Goal: Task Accomplishment & Management: Manage account settings

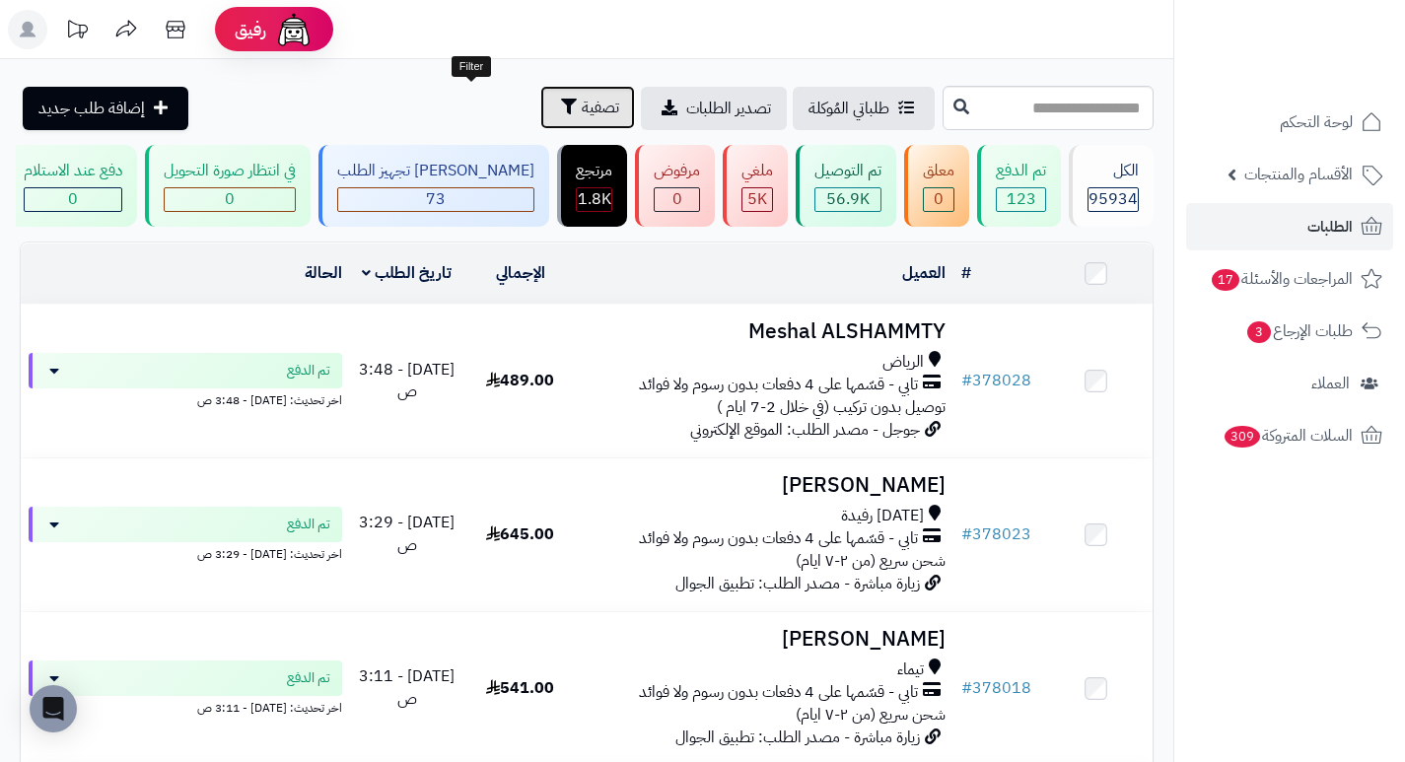
click at [582, 115] on span "تصفية" at bounding box center [600, 108] width 37 height 24
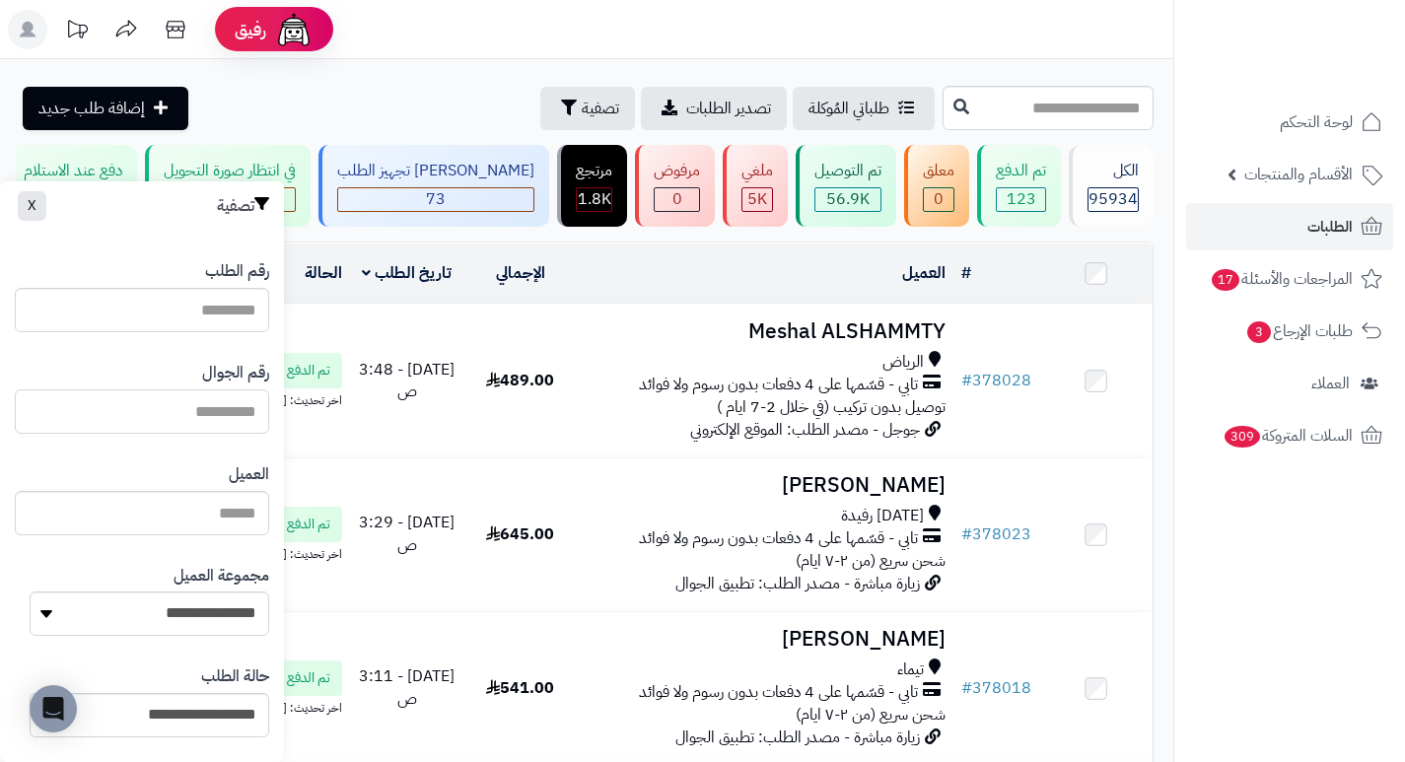
paste input "*********"
type input "*********"
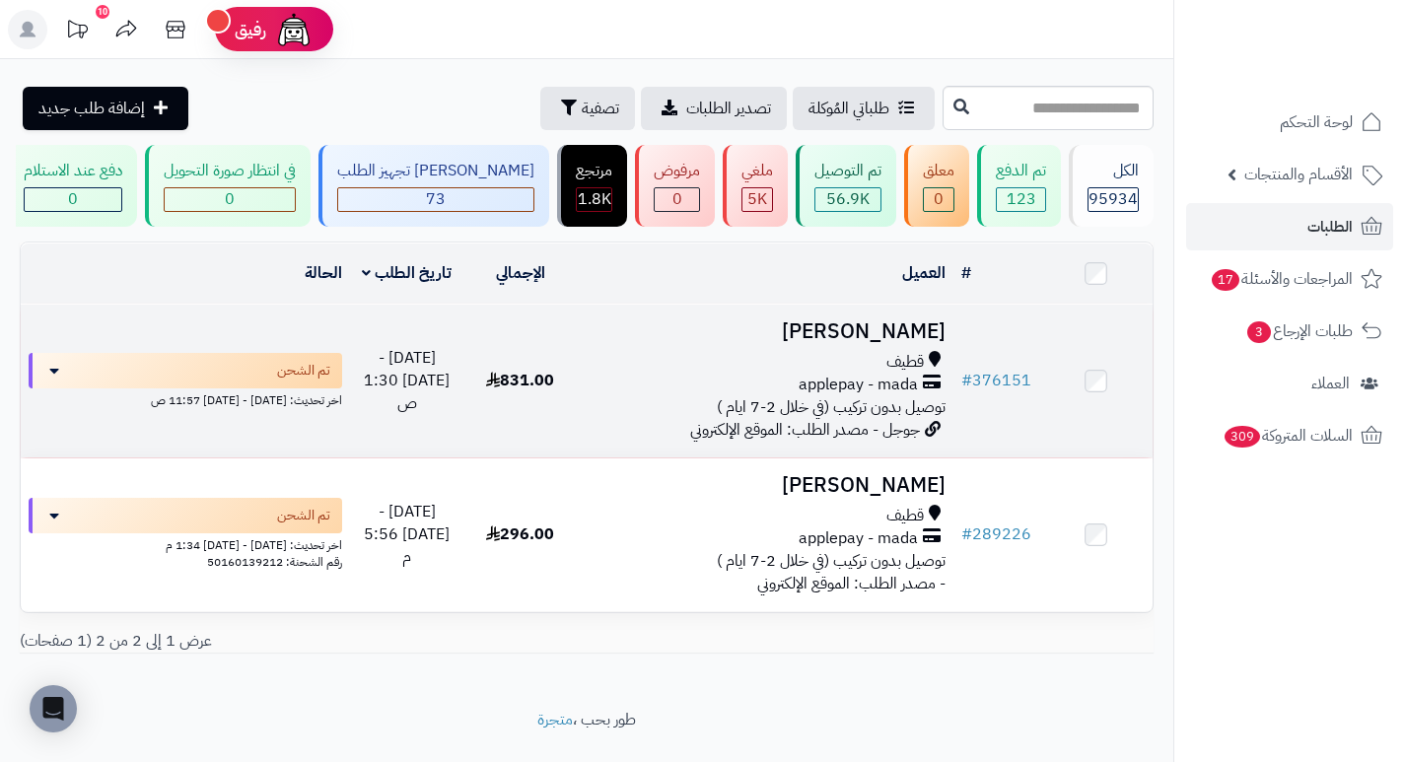
click at [896, 343] on h3 "[PERSON_NAME]" at bounding box center [765, 331] width 361 height 23
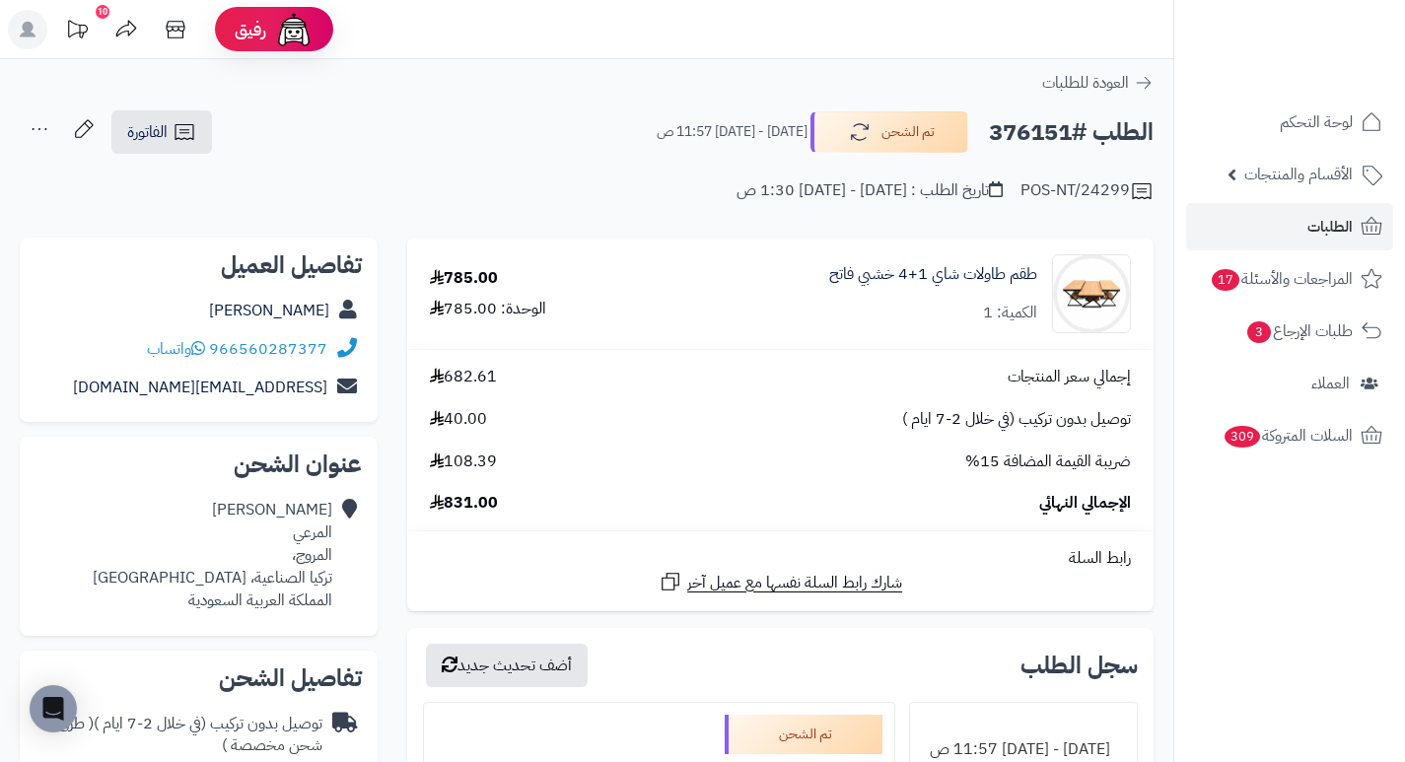
click at [1020, 125] on h2 "الطلب #376151" at bounding box center [1071, 132] width 165 height 40
click at [1019, 123] on h2 "الطلب #376151" at bounding box center [1071, 132] width 165 height 40
copy h2 "376151"
click at [1333, 122] on span "لوحة التحكم" at bounding box center [1317, 122] width 72 height 28
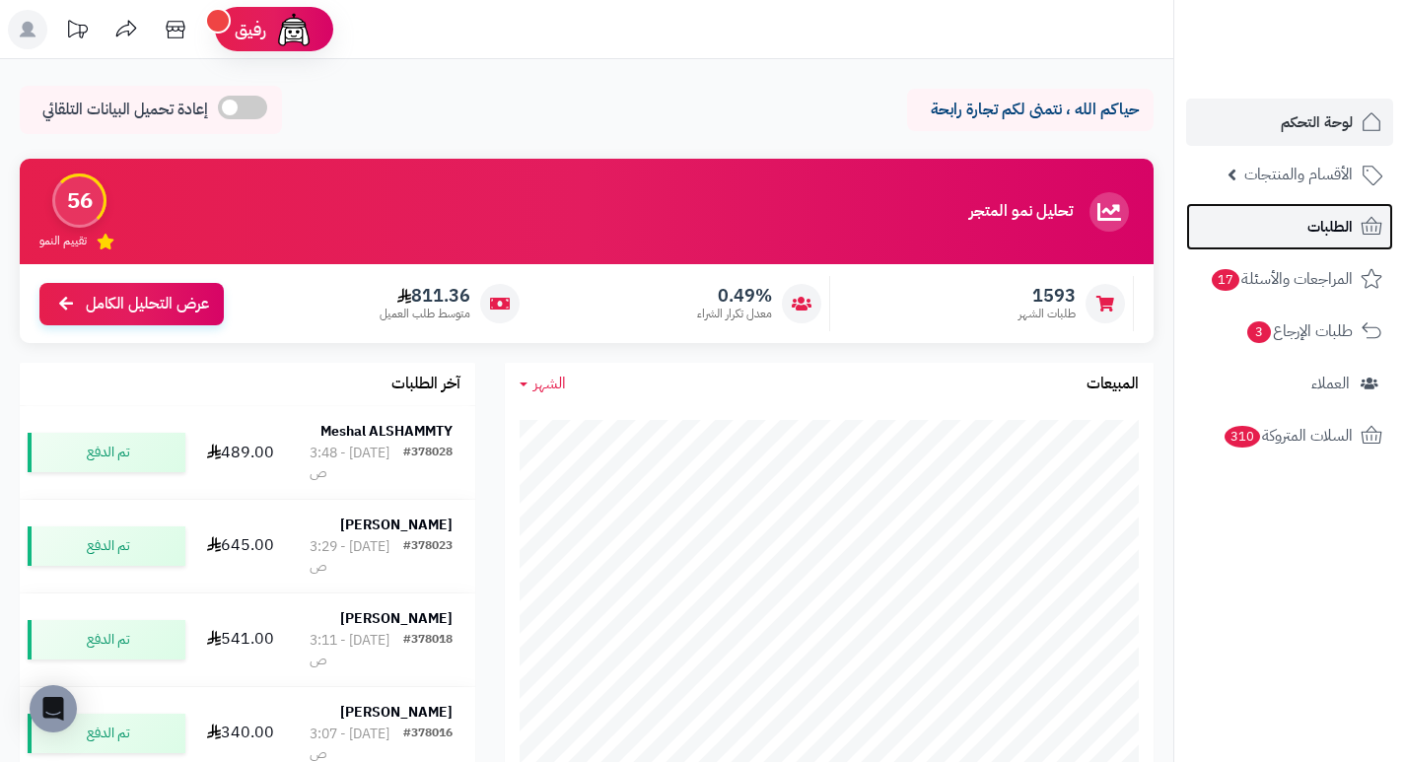
click at [1291, 227] on link "الطلبات" at bounding box center [1289, 226] width 207 height 47
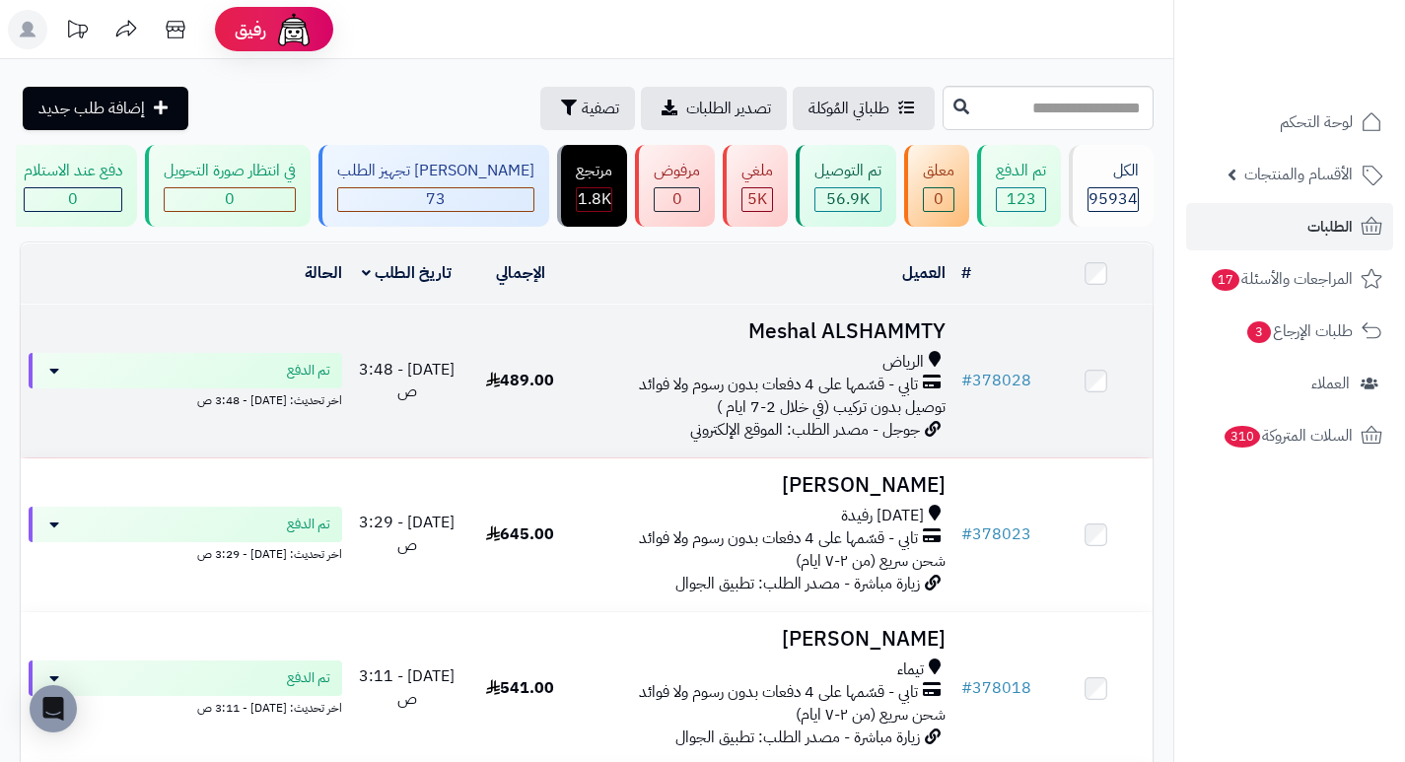
click at [880, 343] on h3 "Meshal ALSHAMMTY" at bounding box center [765, 331] width 361 height 23
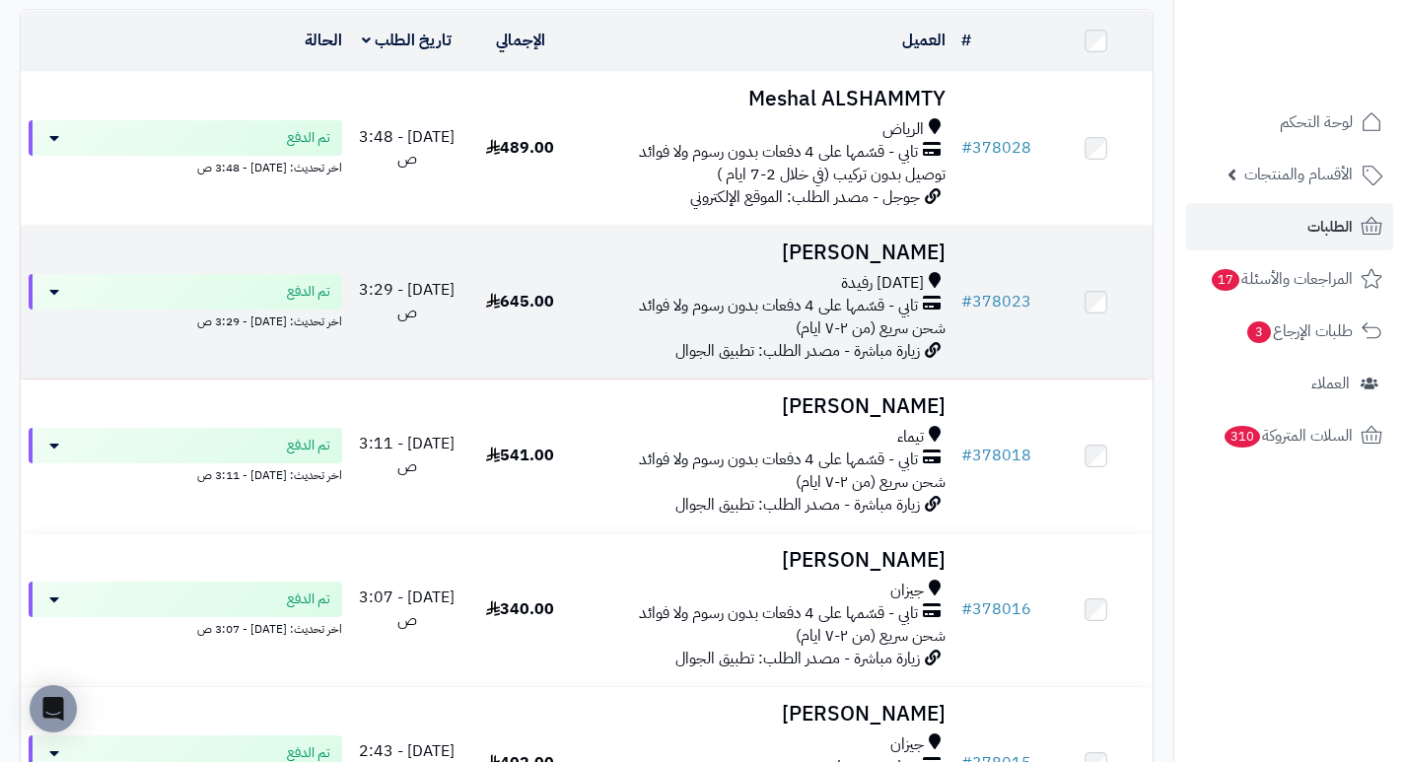
scroll to position [296, 0]
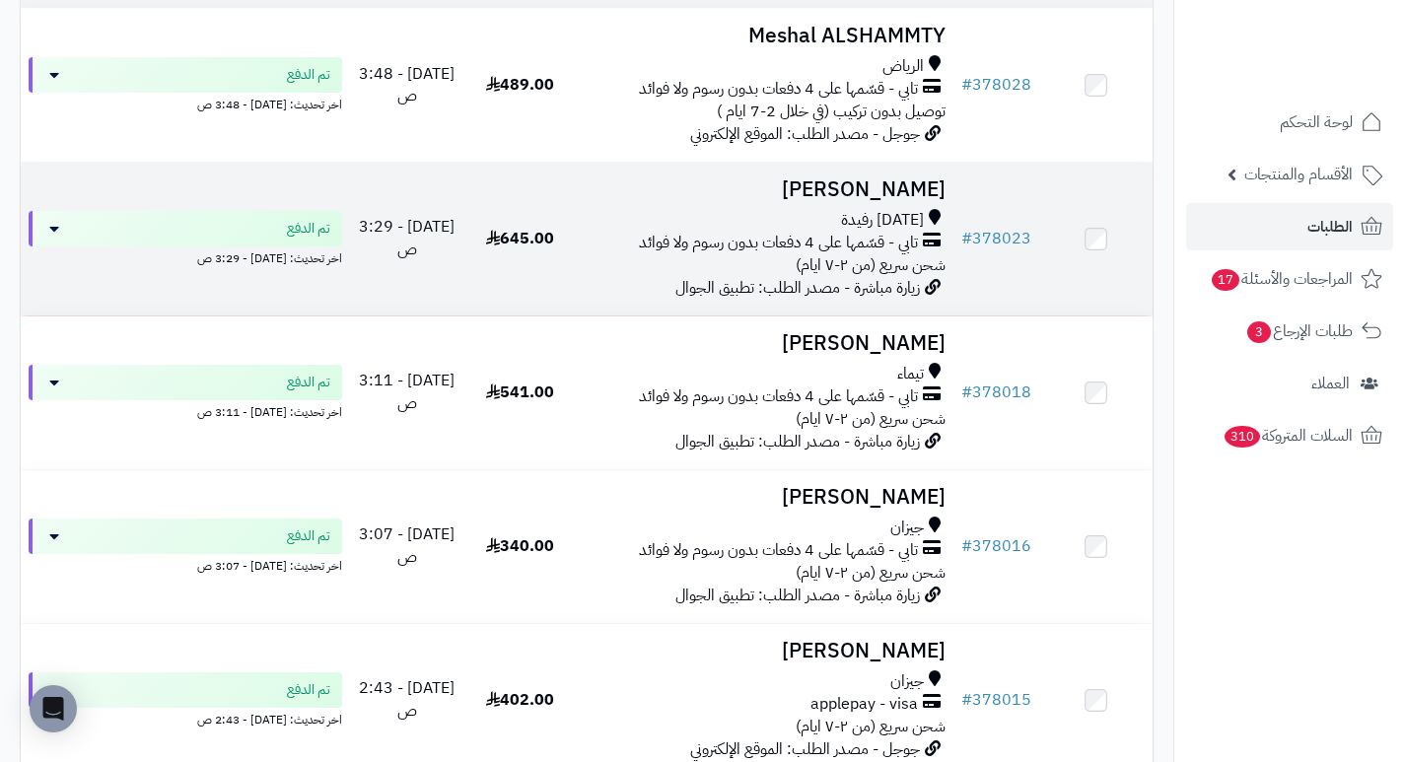
click at [885, 190] on h3 "[PERSON_NAME]" at bounding box center [765, 189] width 361 height 23
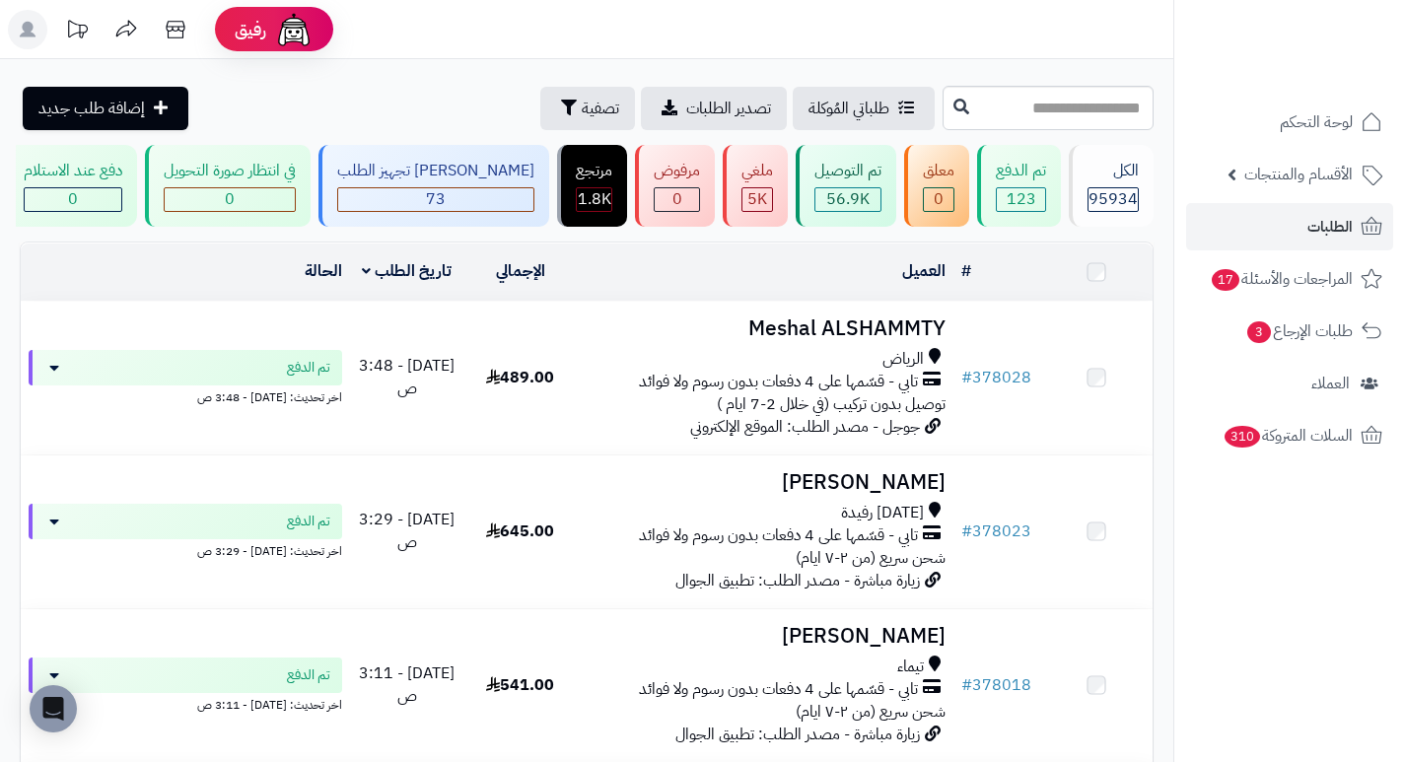
scroll to position [317, 0]
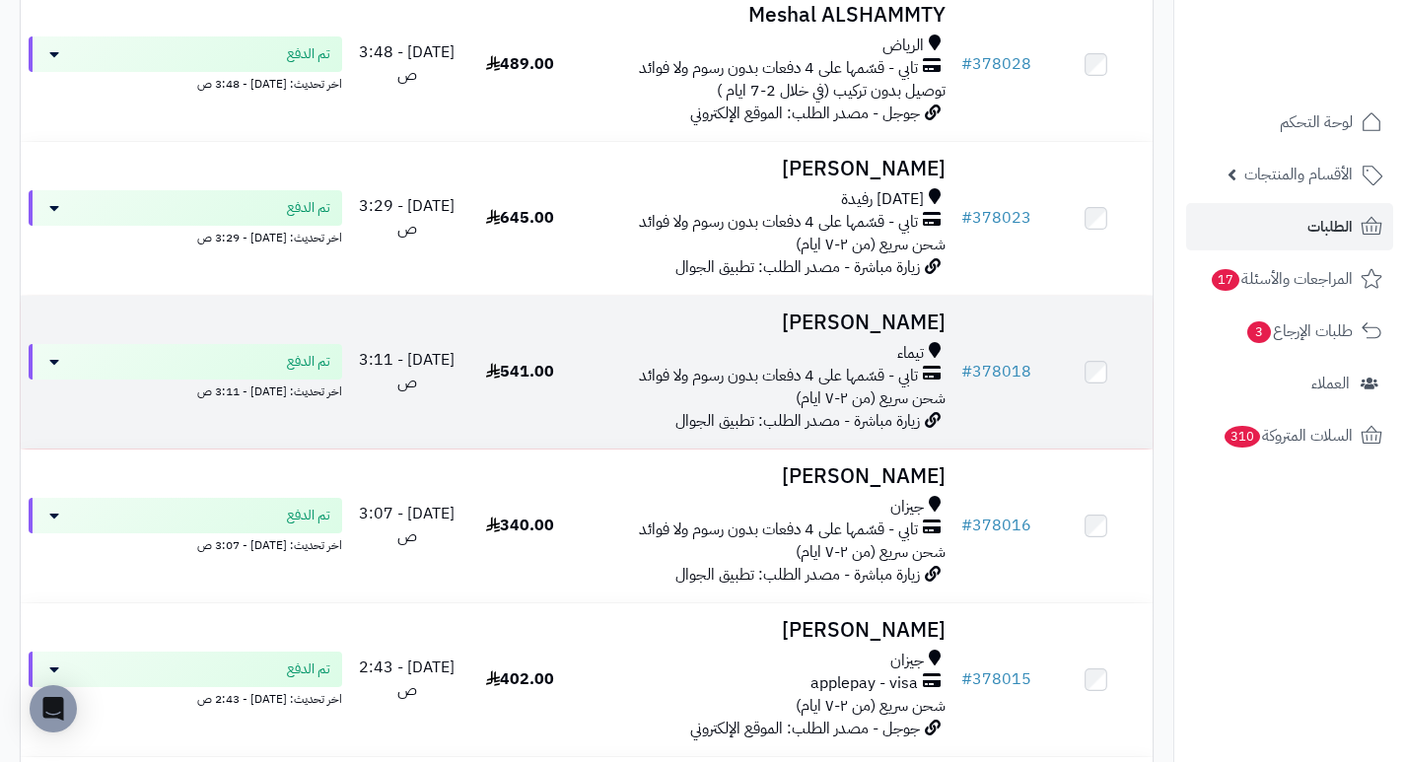
click at [917, 334] on h3 "[PERSON_NAME]" at bounding box center [765, 323] width 361 height 23
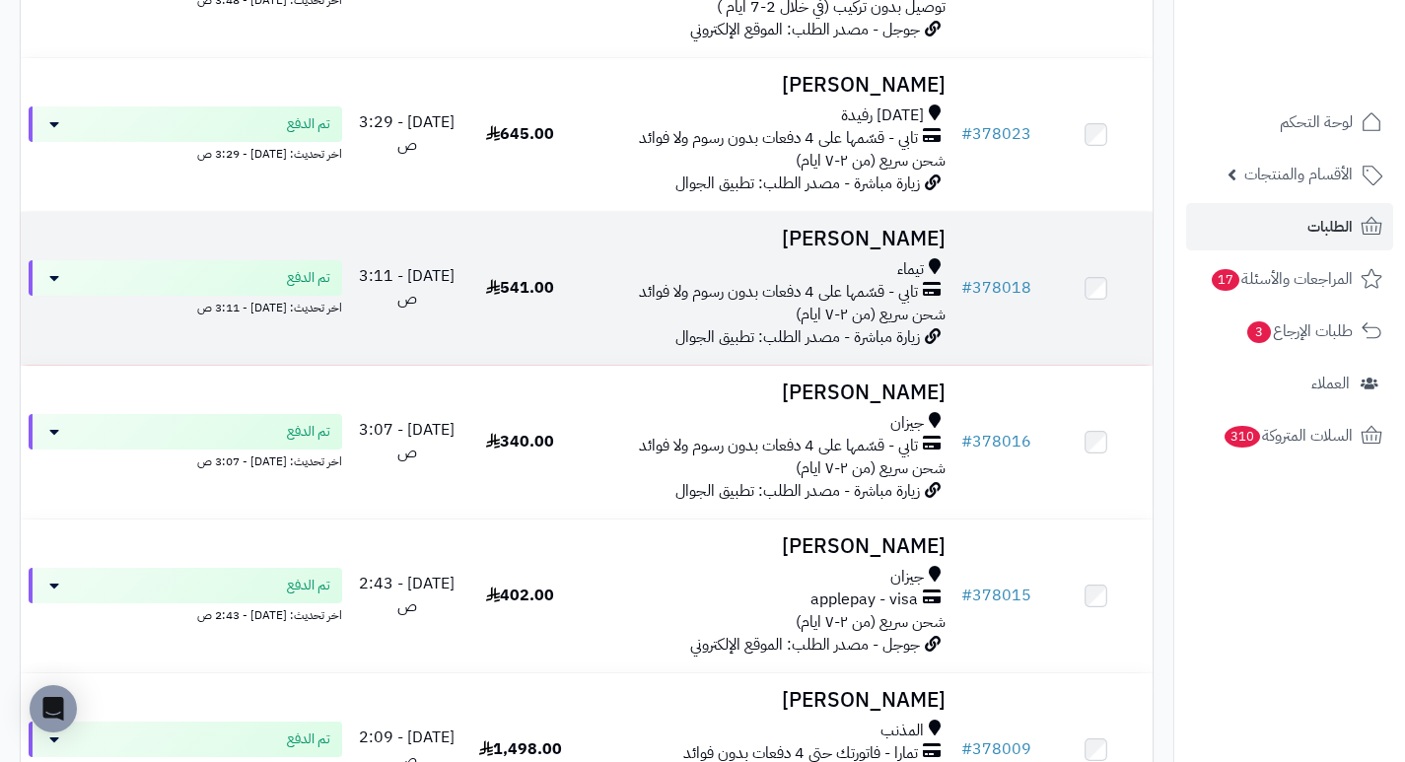
scroll to position [434, 0]
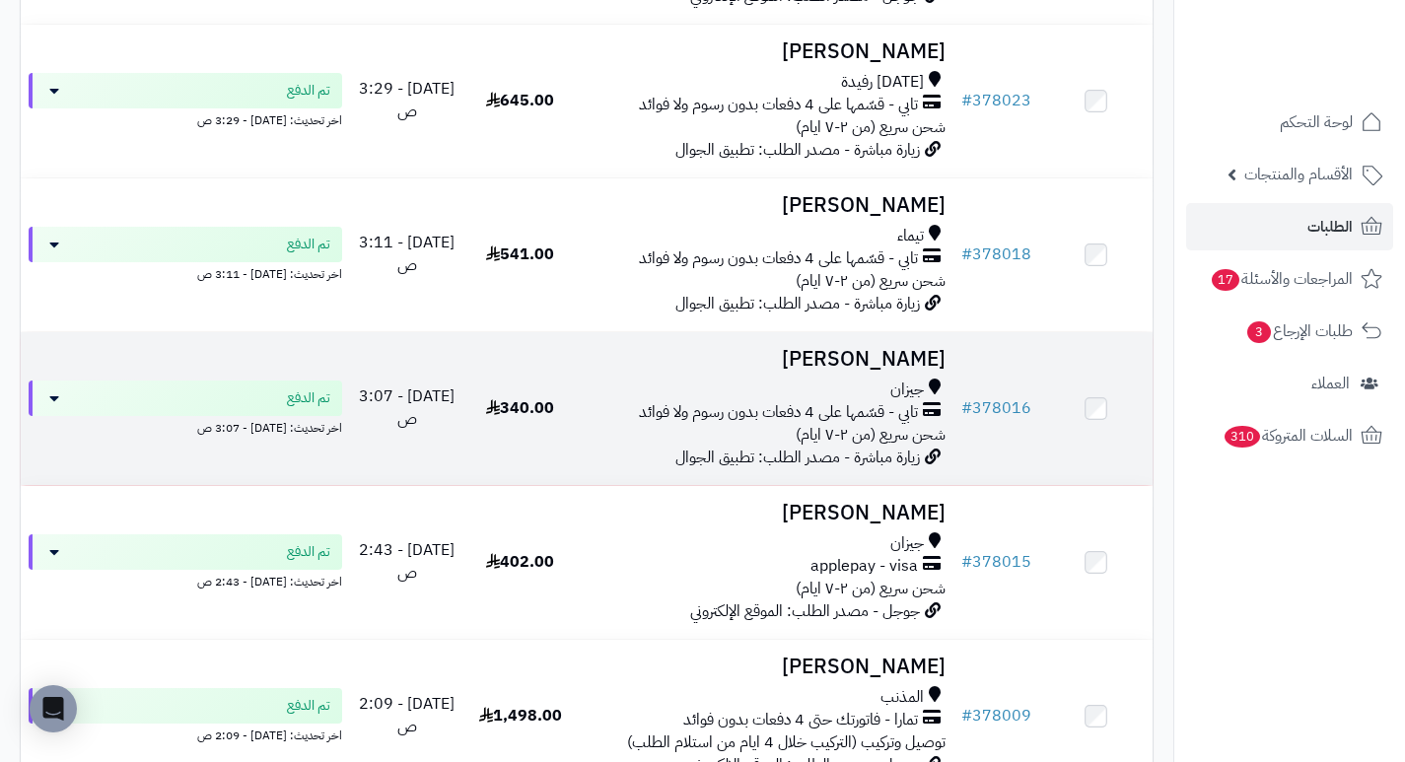
click at [935, 366] on h3 "[PERSON_NAME]" at bounding box center [765, 359] width 361 height 23
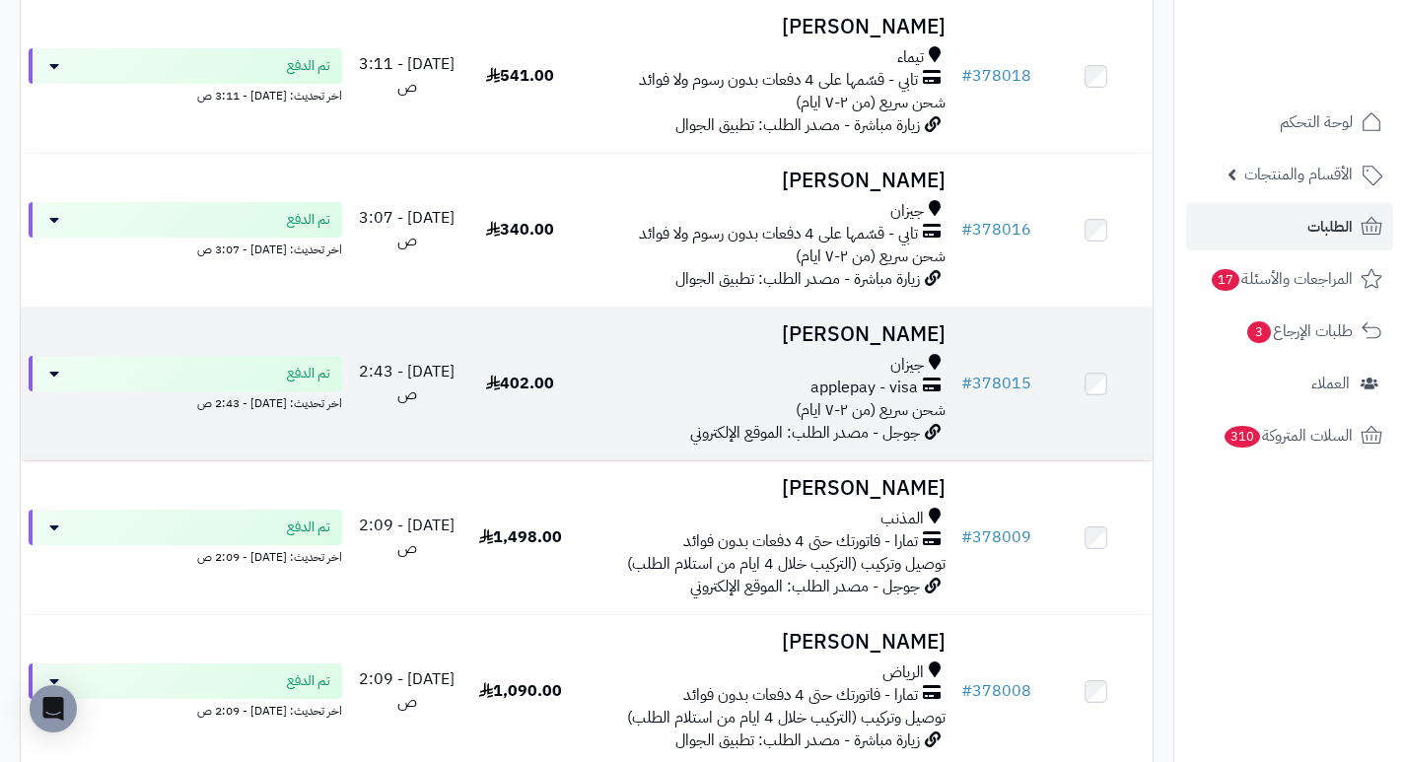
scroll to position [631, 0]
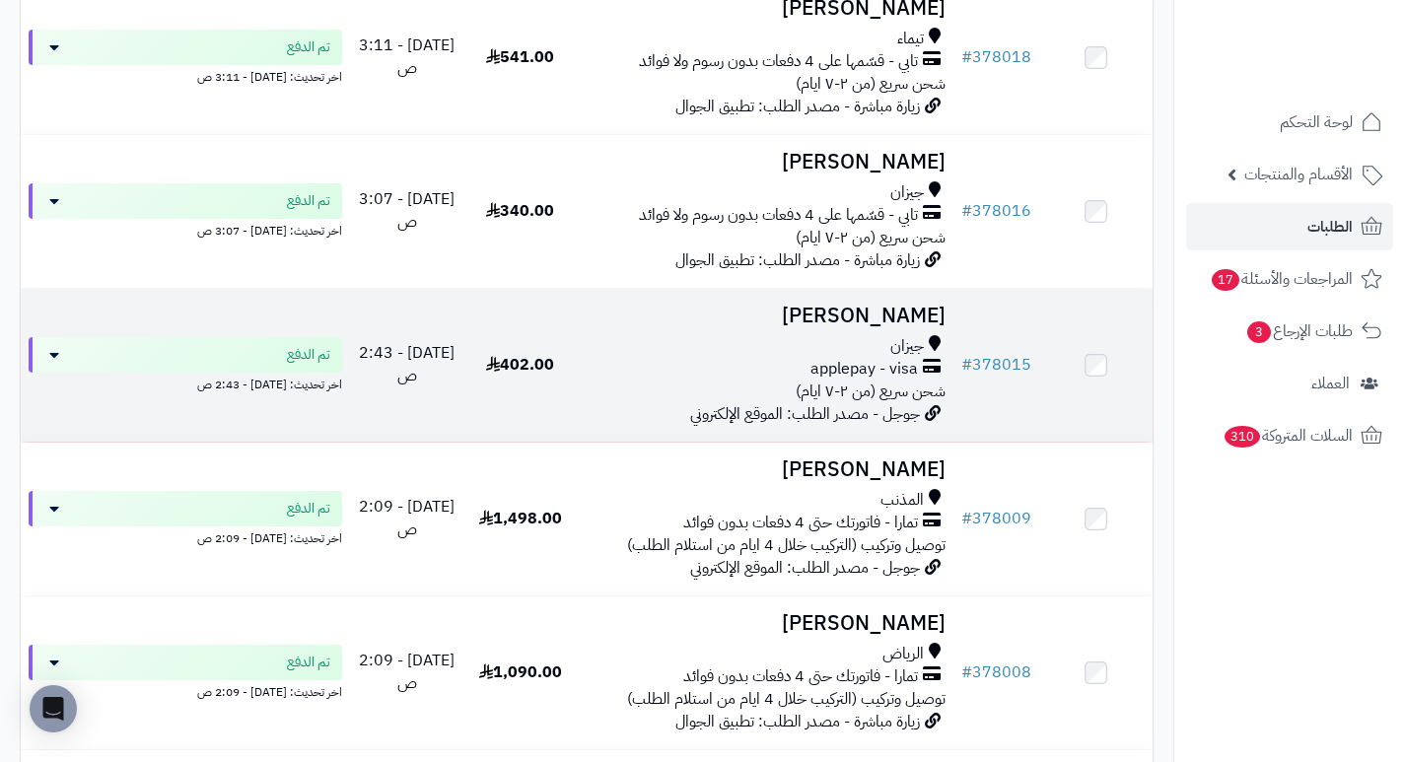
click at [941, 327] on h3 "[PERSON_NAME]" at bounding box center [765, 316] width 361 height 23
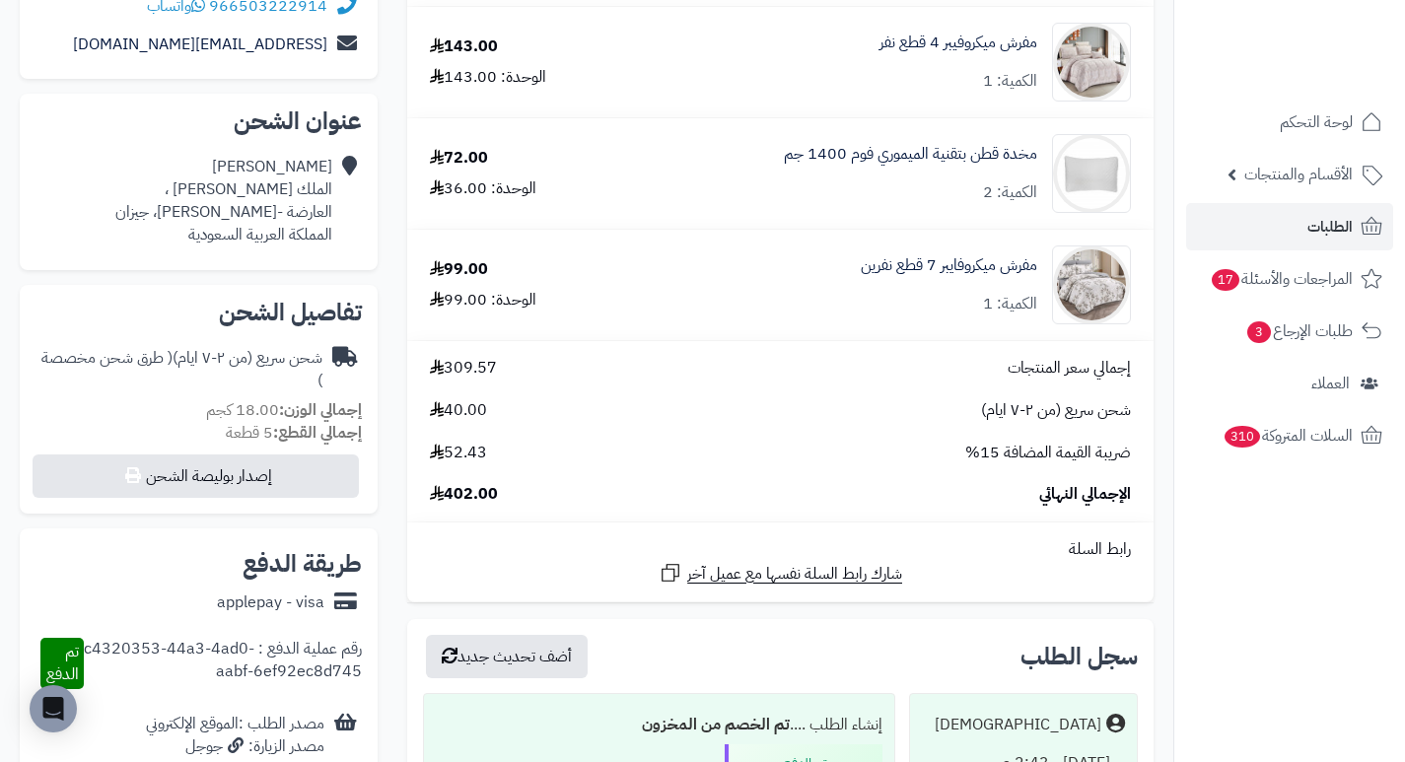
scroll to position [394, 0]
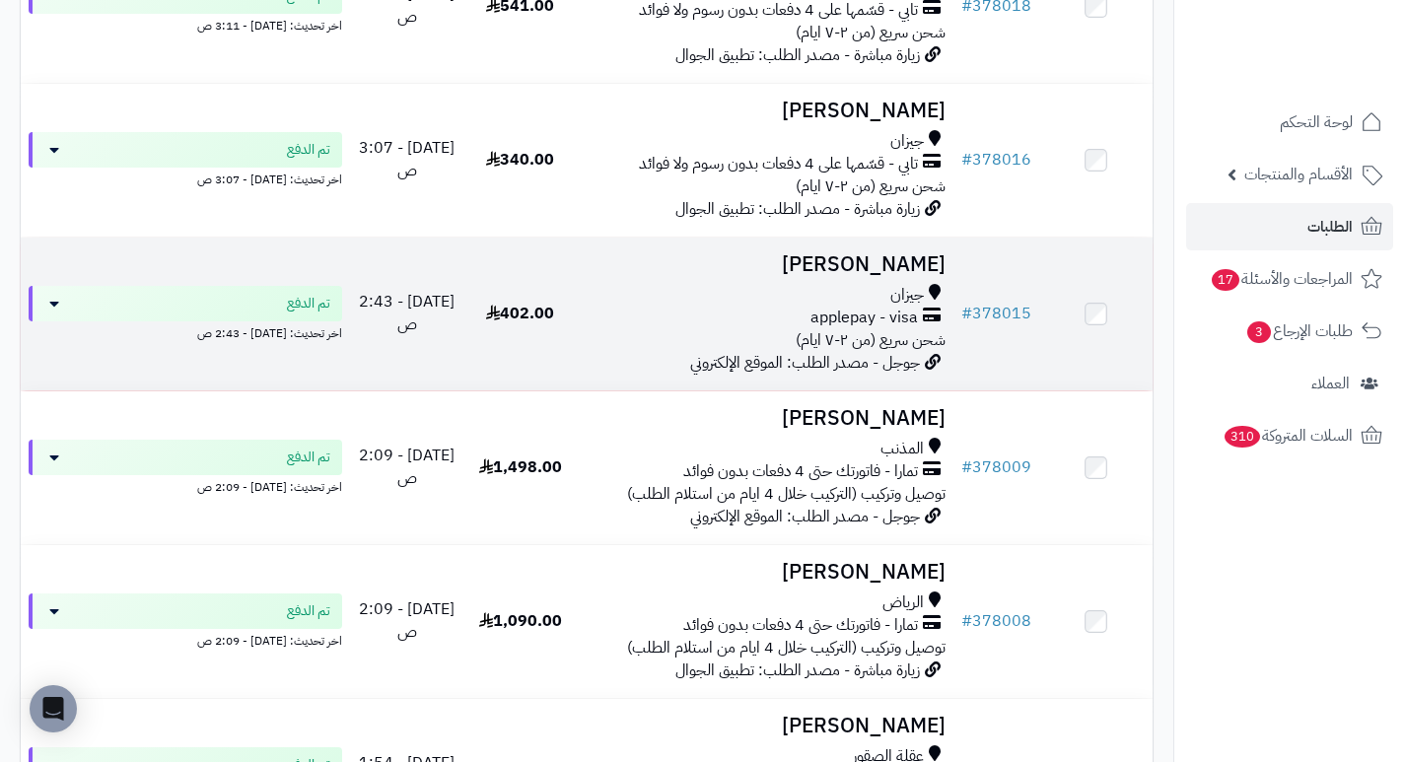
scroll to position [730, 0]
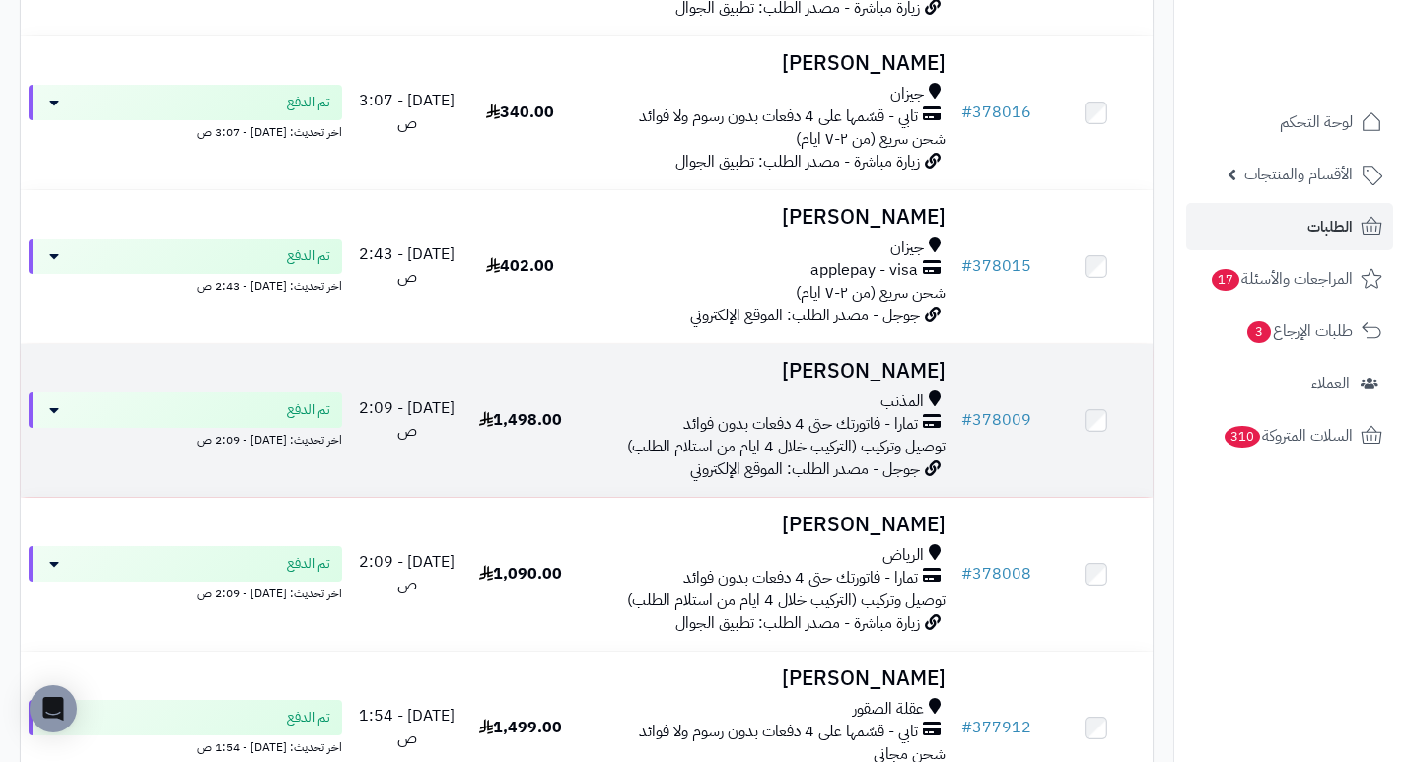
click at [892, 378] on h3 "عبدالمحسن التميمي" at bounding box center [765, 371] width 361 height 23
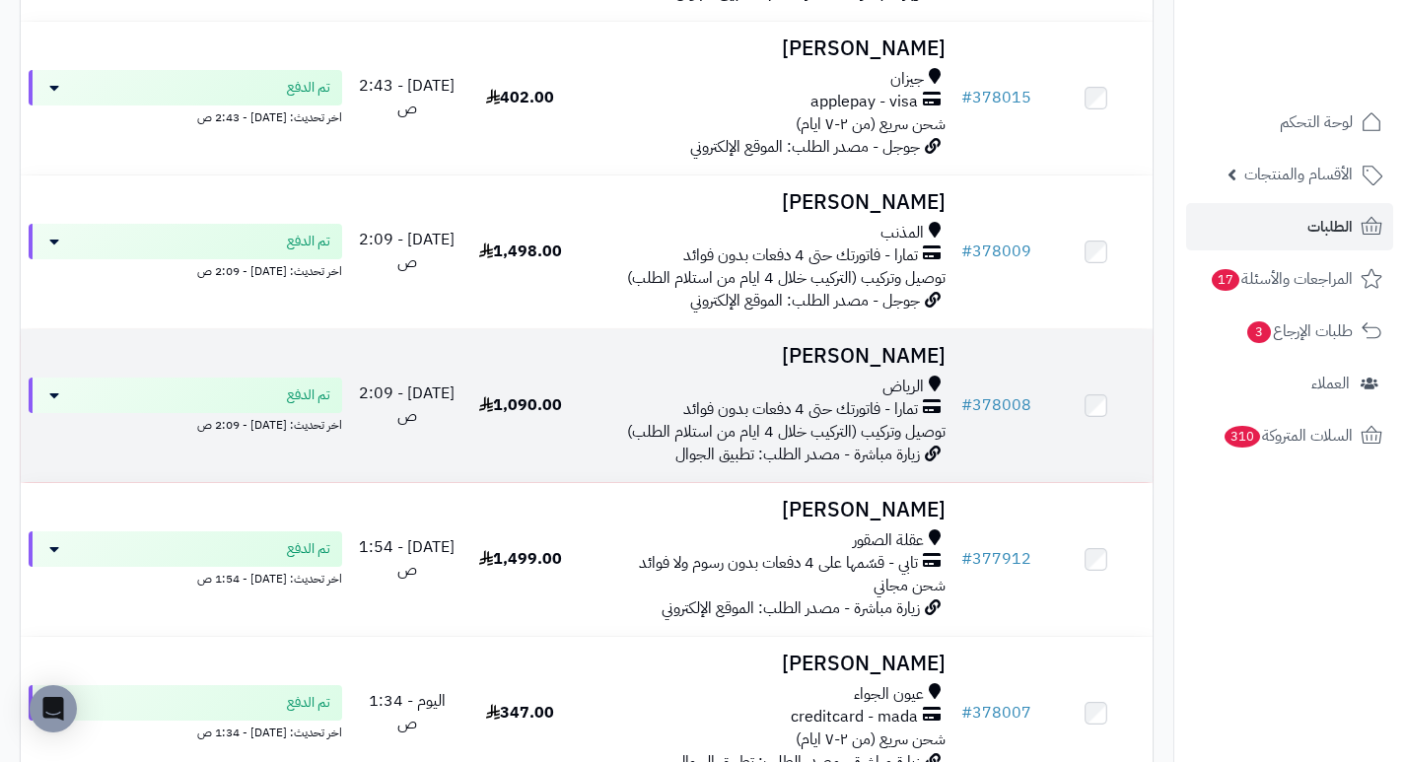
scroll to position [927, 0]
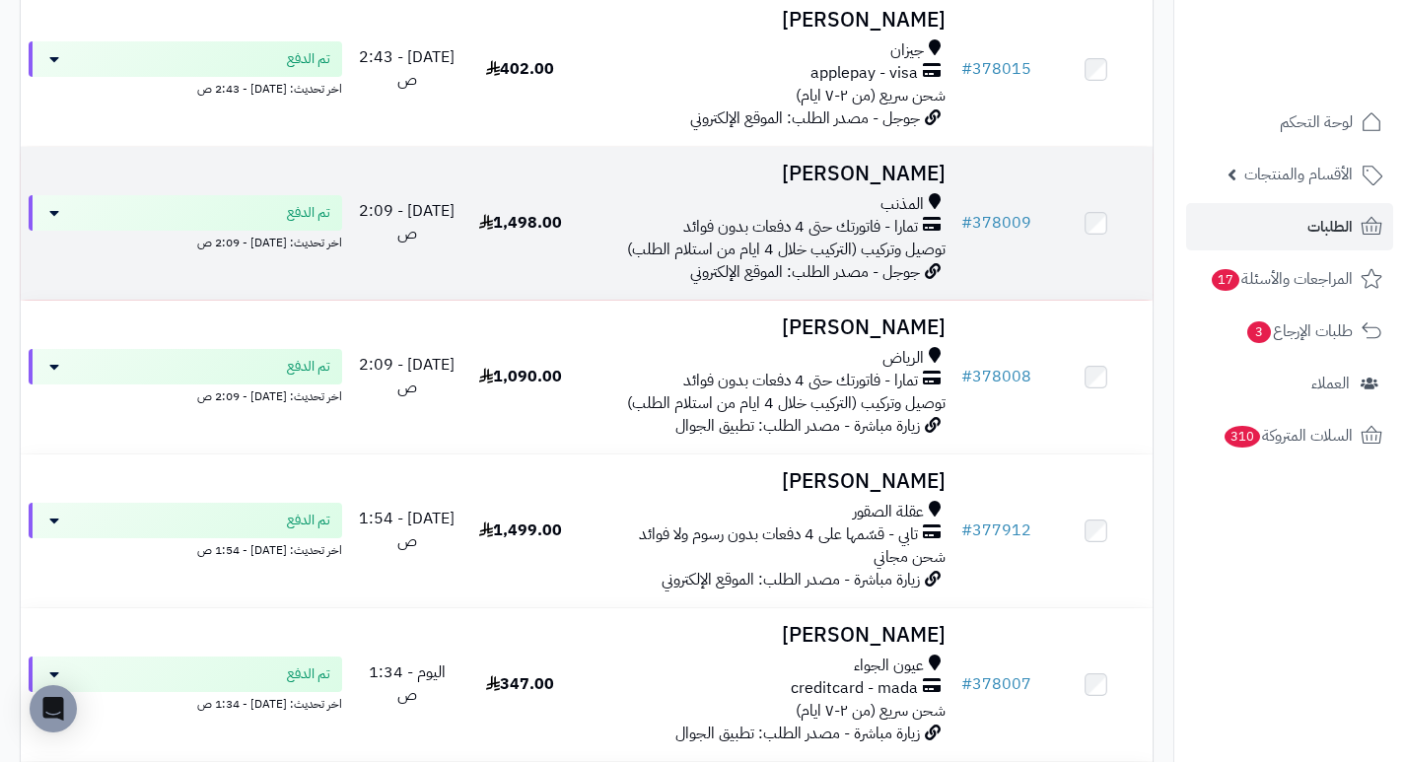
click at [877, 176] on h3 "[PERSON_NAME]" at bounding box center [765, 174] width 361 height 23
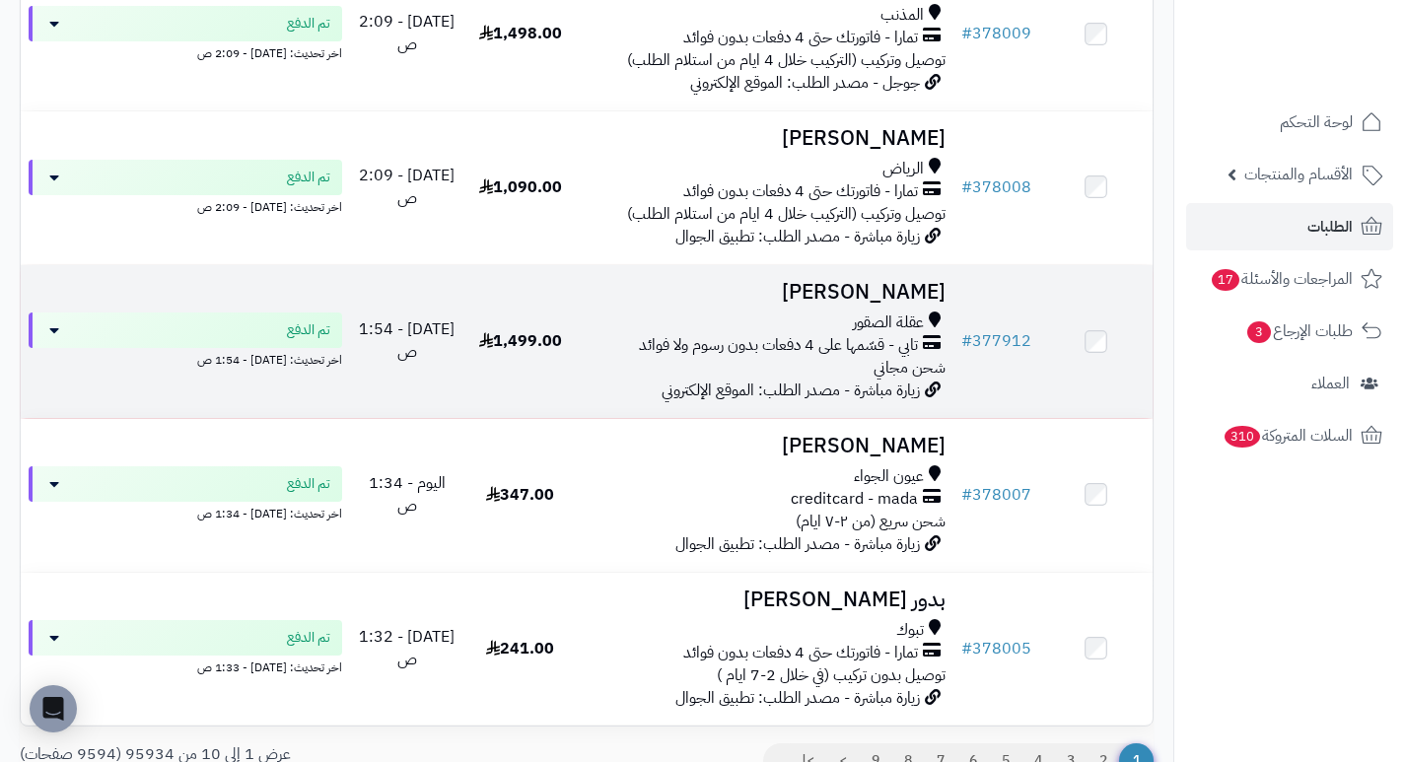
scroll to position [1124, 0]
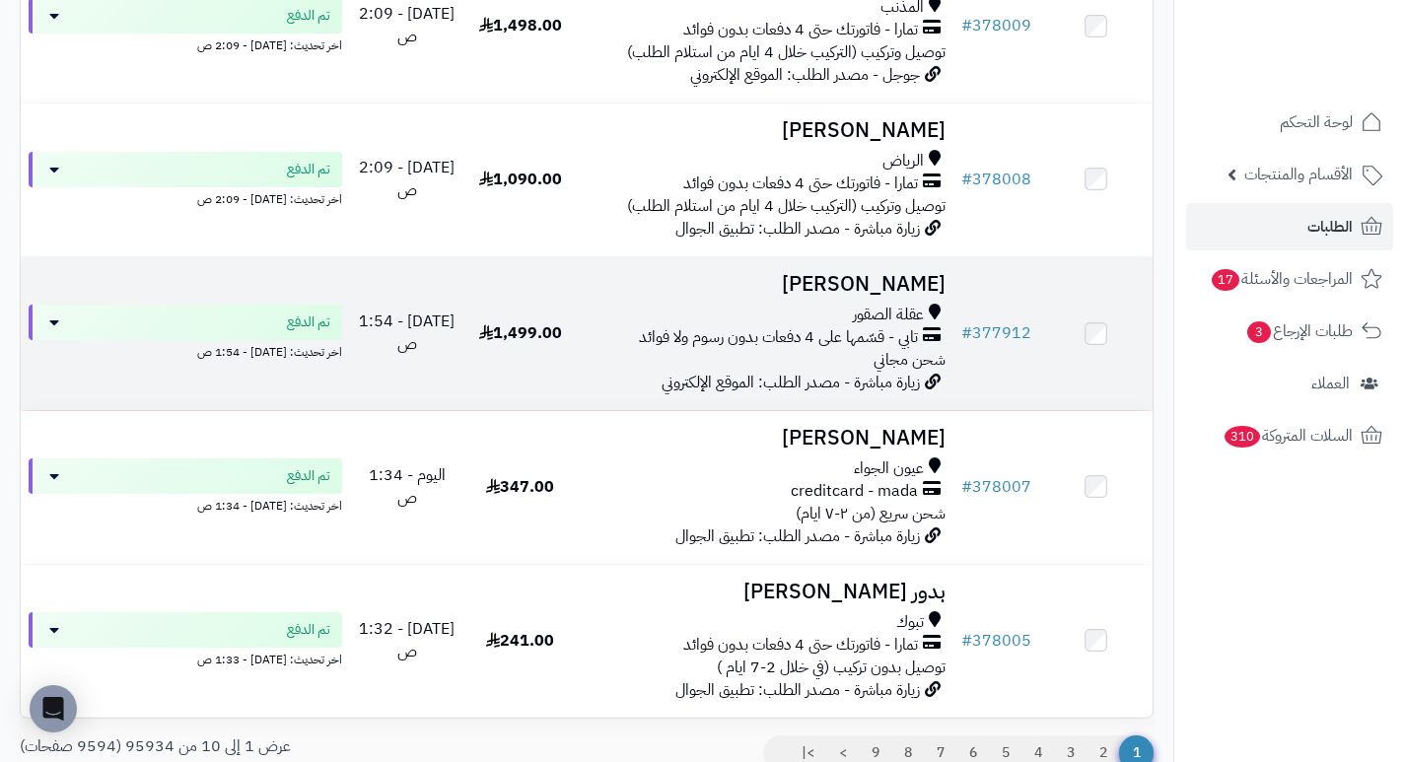
click at [937, 294] on h3 "[PERSON_NAME]" at bounding box center [765, 284] width 361 height 23
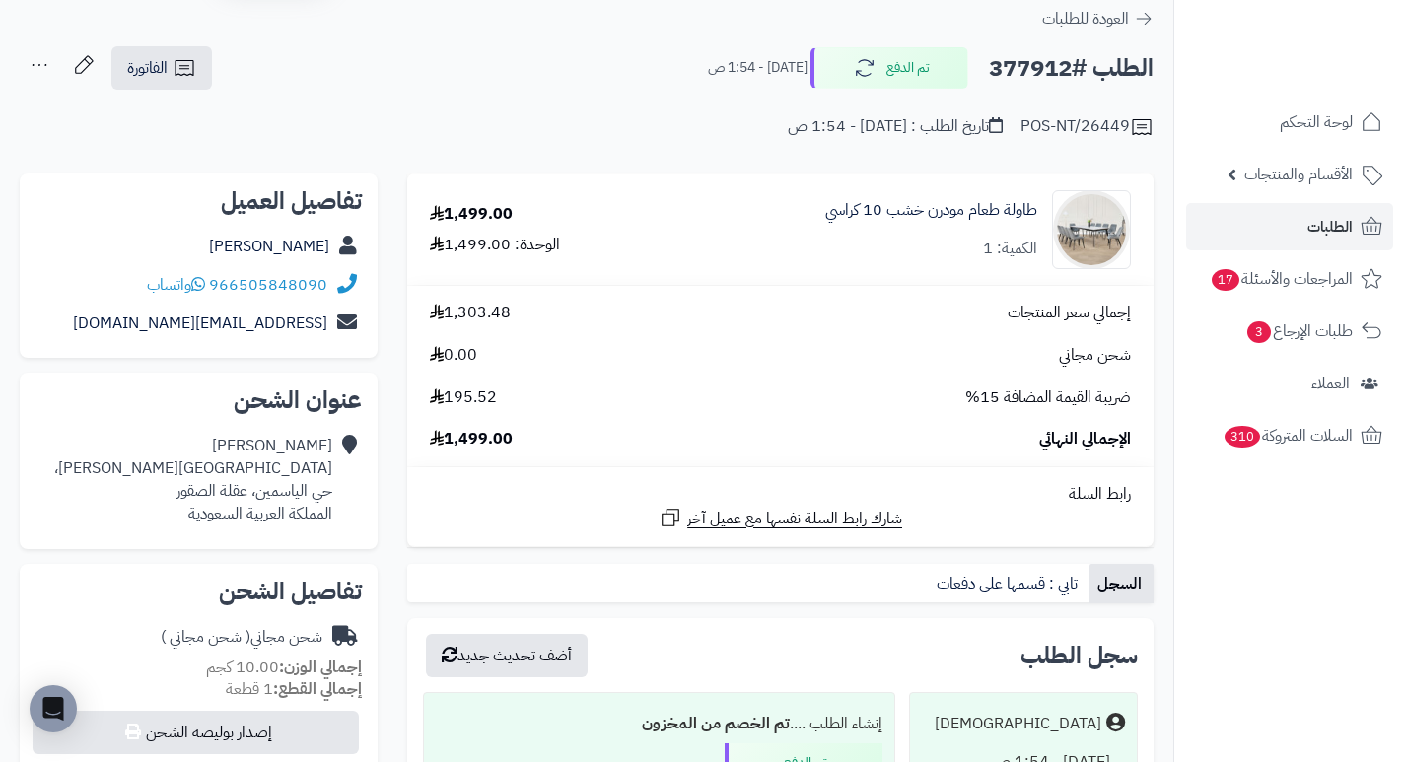
scroll to position [99, 0]
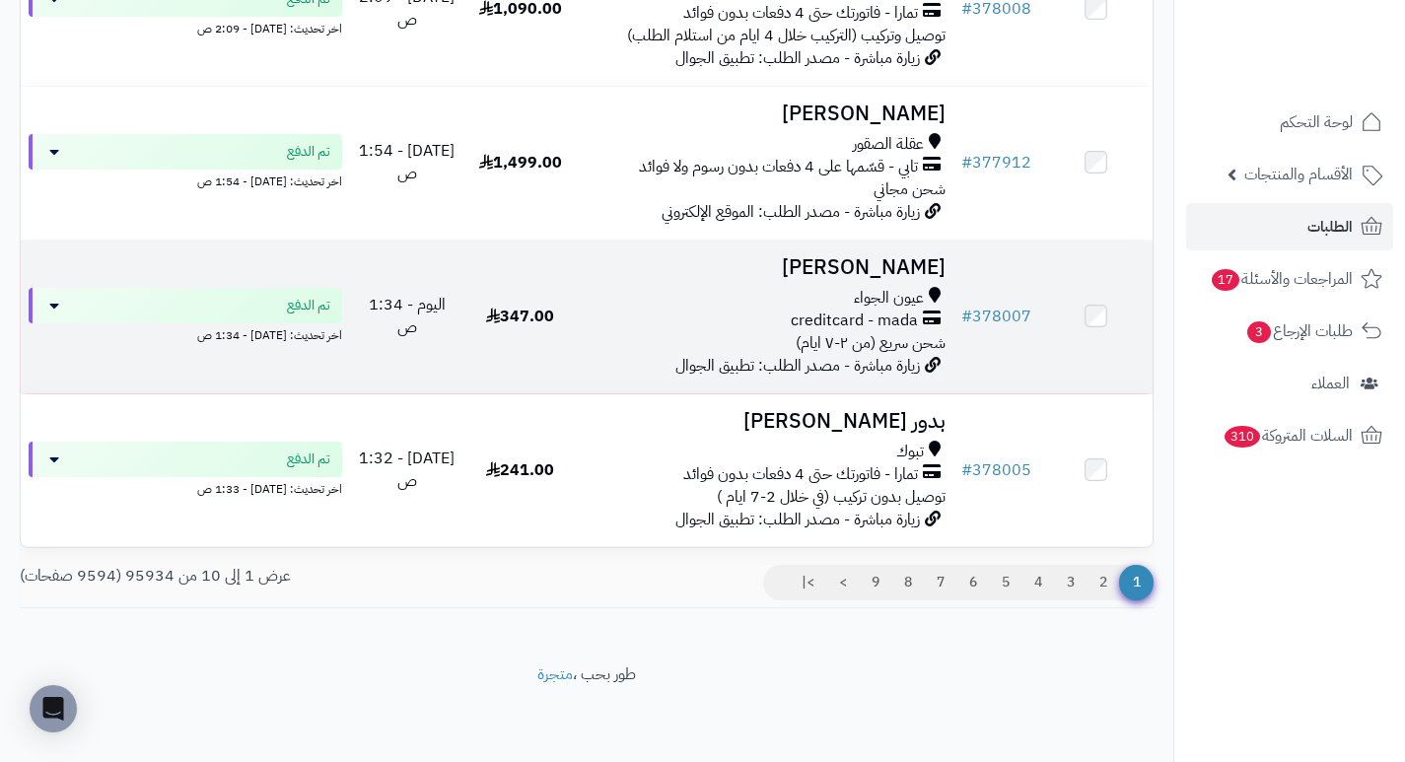
scroll to position [1306, 0]
click at [914, 273] on h3 "[PERSON_NAME]" at bounding box center [765, 267] width 361 height 23
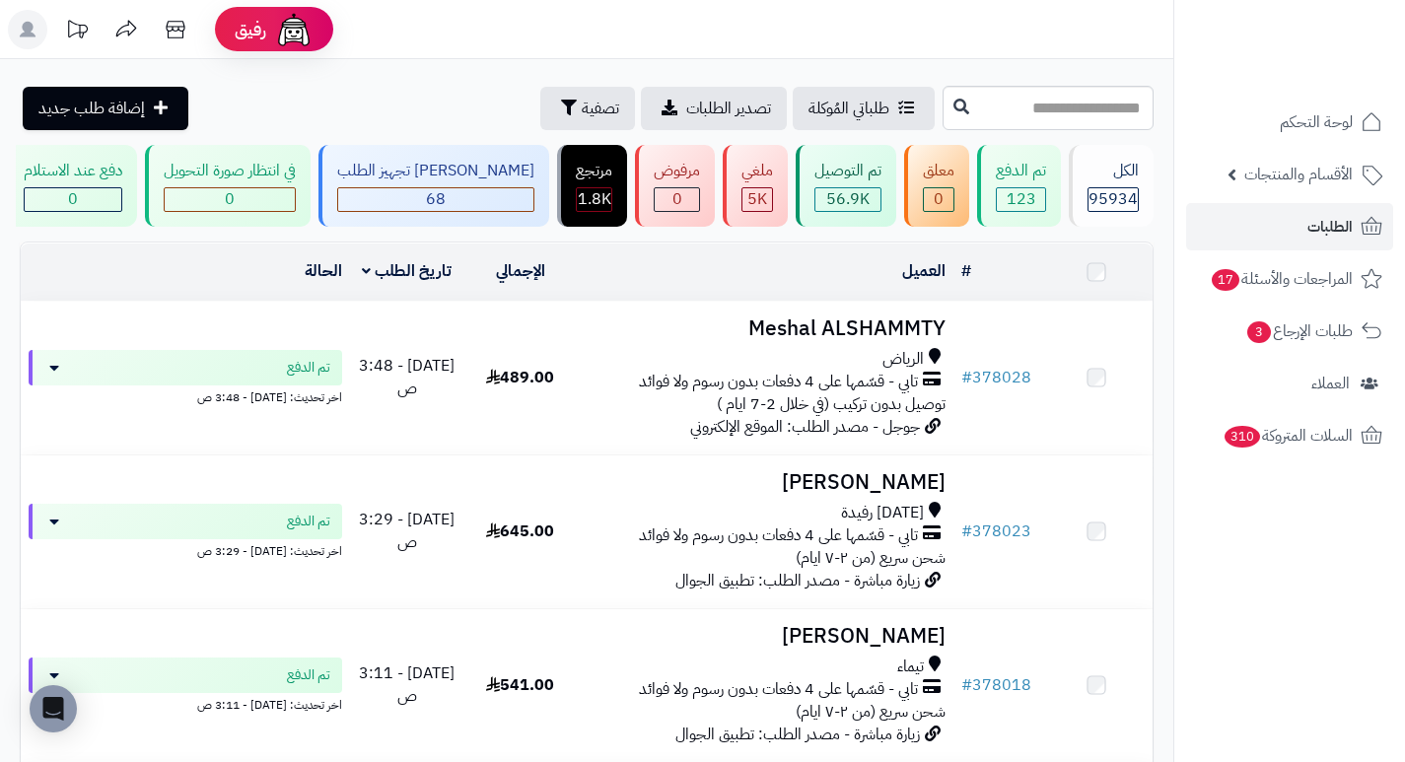
scroll to position [1306, 0]
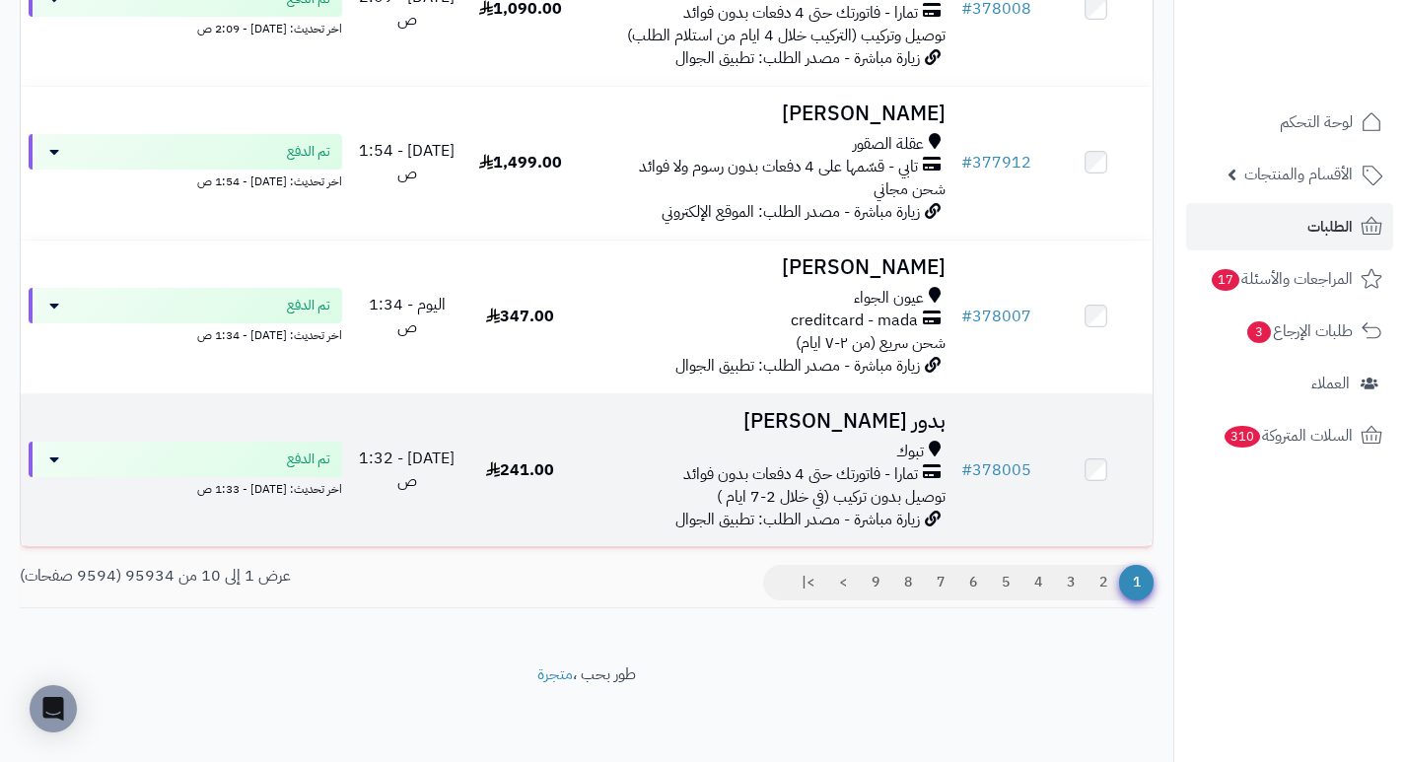
click at [891, 426] on h3 "بدور [PERSON_NAME]" at bounding box center [765, 421] width 361 height 23
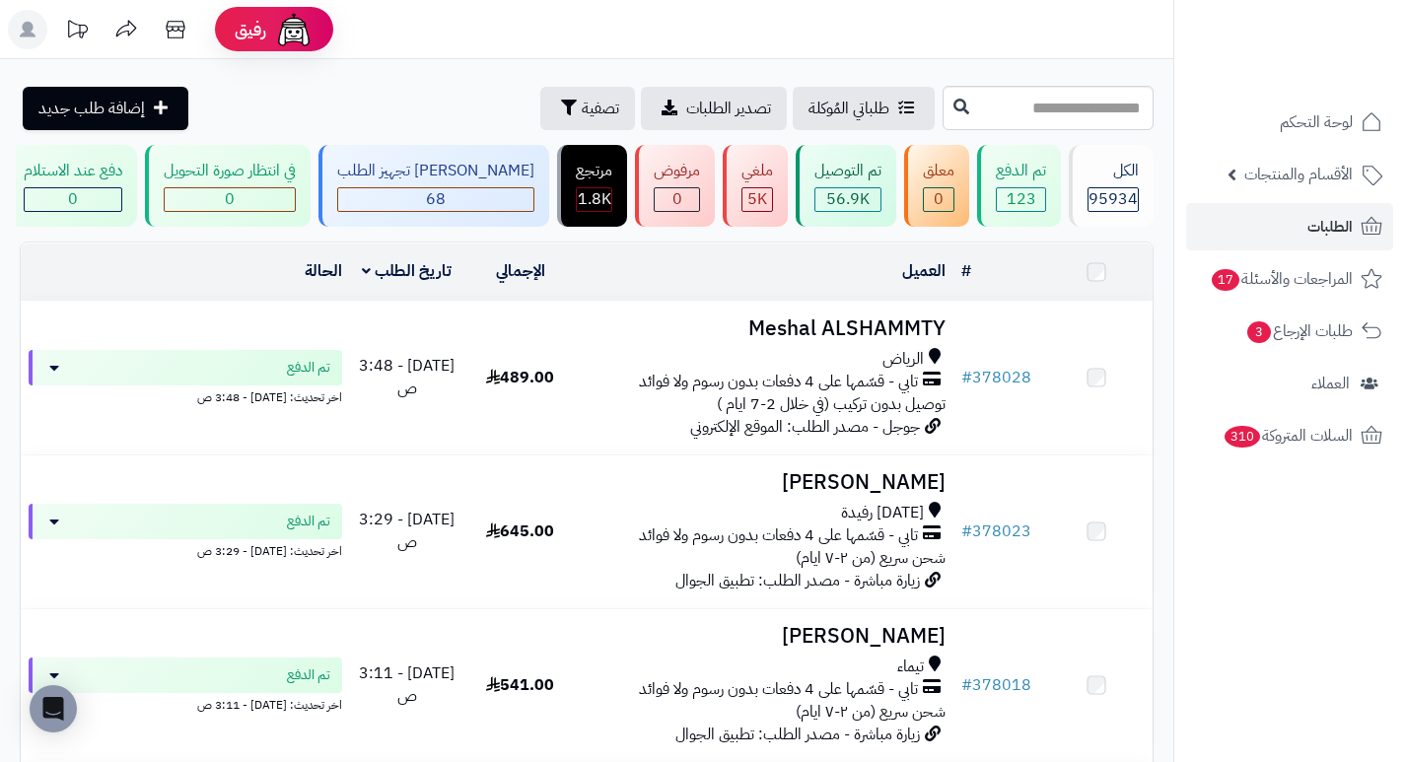
scroll to position [1306, 0]
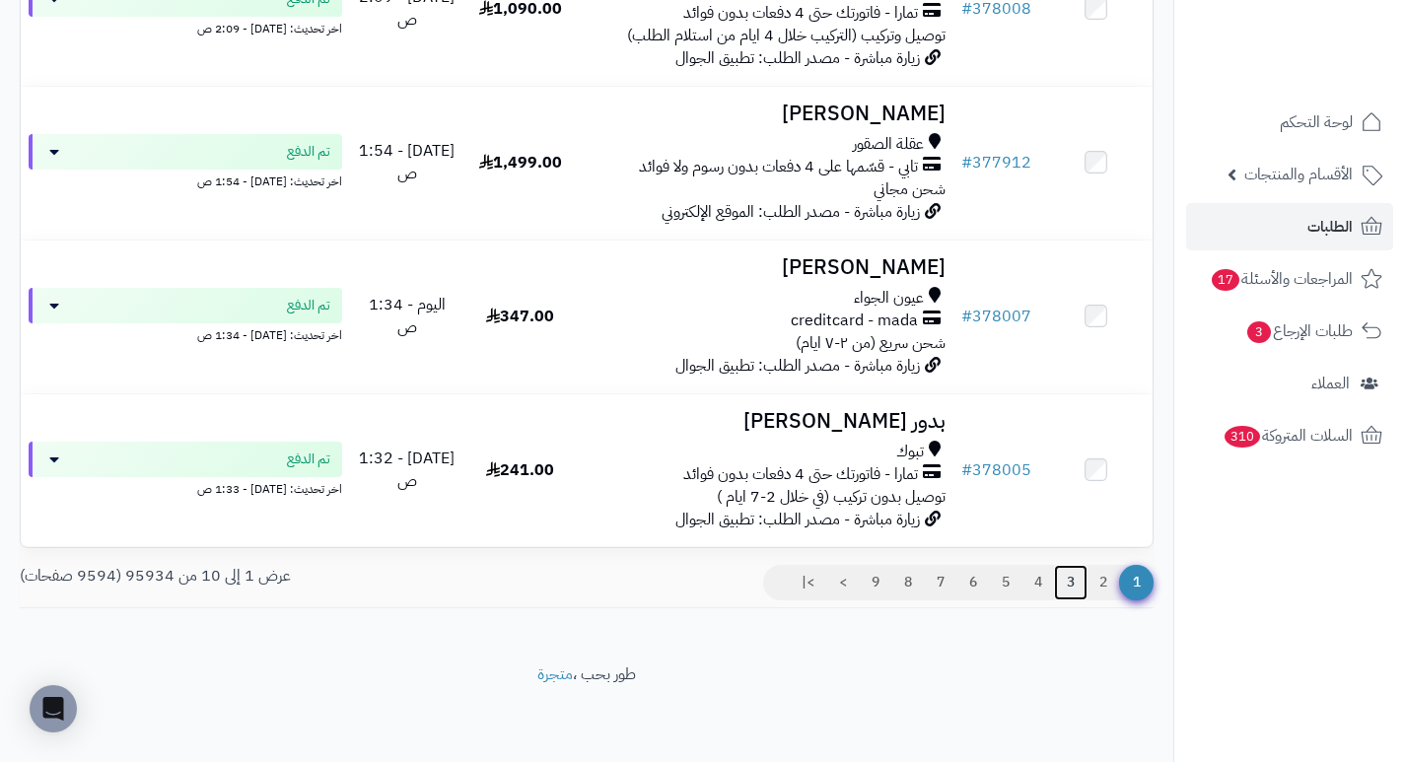
click at [1074, 585] on link "3" at bounding box center [1071, 582] width 34 height 35
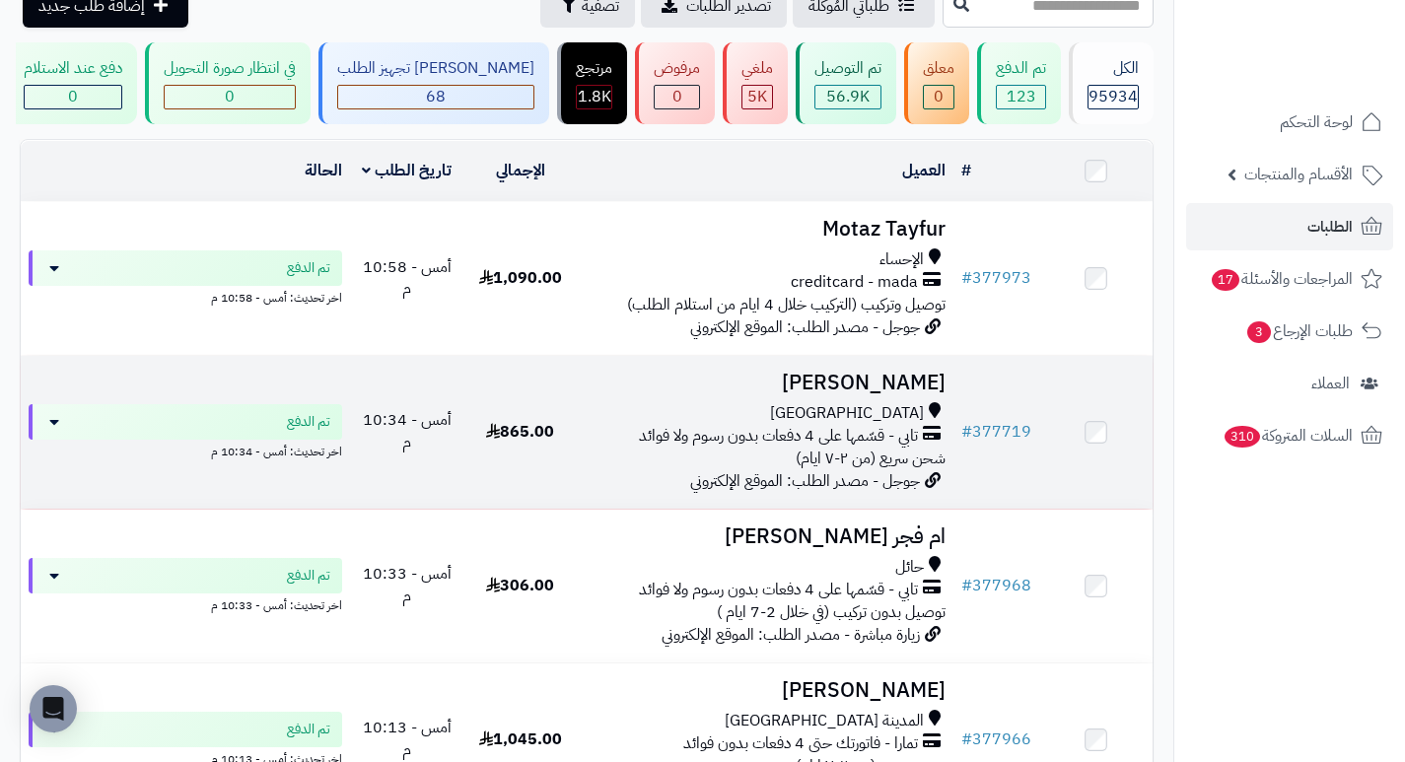
scroll to position [197, 0]
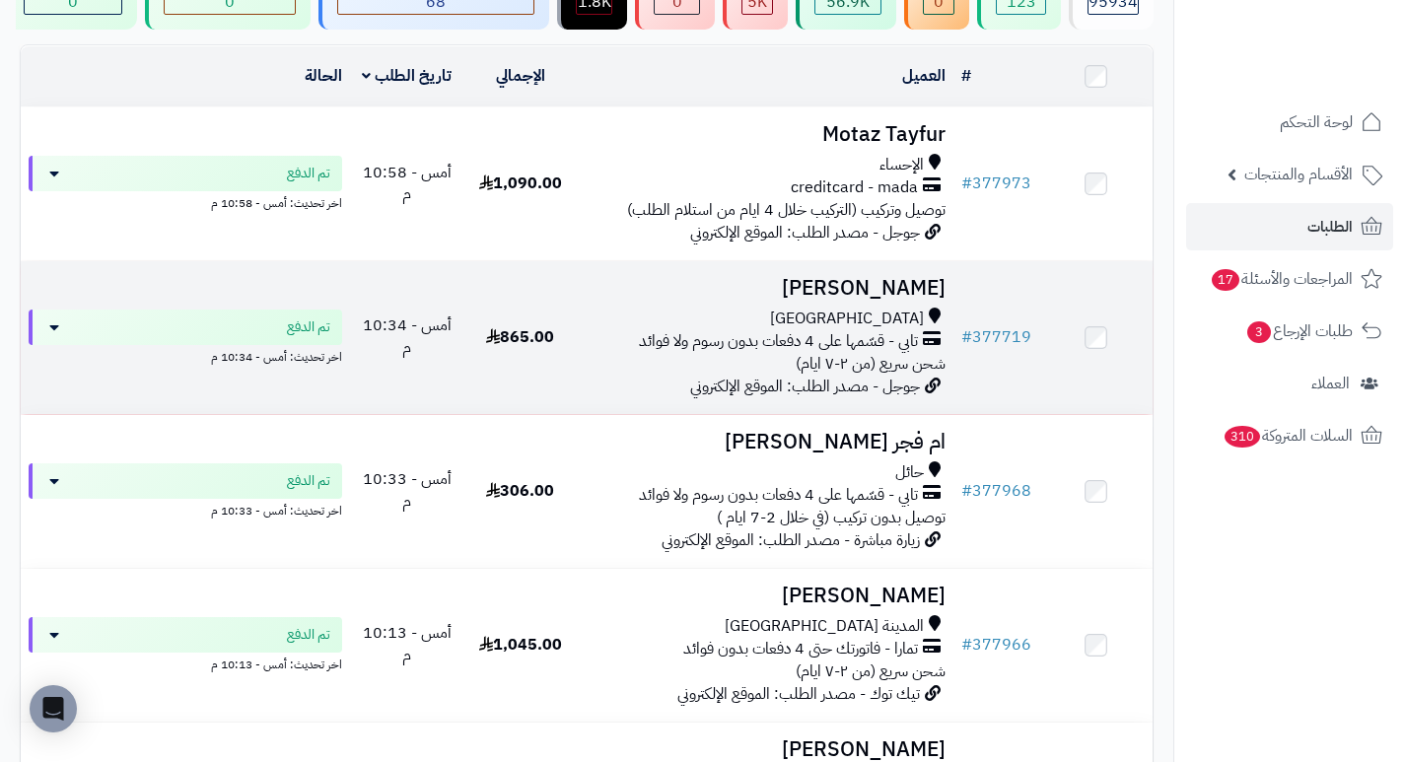
click at [908, 300] on h3 "[PERSON_NAME]" at bounding box center [765, 288] width 361 height 23
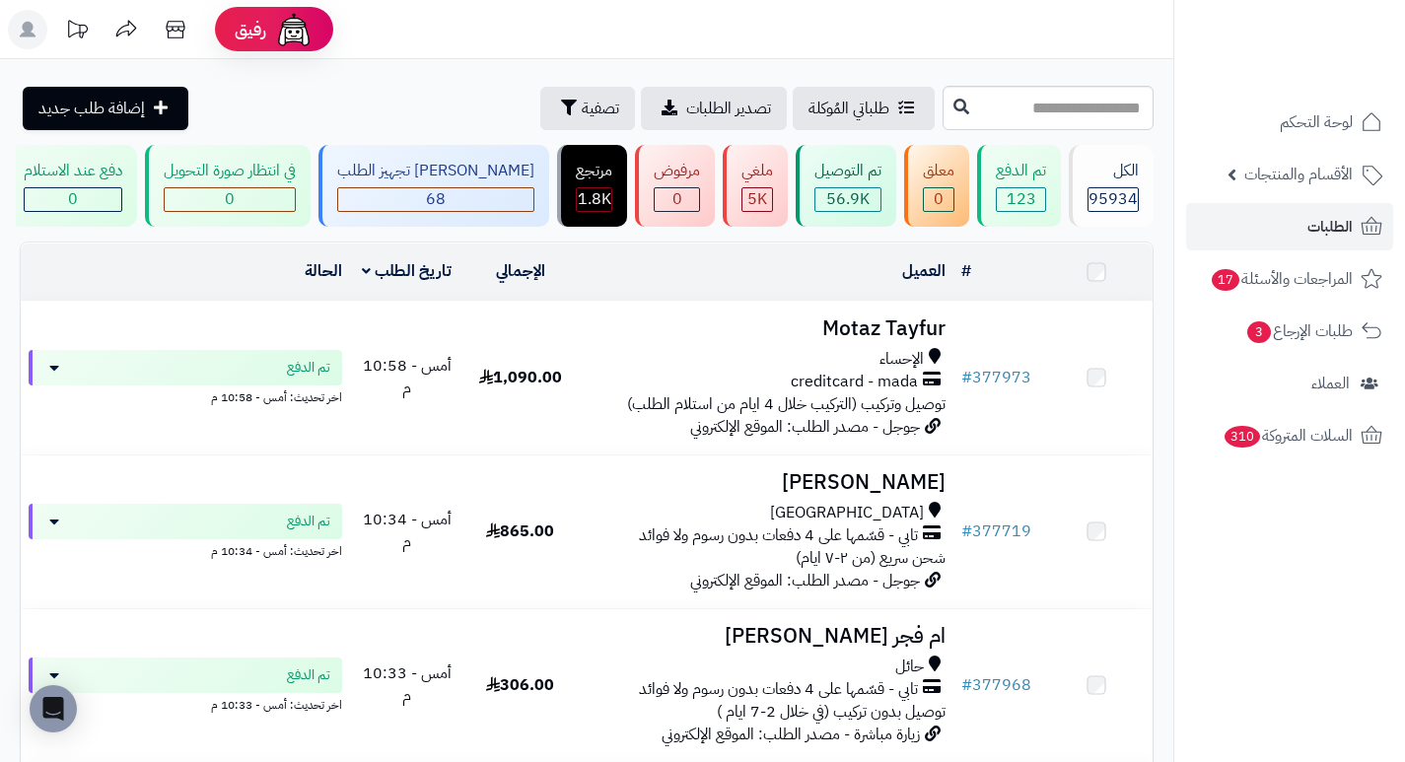
scroll to position [197, 0]
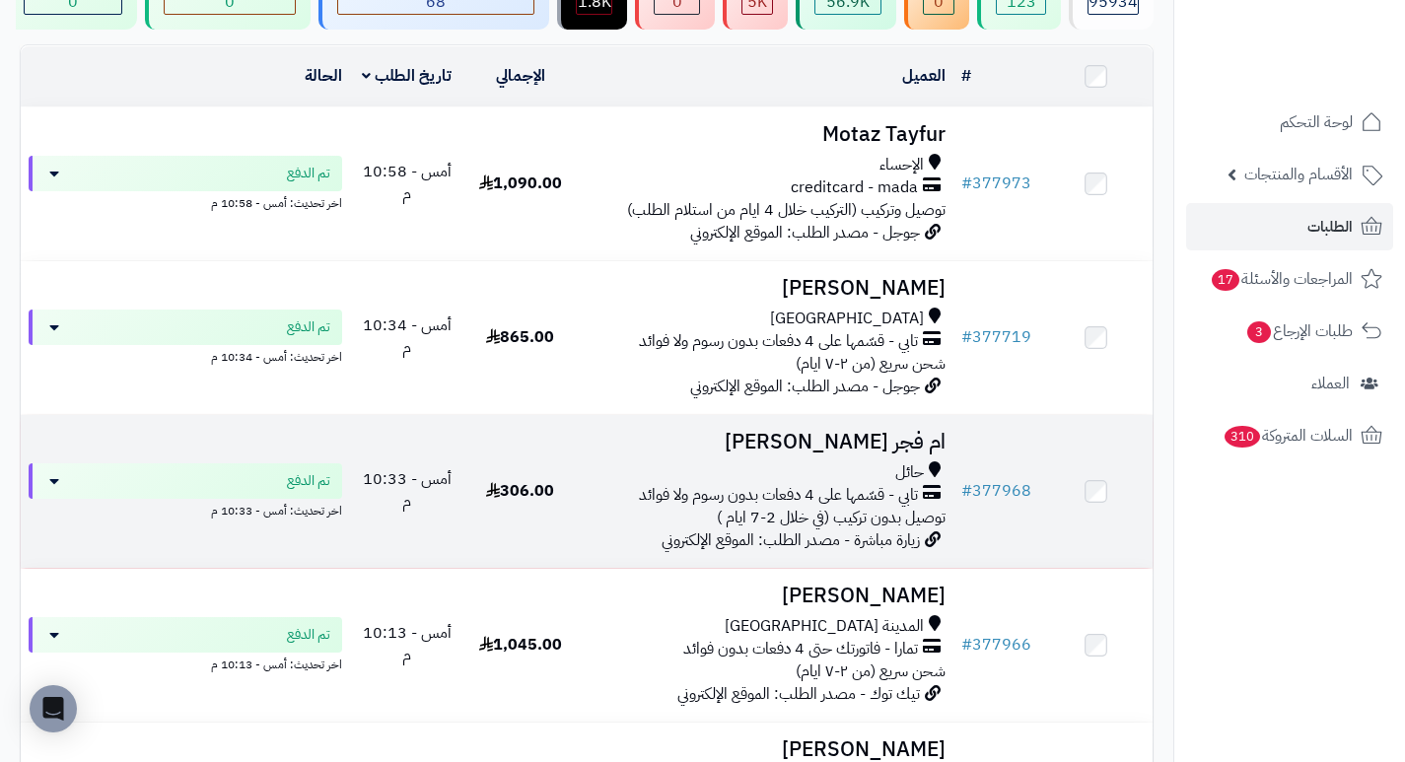
click at [915, 448] on h3 "ام فجر [PERSON_NAME]" at bounding box center [765, 442] width 361 height 23
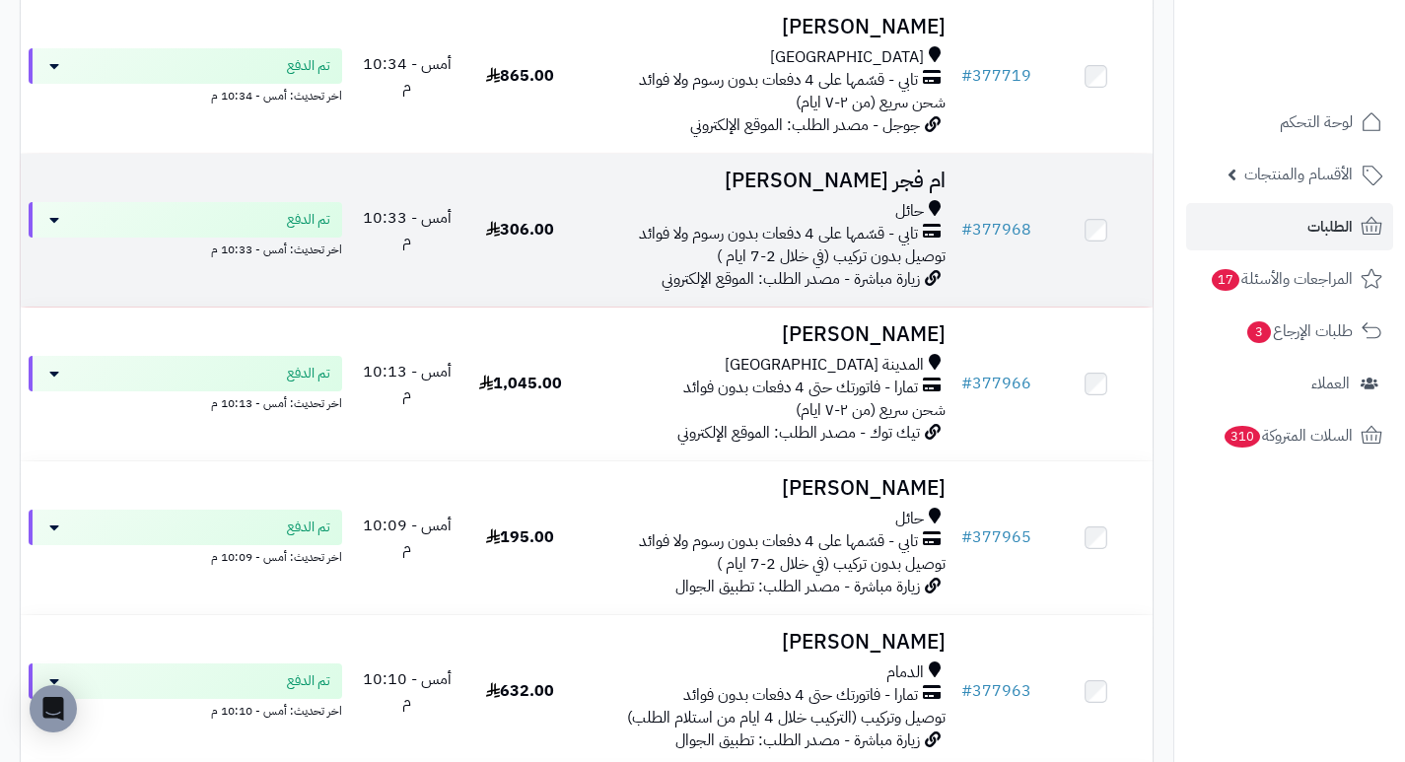
scroll to position [493, 0]
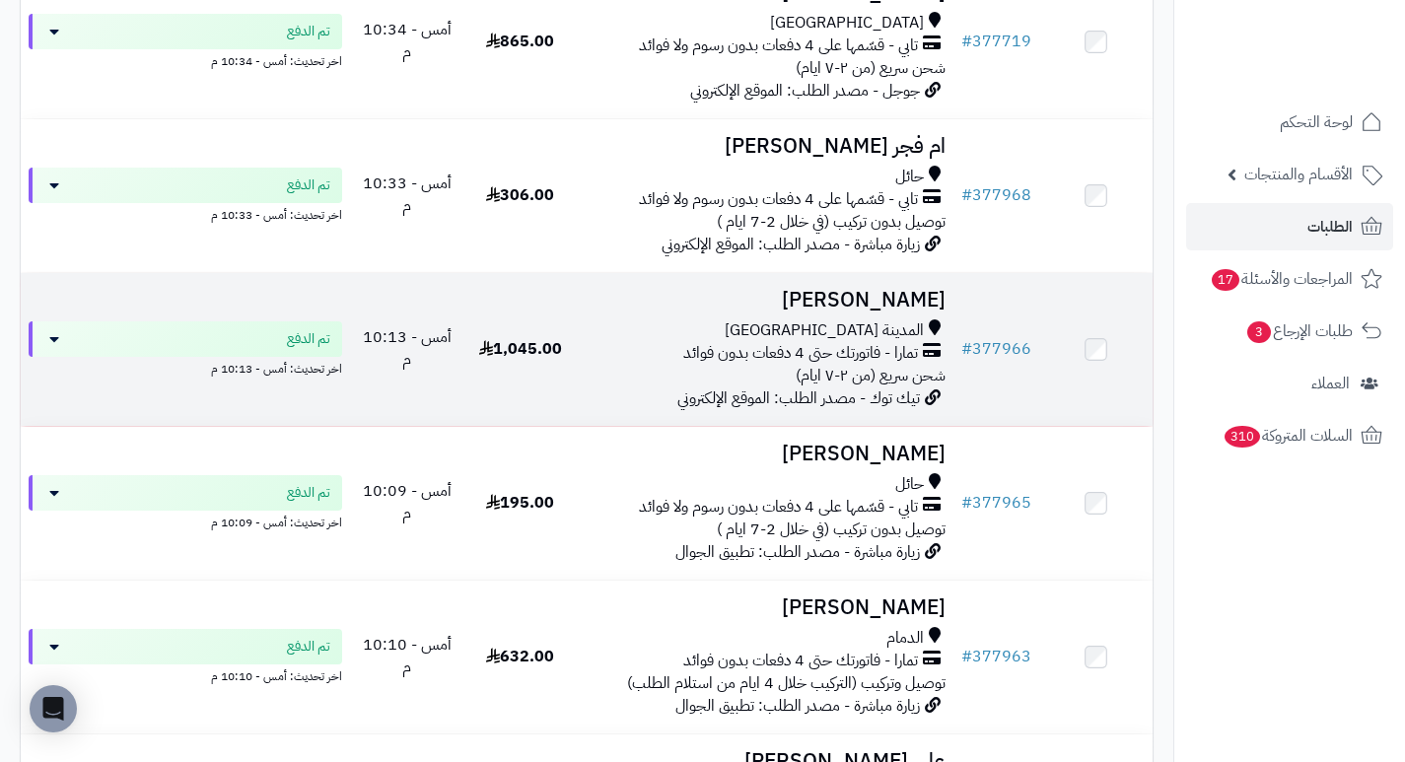
click at [895, 312] on h3 "[PERSON_NAME]" at bounding box center [765, 300] width 361 height 23
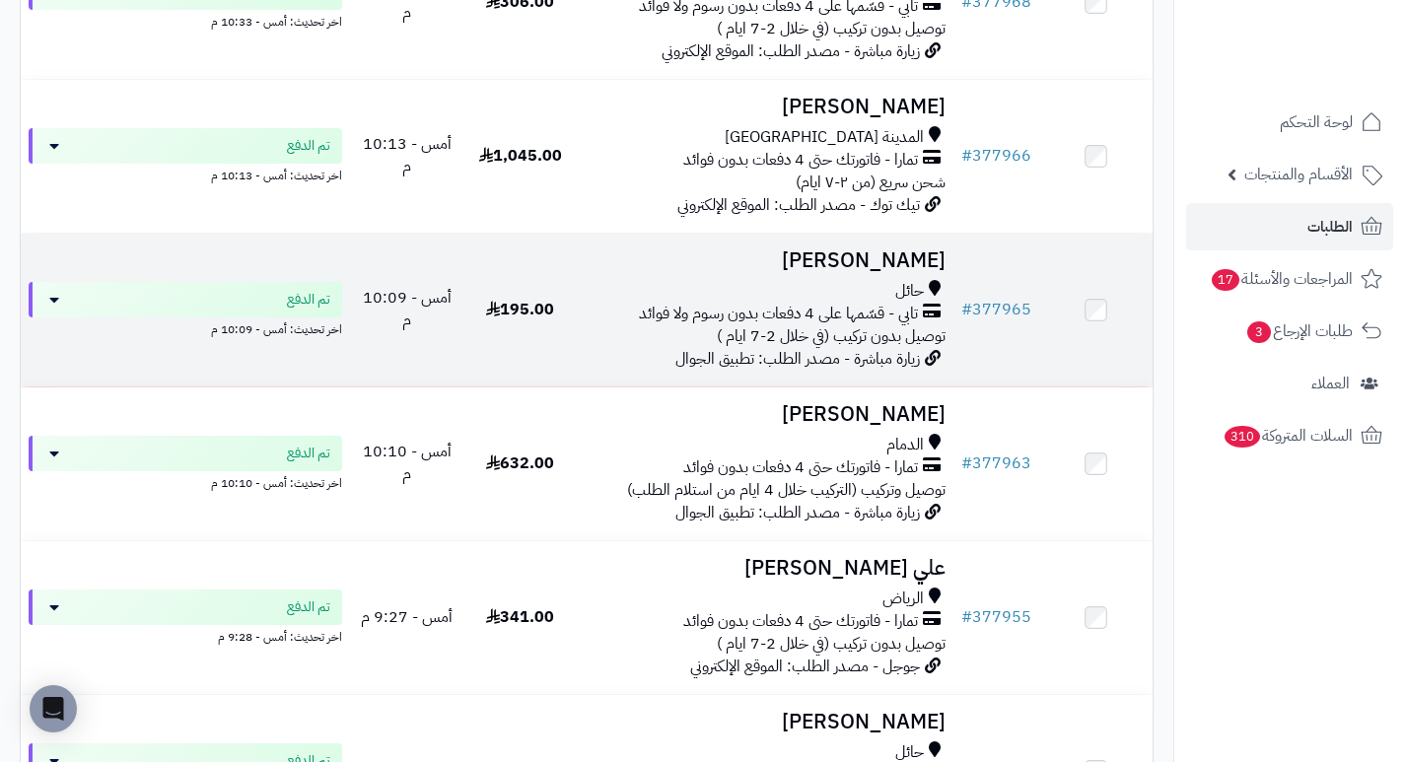
scroll to position [690, 0]
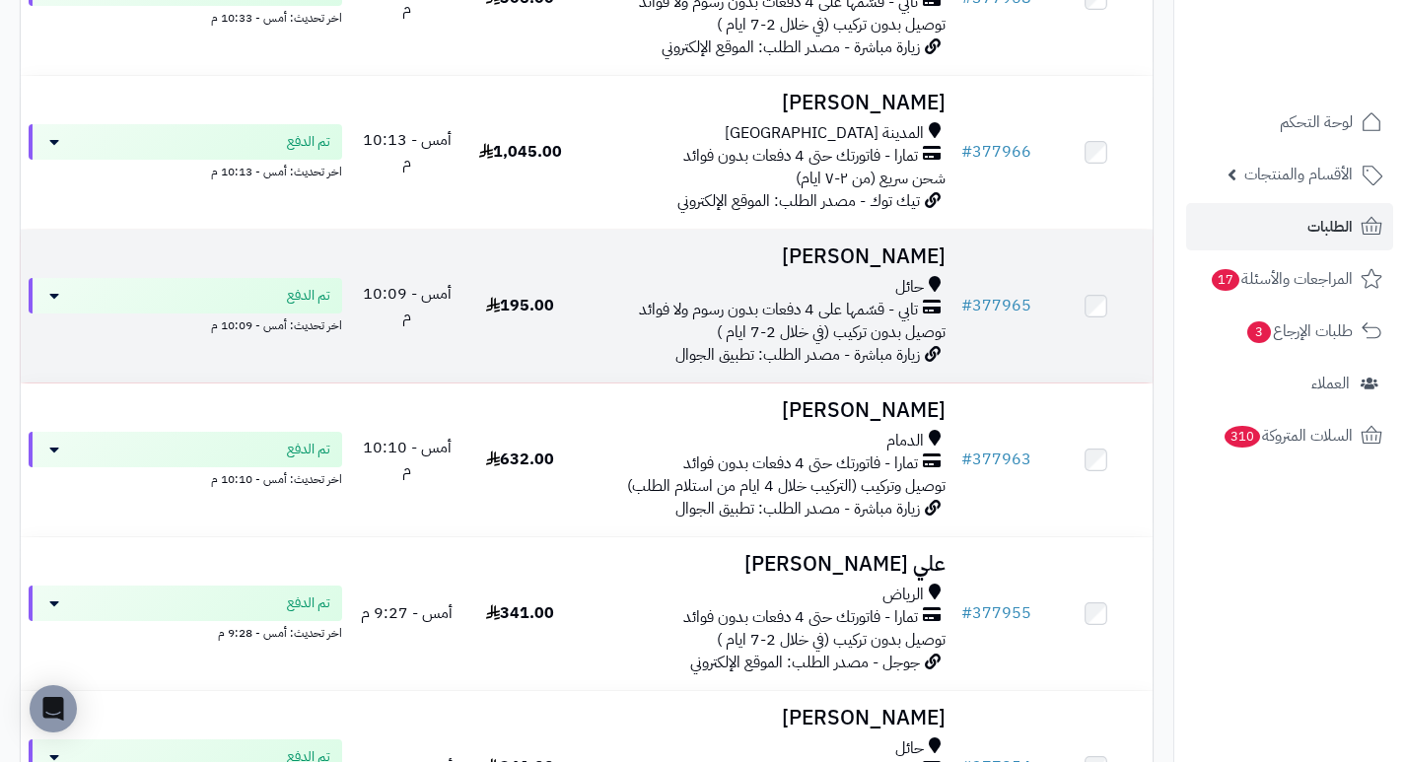
click at [916, 268] on h3 "نوف الشمري" at bounding box center [765, 257] width 361 height 23
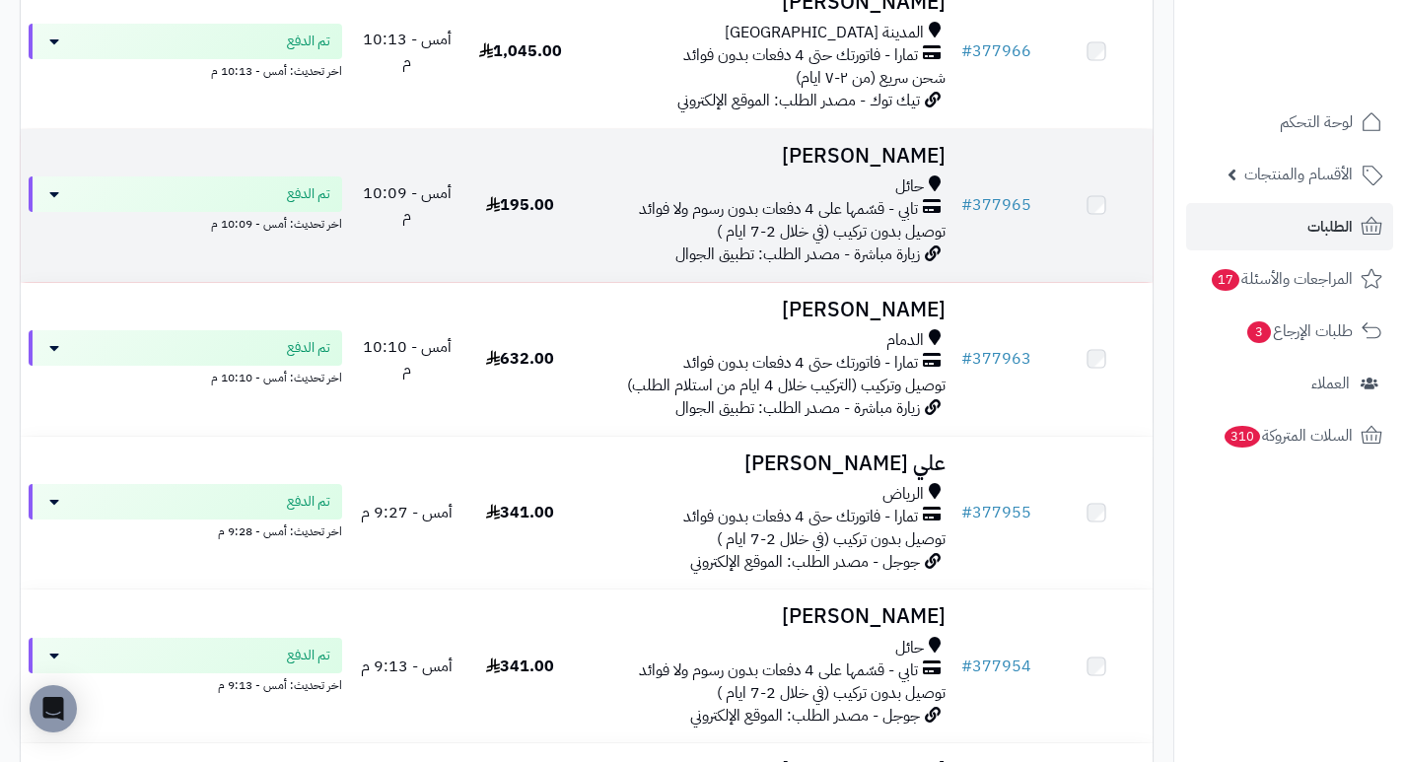
scroll to position [789, 0]
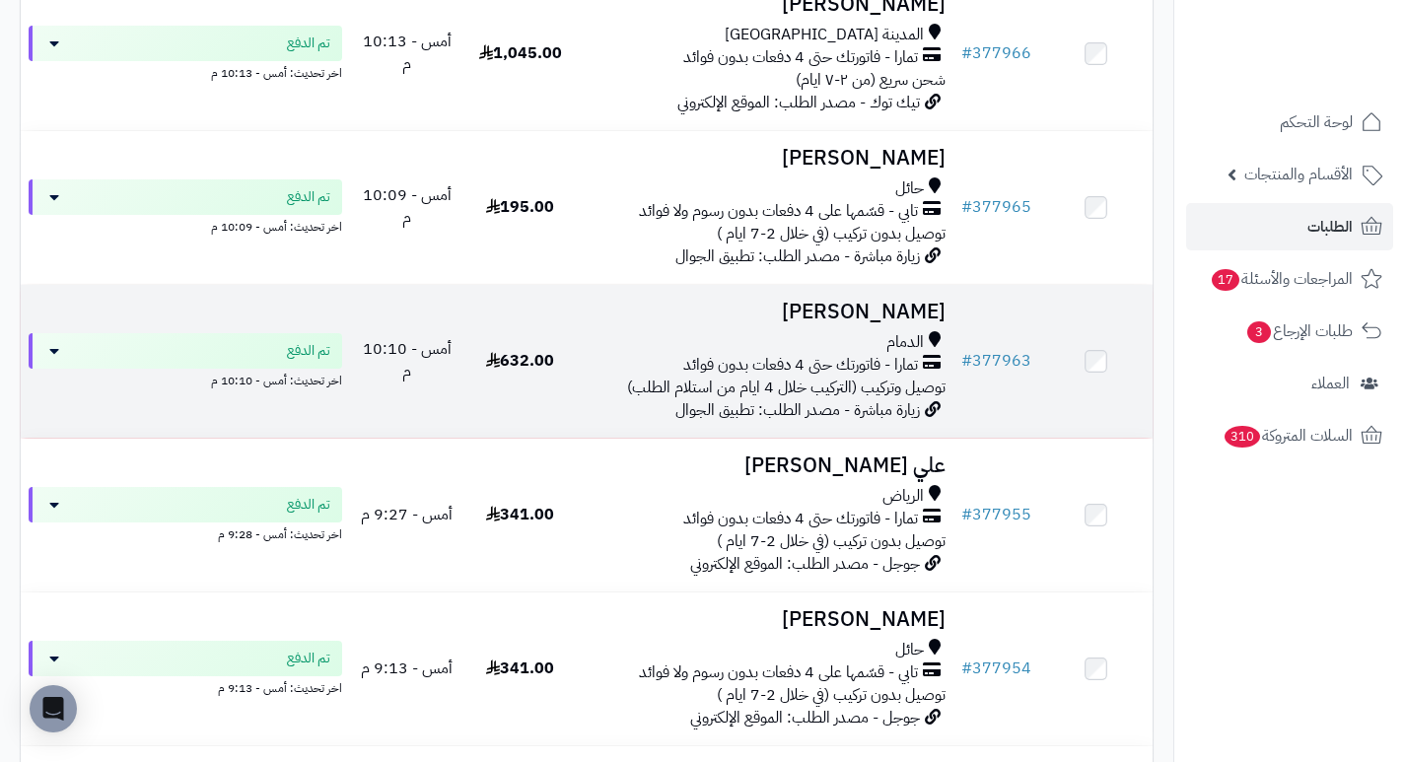
click at [887, 323] on h3 "[PERSON_NAME]" at bounding box center [765, 312] width 361 height 23
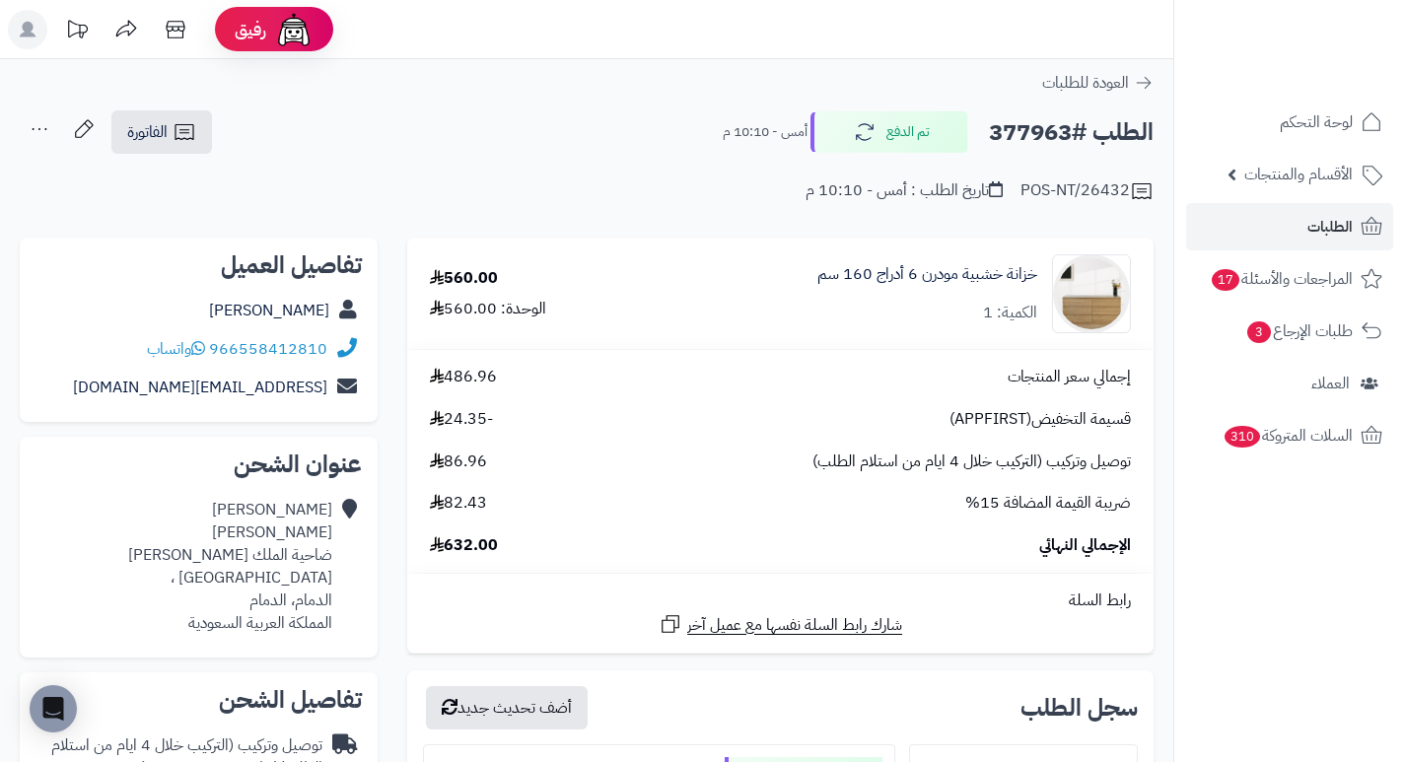
drag, startPoint x: 887, startPoint y: 326, endPoint x: 842, endPoint y: 327, distance: 45.4
click at [842, 327] on div "خزانة خشبية مودرن 6 أدراج 160 سم الكمية: 1" at bounding box center [896, 293] width 499 height 79
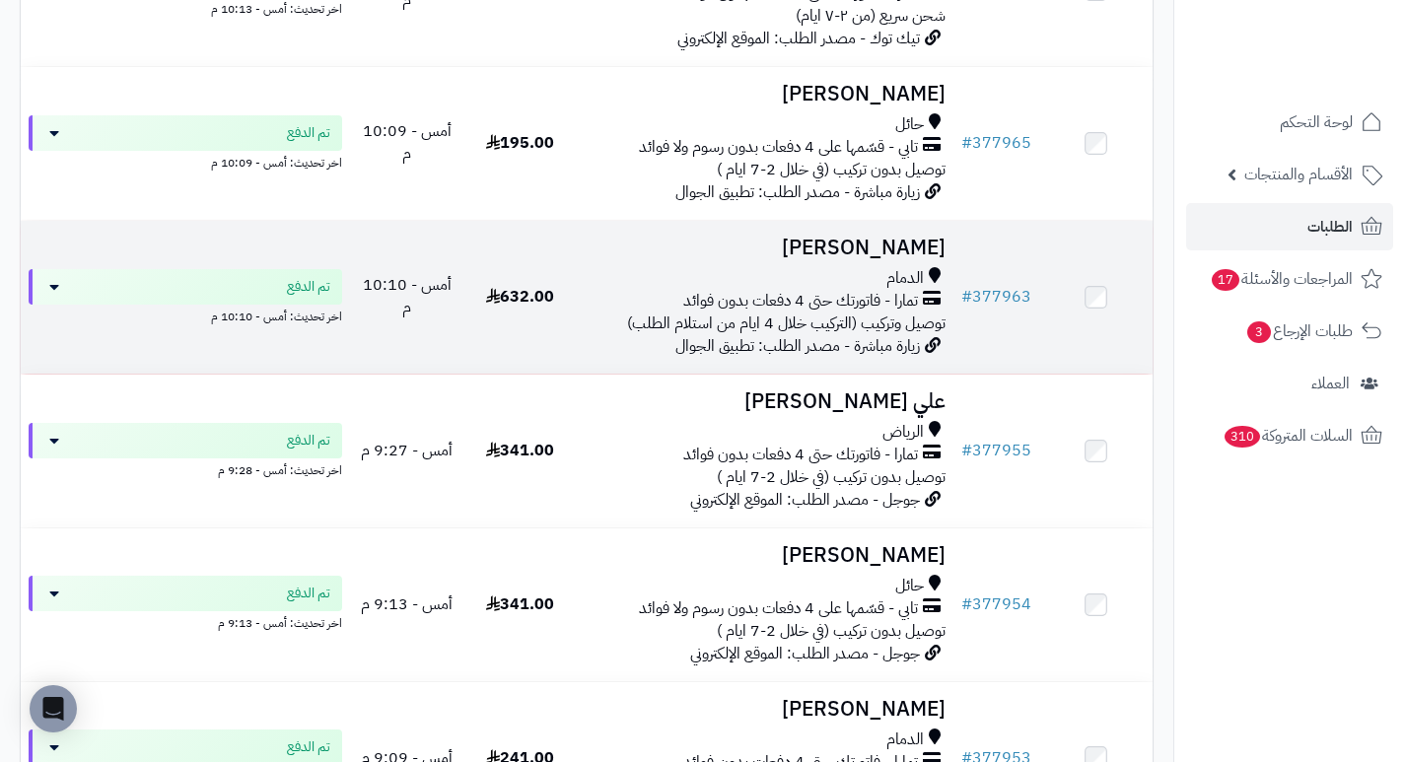
scroll to position [887, 0]
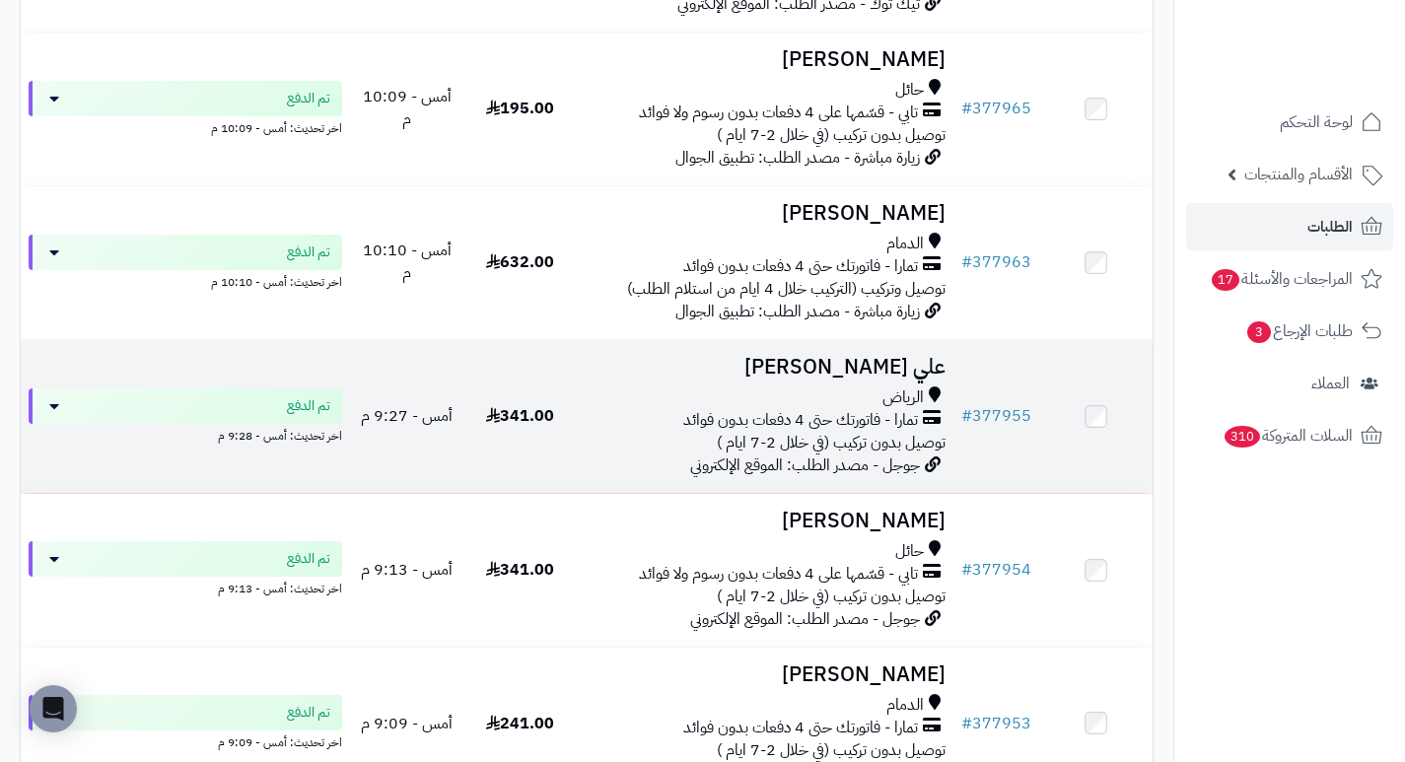
click at [890, 376] on h3 "علي [PERSON_NAME]" at bounding box center [765, 367] width 361 height 23
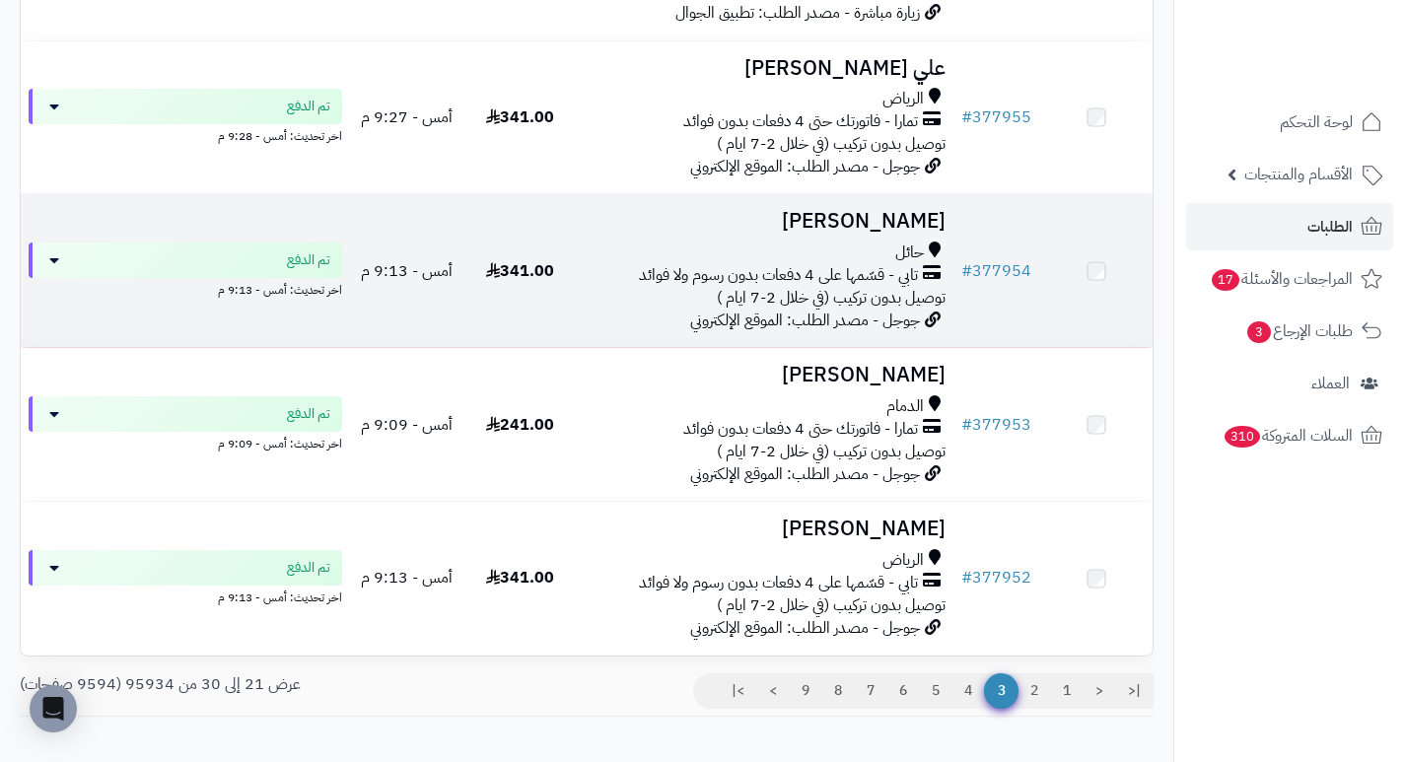
scroll to position [1183, 0]
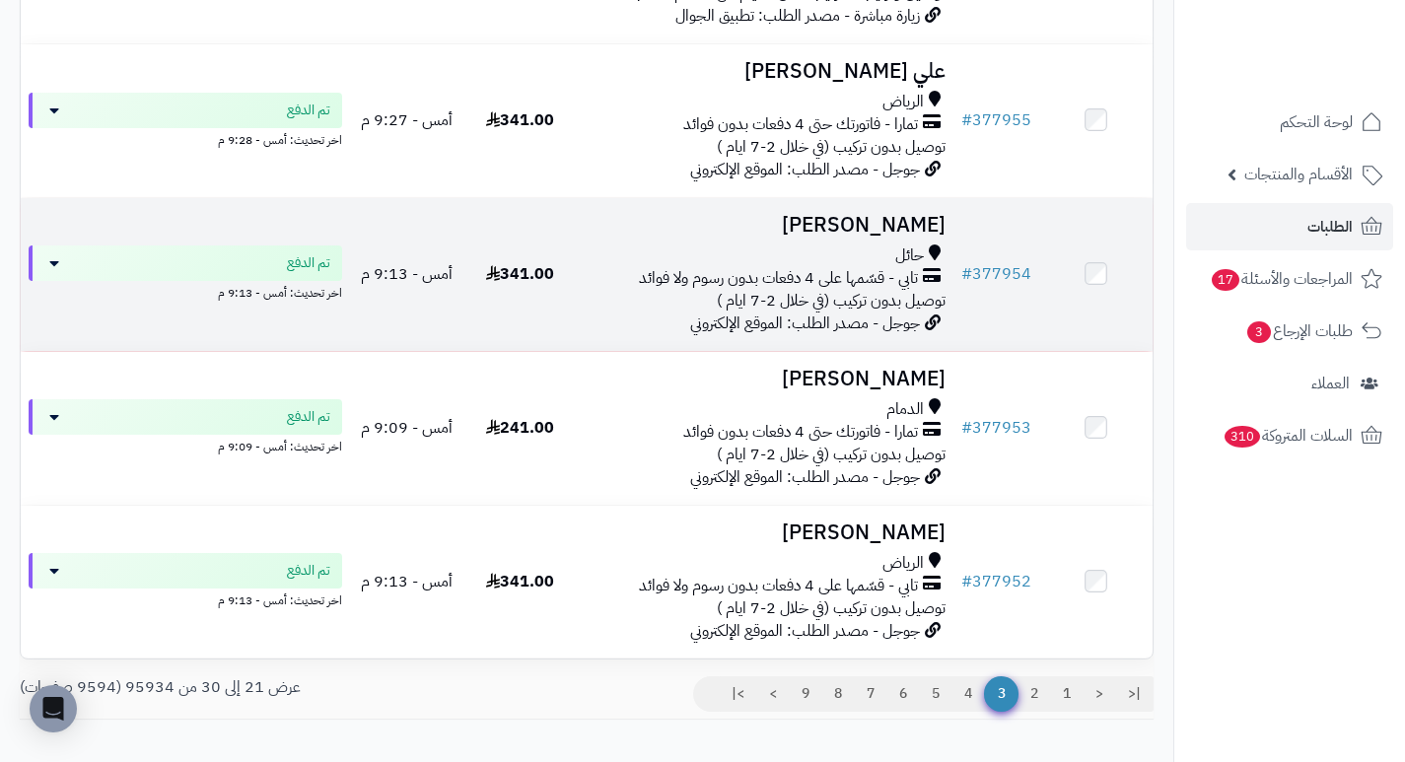
click at [868, 236] on h3 "[PERSON_NAME]" at bounding box center [765, 225] width 361 height 23
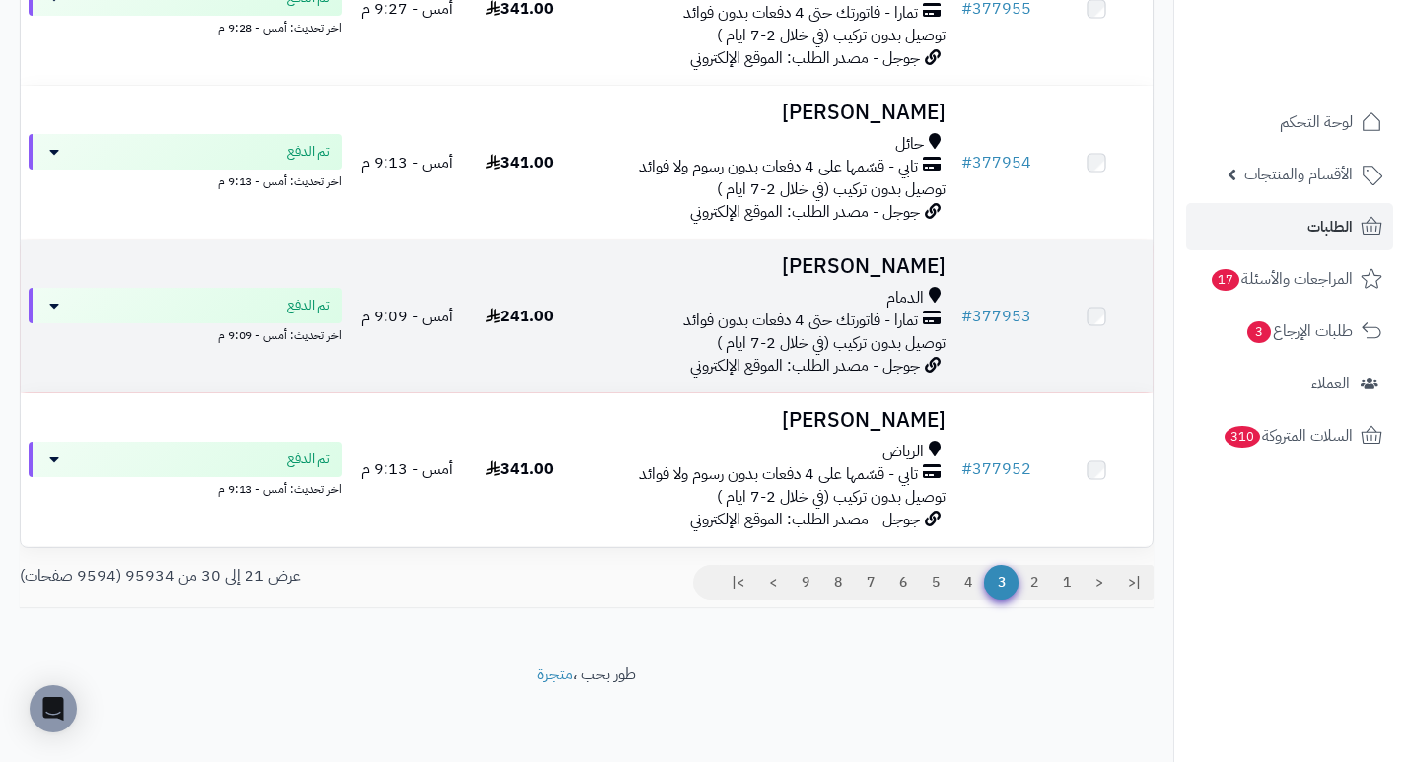
scroll to position [1306, 0]
click at [919, 259] on h3 "[PERSON_NAME]" at bounding box center [765, 267] width 361 height 23
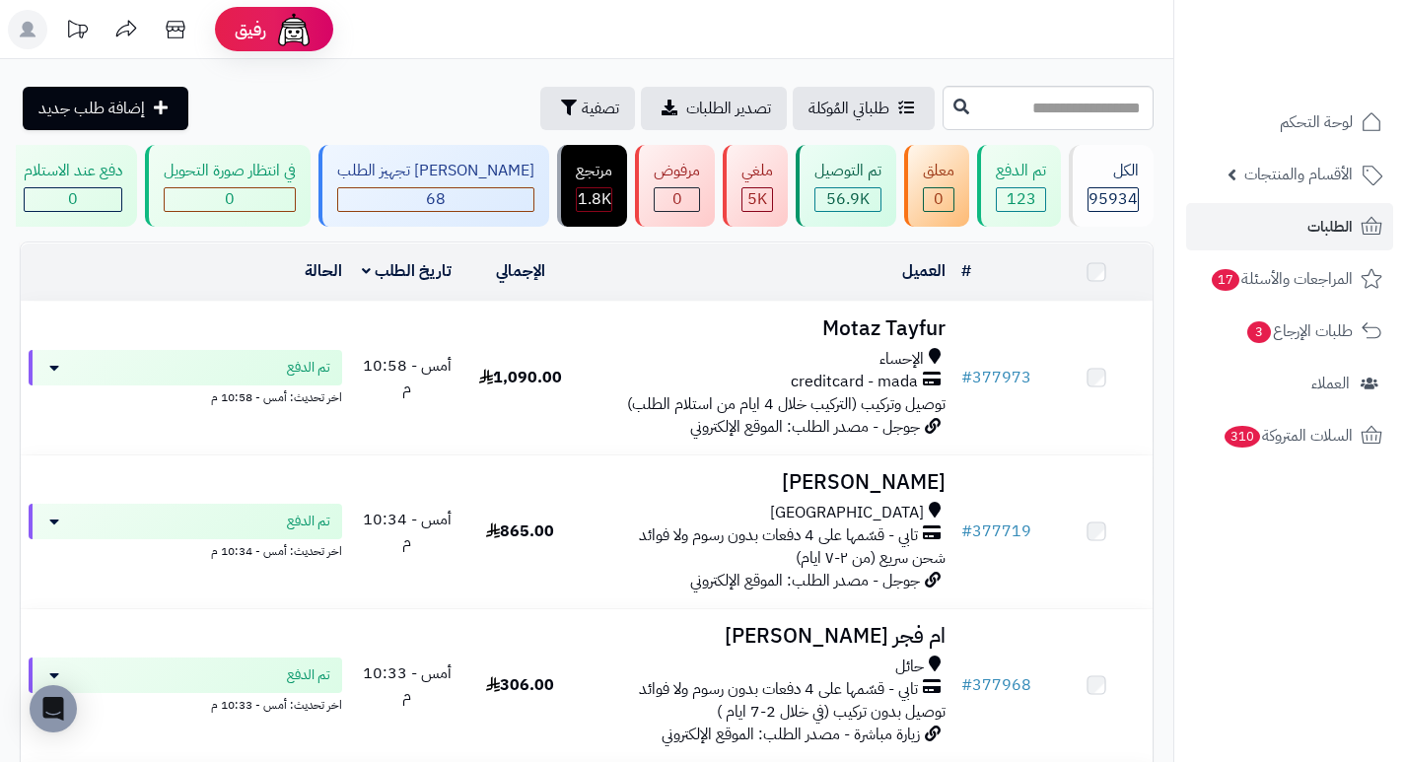
scroll to position [1306, 0]
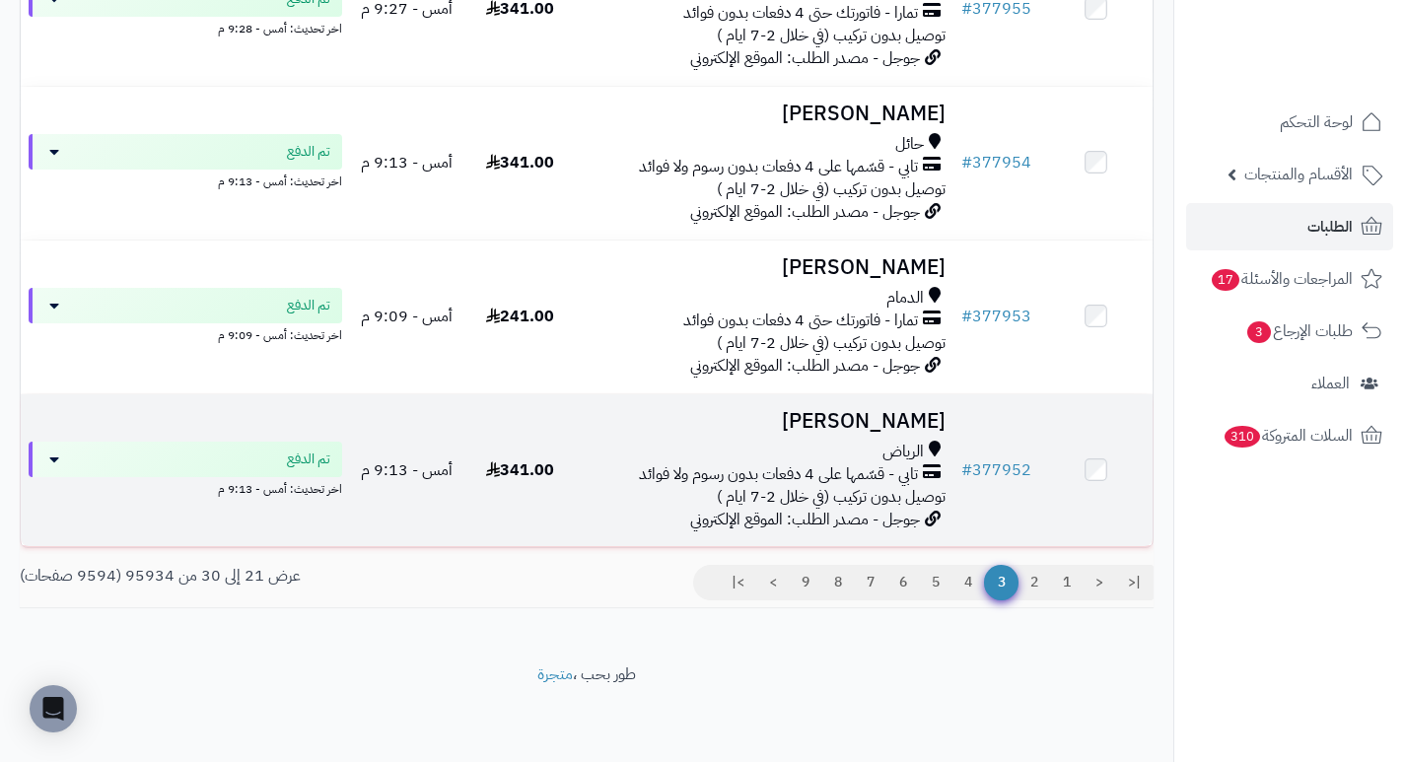
click at [902, 421] on h3 "[PERSON_NAME]" at bounding box center [765, 421] width 361 height 23
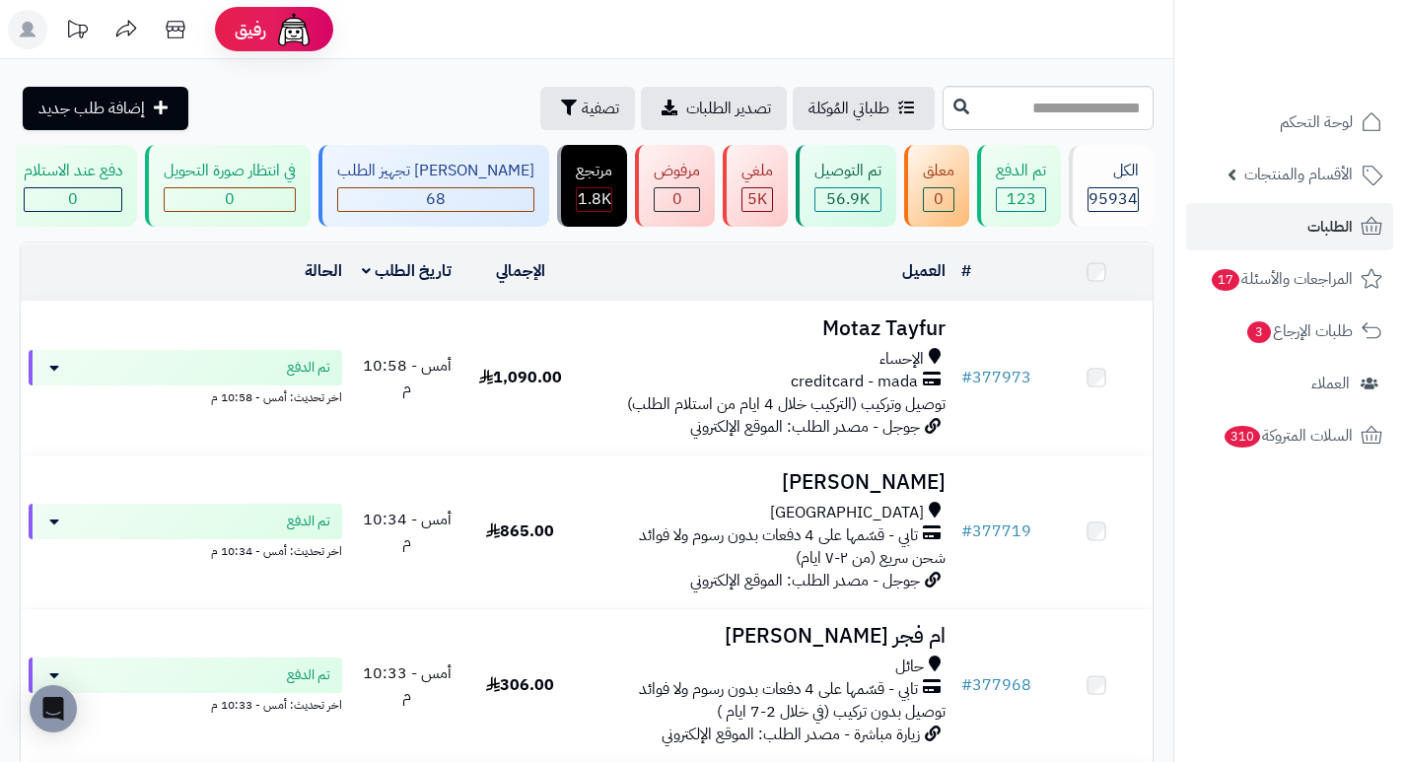
scroll to position [1306, 0]
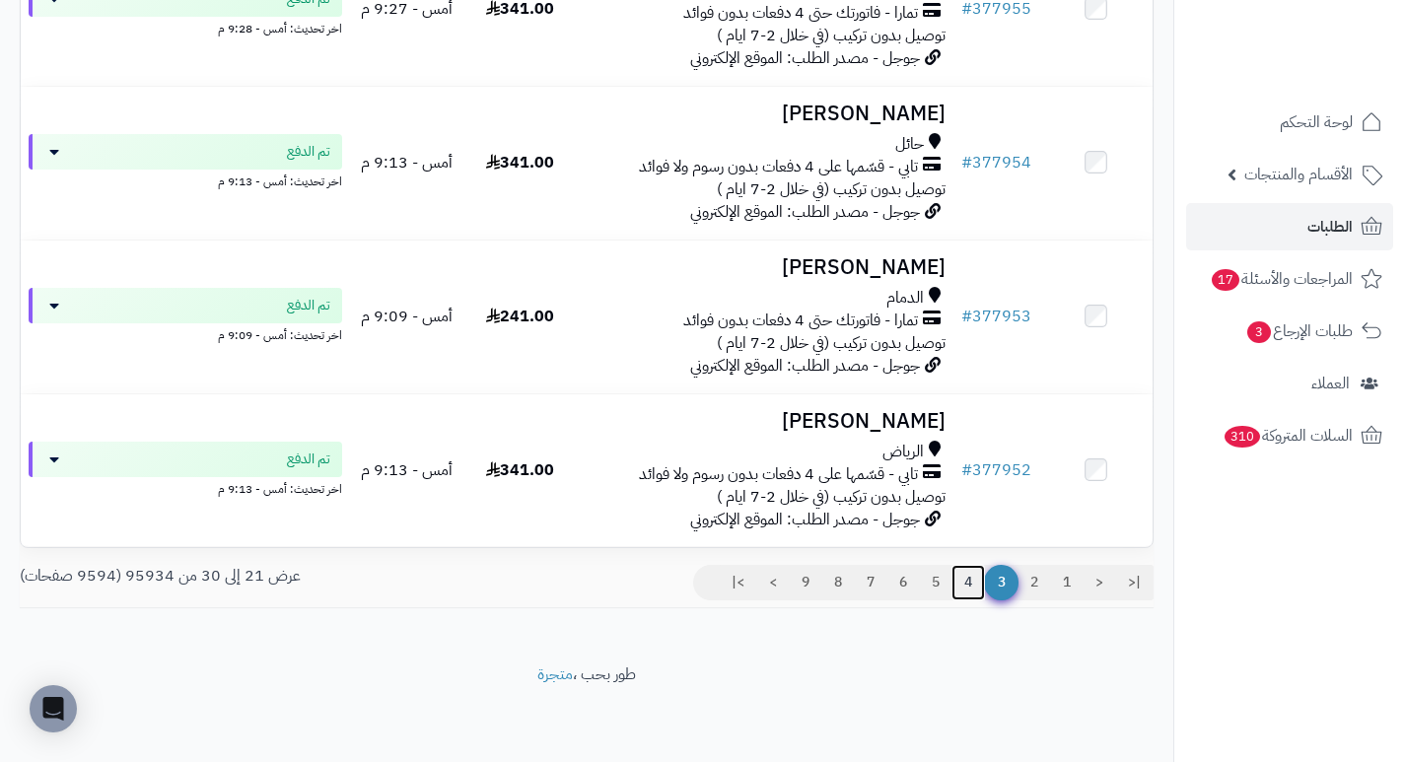
click at [966, 576] on link "4" at bounding box center [968, 582] width 34 height 35
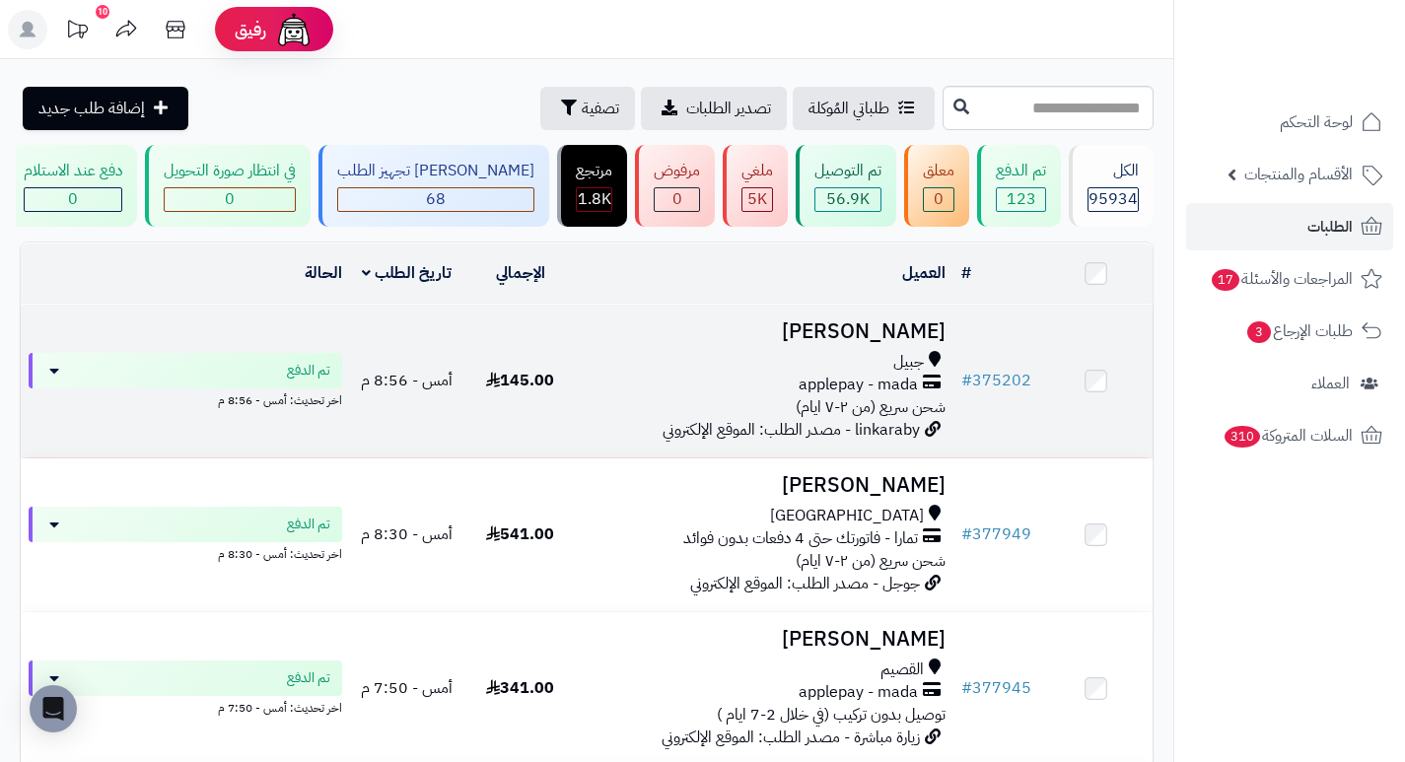
click at [911, 343] on h3 "[PERSON_NAME]" at bounding box center [765, 331] width 361 height 23
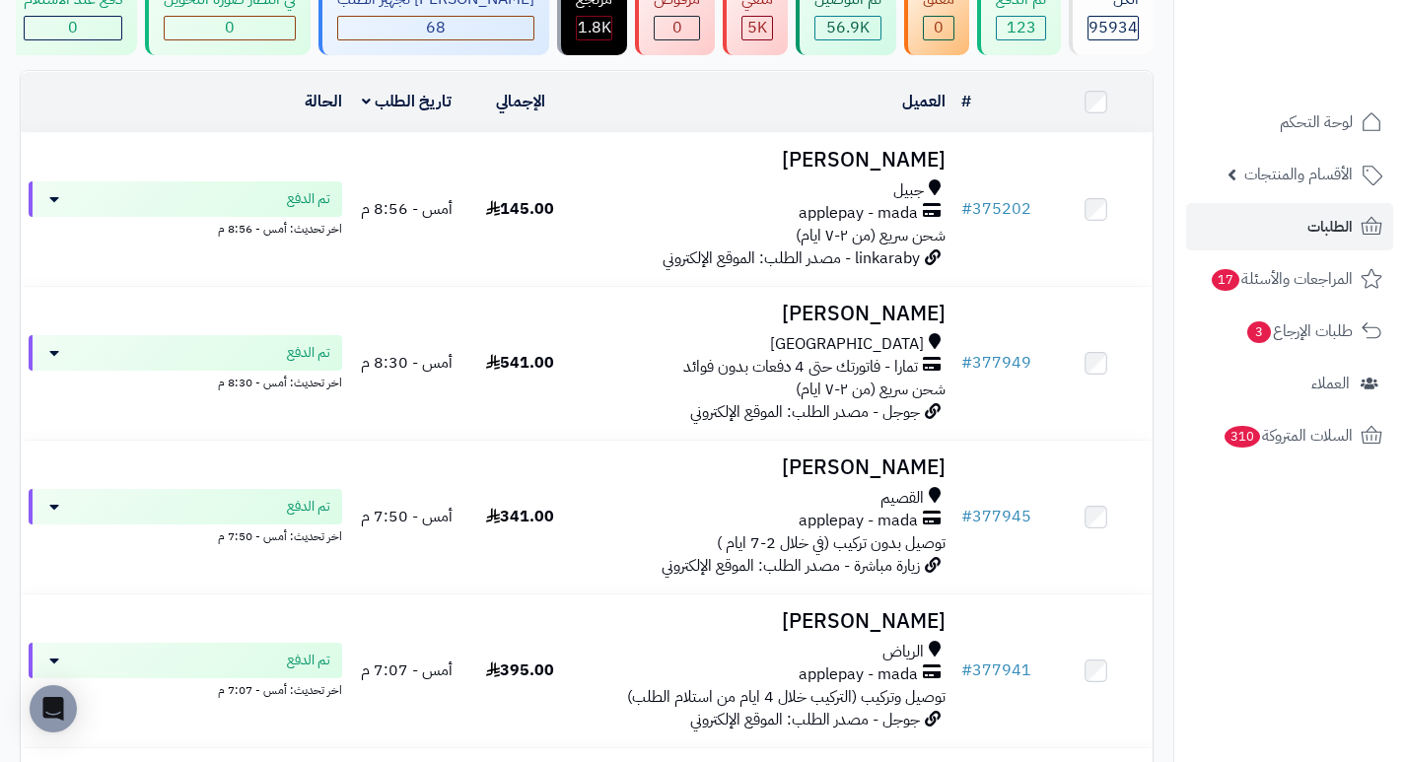
scroll to position [197, 0]
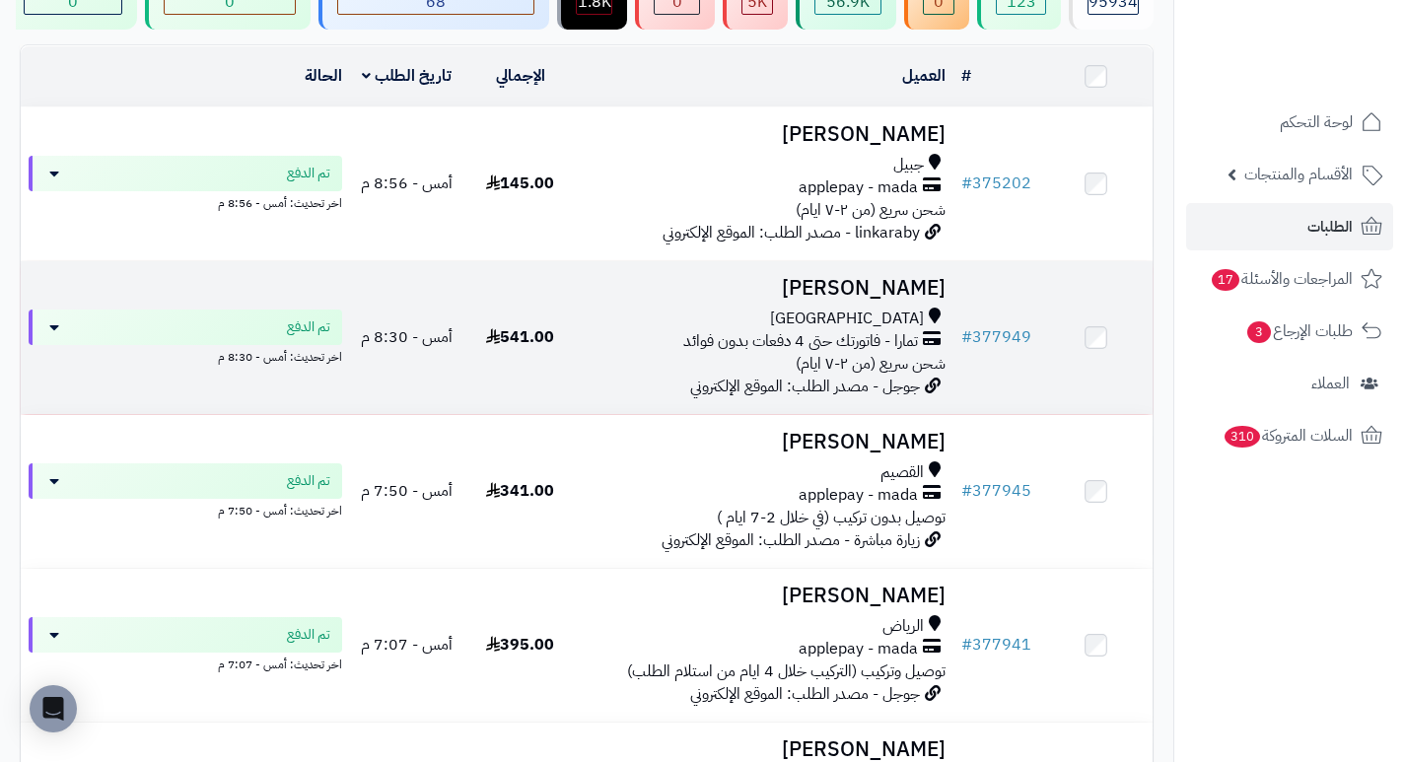
click at [898, 296] on h3 "Samah Kh" at bounding box center [765, 288] width 361 height 23
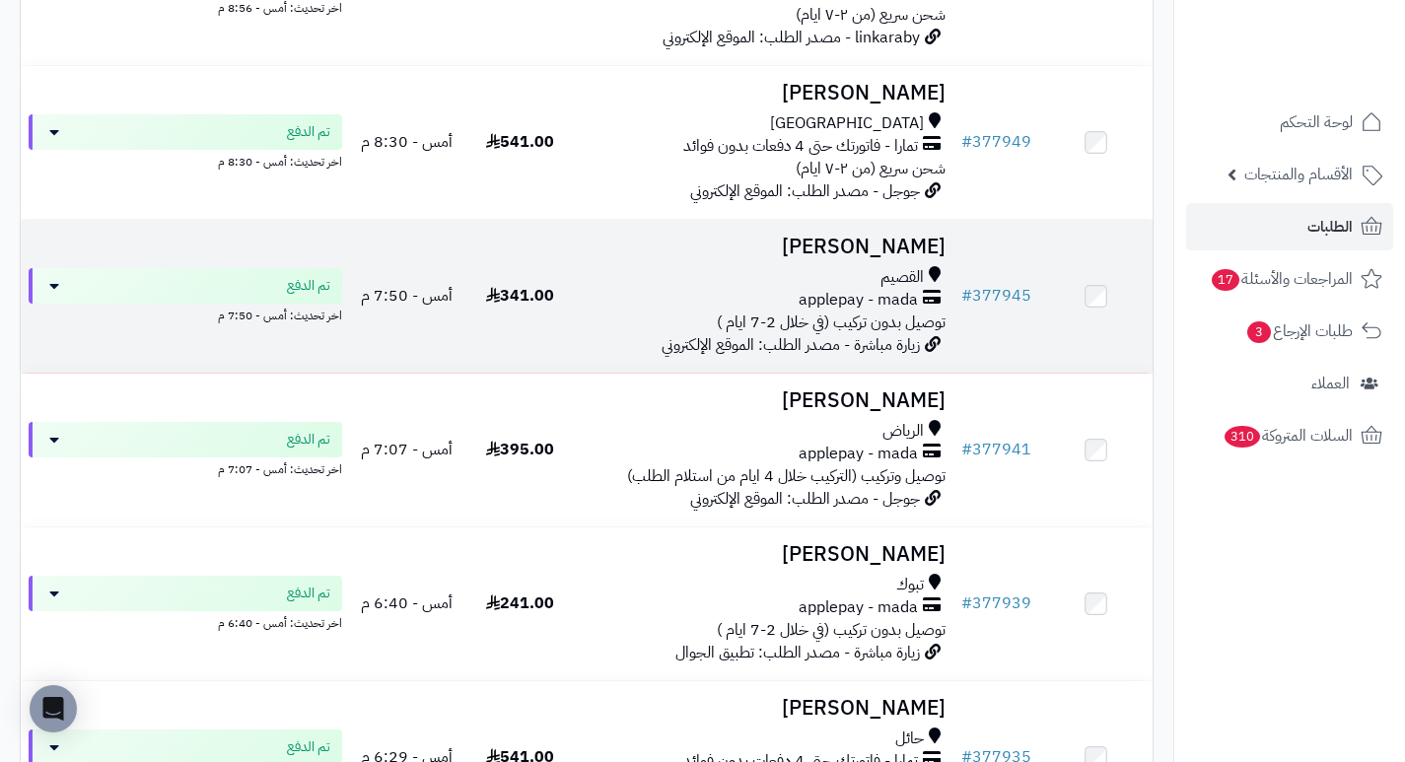
scroll to position [394, 0]
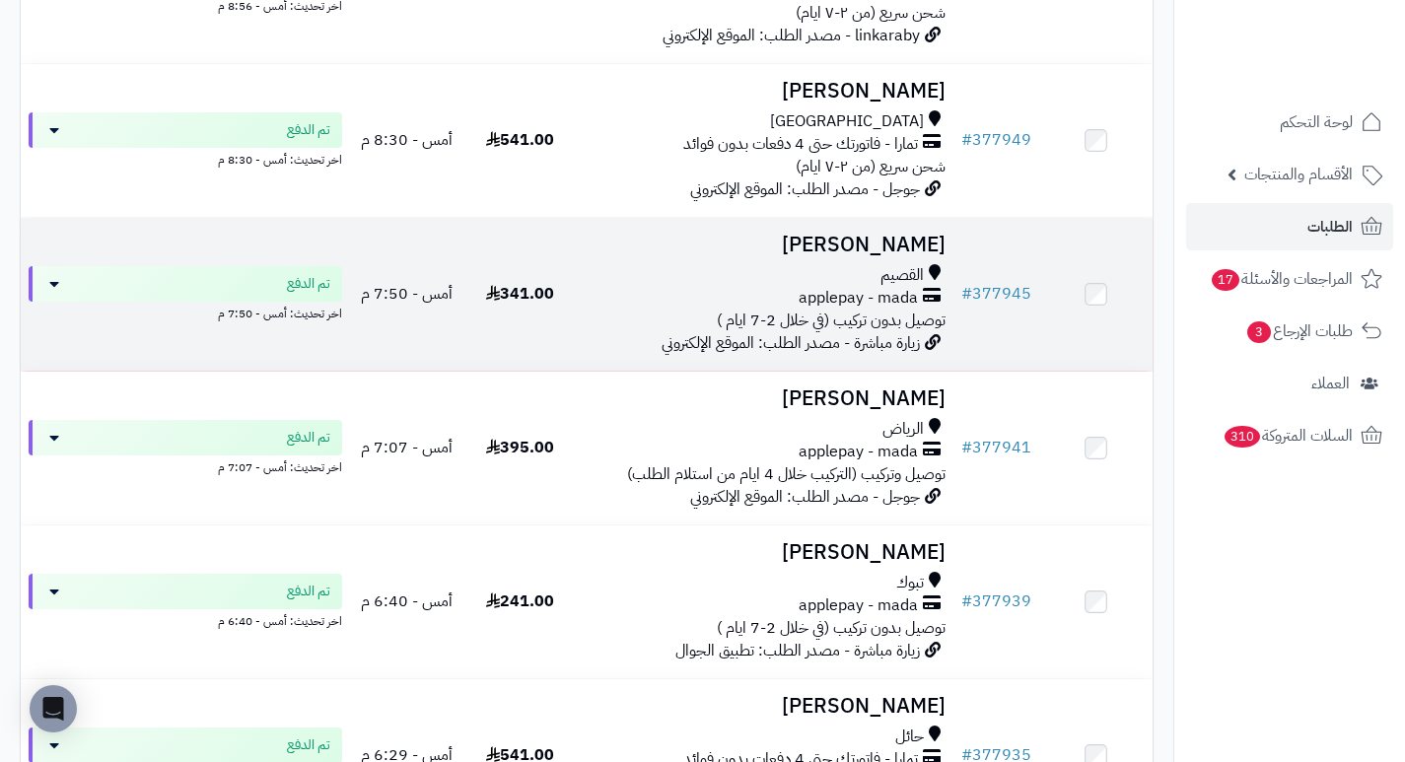
click at [894, 256] on h3 "[PERSON_NAME]" at bounding box center [765, 245] width 361 height 23
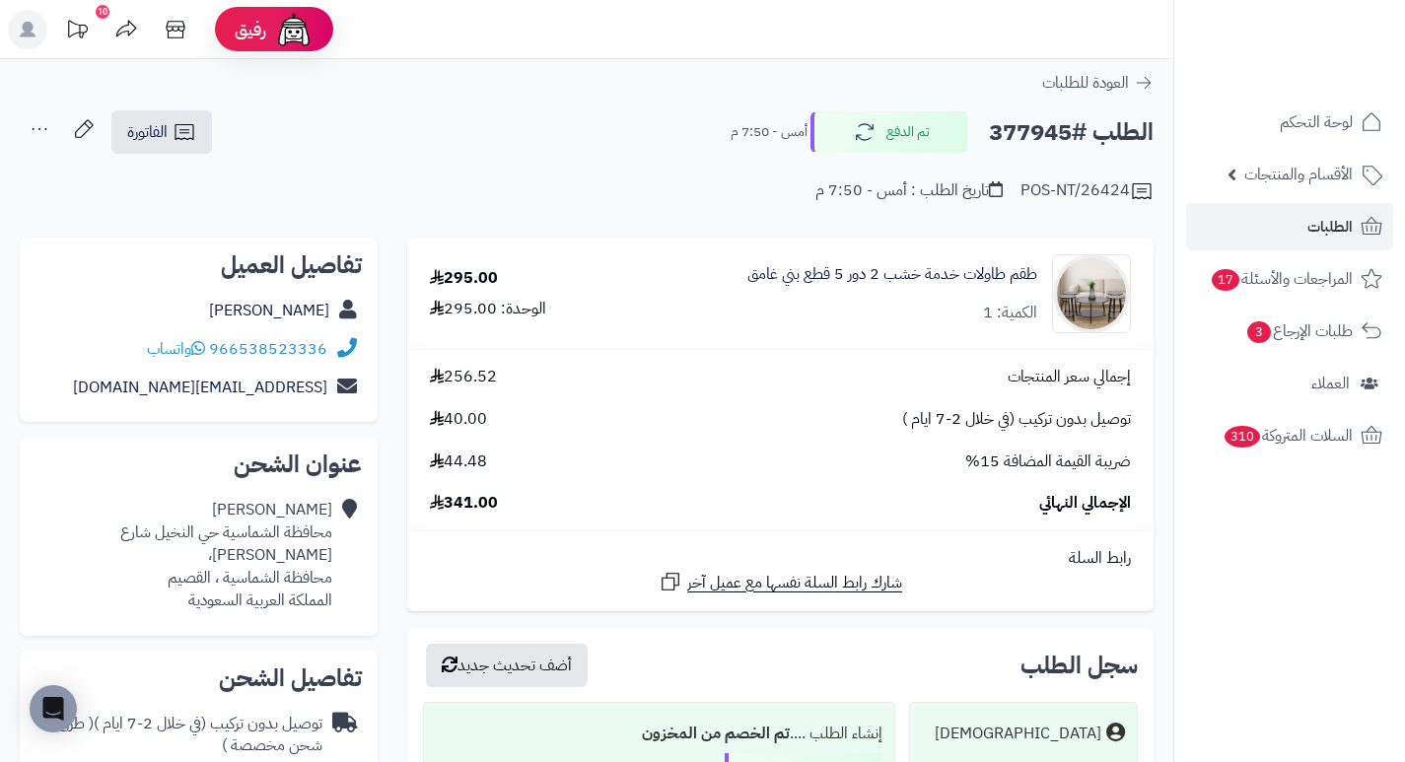
drag, startPoint x: 0, startPoint y: 0, endPoint x: 909, endPoint y: 261, distance: 945.9
click at [909, 261] on div "طقم طاولات خدمة خشب 2 دور 5 قطع بني غامق الكمية: 1" at bounding box center [883, 293] width 526 height 79
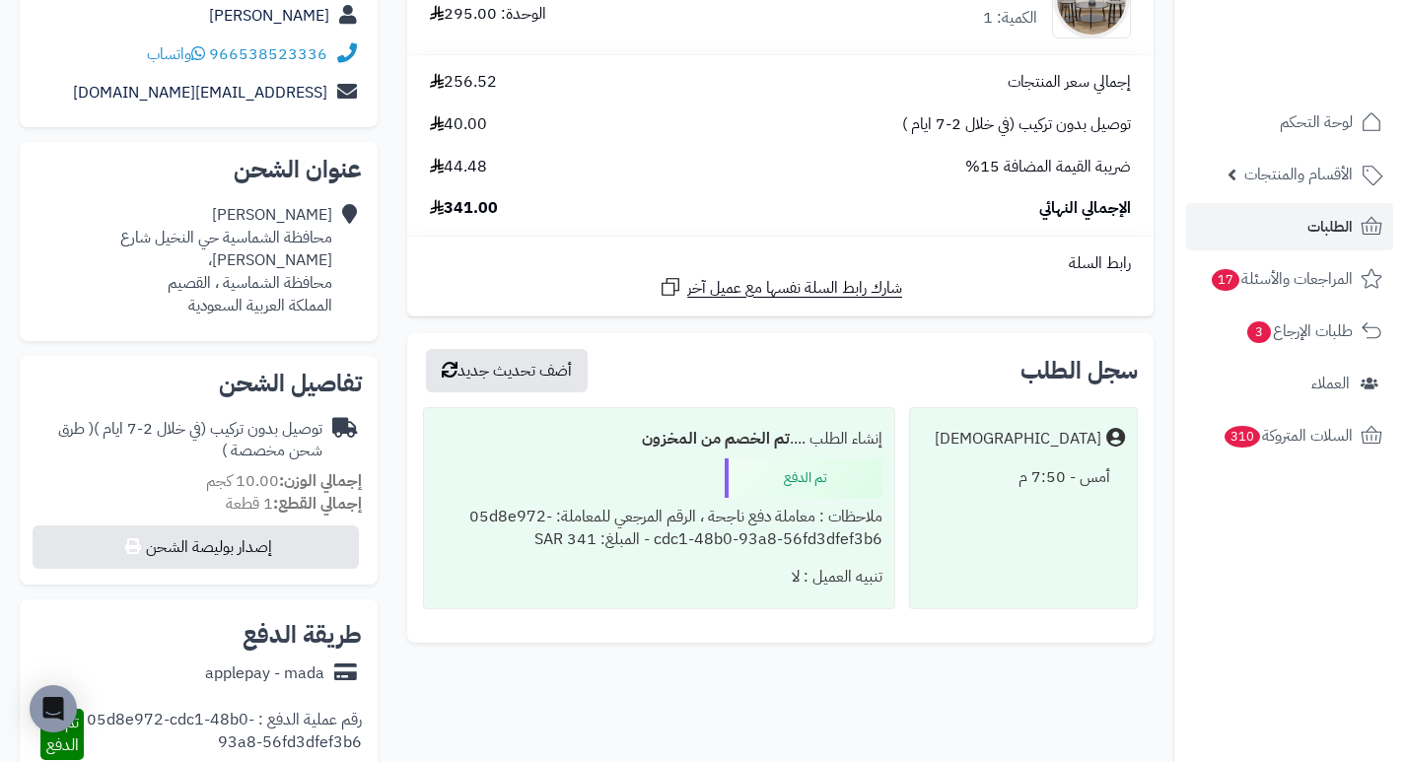
scroll to position [296, 0]
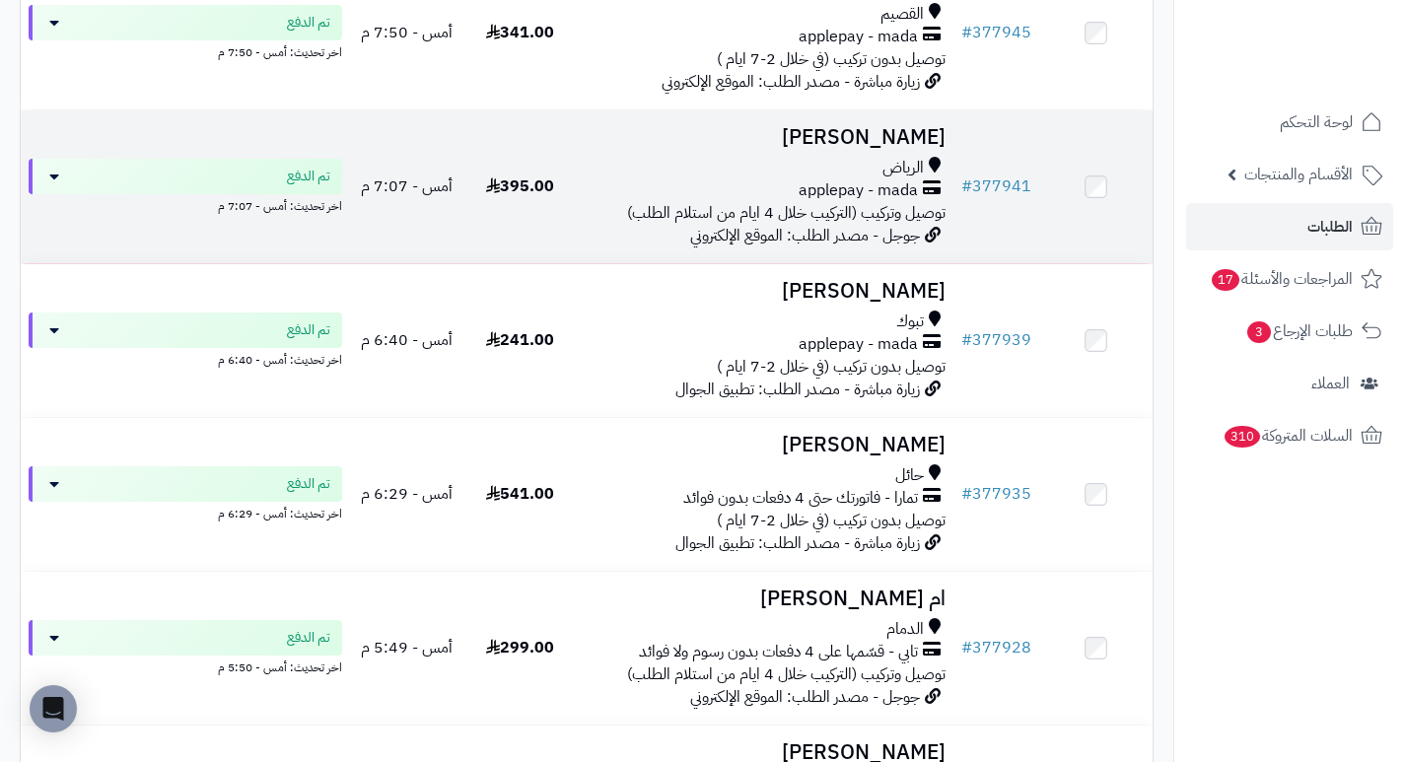
scroll to position [690, 0]
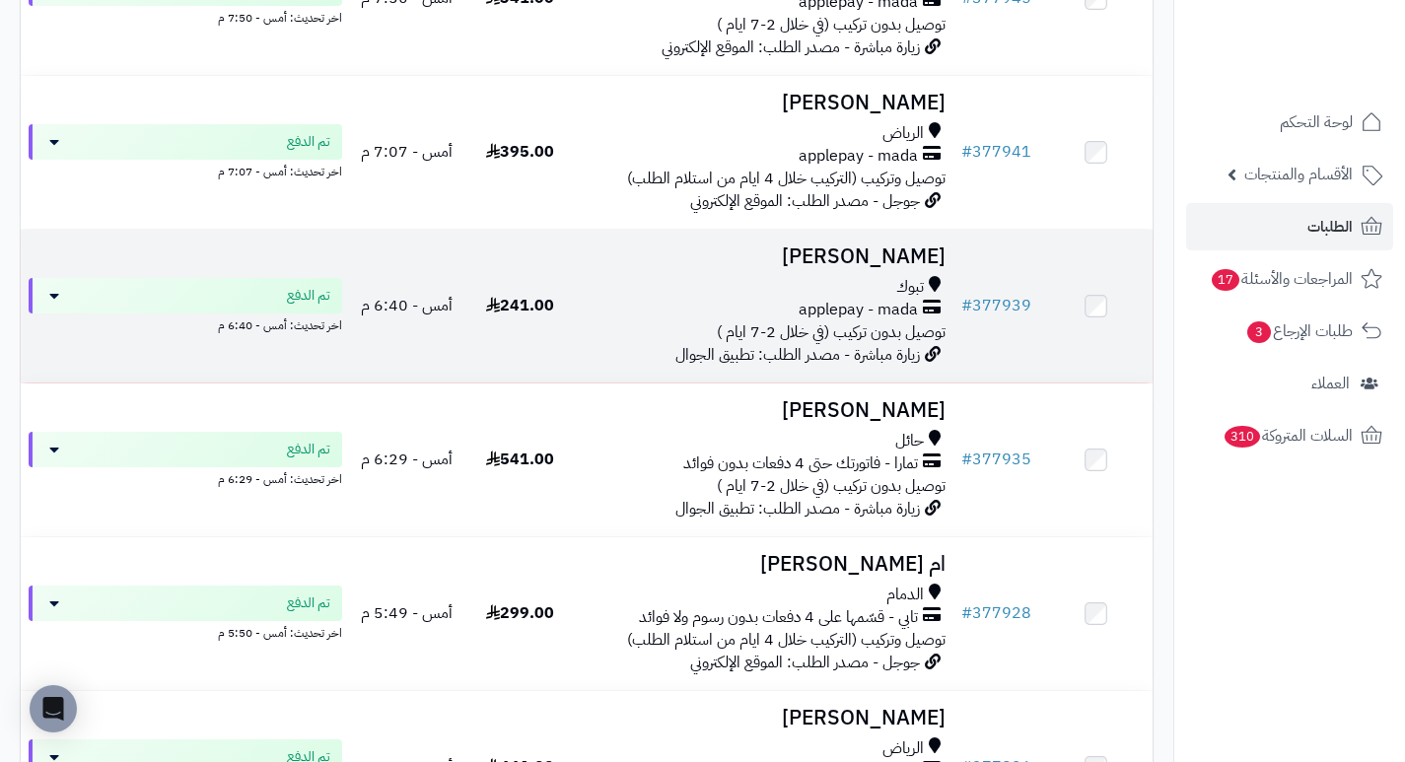
click at [908, 263] on h3 "[PERSON_NAME]" at bounding box center [765, 257] width 361 height 23
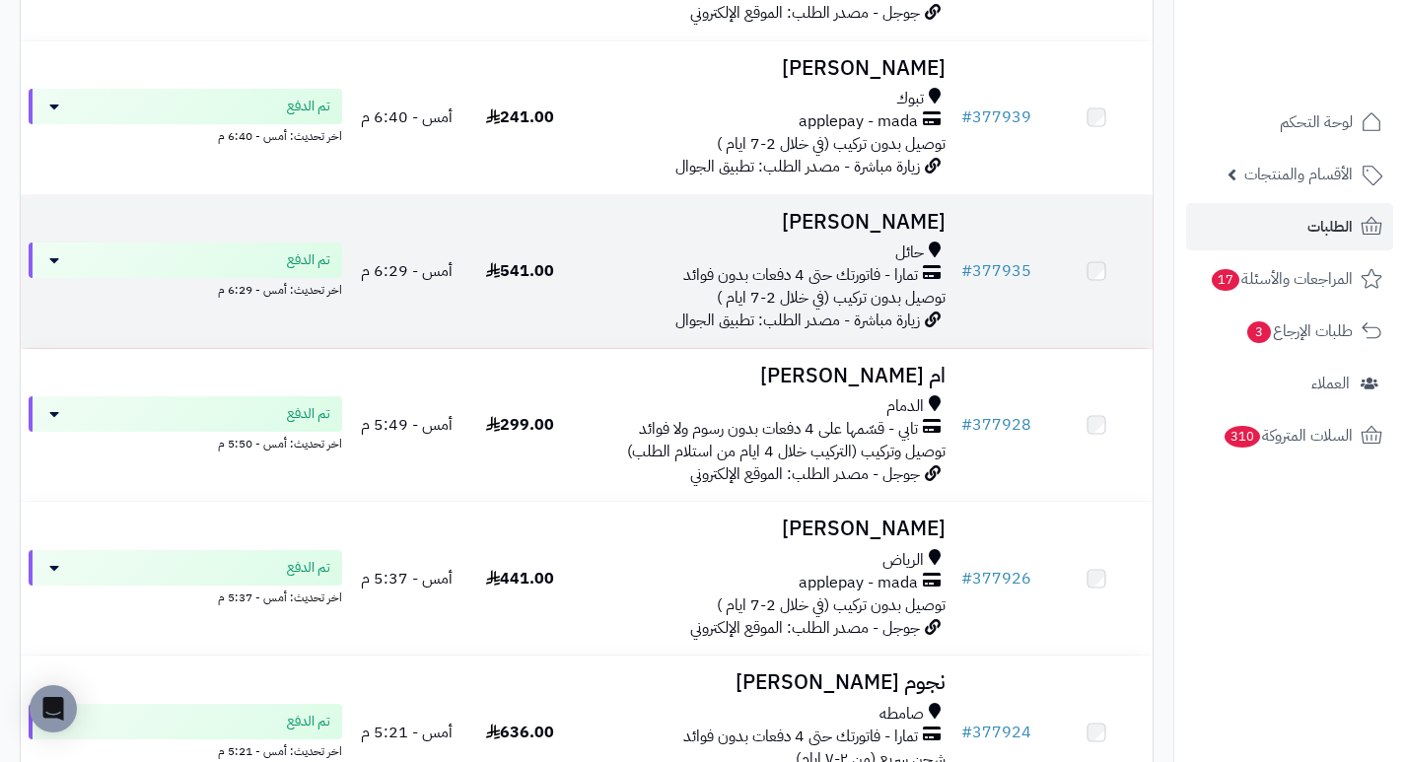
scroll to position [887, 0]
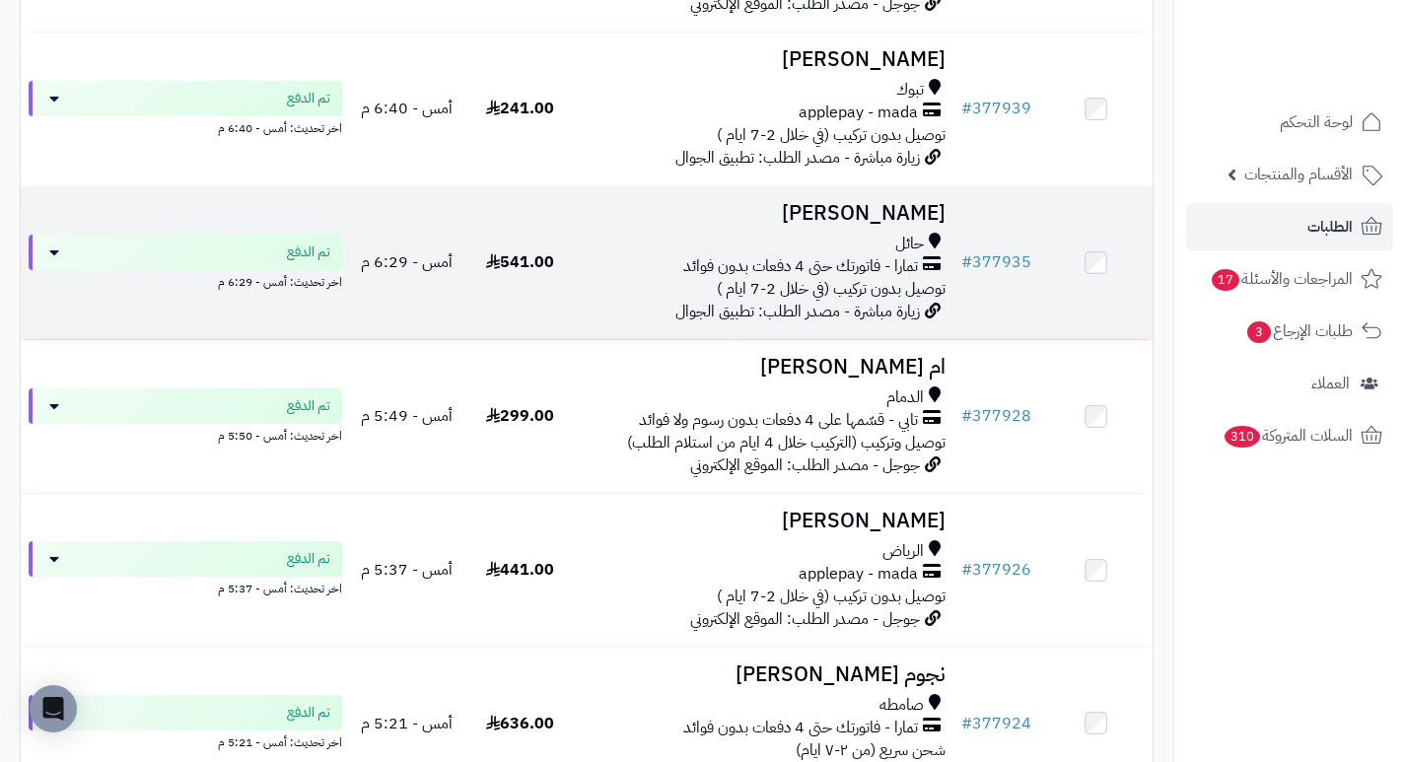
click at [924, 220] on h3 "[PERSON_NAME]" at bounding box center [765, 213] width 361 height 23
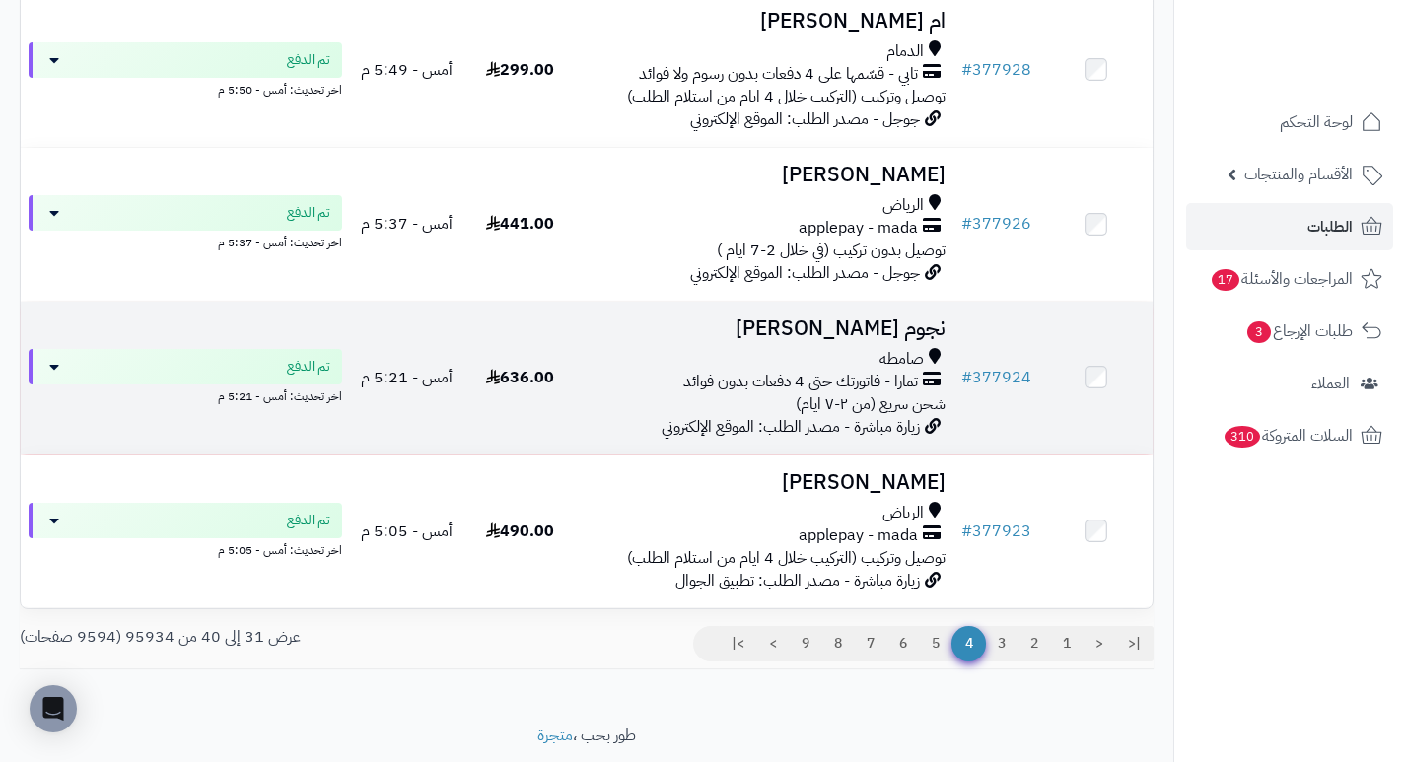
scroll to position [1282, 0]
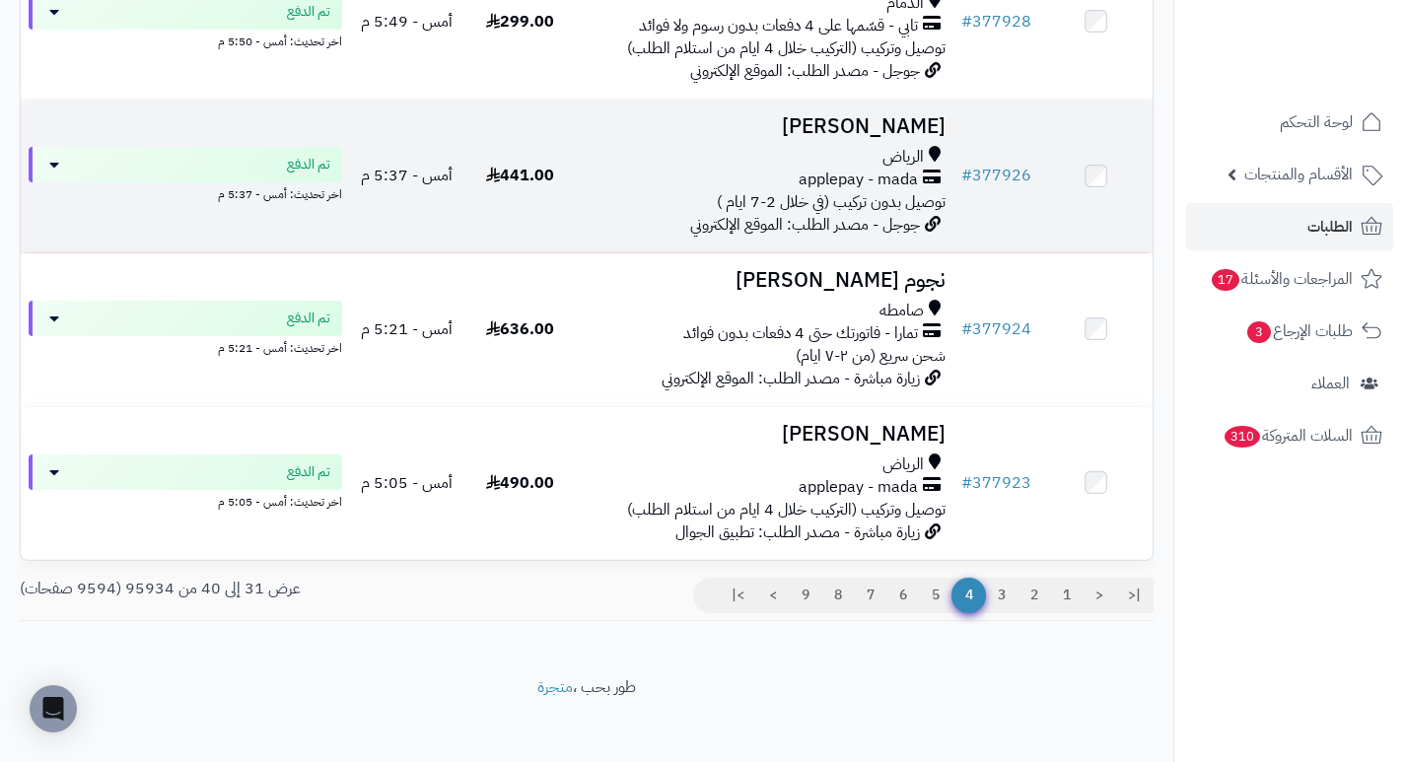
click at [877, 138] on h3 "[PERSON_NAME]" at bounding box center [765, 126] width 361 height 23
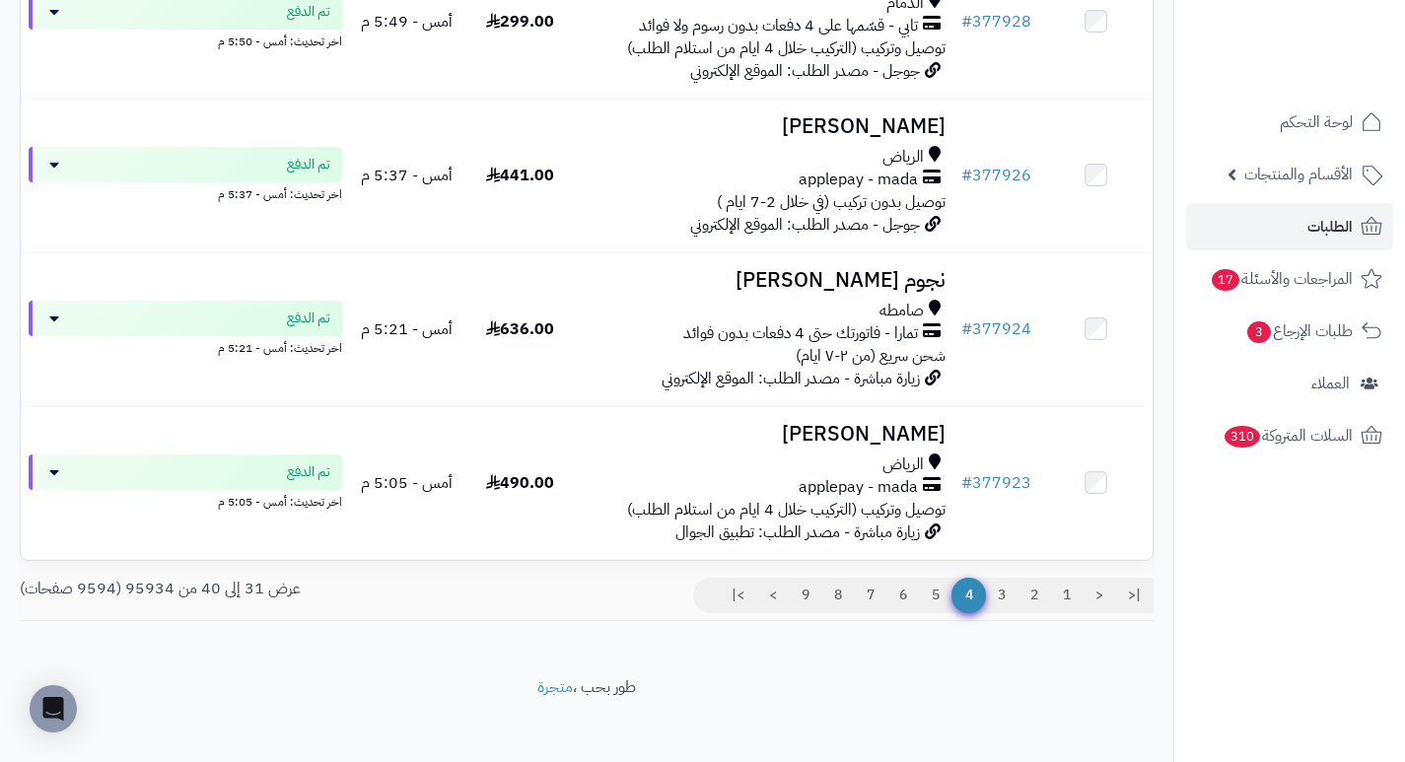
scroll to position [1306, 0]
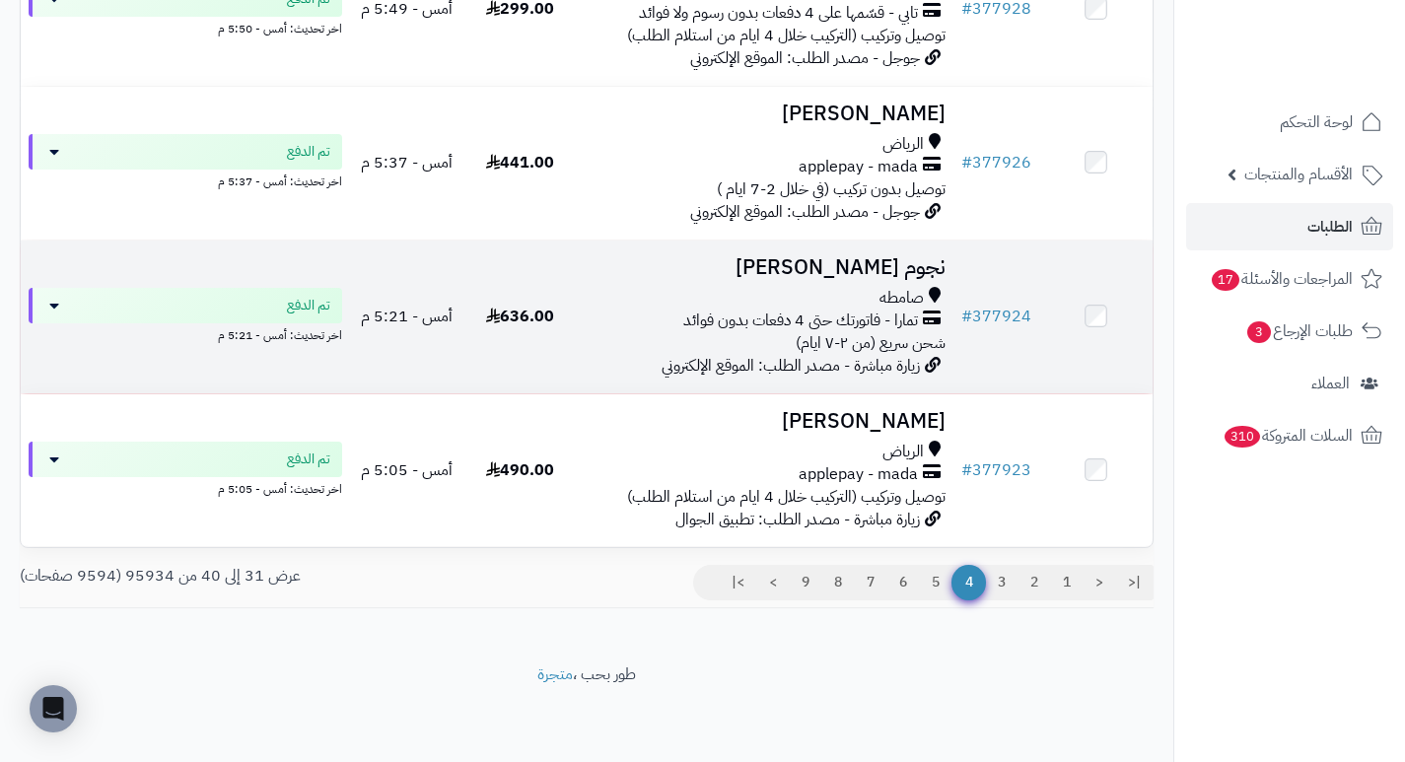
click at [917, 256] on h3 "نجوم [PERSON_NAME]" at bounding box center [765, 267] width 361 height 23
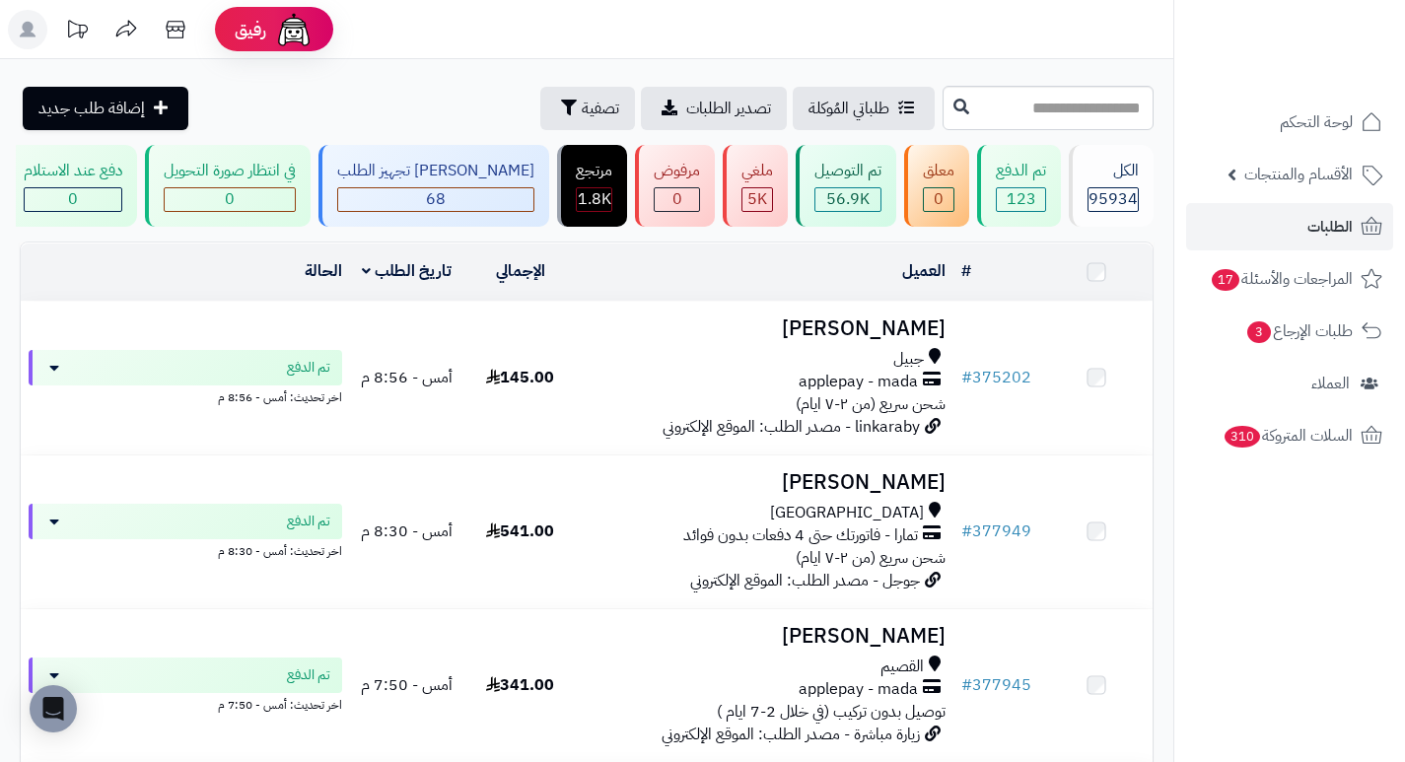
scroll to position [1306, 0]
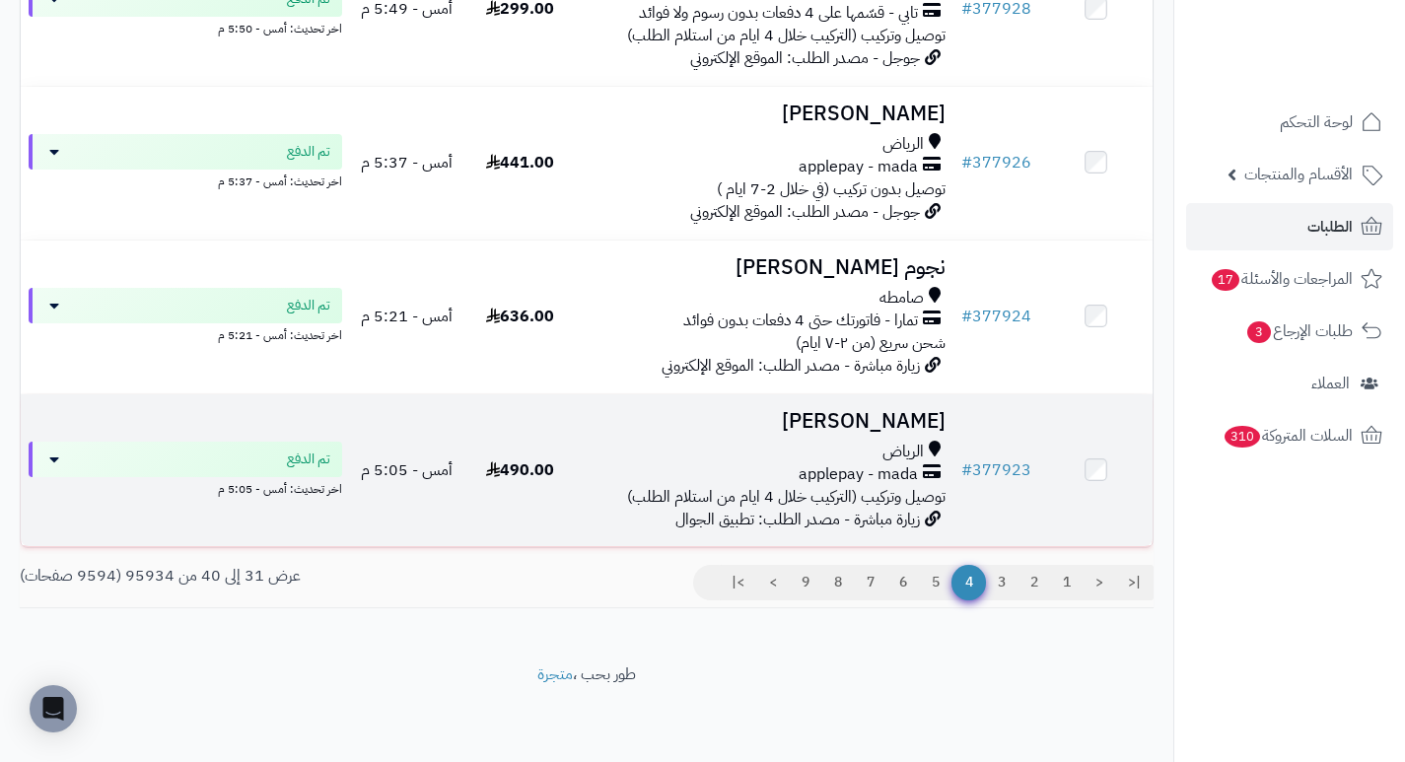
click at [935, 417] on h3 "[PERSON_NAME]" at bounding box center [765, 421] width 361 height 23
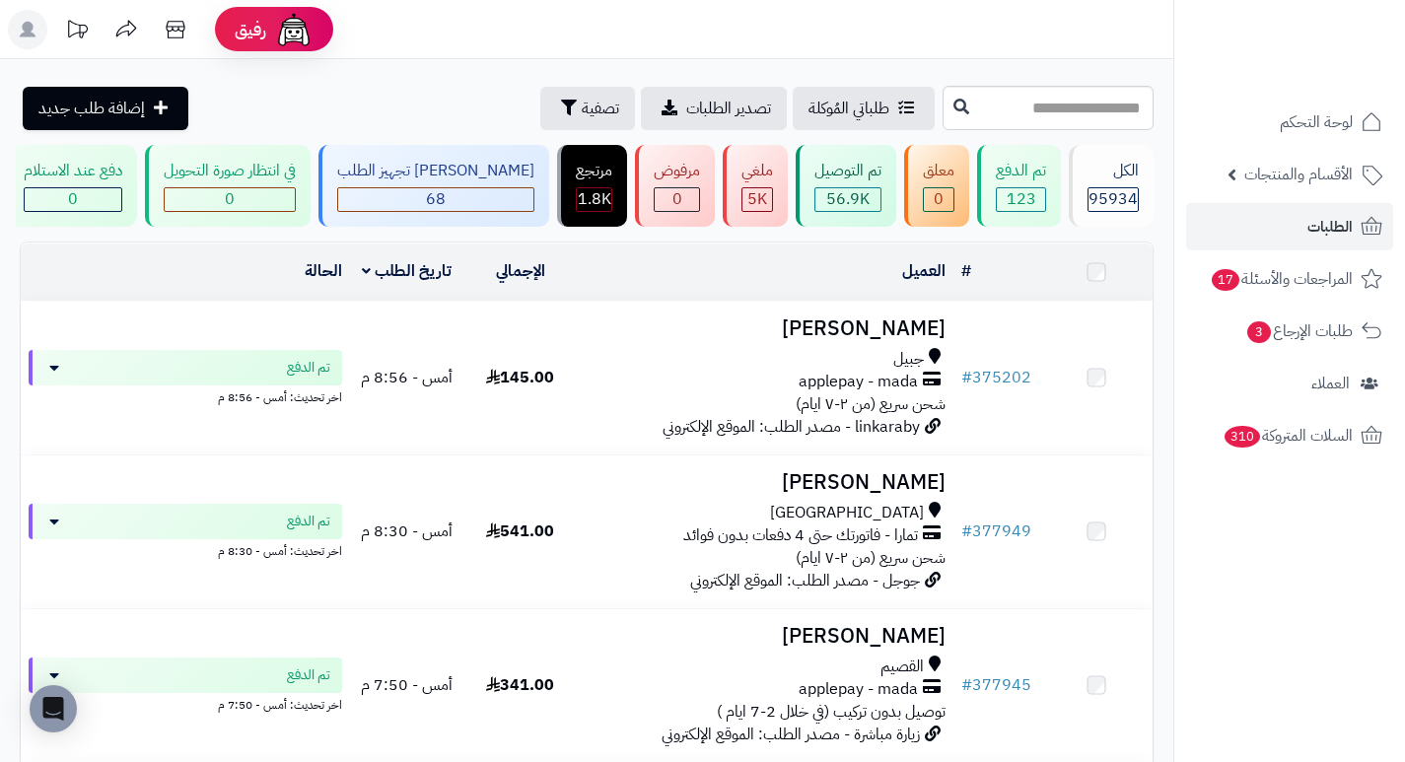
scroll to position [1306, 0]
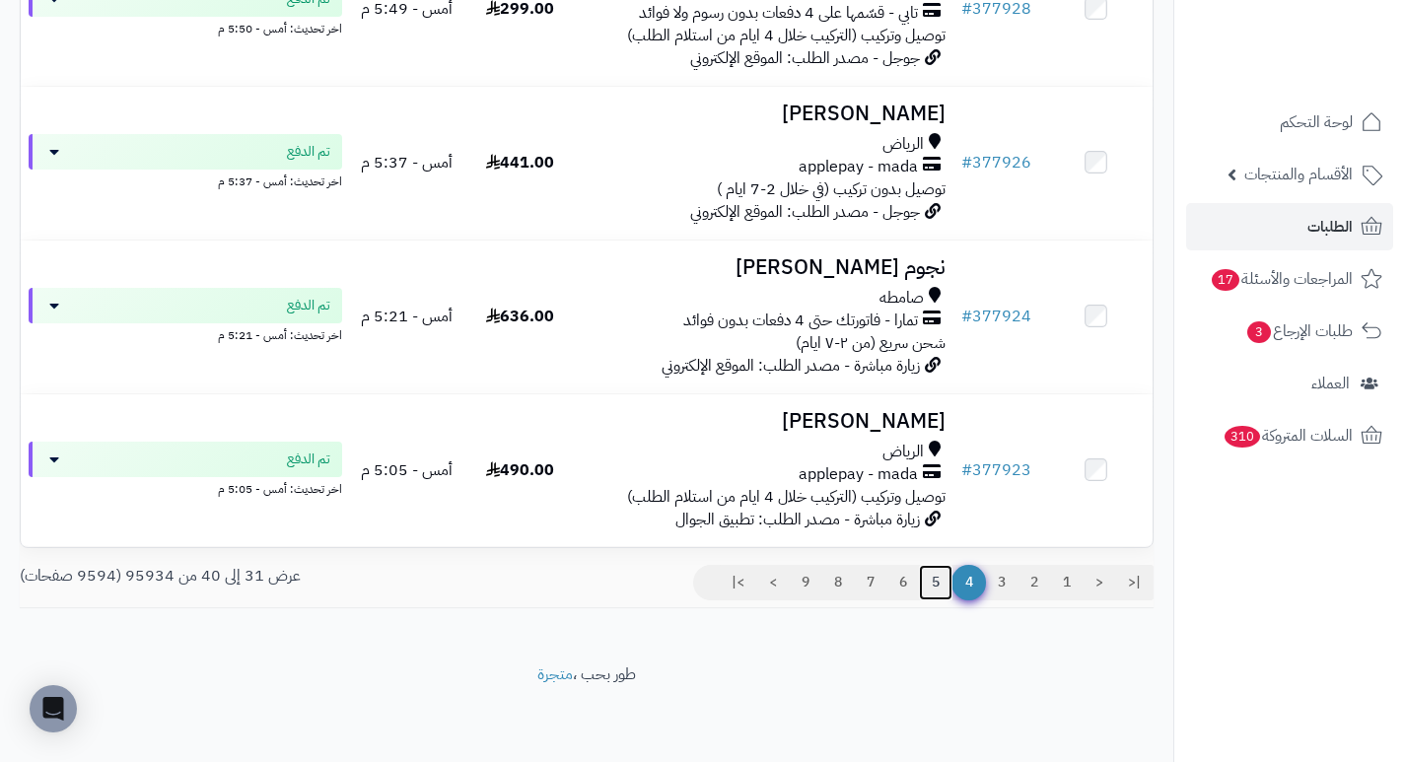
click at [930, 579] on link "5" at bounding box center [936, 582] width 34 height 35
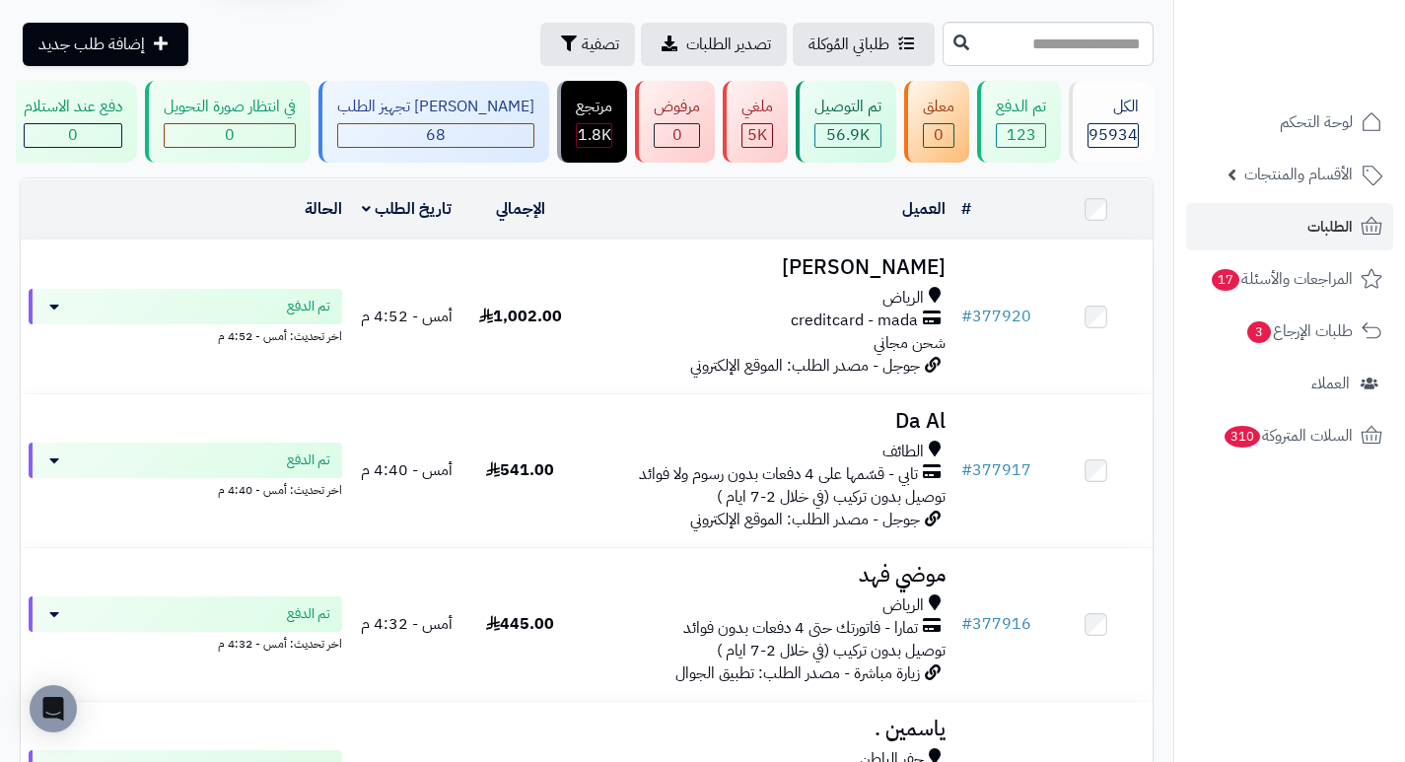
scroll to position [99, 0]
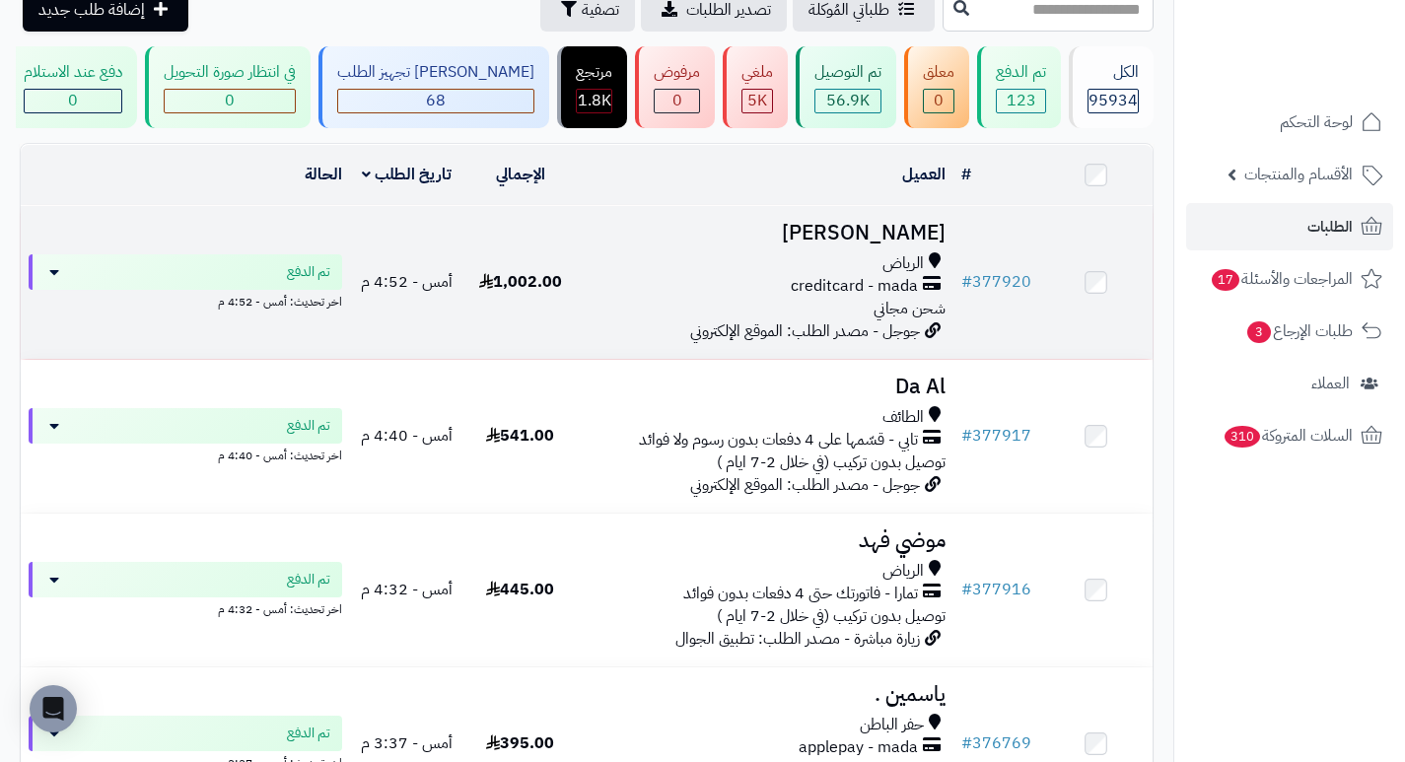
click at [892, 244] on h3 "Wael Kassem" at bounding box center [765, 233] width 361 height 23
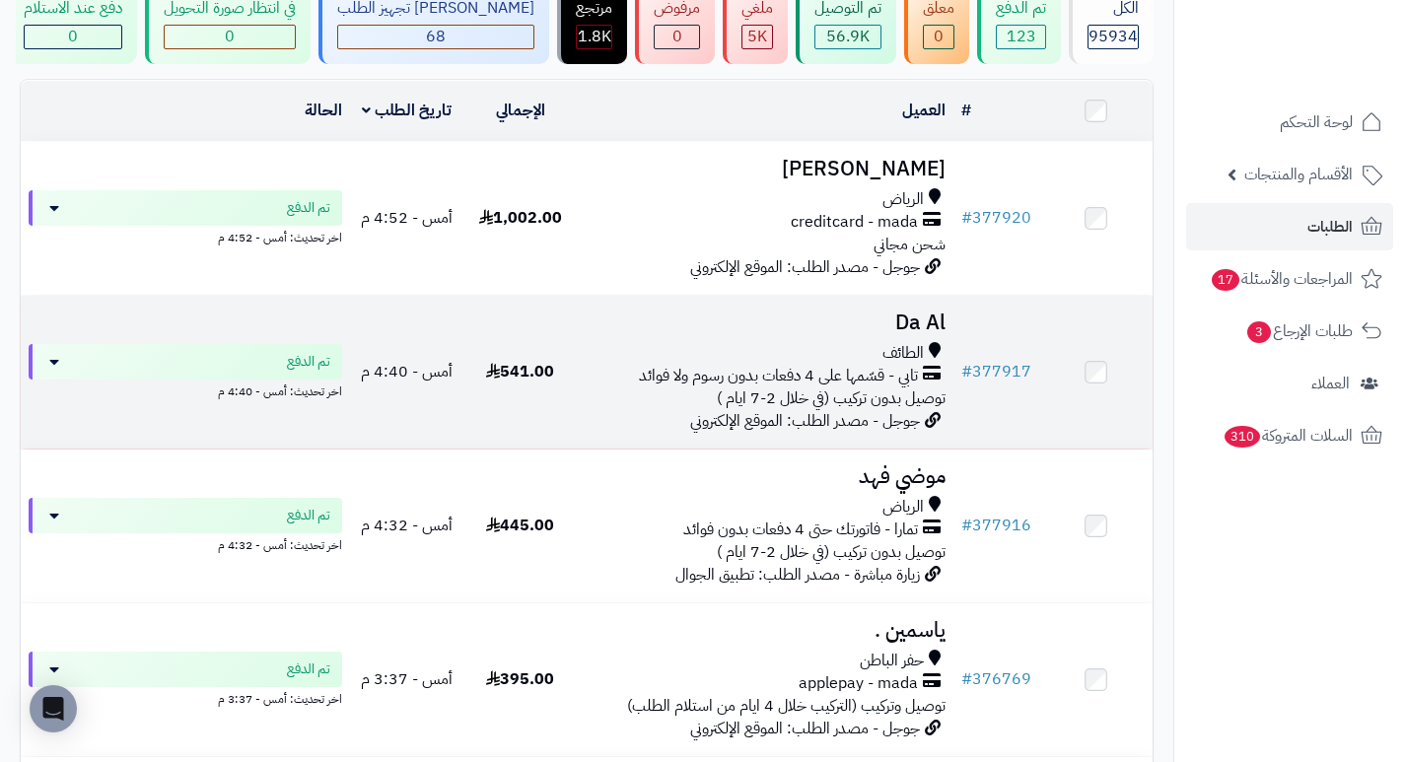
scroll to position [197, 0]
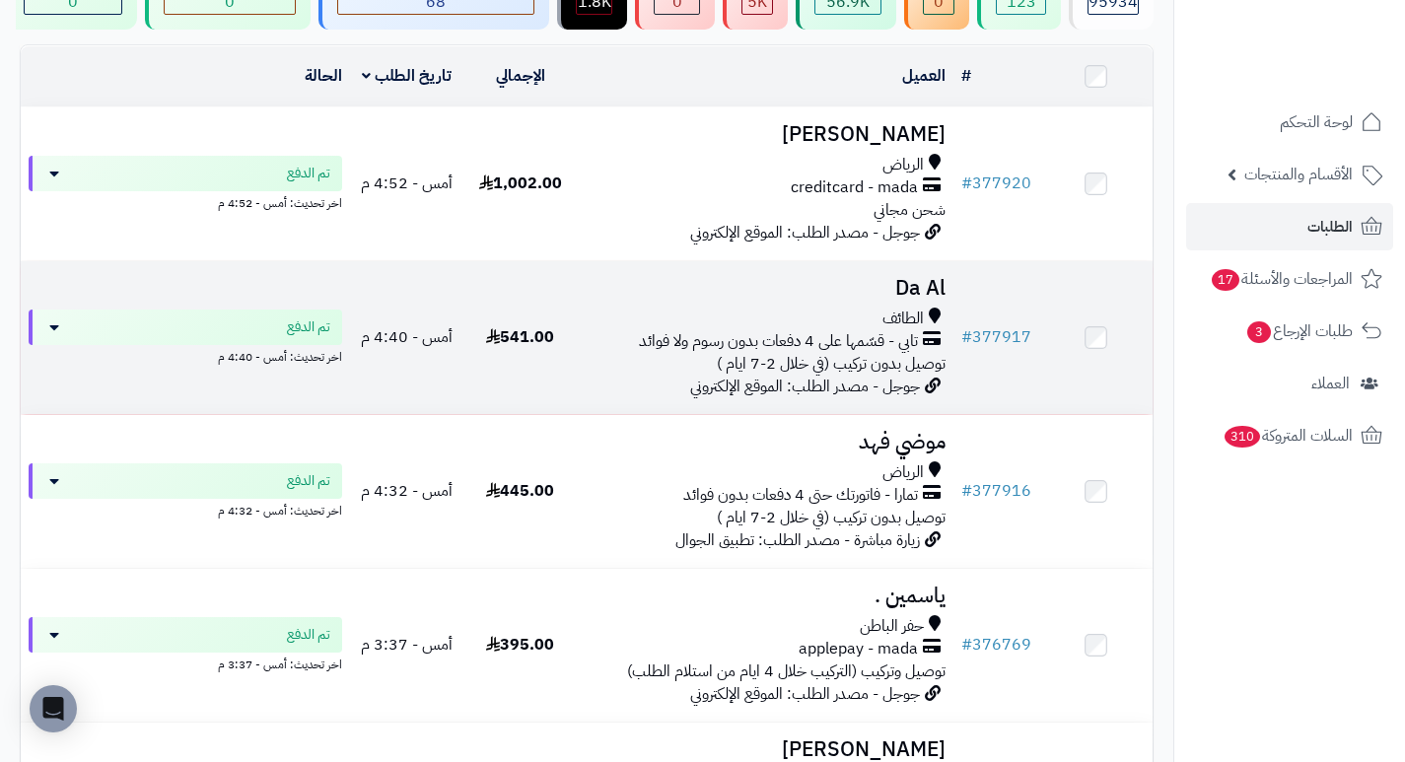
click at [932, 296] on h3 "Da Al" at bounding box center [765, 288] width 361 height 23
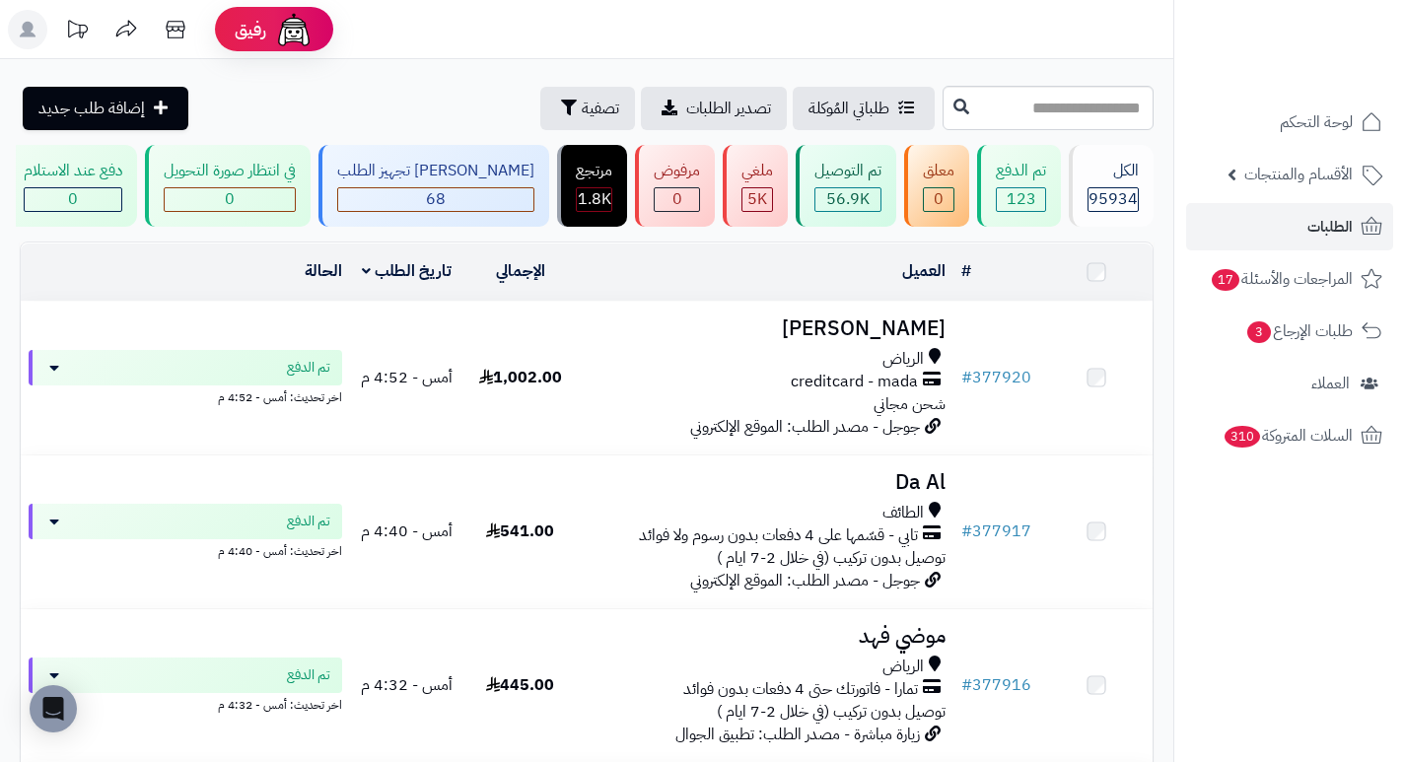
scroll to position [197, 0]
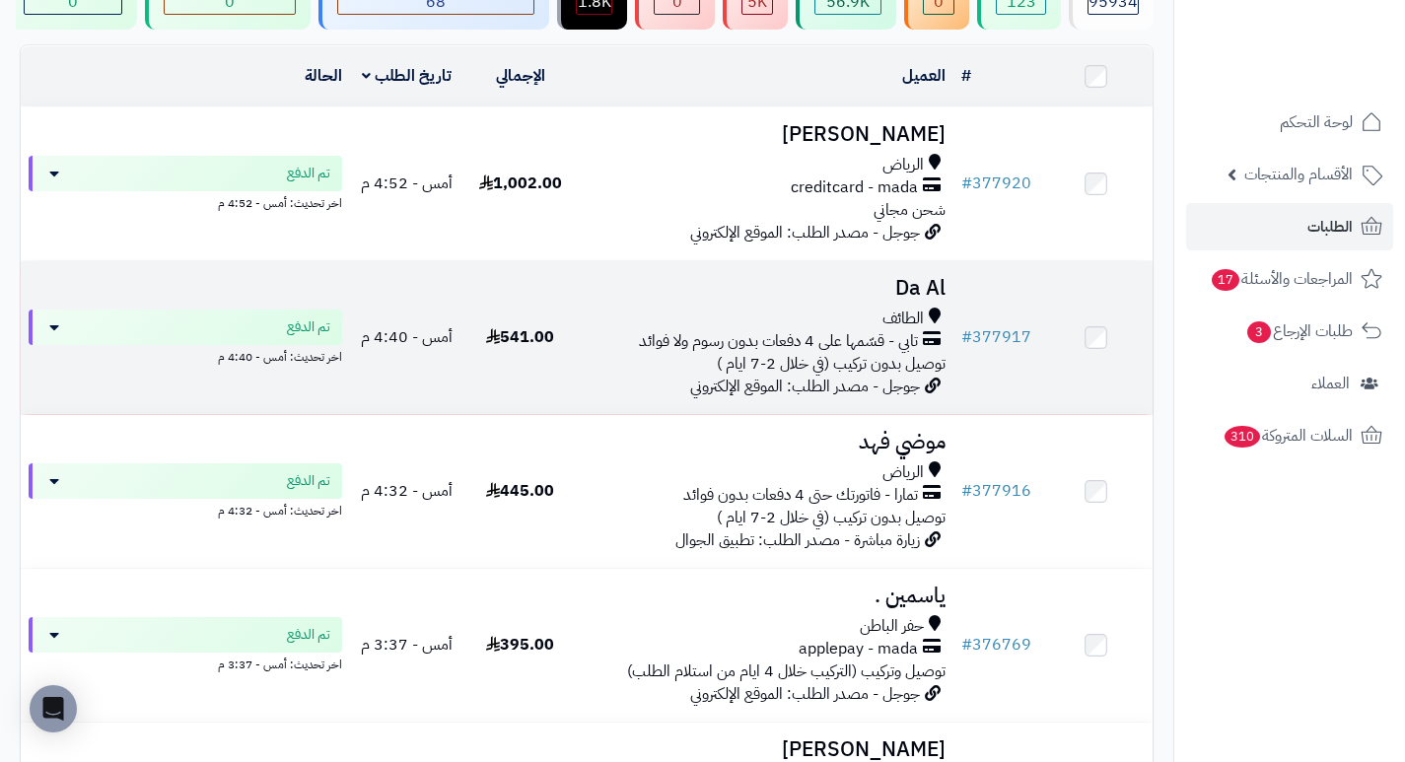
click at [929, 300] on h3 "Da Al" at bounding box center [765, 288] width 361 height 23
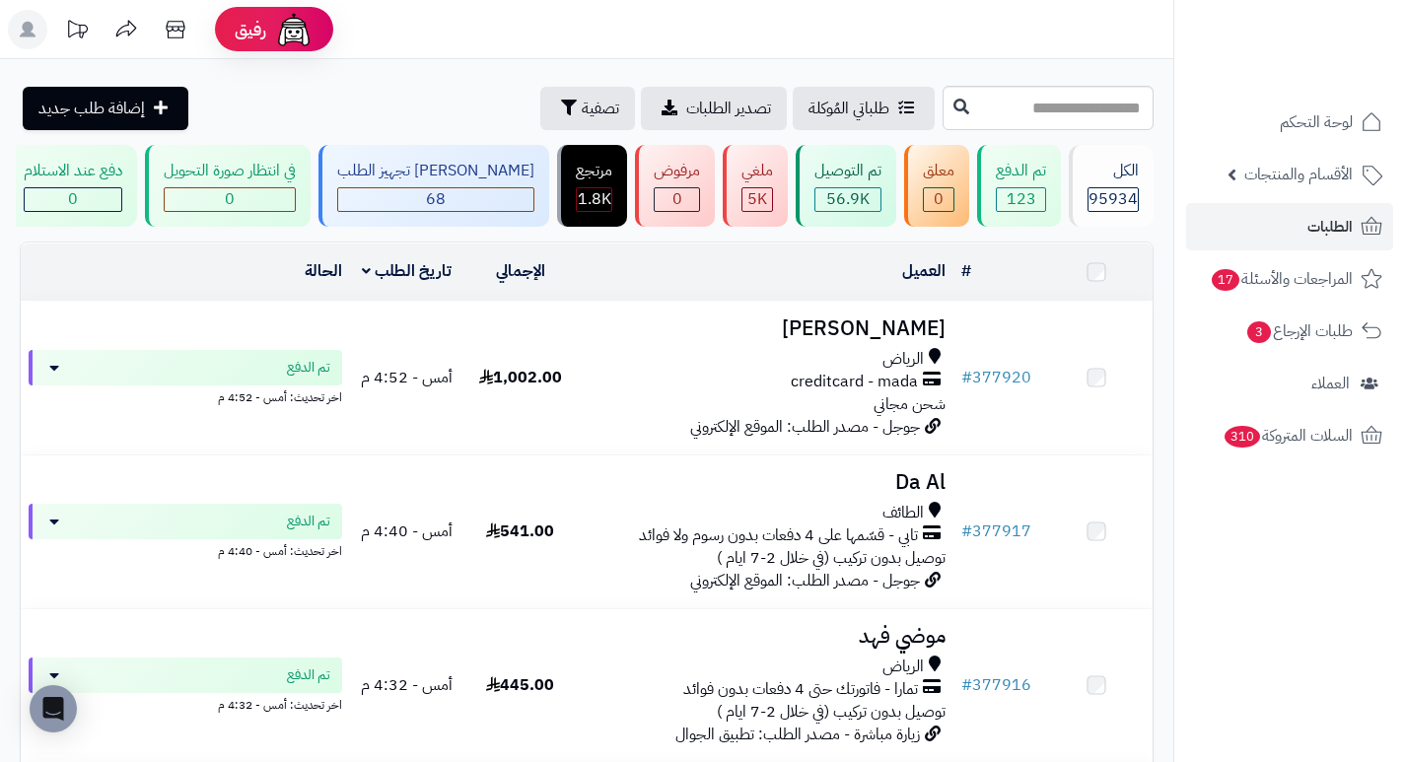
scroll to position [197, 0]
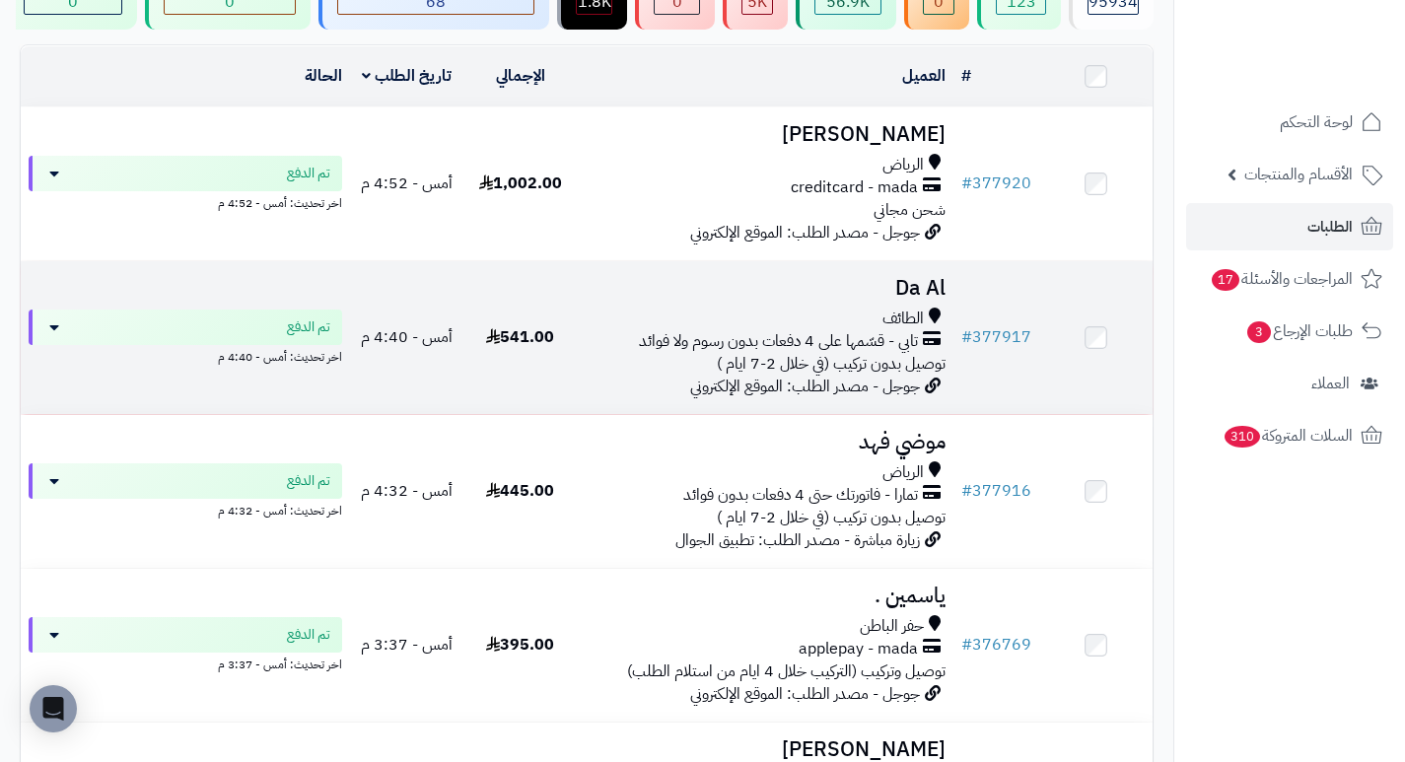
click at [912, 294] on h3 "Da Al" at bounding box center [765, 288] width 361 height 23
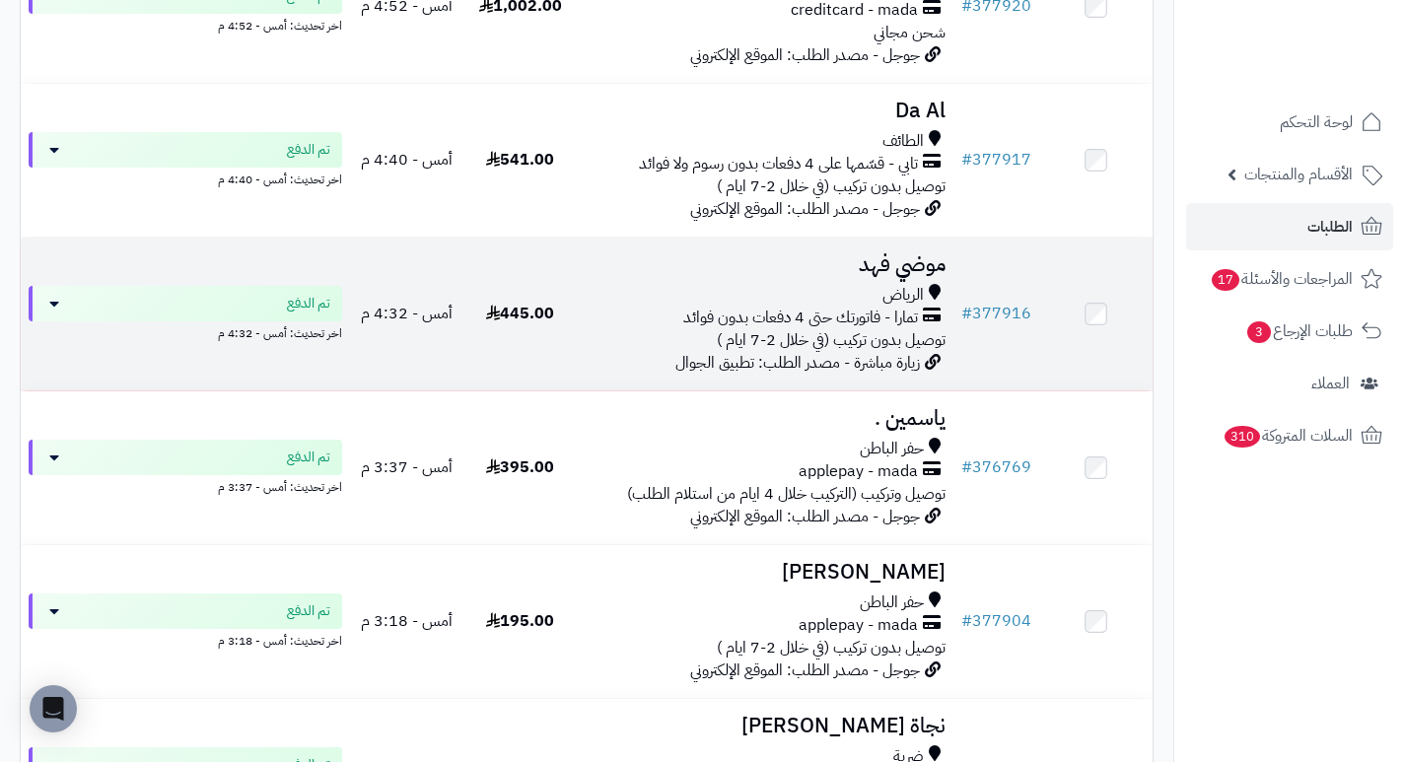
scroll to position [394, 0]
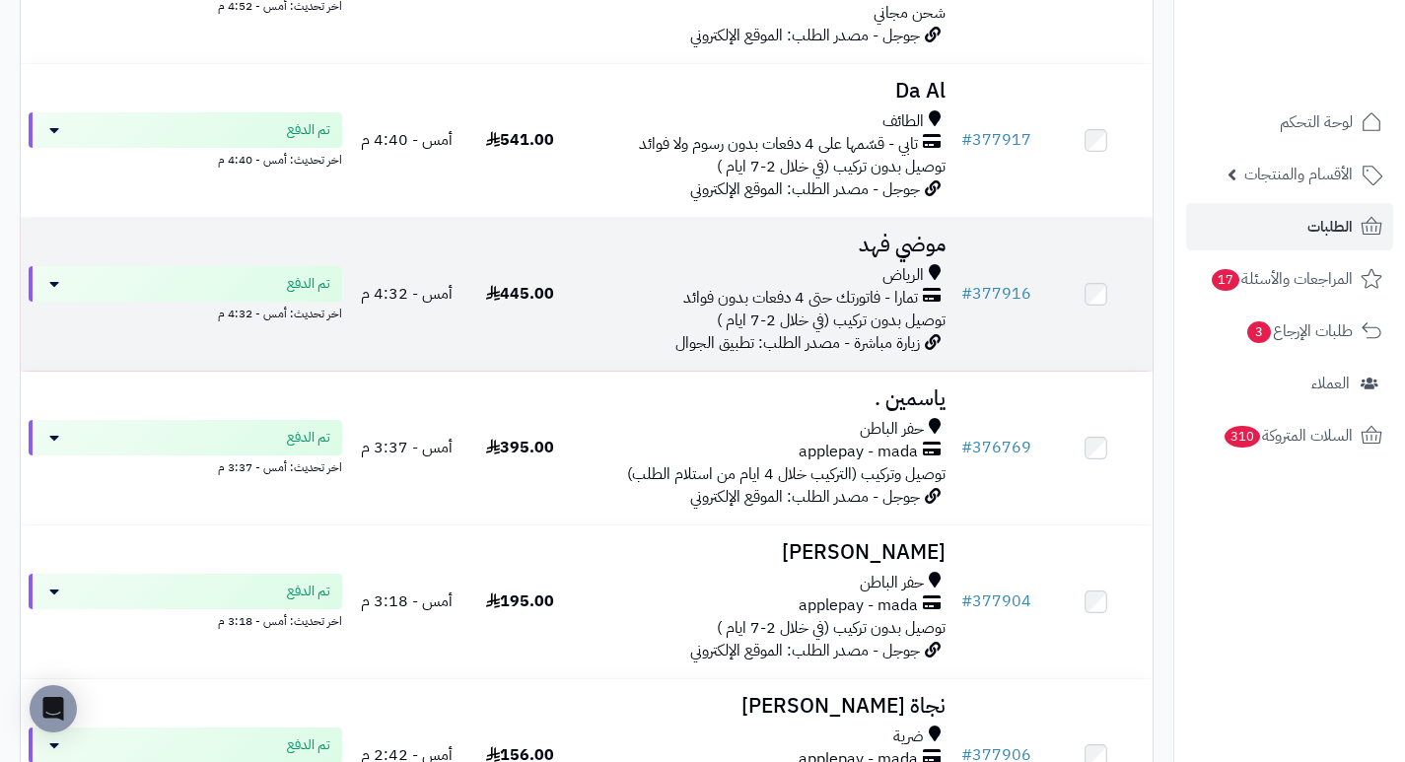
click at [925, 247] on h3 "موضي فهد" at bounding box center [765, 245] width 361 height 23
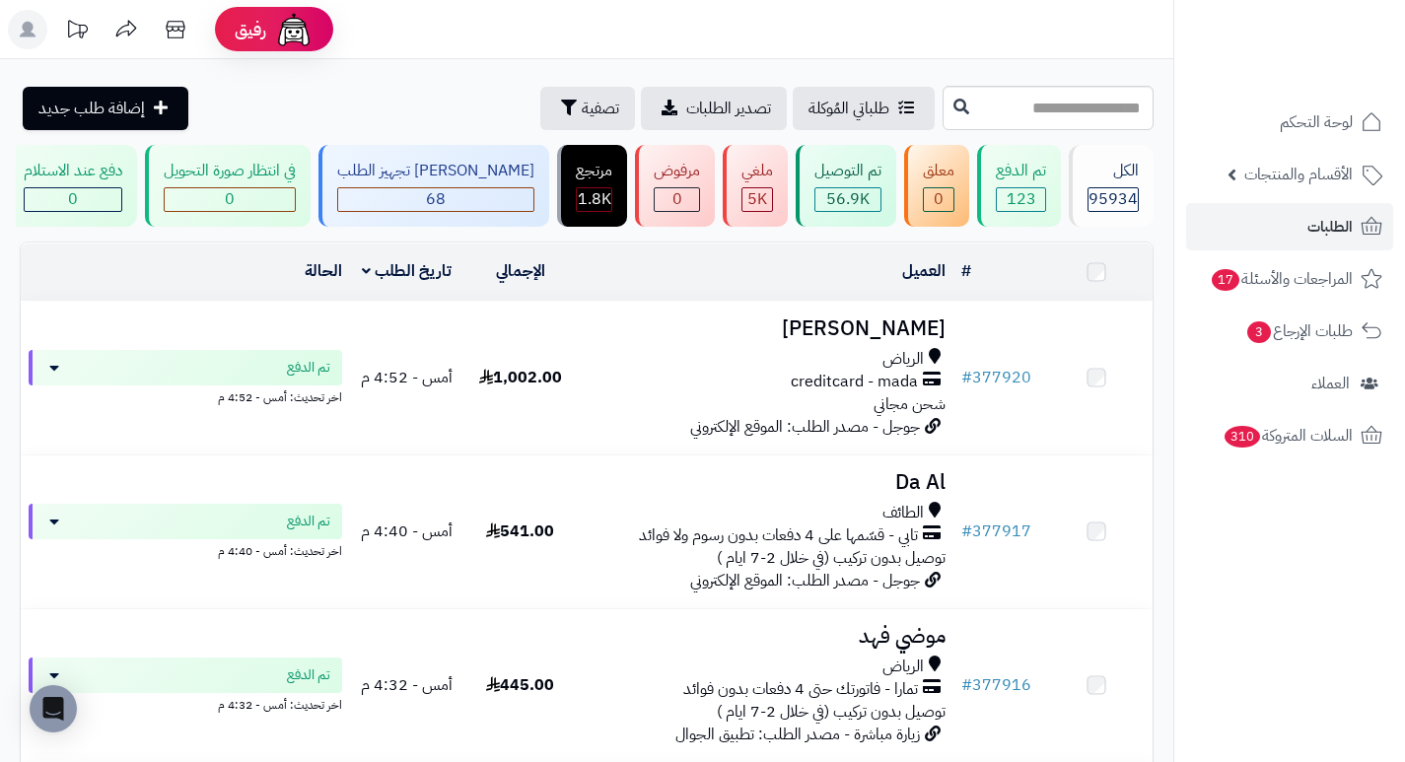
scroll to position [394, 0]
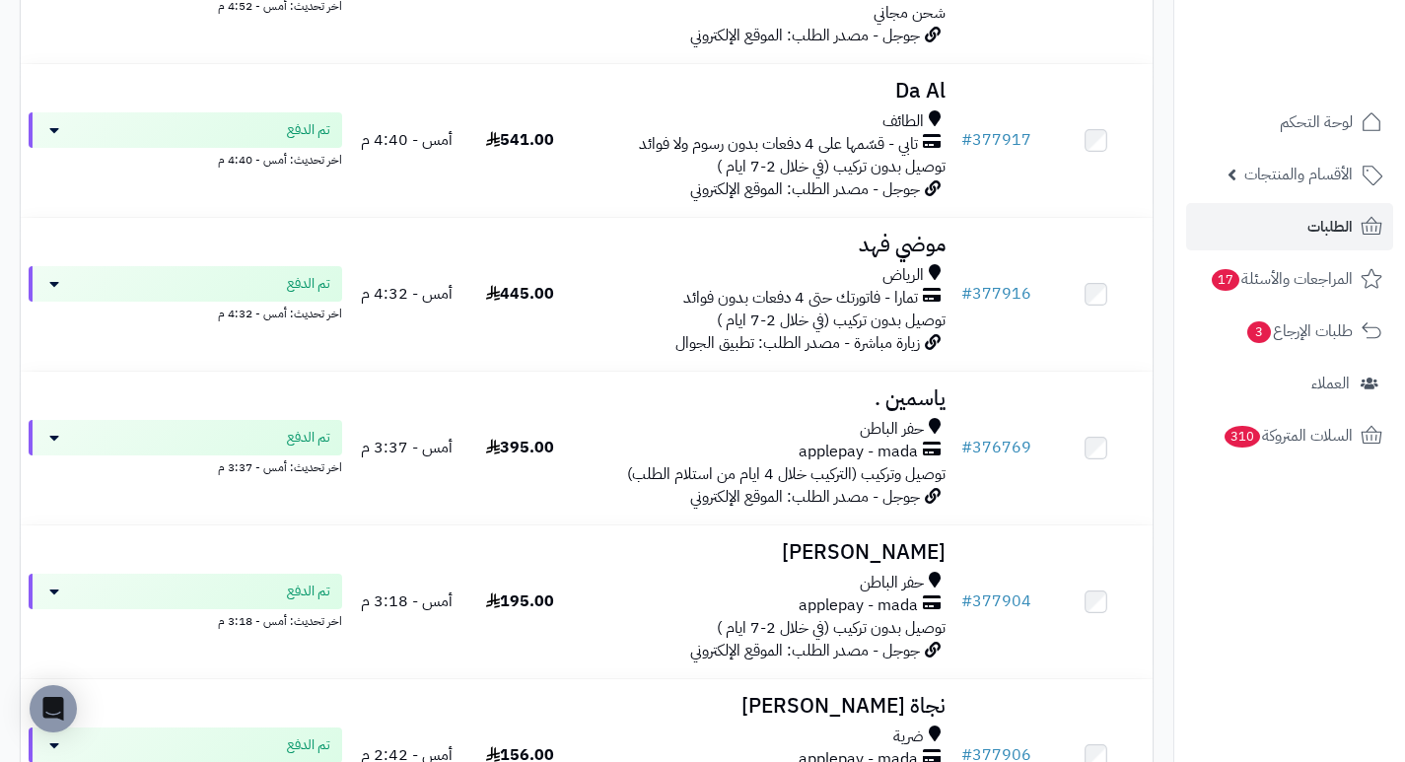
click at [937, 256] on h3 "موضي فهد" at bounding box center [765, 245] width 361 height 23
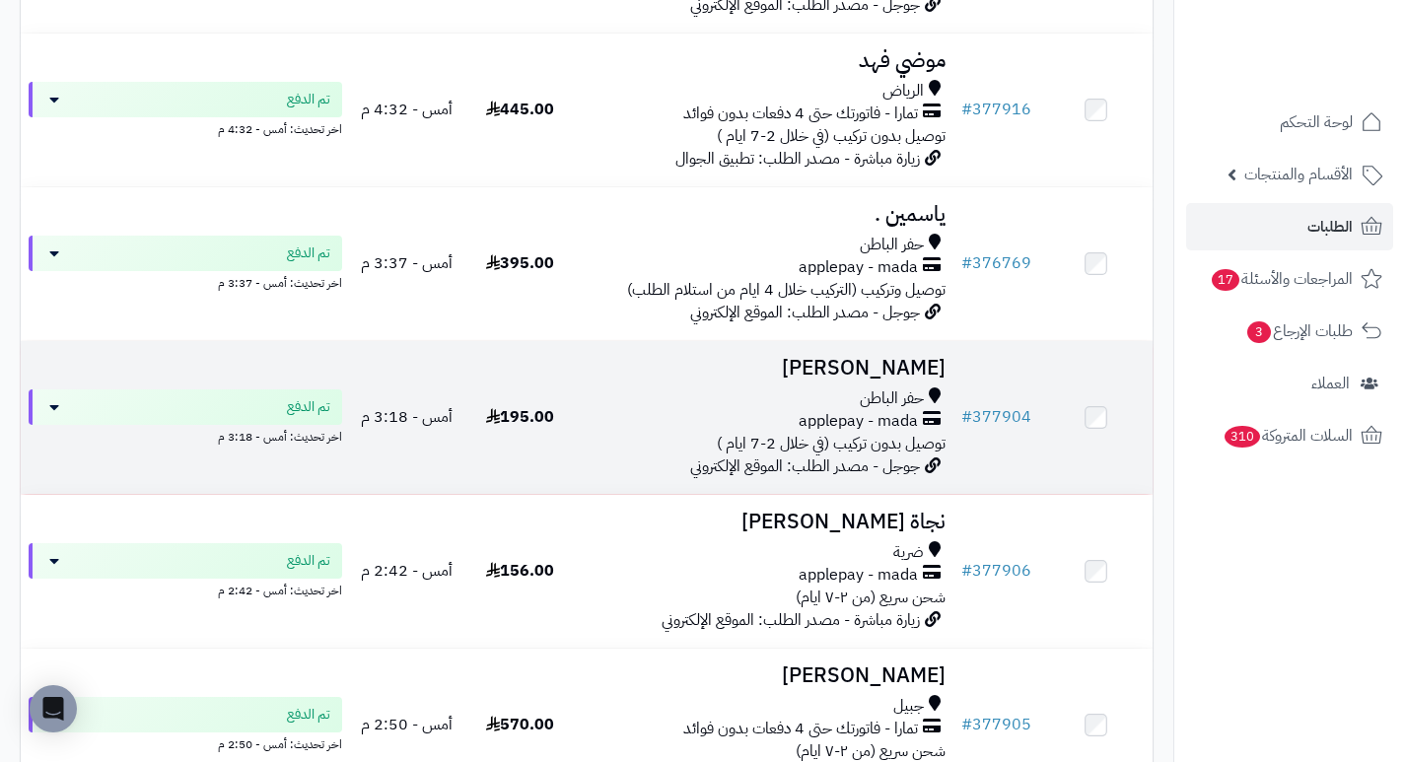
scroll to position [690, 0]
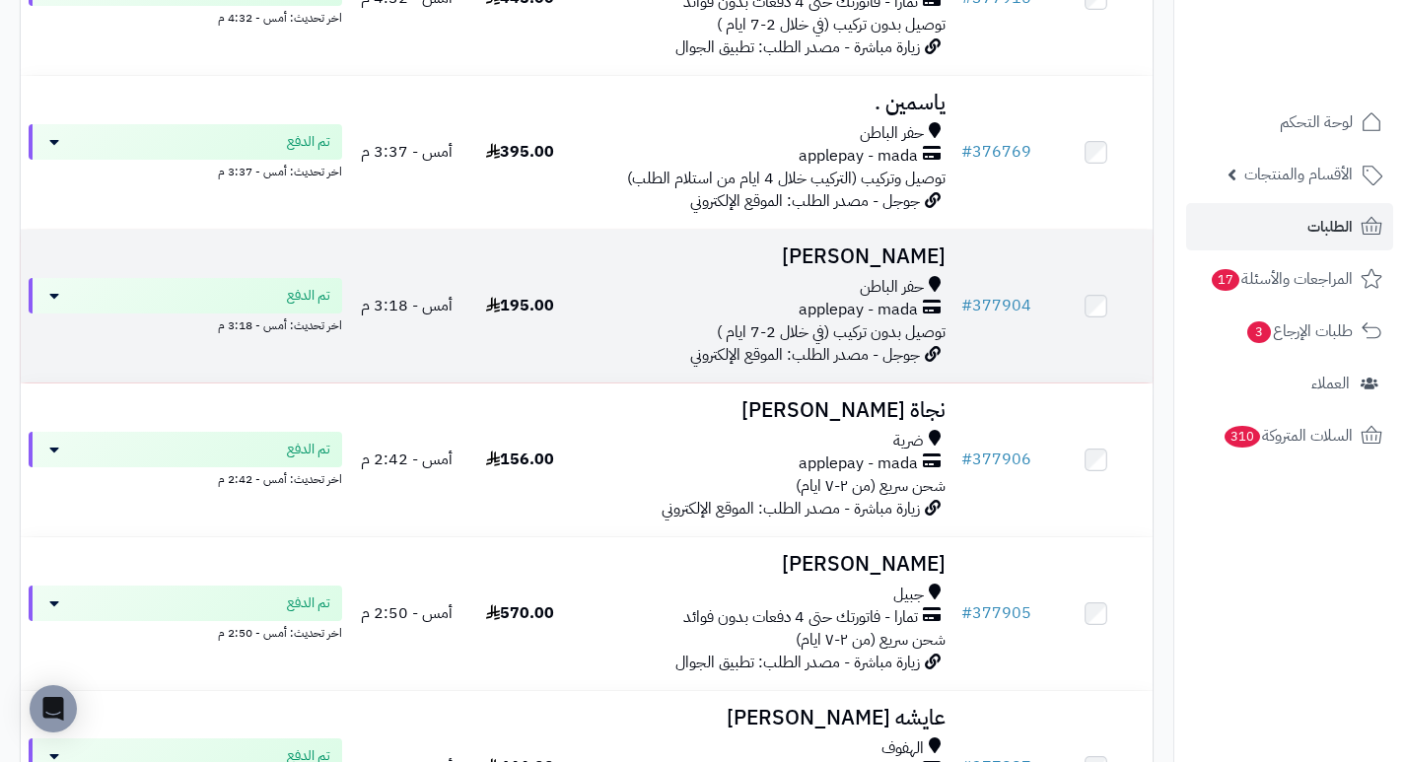
click at [873, 262] on h3 "Deena Alotibe" at bounding box center [765, 257] width 361 height 23
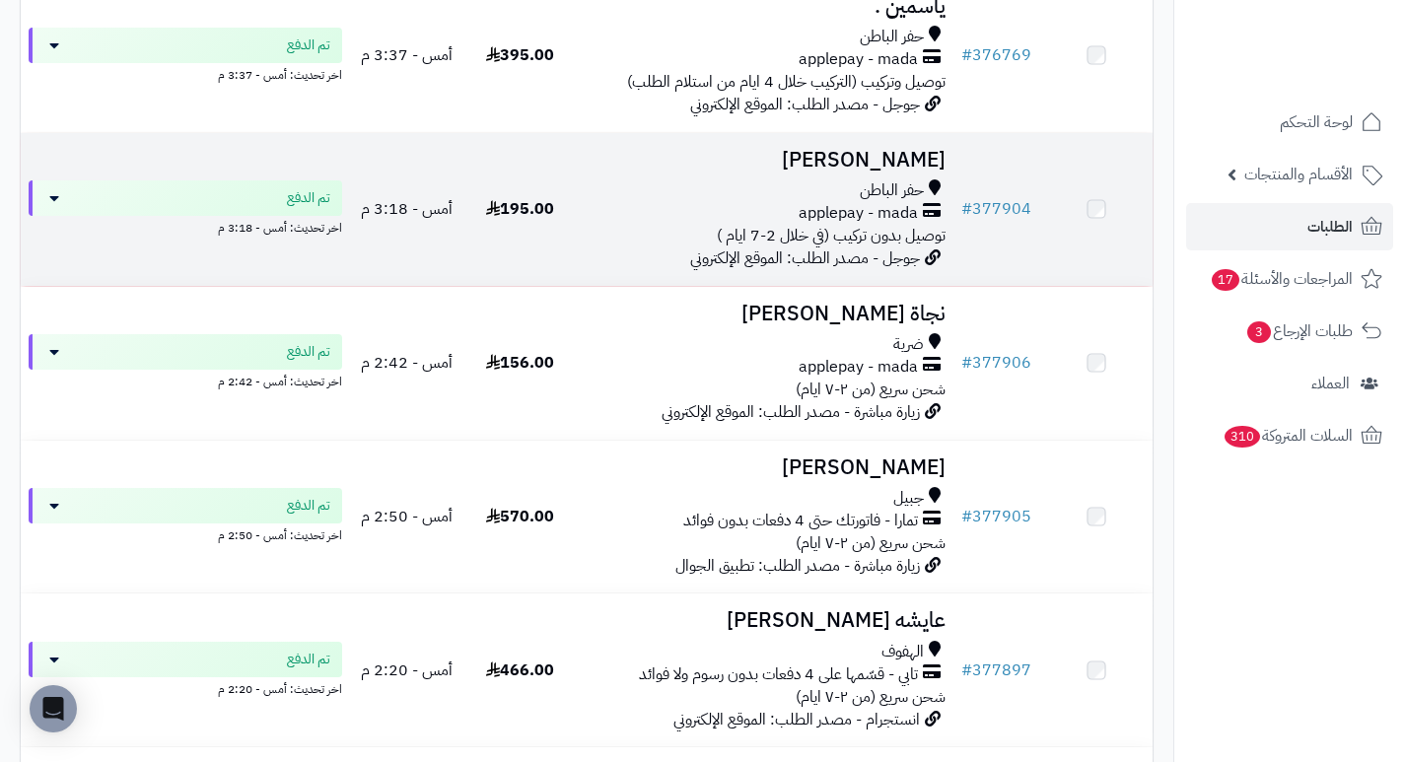
scroll to position [789, 0]
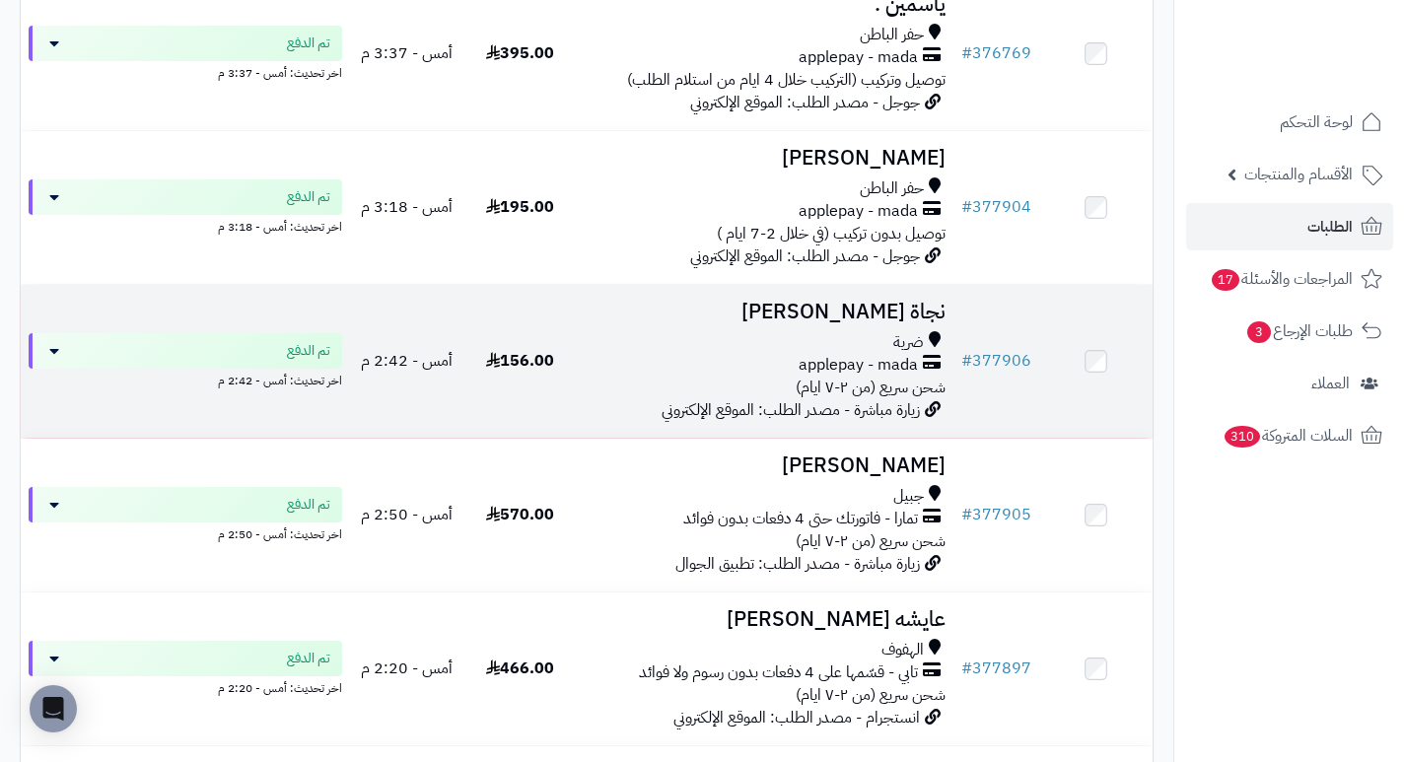
click at [914, 322] on h3 "نجاة المطيري" at bounding box center [765, 312] width 361 height 23
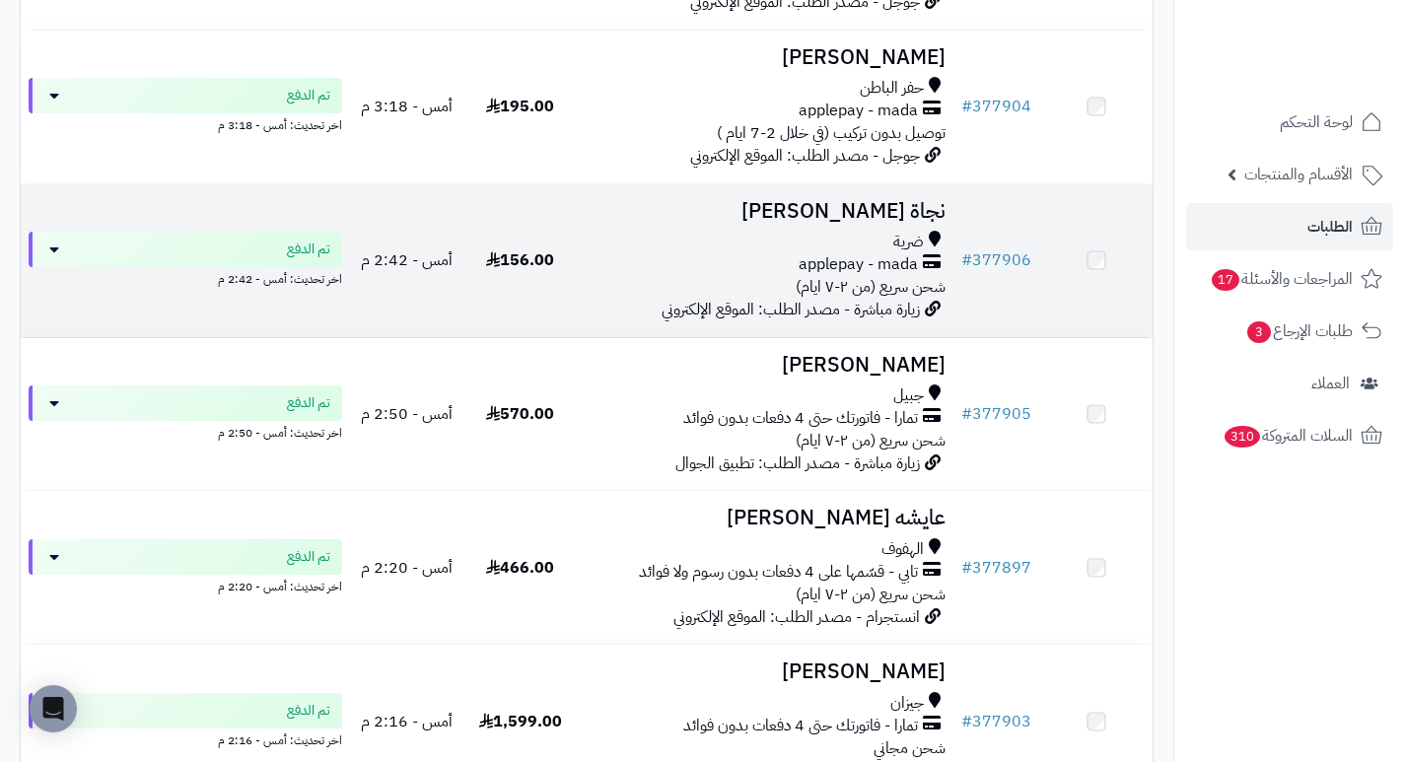
scroll to position [887, 0]
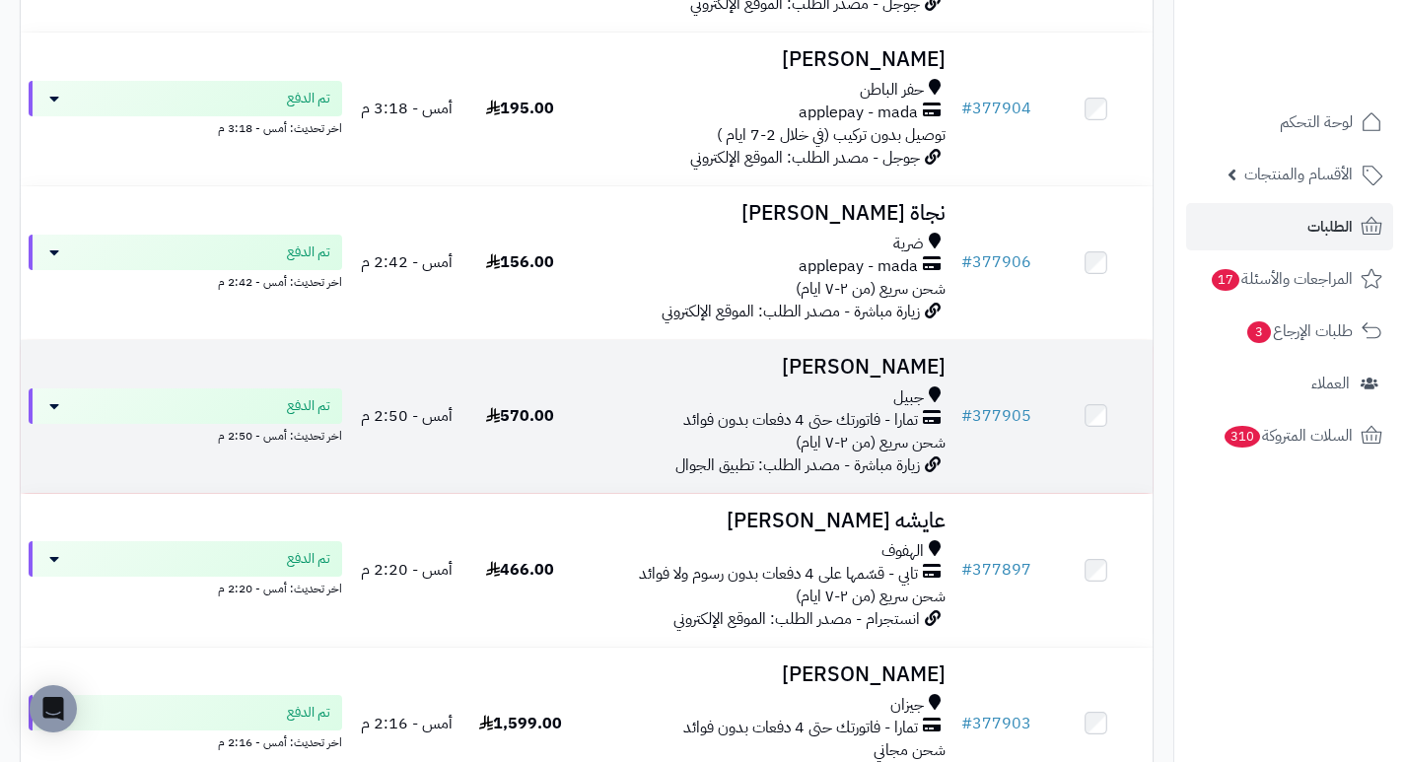
click at [930, 371] on h3 "دلال الشمري" at bounding box center [765, 367] width 361 height 23
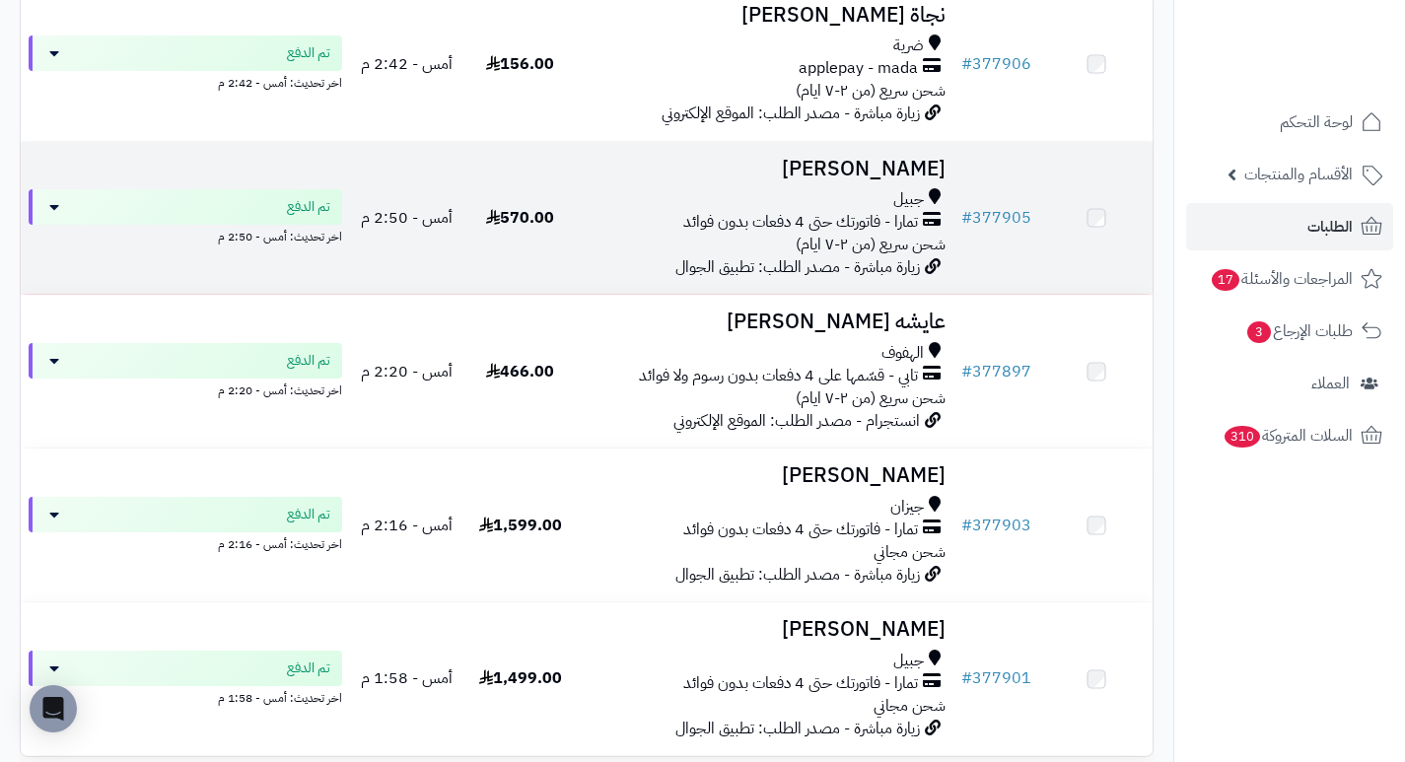
scroll to position [1085, 0]
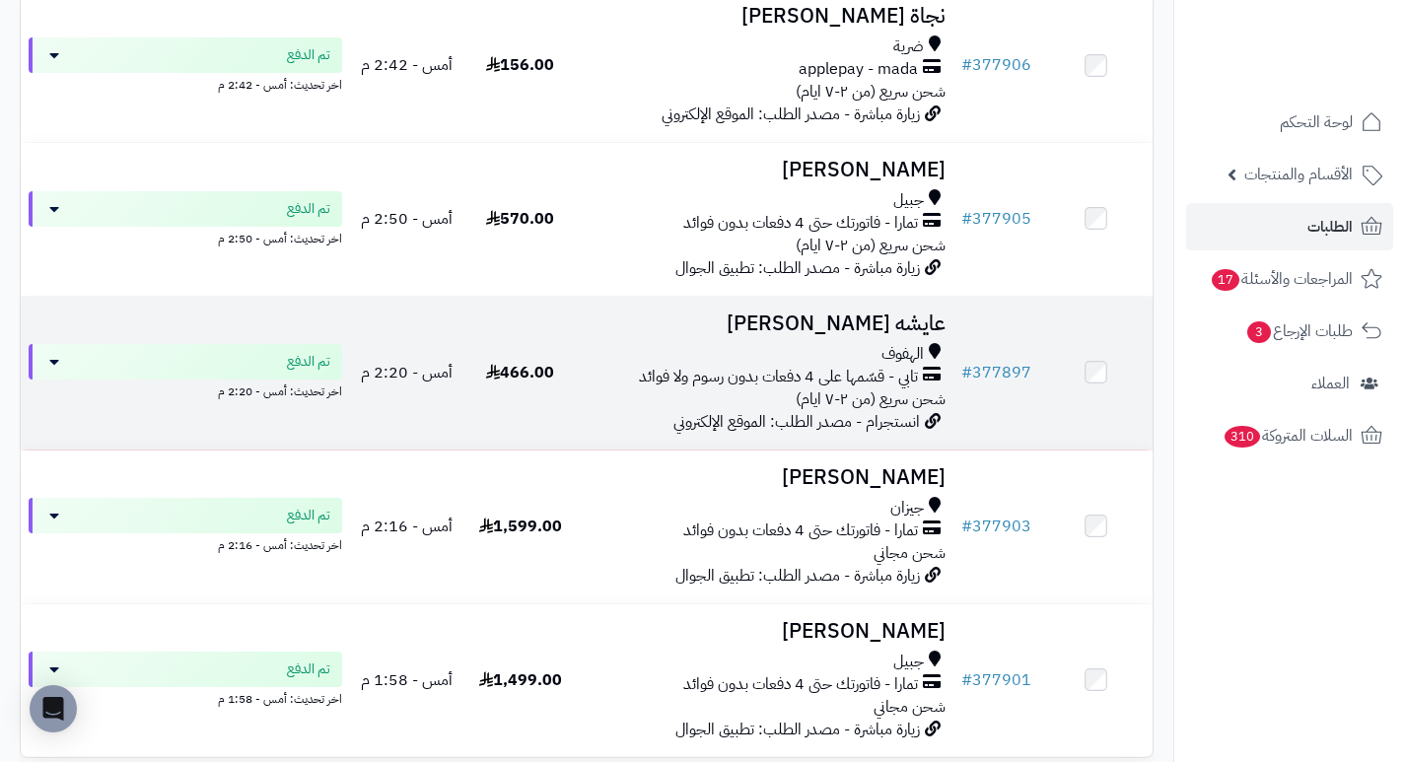
click at [919, 333] on h3 "عايشه عبدالله" at bounding box center [765, 324] width 361 height 23
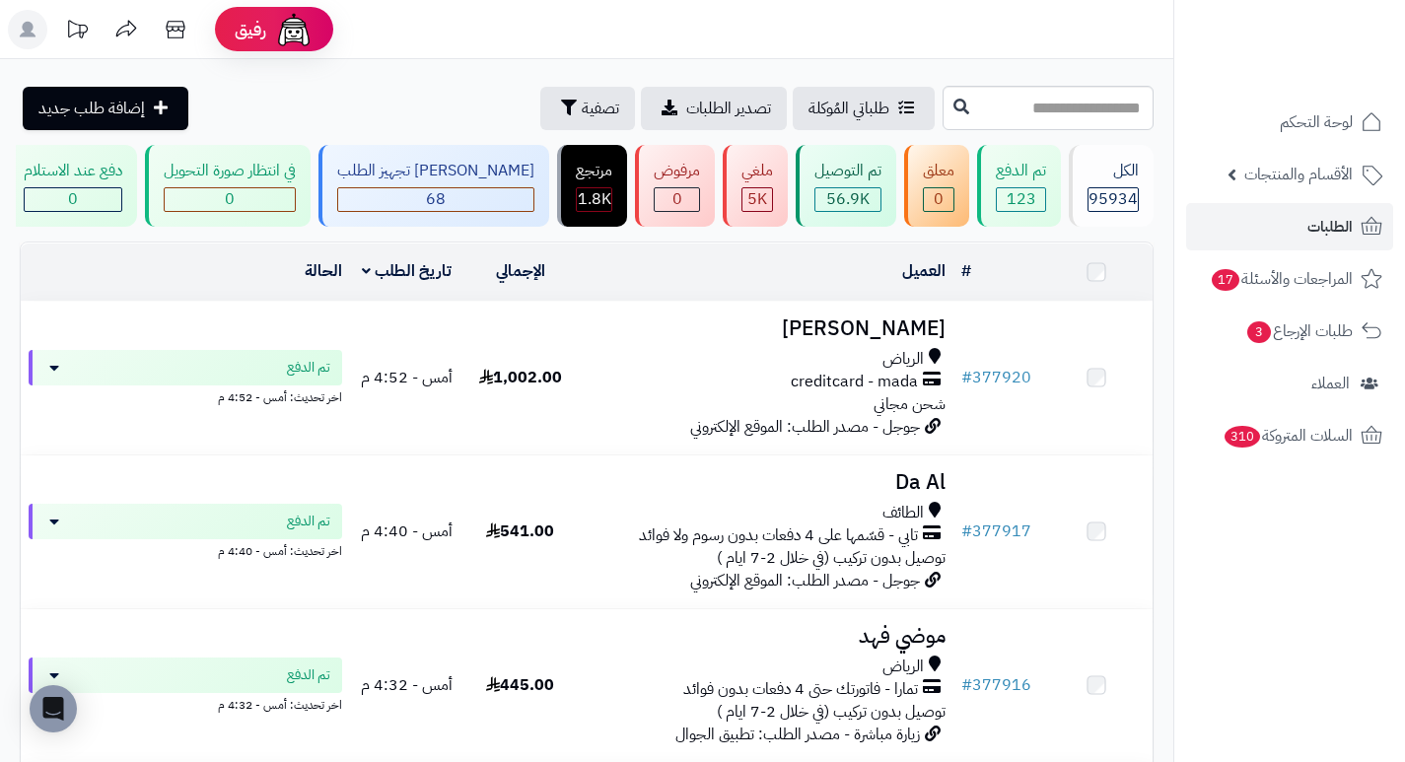
scroll to position [1183, 0]
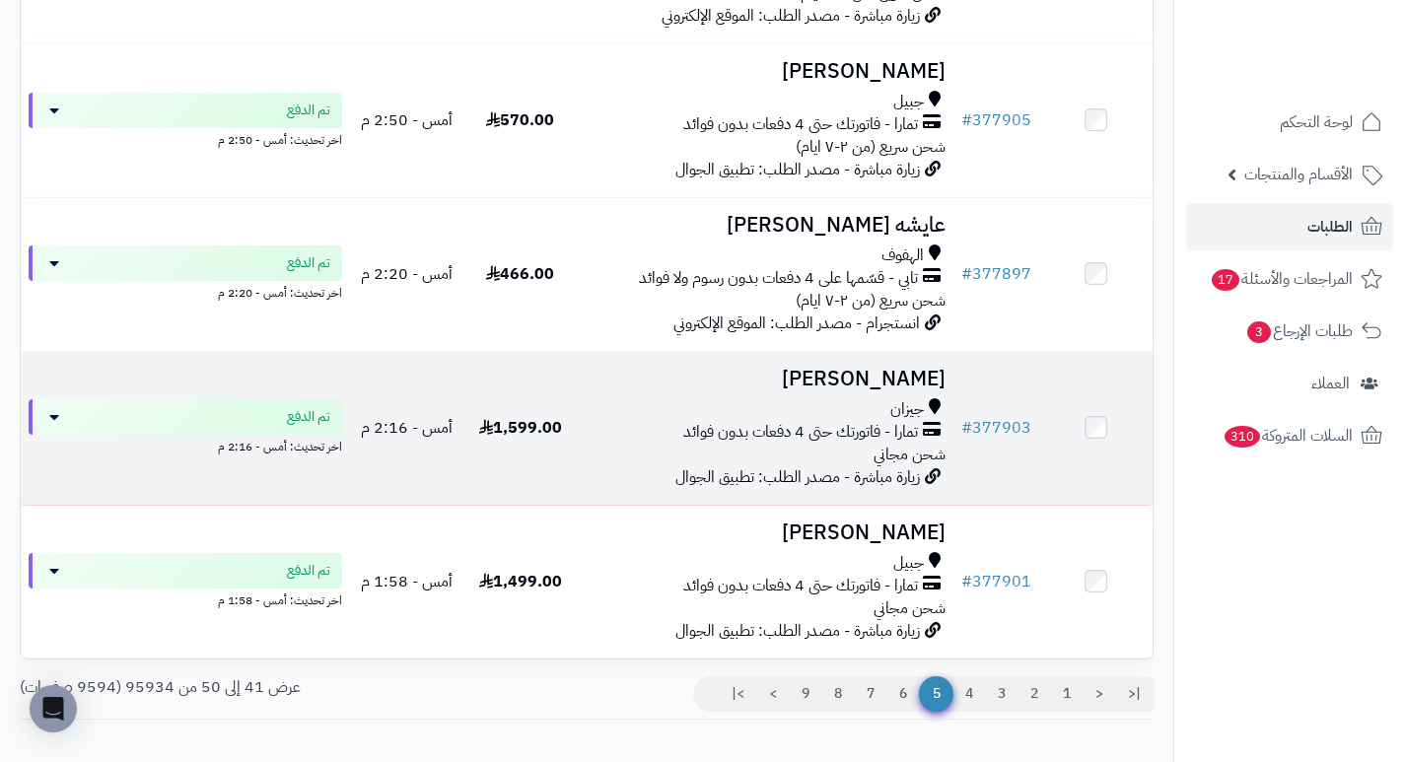
click at [911, 388] on h3 "اسحاق المالكي" at bounding box center [765, 379] width 361 height 23
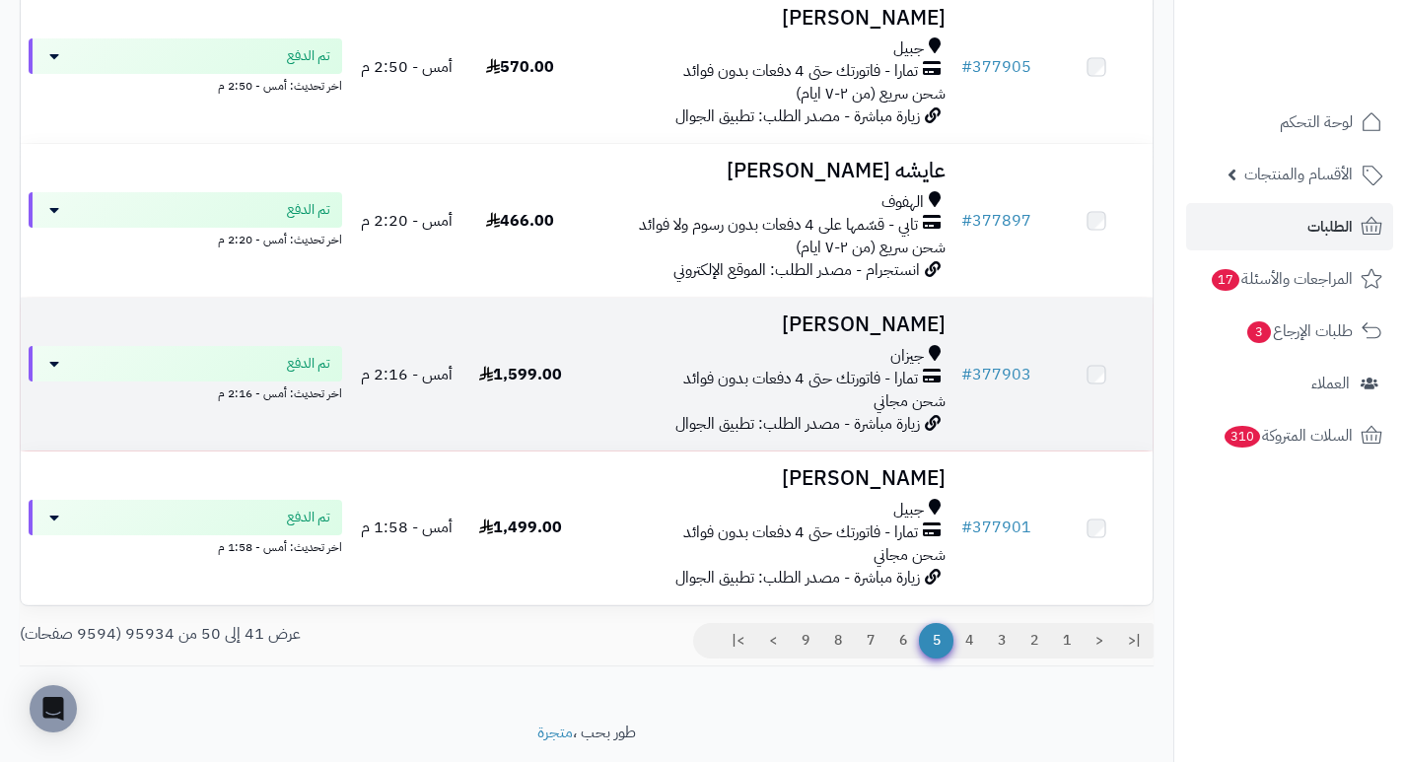
scroll to position [1282, 0]
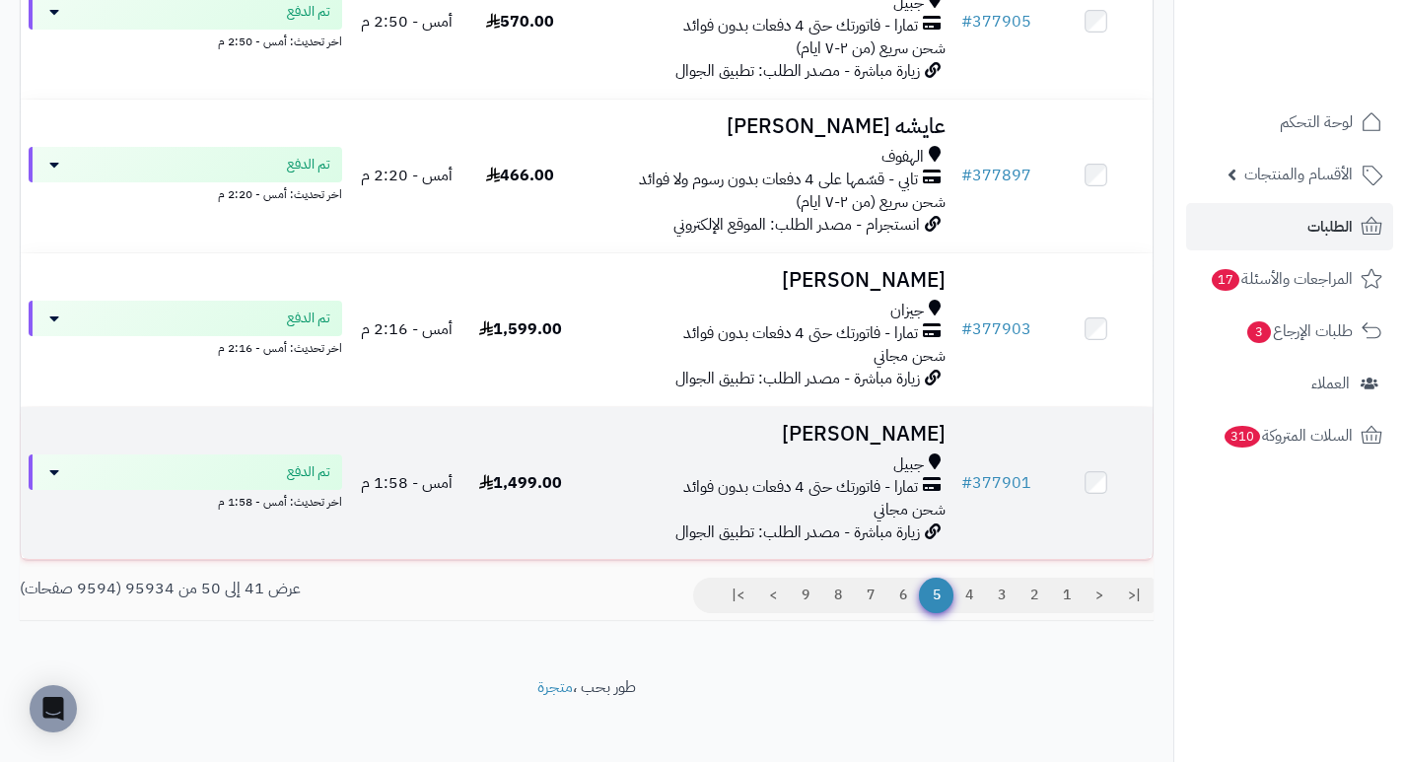
click at [933, 438] on h3 "[PERSON_NAME]" at bounding box center [765, 434] width 361 height 23
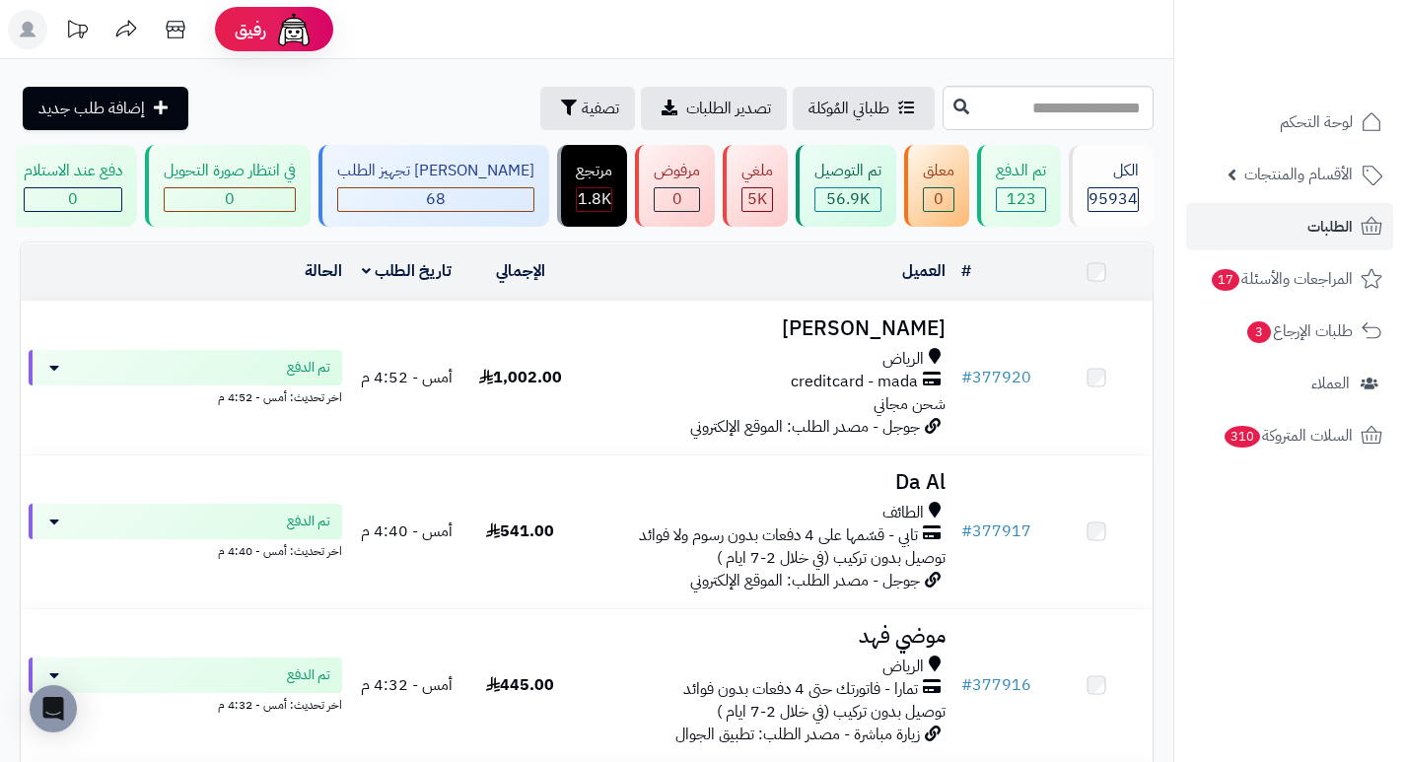
scroll to position [1306, 0]
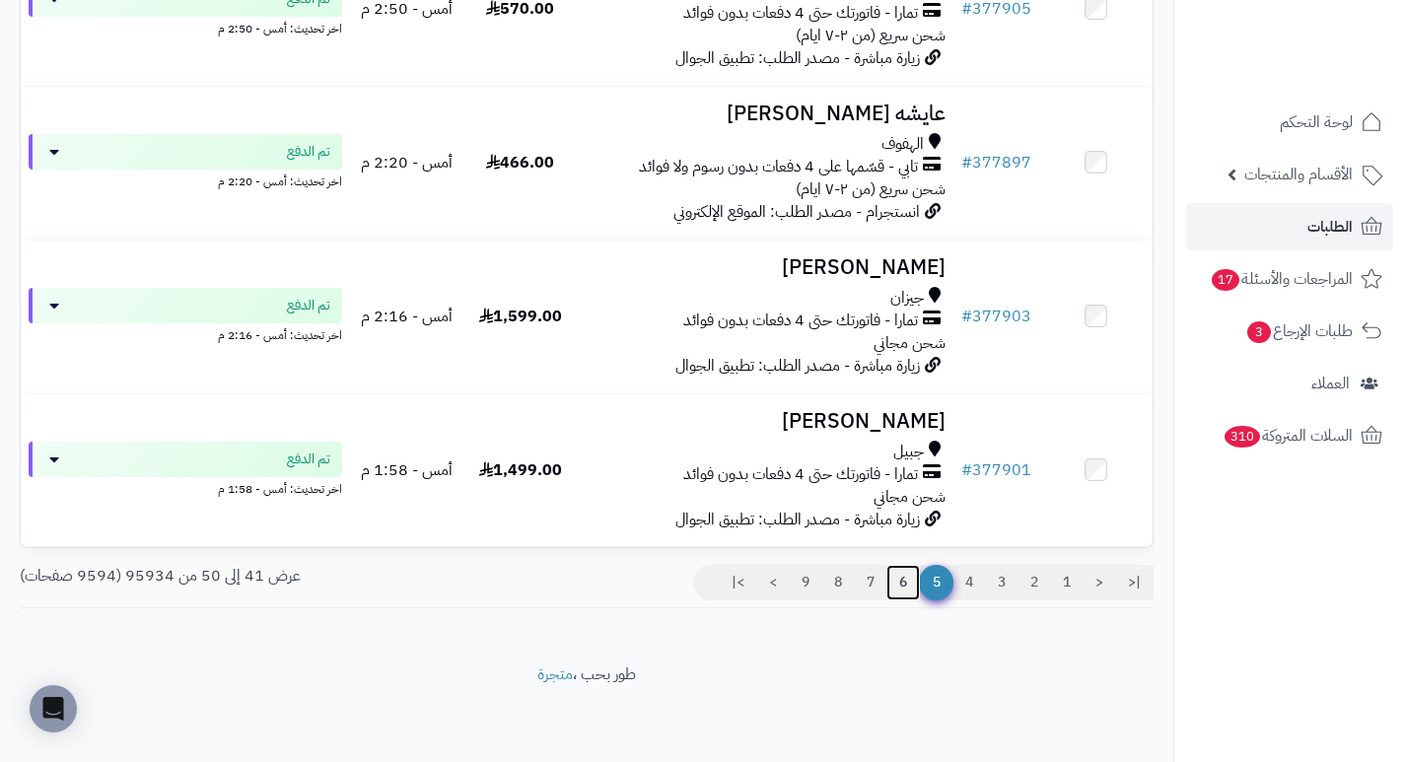
click at [895, 581] on link "6" at bounding box center [903, 582] width 34 height 35
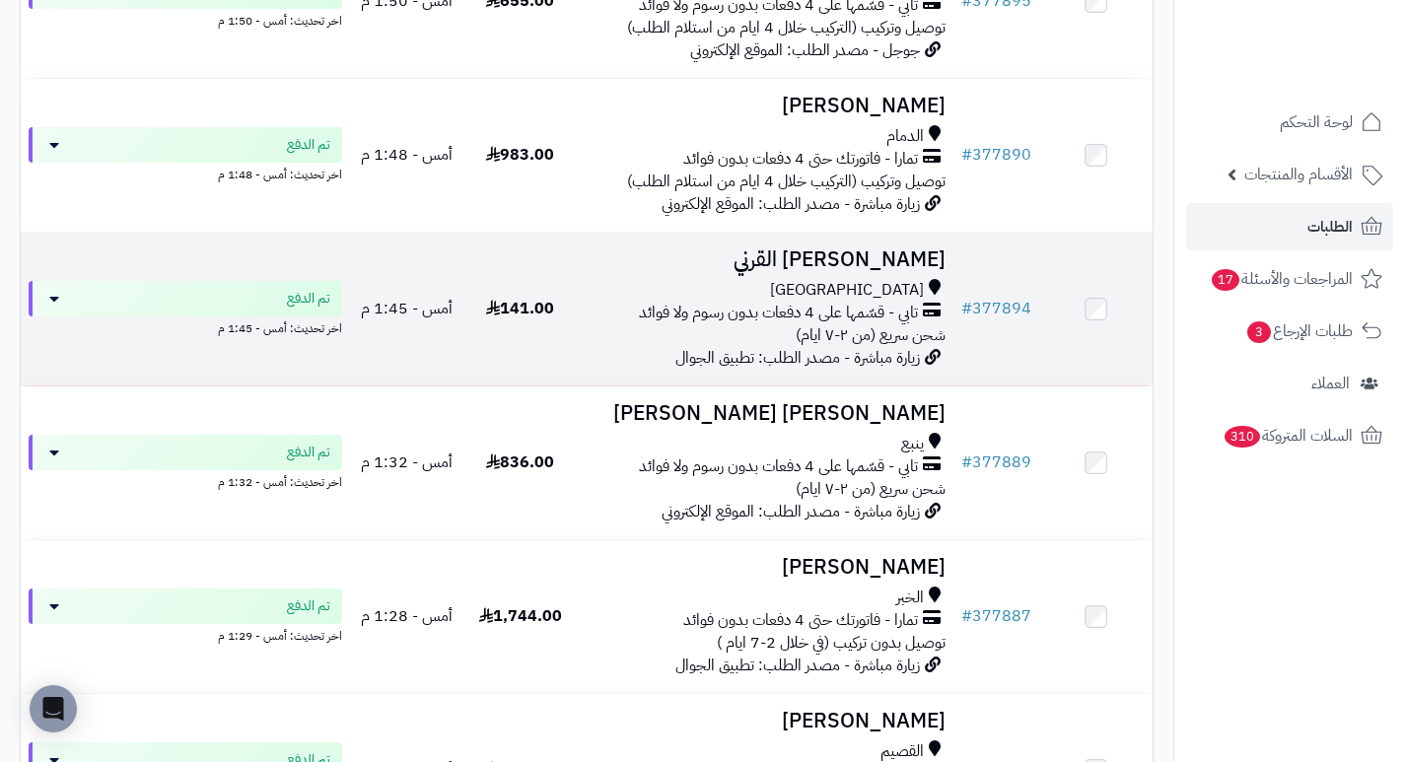
scroll to position [493, 0]
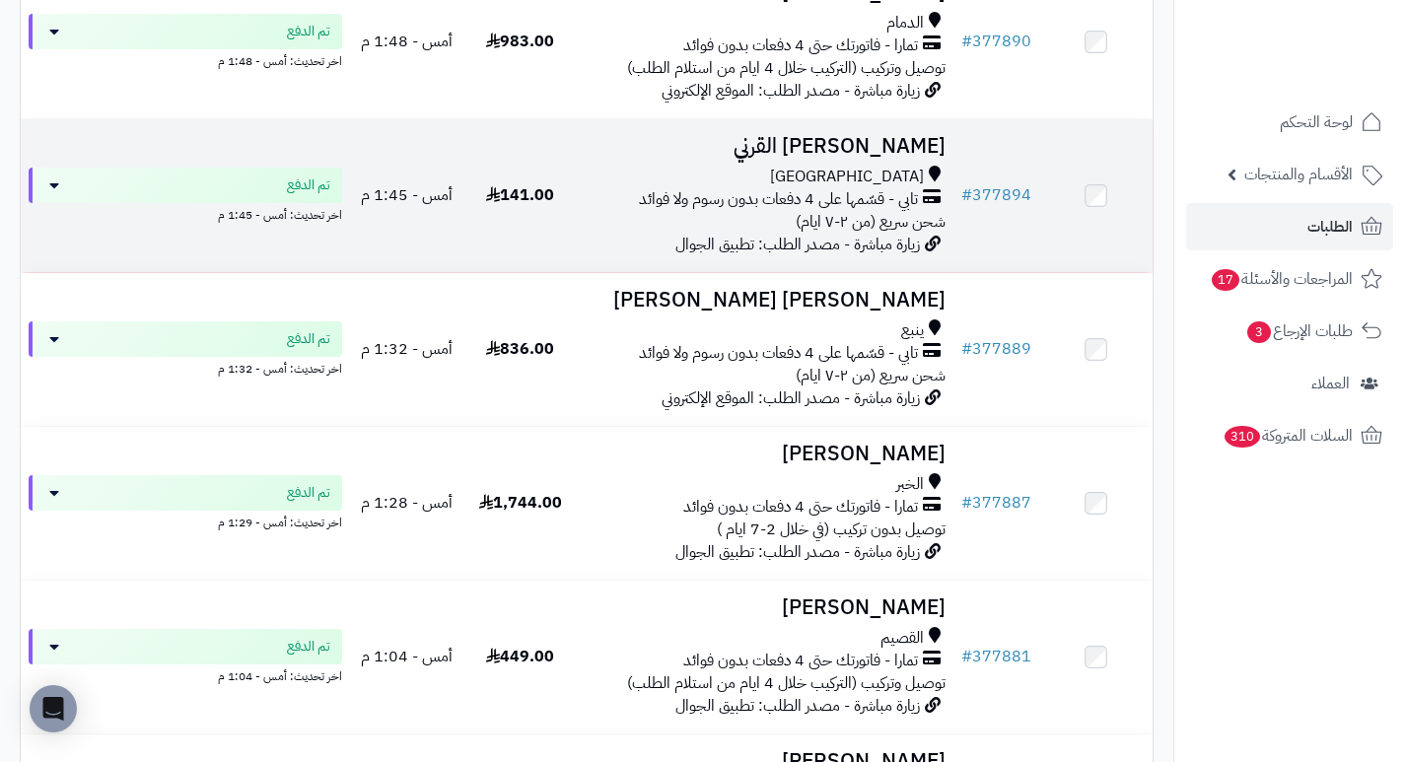
click at [857, 158] on h3 "[PERSON_NAME] القرني" at bounding box center [765, 146] width 361 height 23
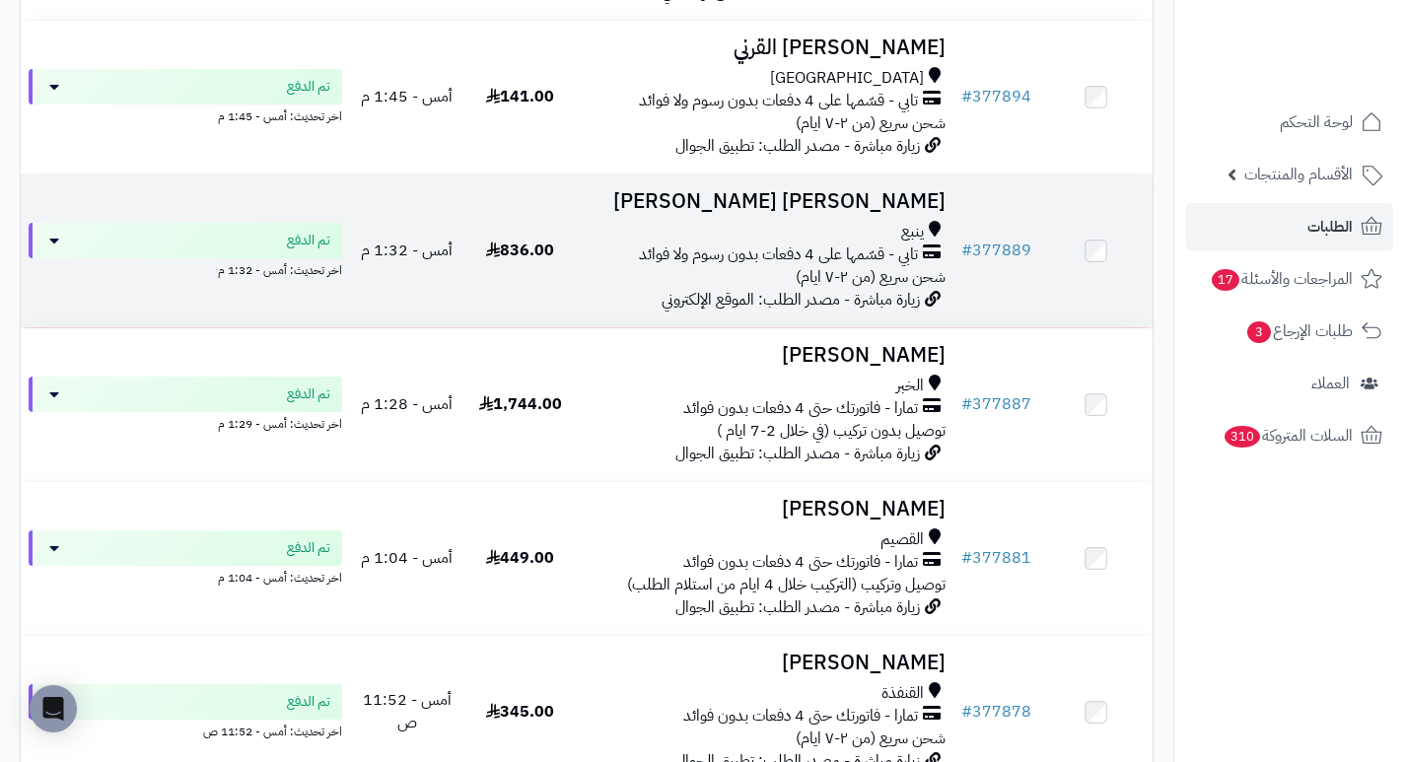
scroll to position [690, 0]
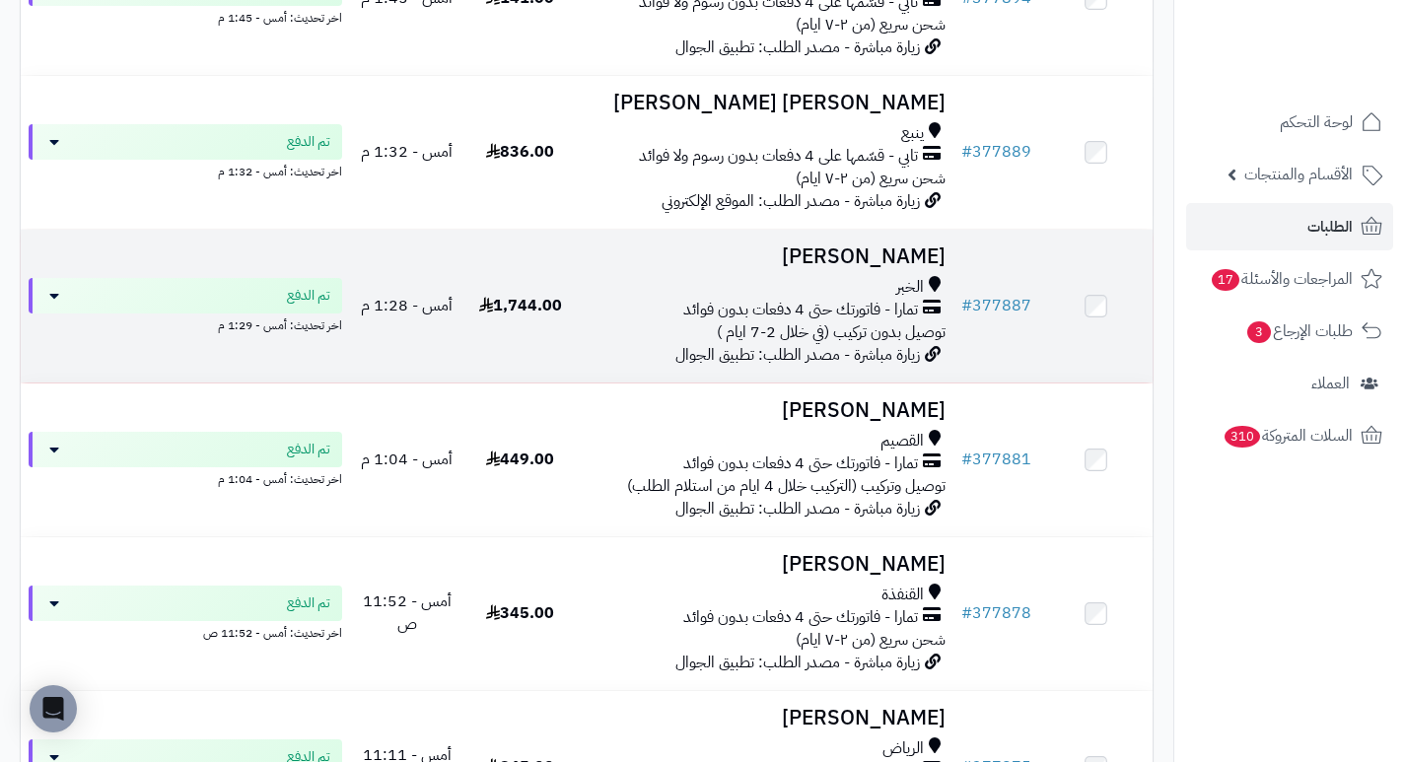
click at [902, 266] on h3 "لطيفة الحمود" at bounding box center [765, 257] width 361 height 23
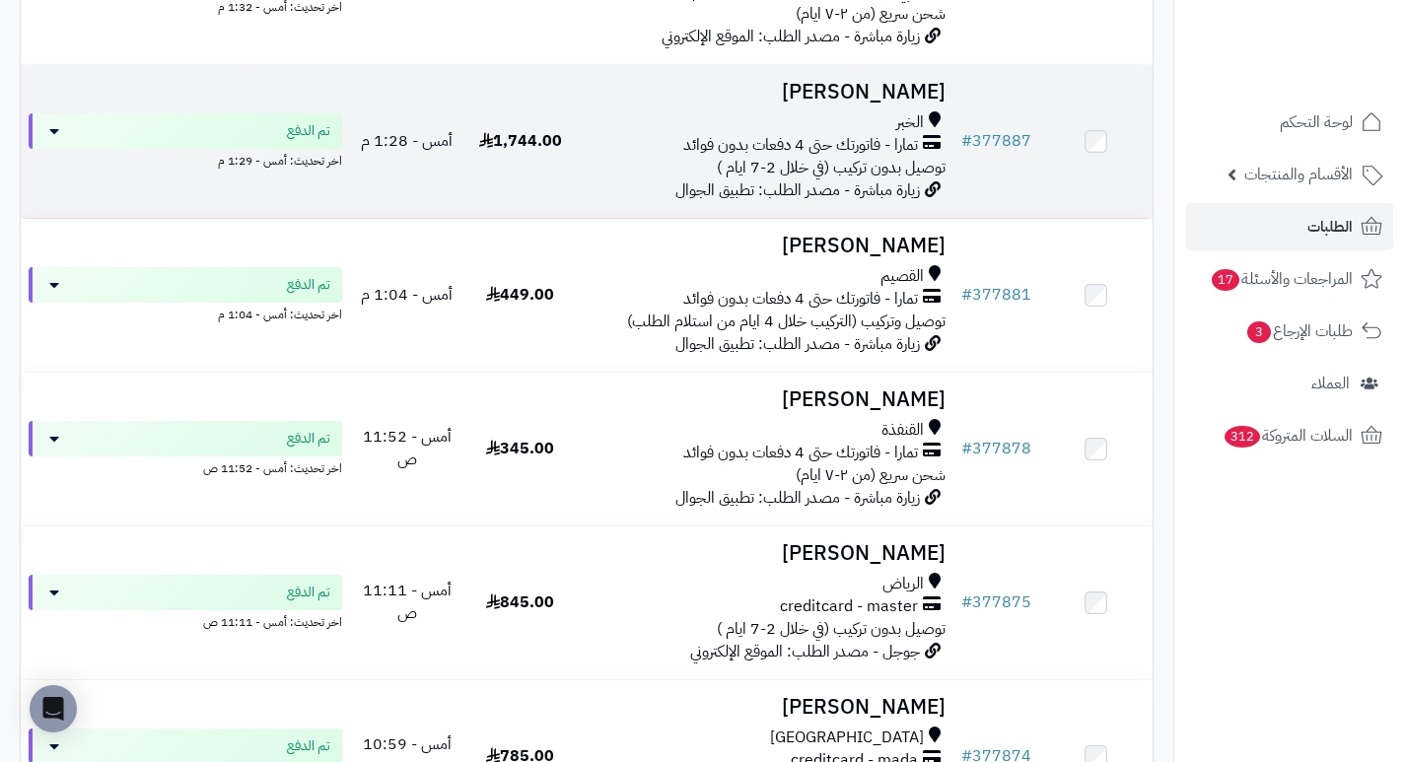
scroll to position [887, 0]
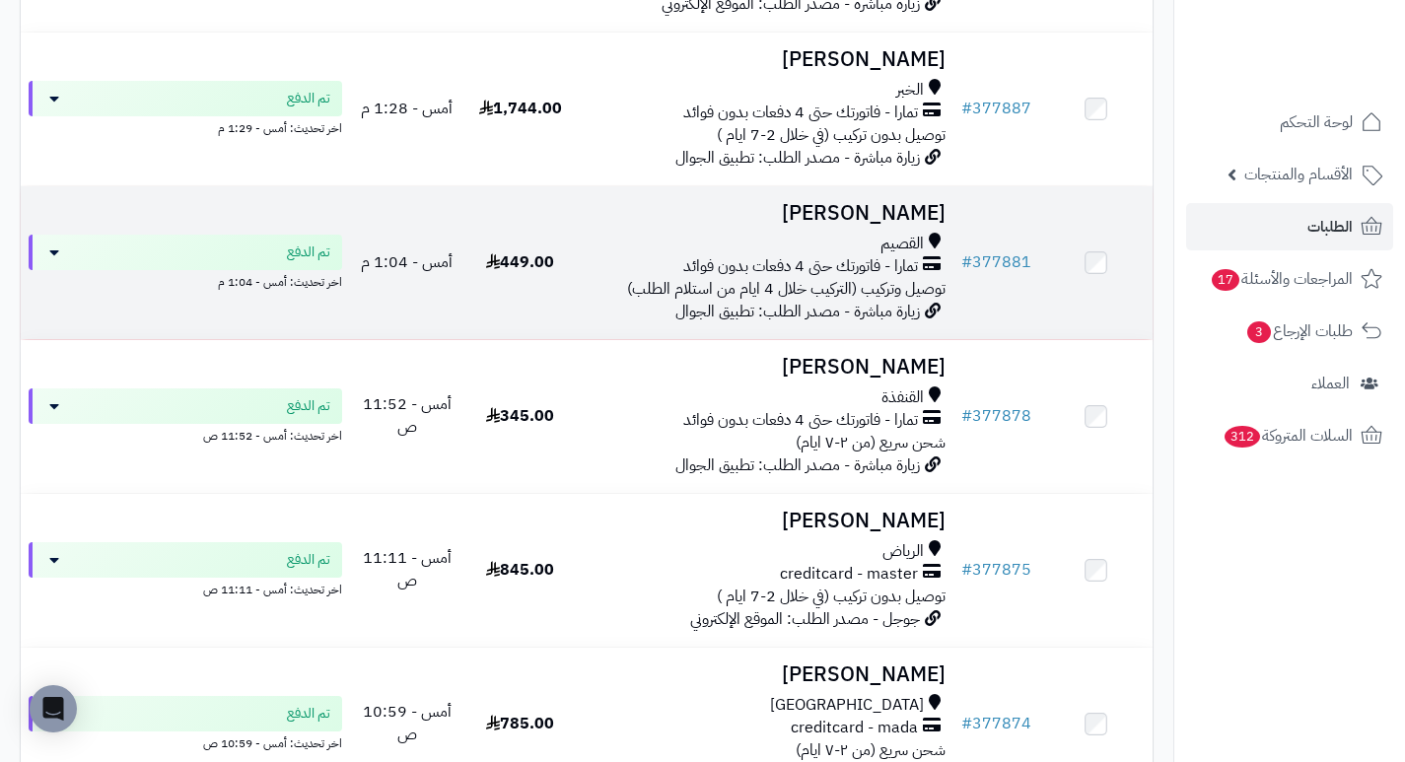
click at [919, 225] on h3 "[PERSON_NAME]" at bounding box center [765, 213] width 361 height 23
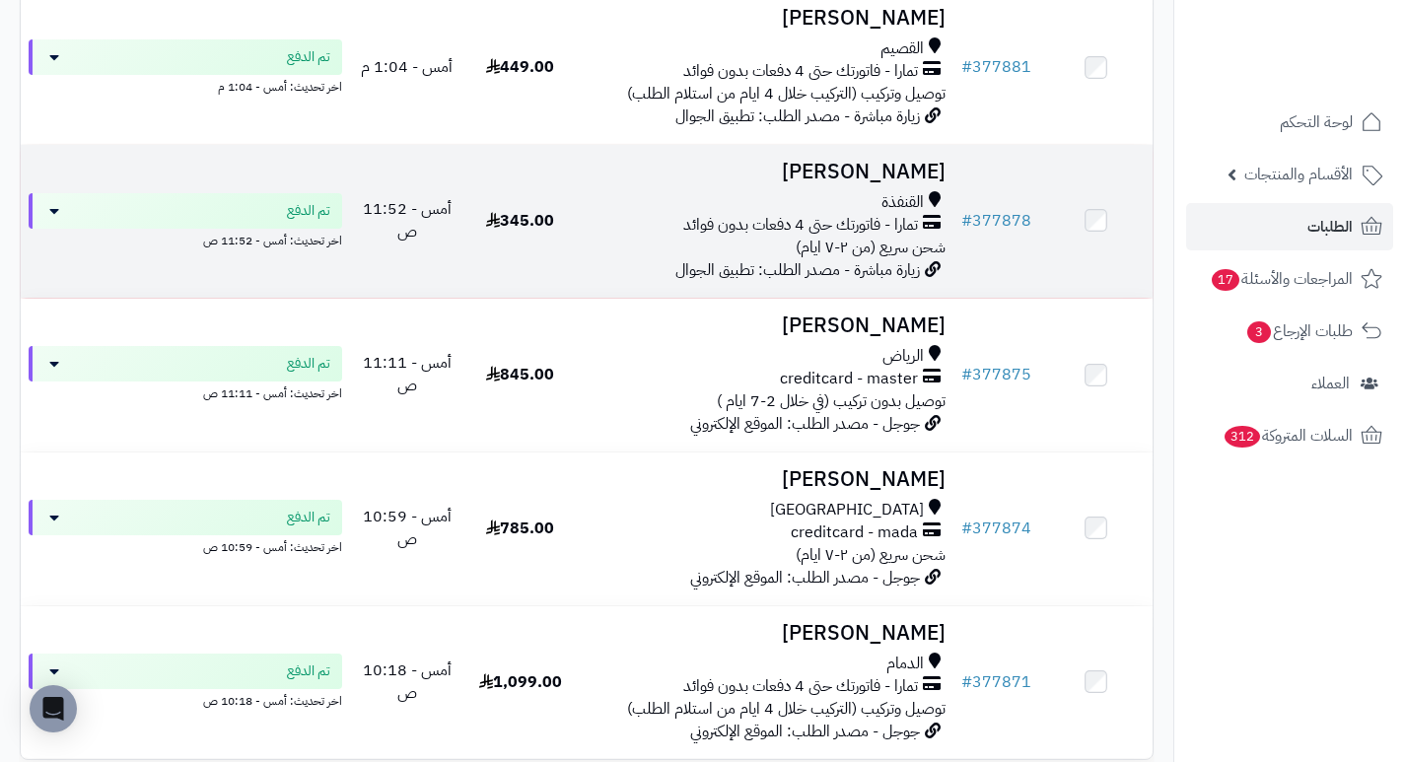
scroll to position [1085, 0]
click at [915, 181] on h3 "زهراء الفلاحي" at bounding box center [765, 170] width 361 height 23
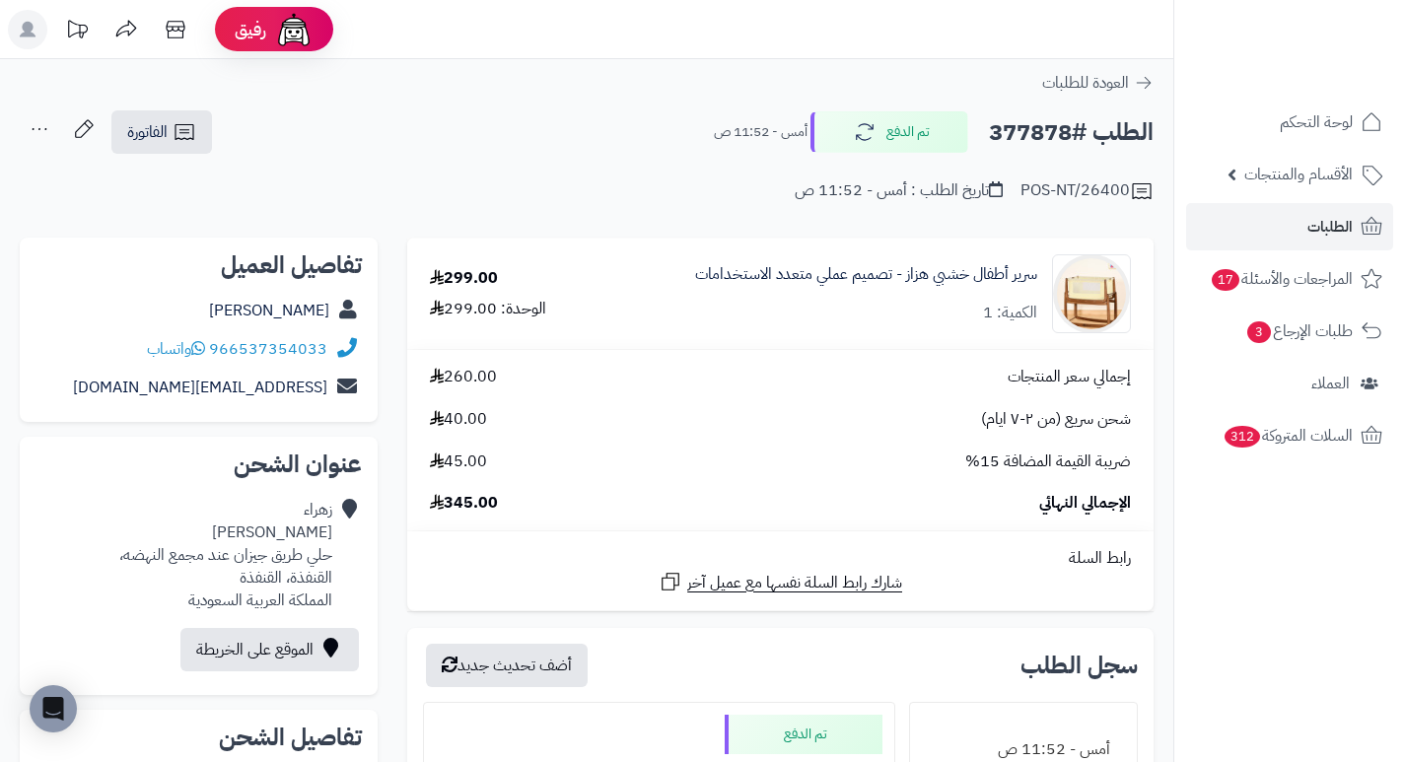
drag, startPoint x: 0, startPoint y: 0, endPoint x: 740, endPoint y: 230, distance: 775.3
drag, startPoint x: 764, startPoint y: 221, endPoint x: 672, endPoint y: 99, distance: 152.8
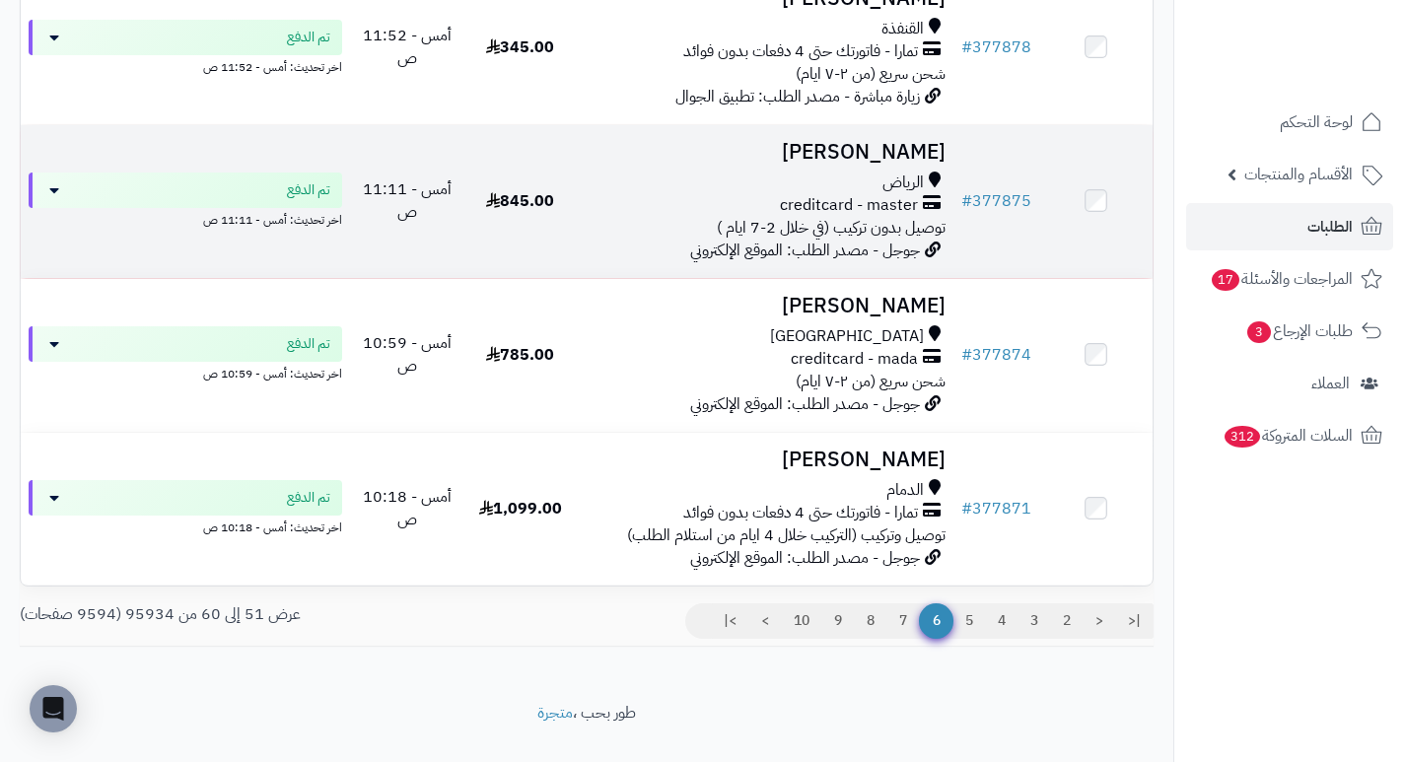
scroll to position [1282, 0]
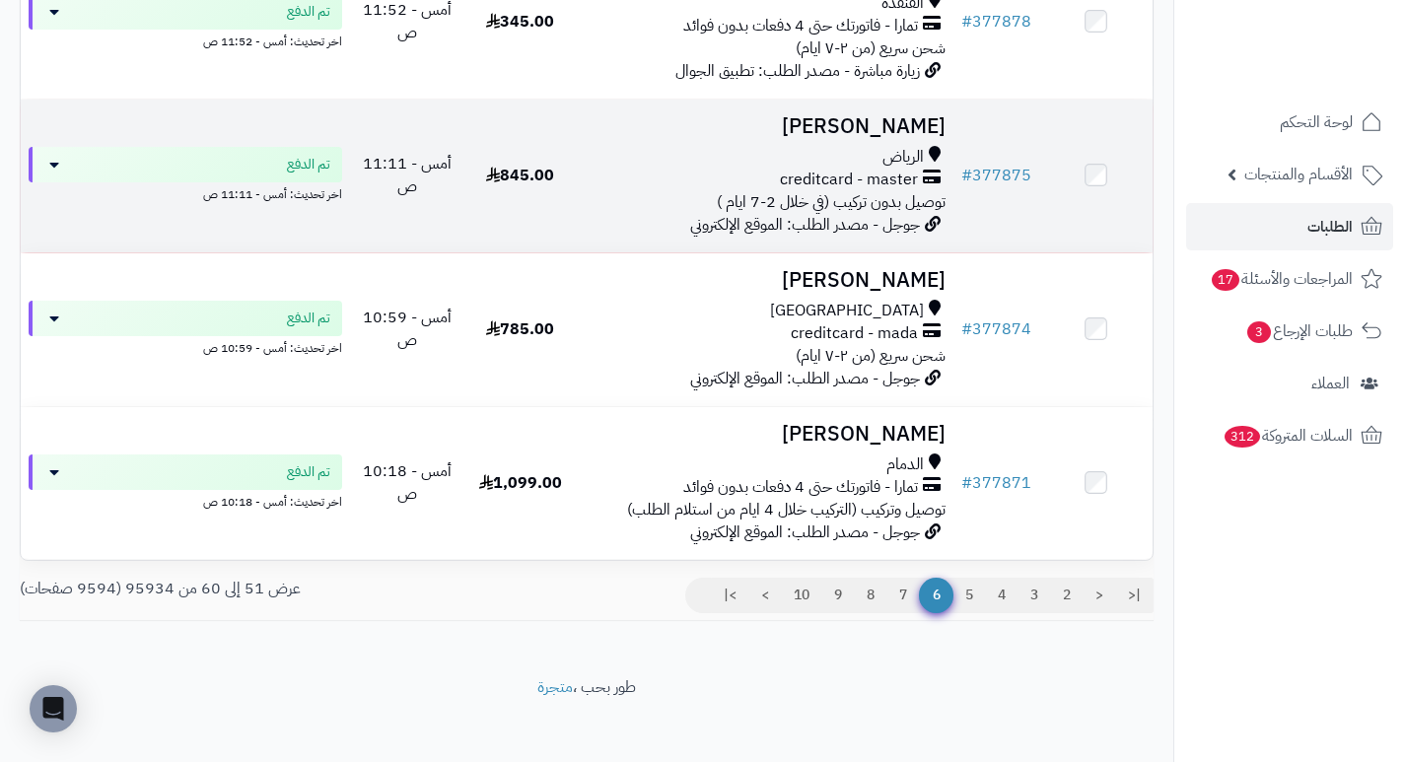
click at [916, 138] on h3 "Raed Yaseen" at bounding box center [765, 126] width 361 height 23
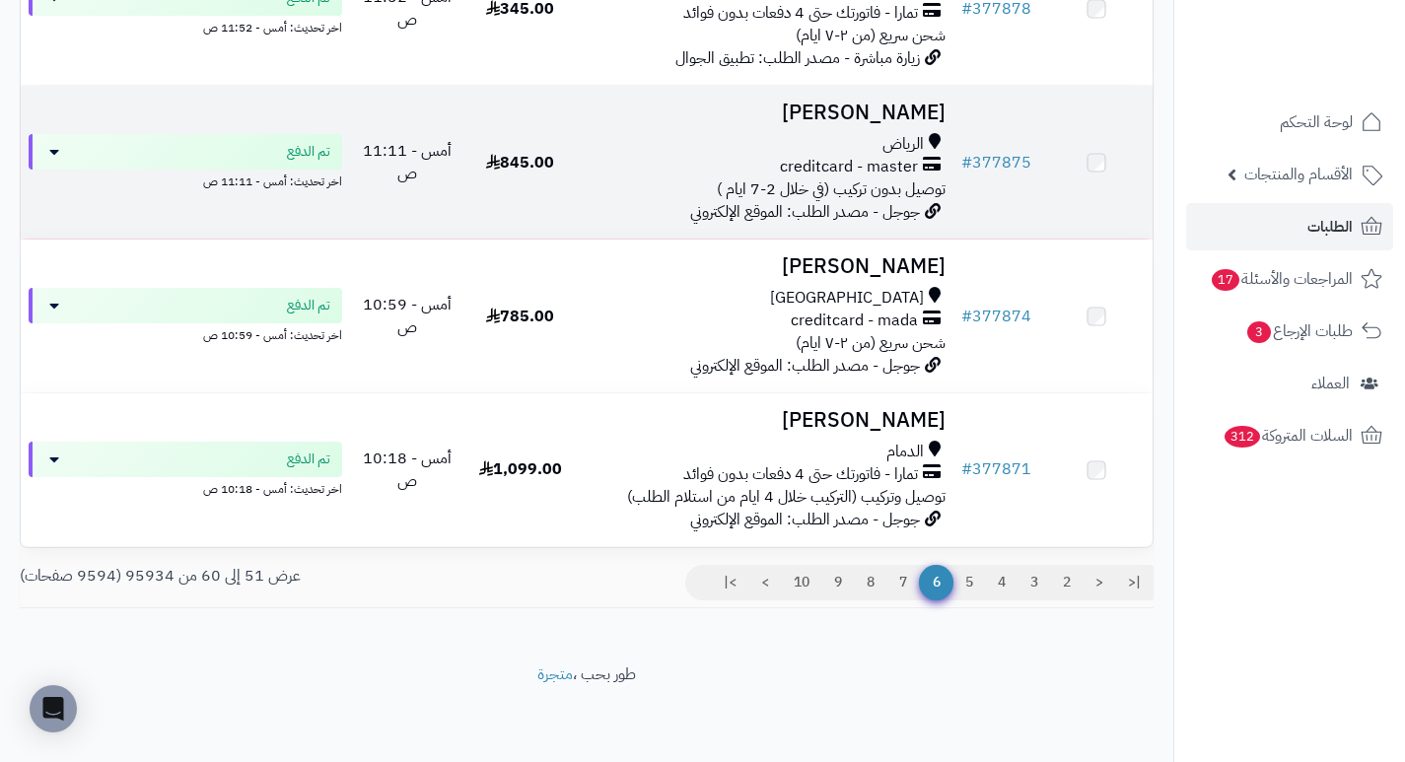
scroll to position [1306, 0]
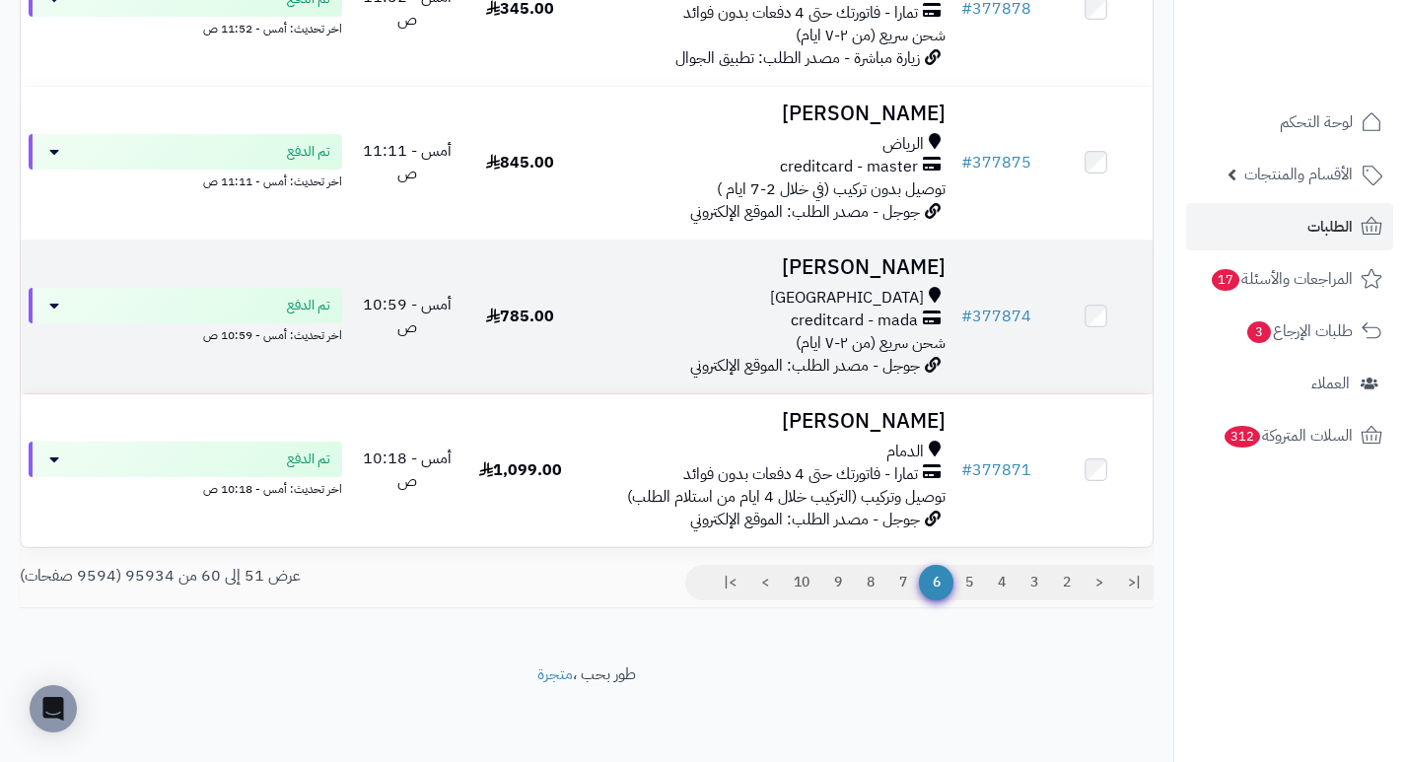
click at [864, 256] on h3 "[PERSON_NAME]" at bounding box center [765, 267] width 361 height 23
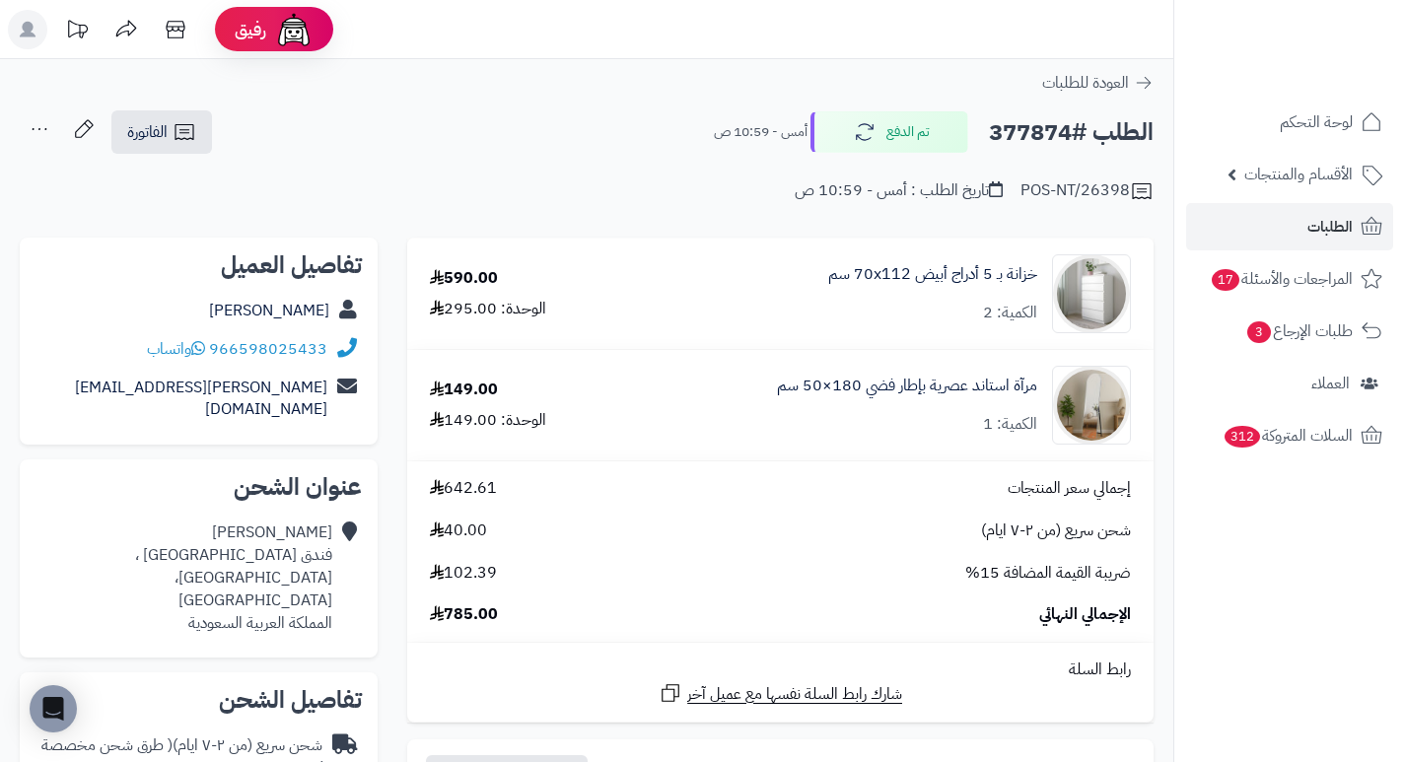
drag, startPoint x: 790, startPoint y: 215, endPoint x: 734, endPoint y: 213, distance: 56.2
click at [734, 213] on div "**********" at bounding box center [586, 165] width 1173 height 113
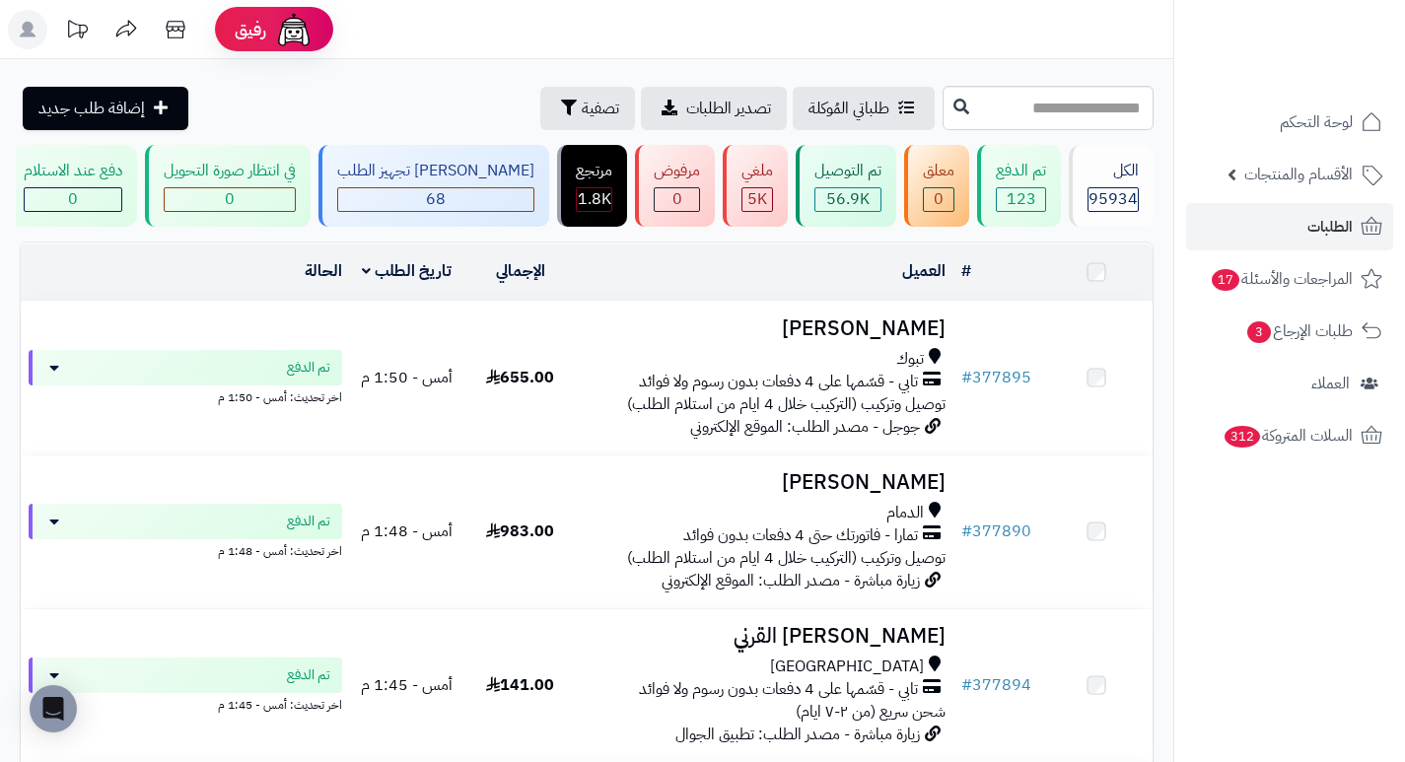
scroll to position [1306, 0]
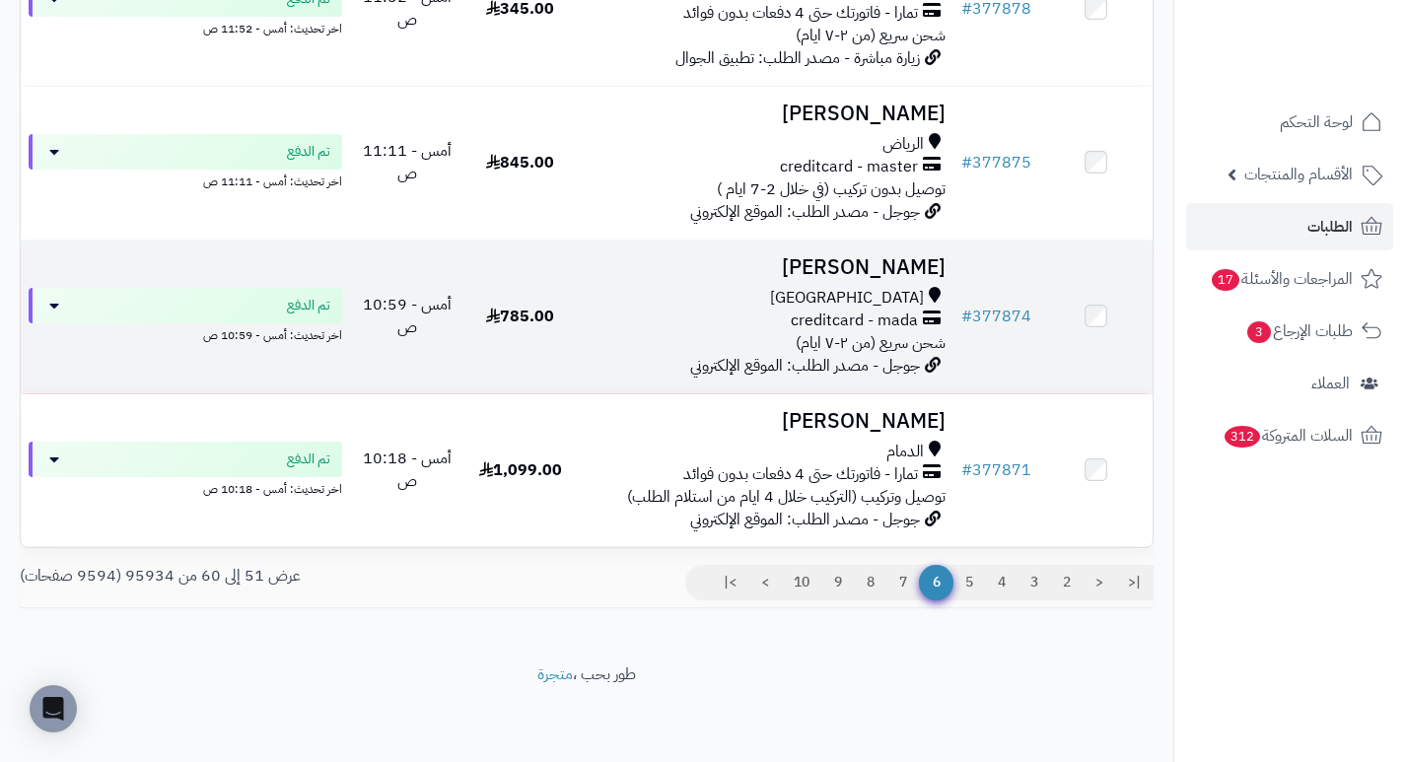
click at [891, 256] on h3 "Abdallah Sayed" at bounding box center [765, 267] width 361 height 23
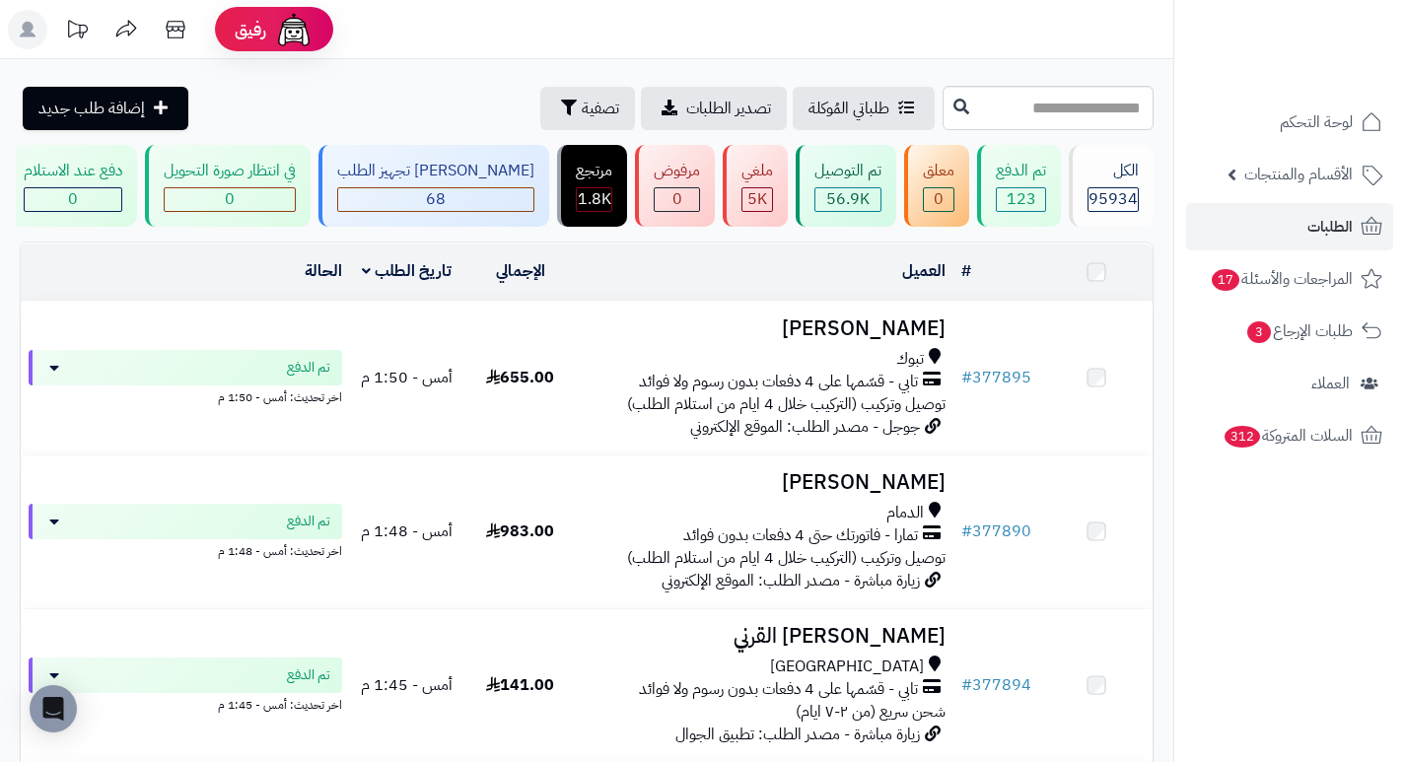
scroll to position [1306, 0]
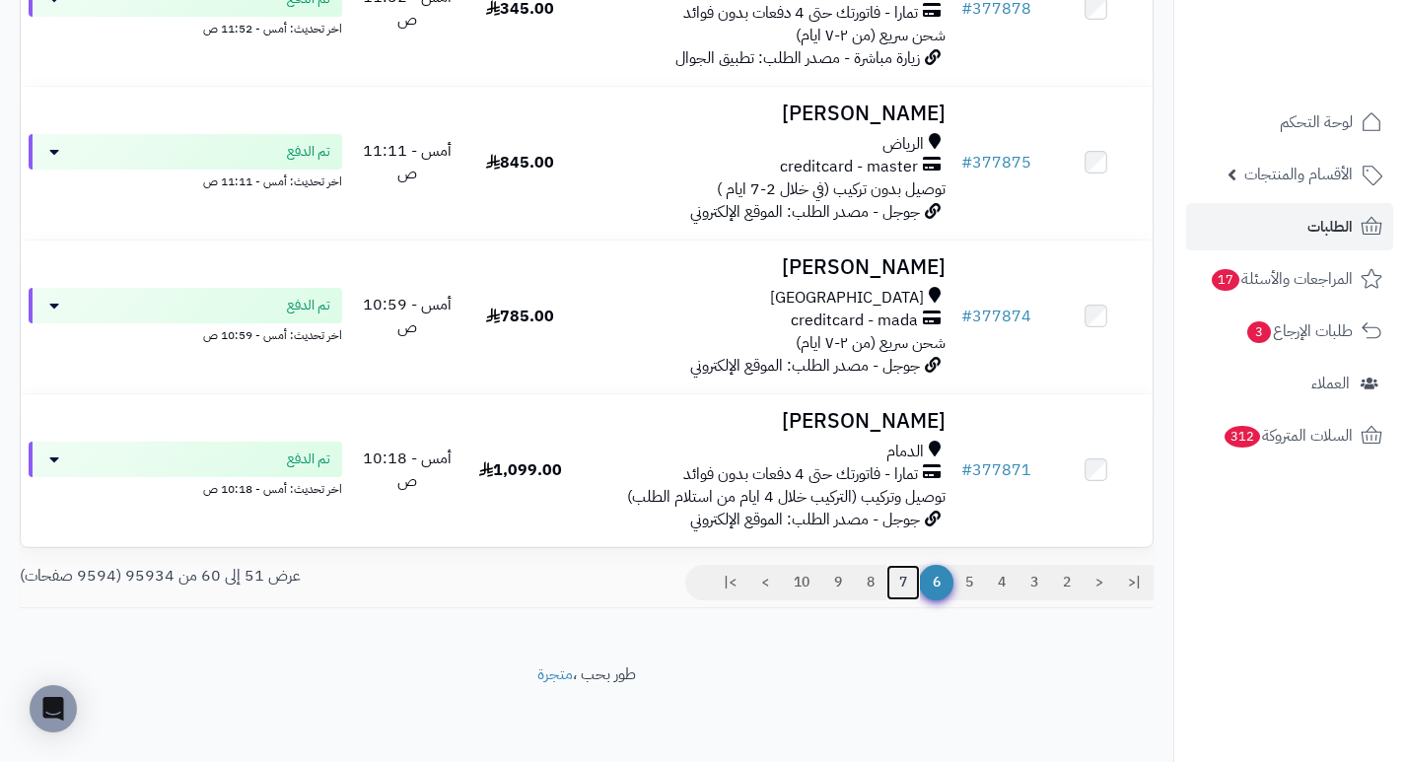
click at [903, 583] on link "7" at bounding box center [903, 582] width 34 height 35
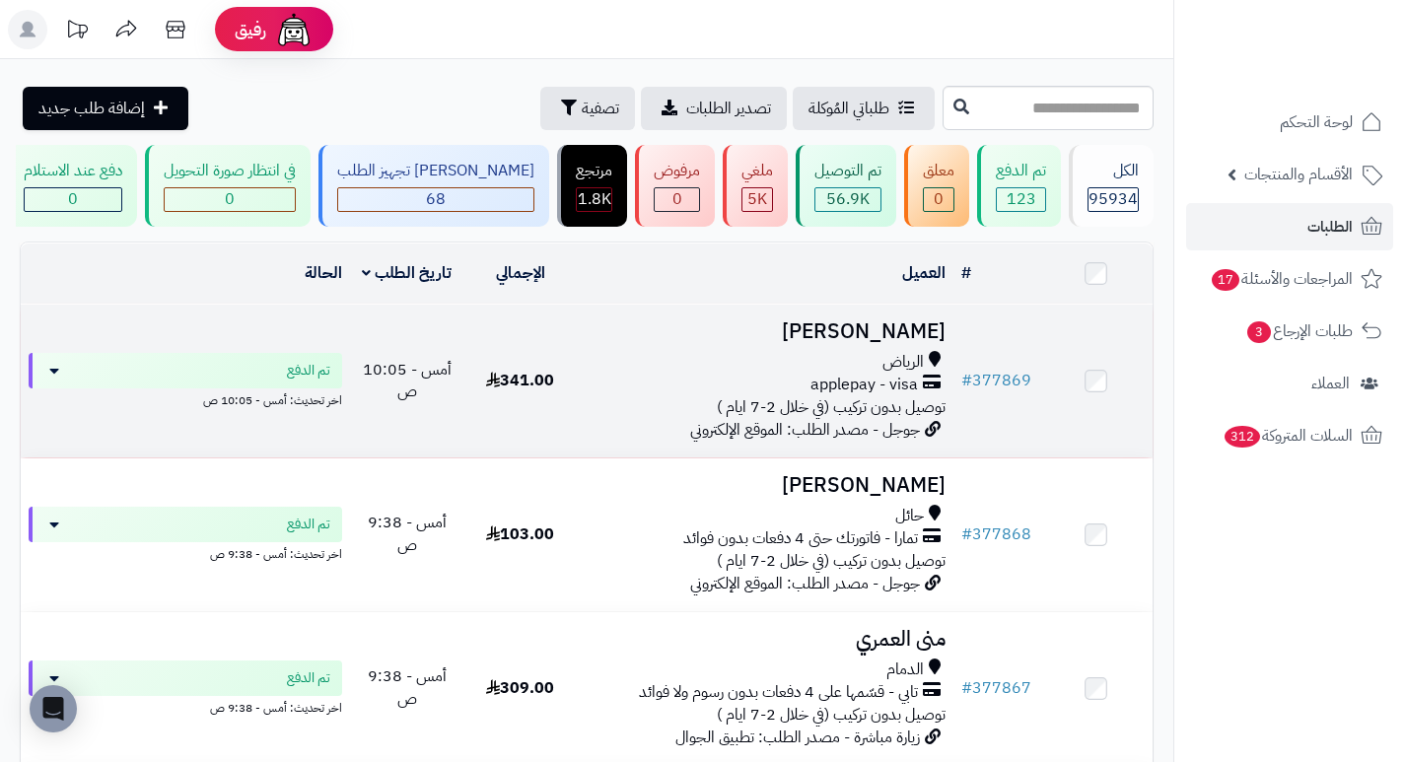
click at [933, 343] on h3 "[PERSON_NAME]" at bounding box center [765, 331] width 361 height 23
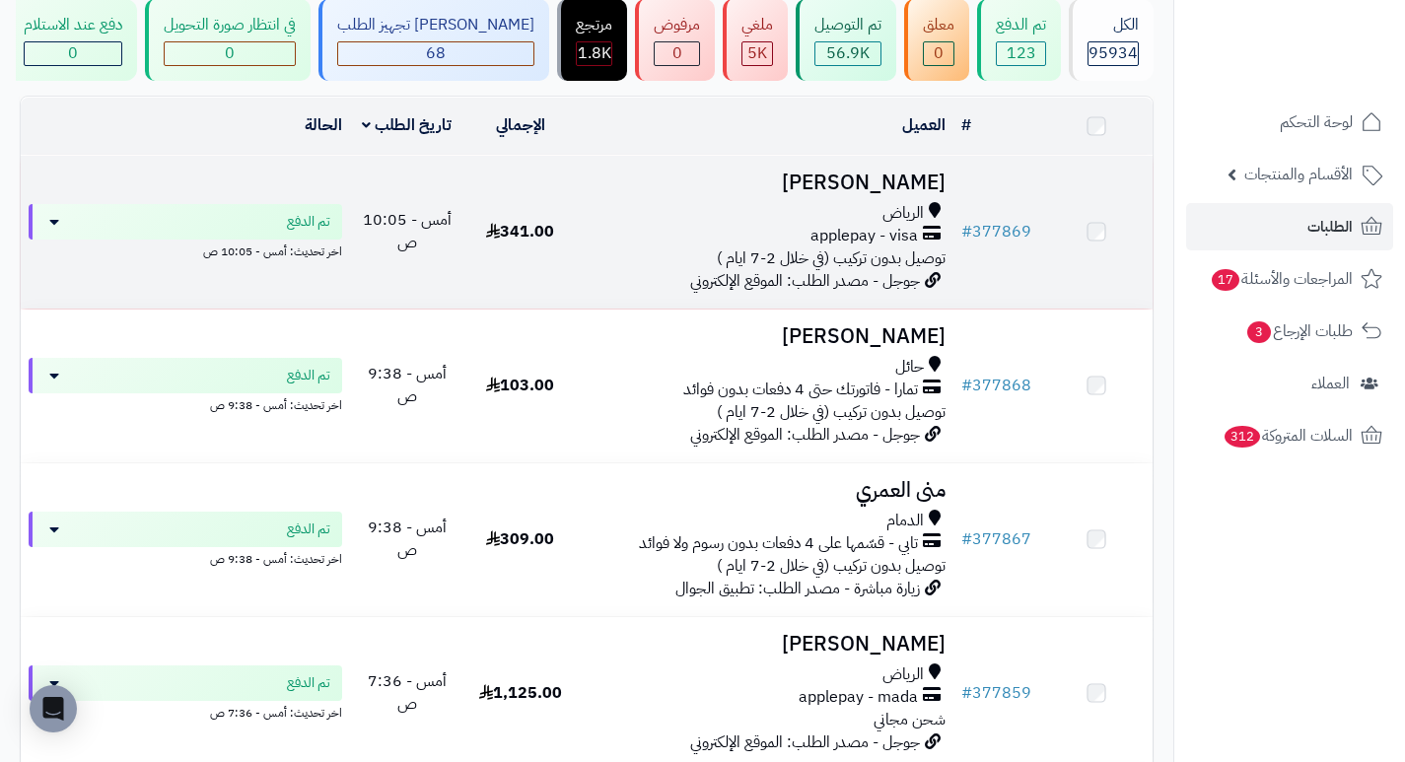
scroll to position [197, 0]
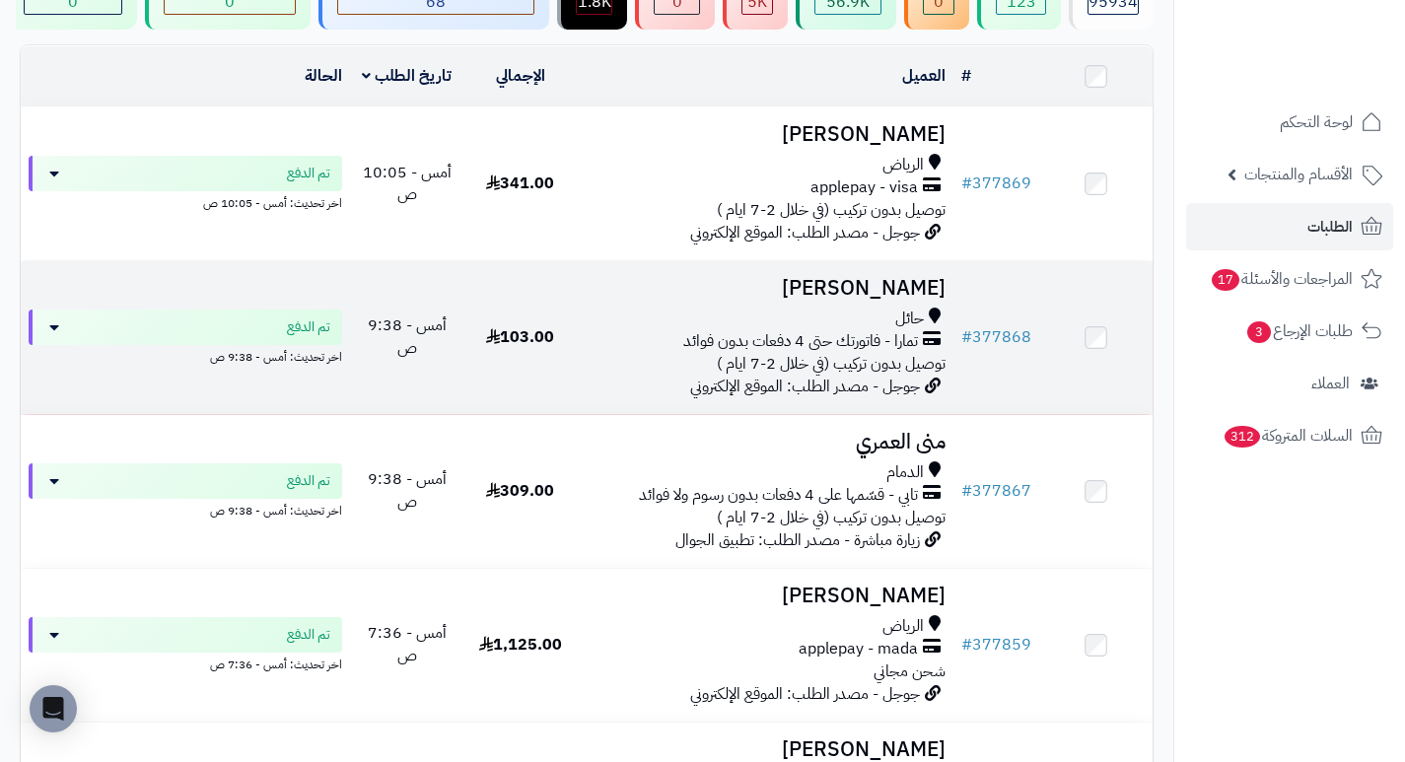
click at [942, 294] on h3 "[PERSON_NAME]" at bounding box center [765, 288] width 361 height 23
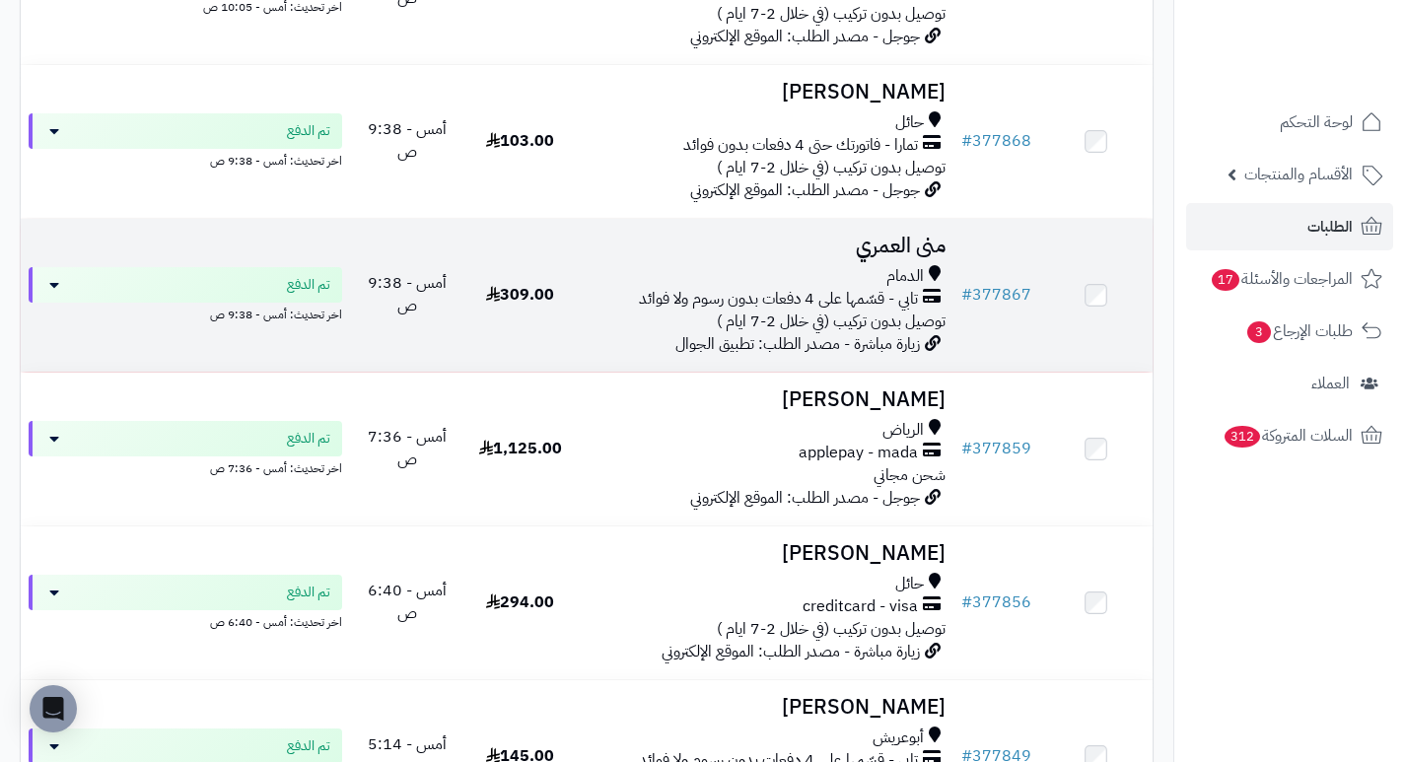
scroll to position [394, 0]
click at [914, 256] on h3 "منى العمري" at bounding box center [765, 245] width 361 height 23
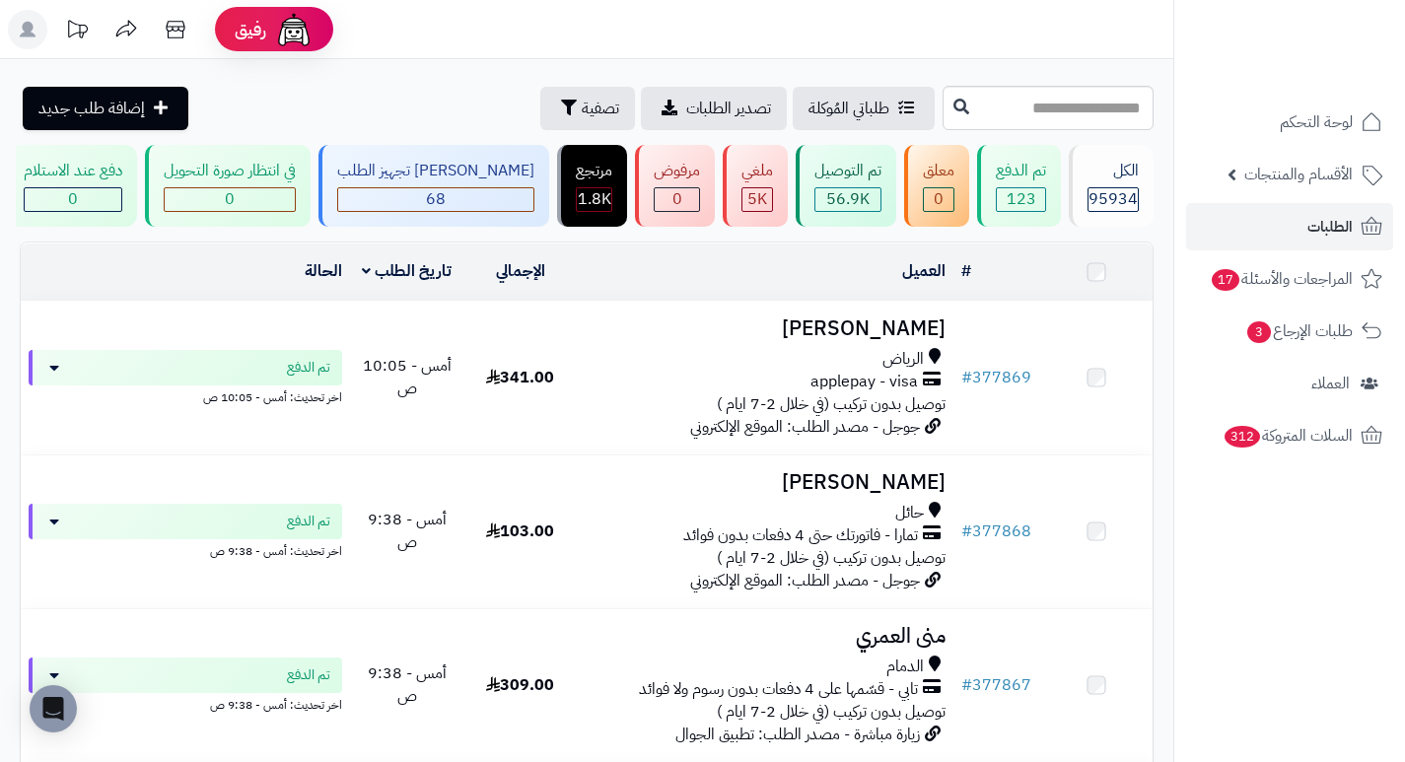
scroll to position [592, 0]
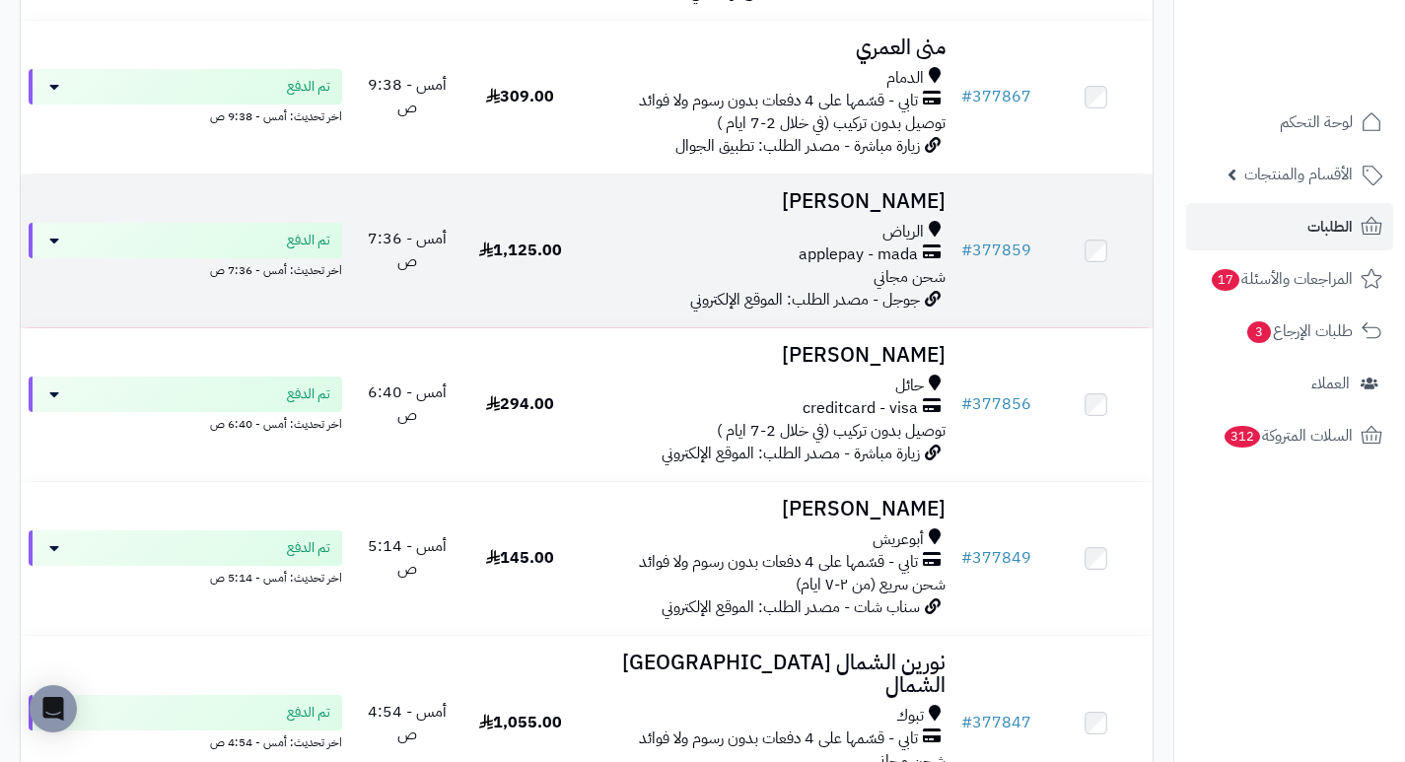
click at [884, 213] on h3 "[PERSON_NAME]" at bounding box center [765, 201] width 361 height 23
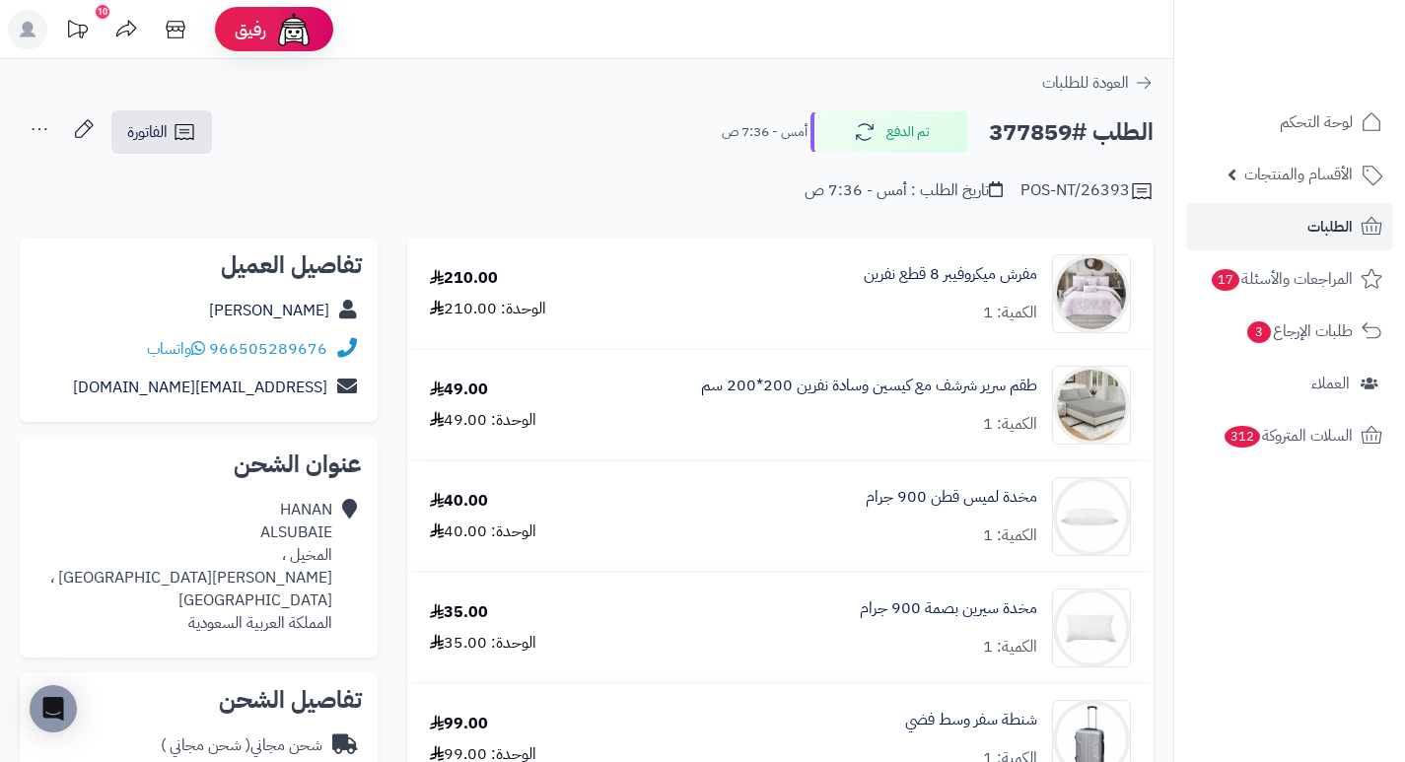
drag, startPoint x: 0, startPoint y: 0, endPoint x: 827, endPoint y: 231, distance: 858.8
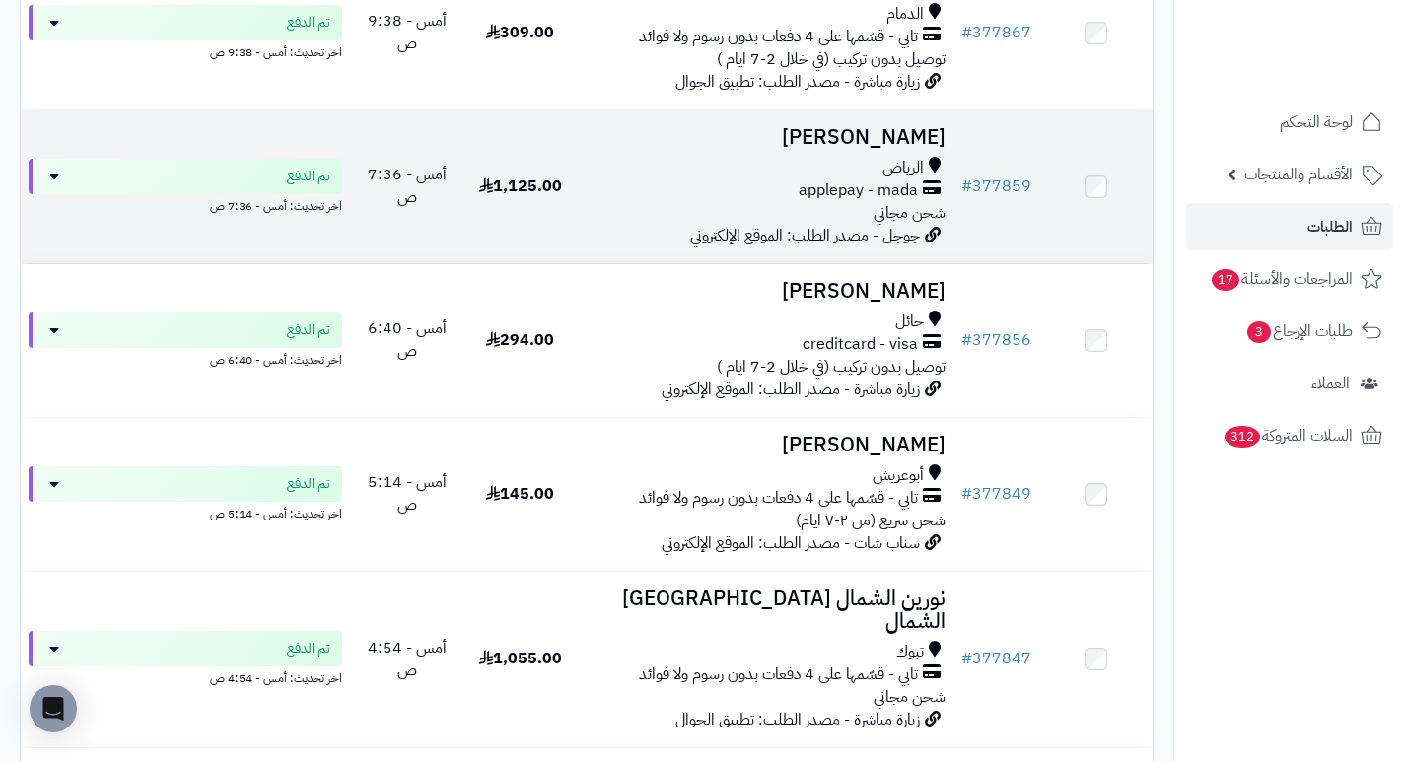
scroll to position [690, 0]
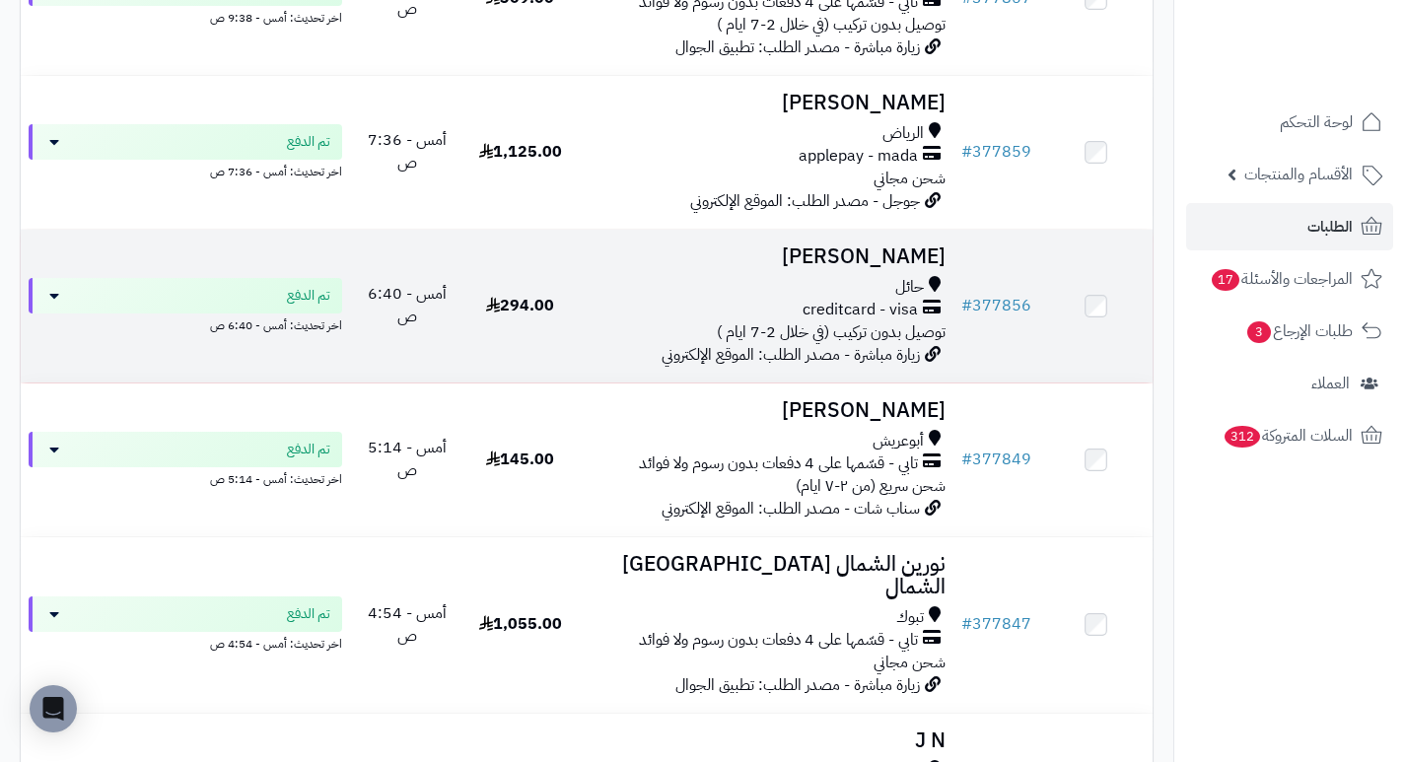
click at [928, 268] on h3 "ابراهيم السعيد" at bounding box center [765, 257] width 361 height 23
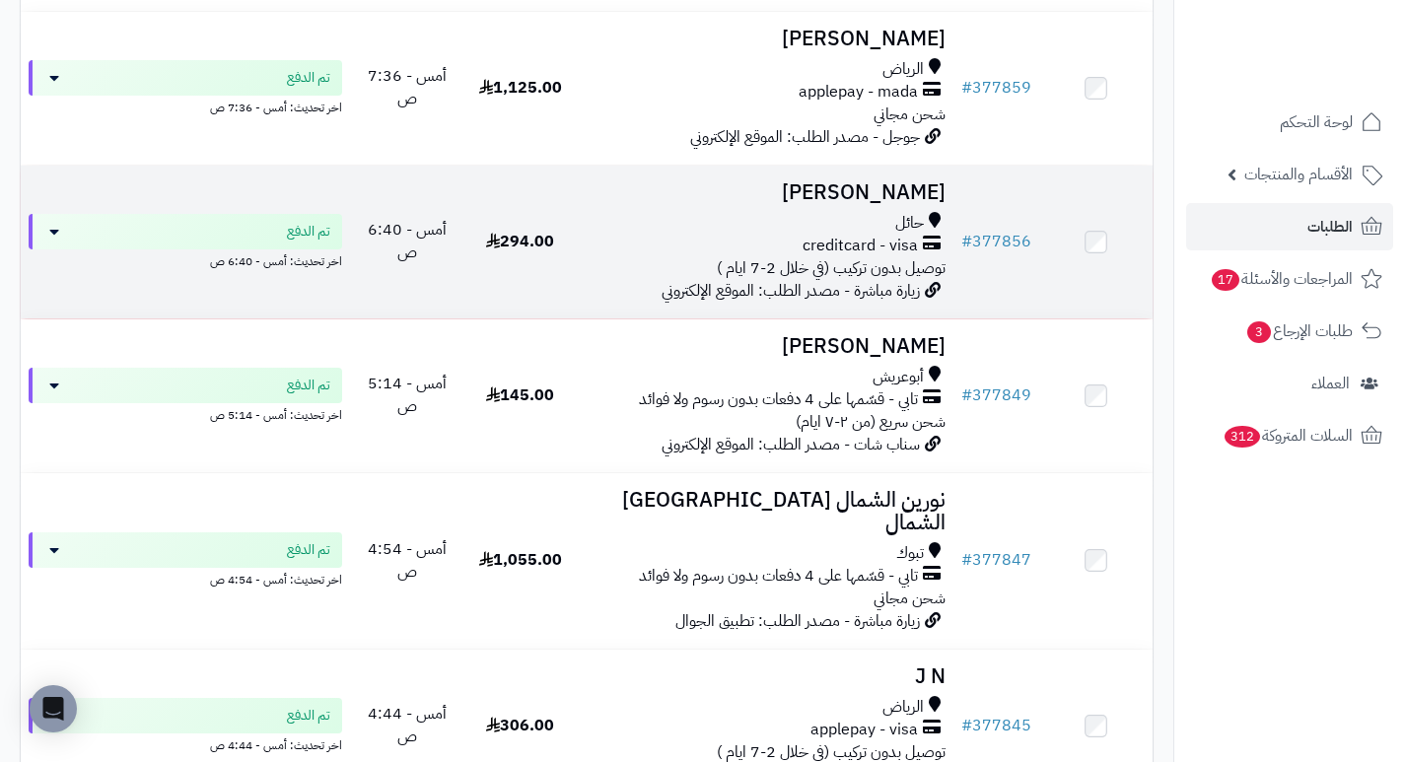
scroll to position [789, 0]
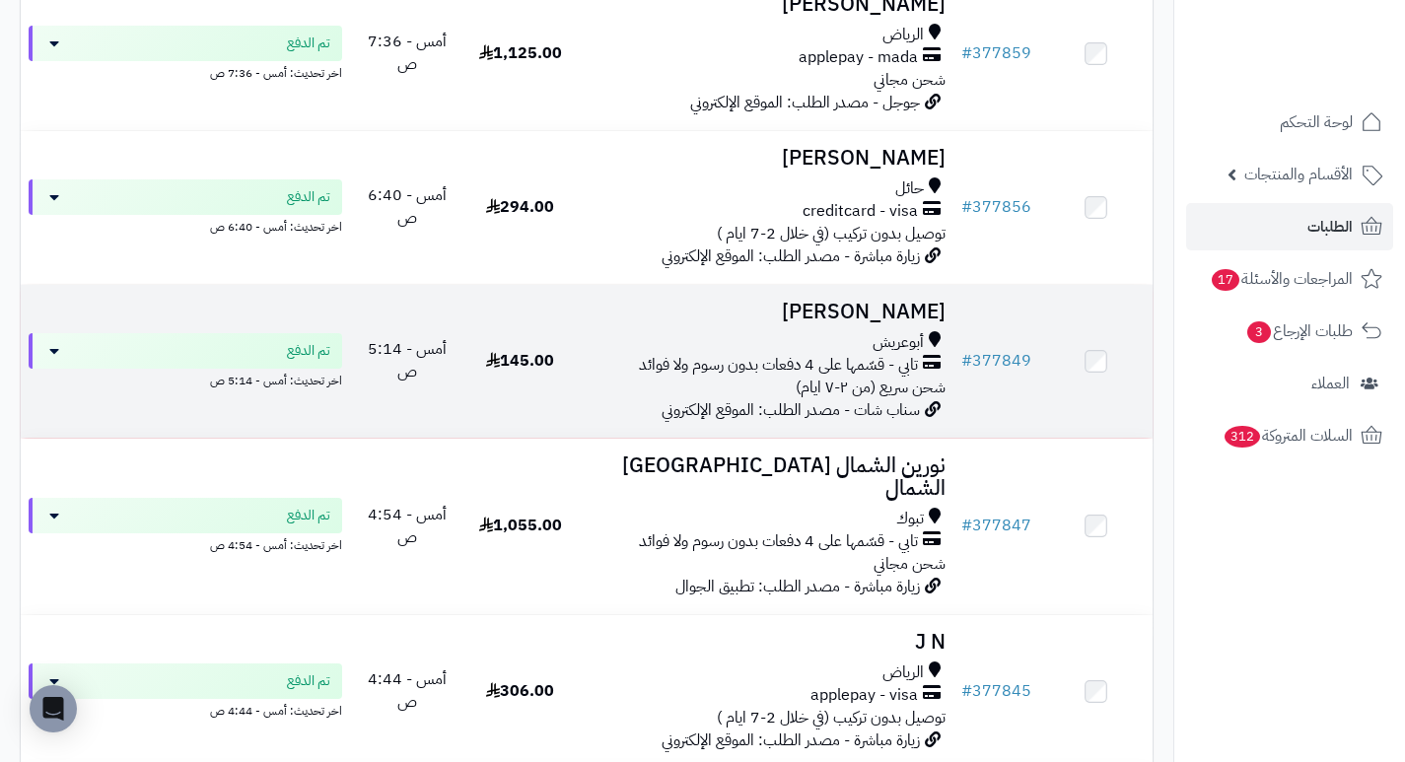
click at [906, 317] on h3 "[PERSON_NAME]" at bounding box center [765, 312] width 361 height 23
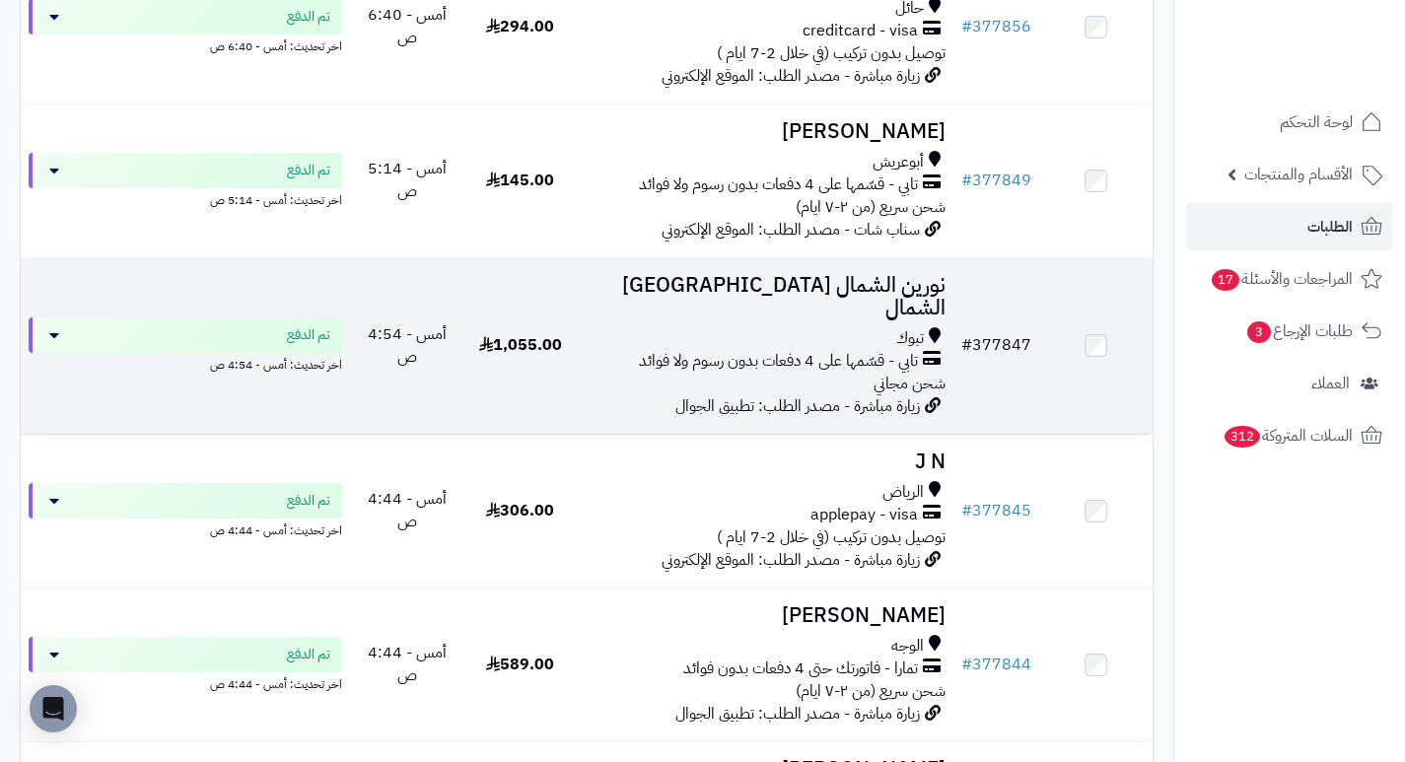
scroll to position [986, 0]
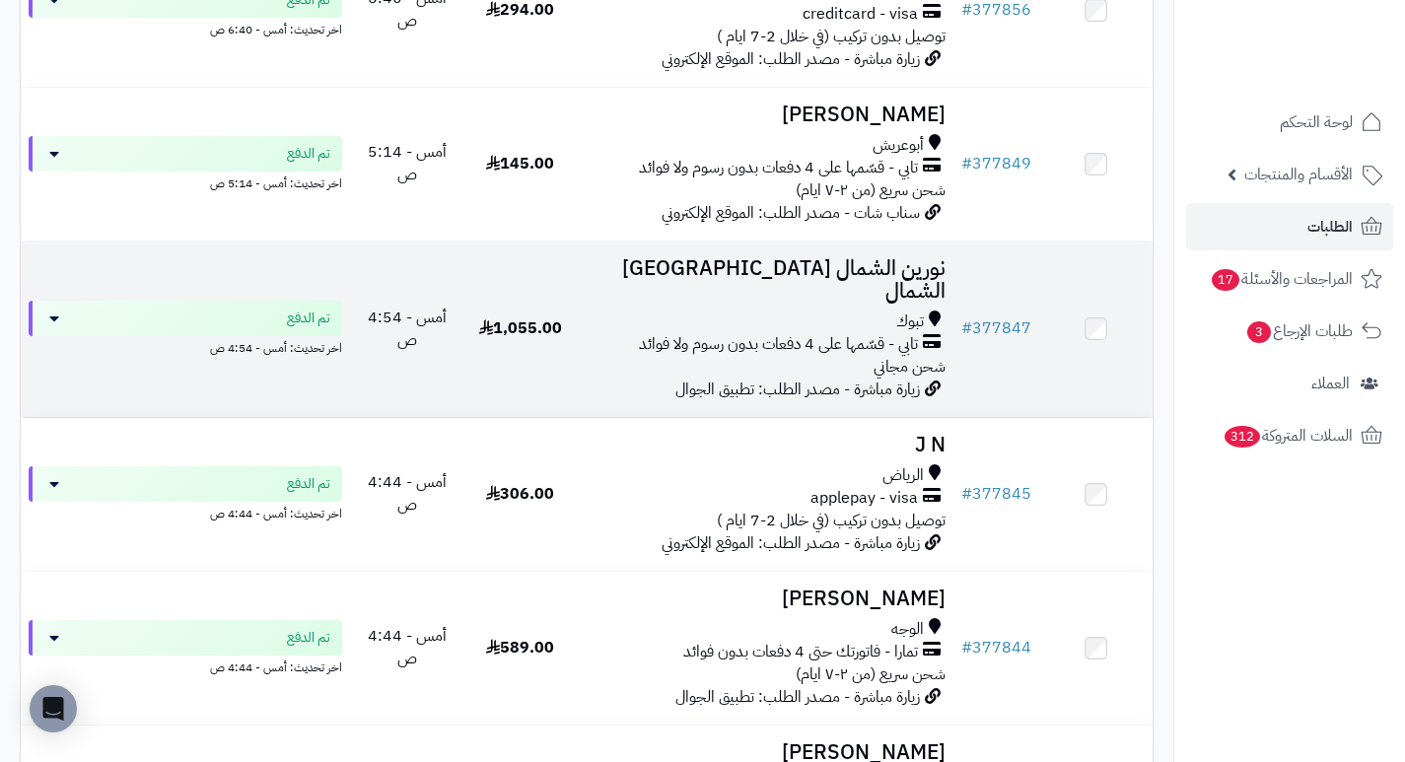
click at [922, 285] on h3 "نورين الشمال [GEOGRAPHIC_DATA] الشمال" at bounding box center [765, 279] width 361 height 45
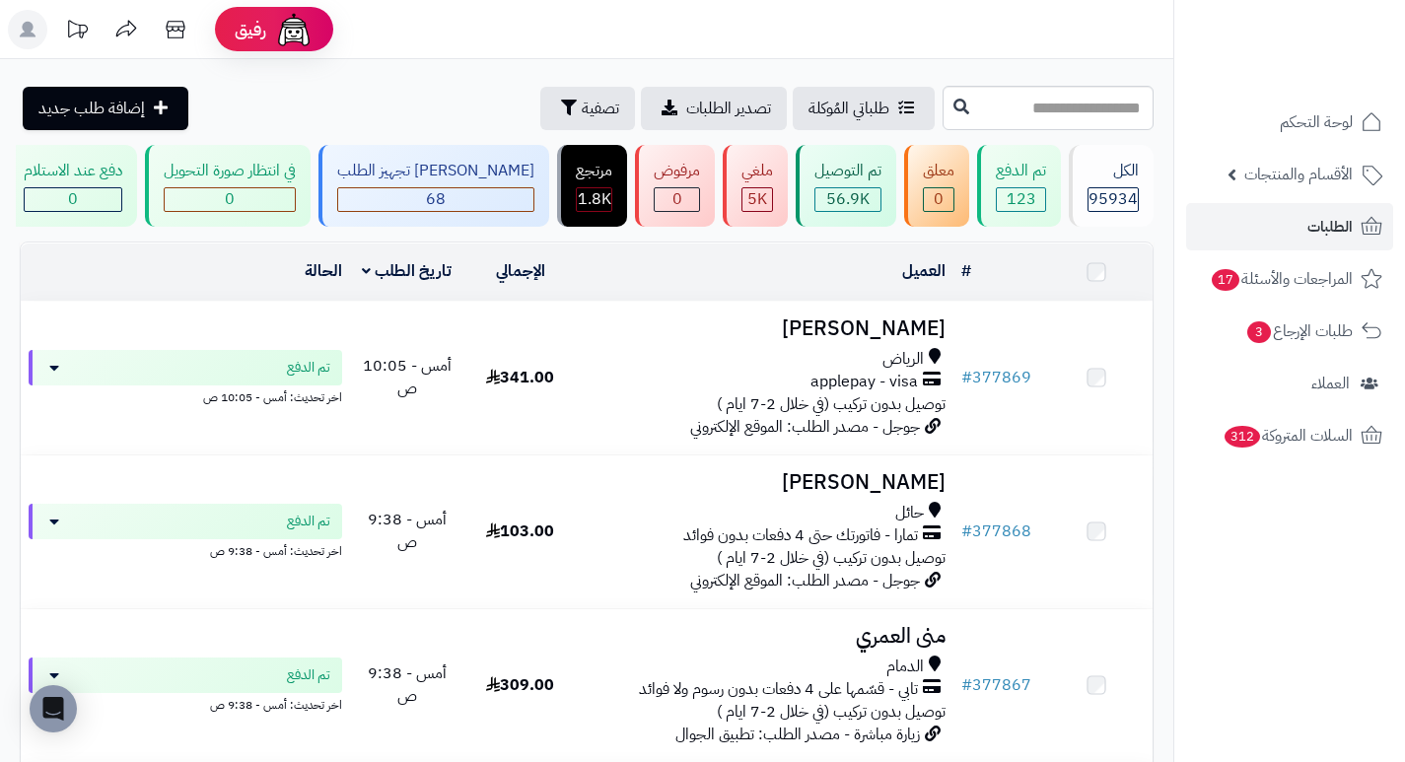
scroll to position [986, 0]
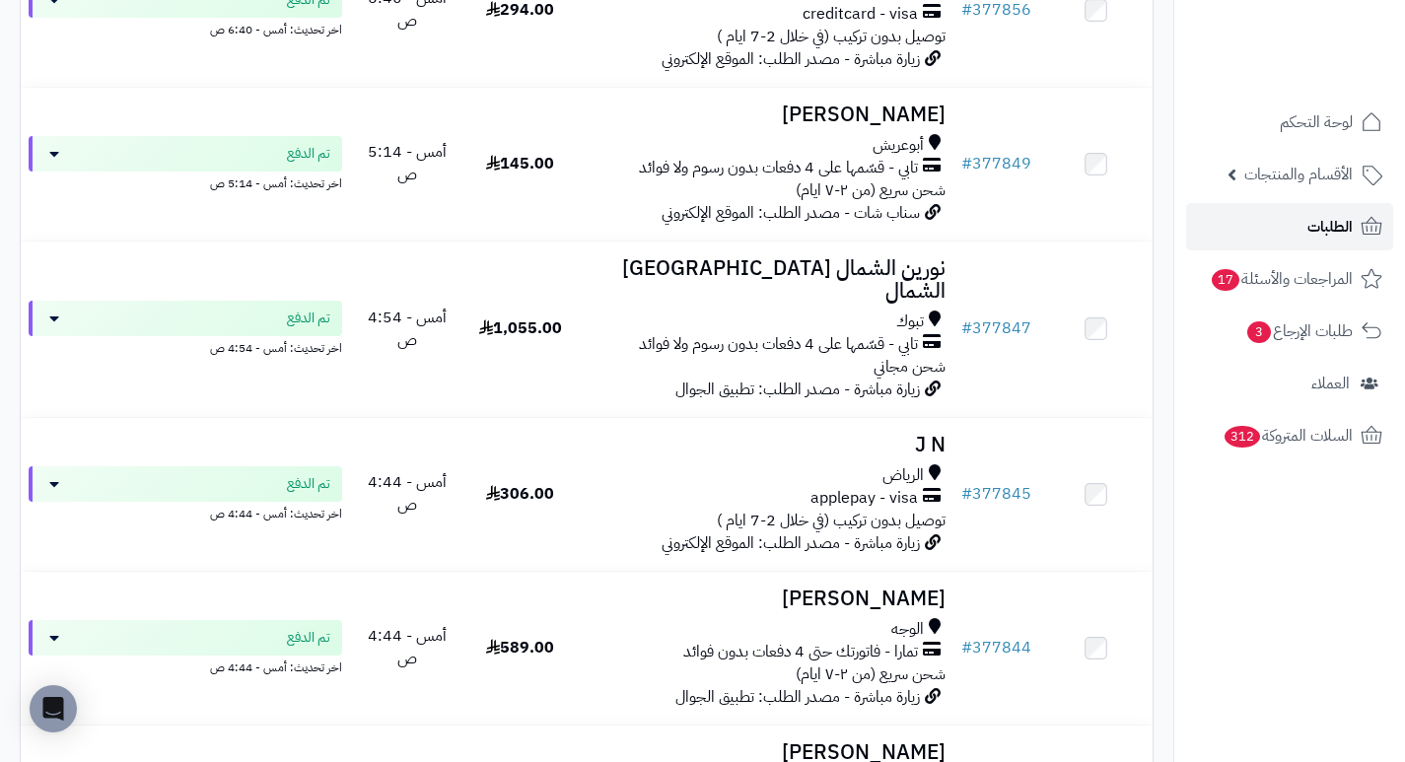
click at [1254, 222] on link "الطلبات" at bounding box center [1289, 226] width 207 height 47
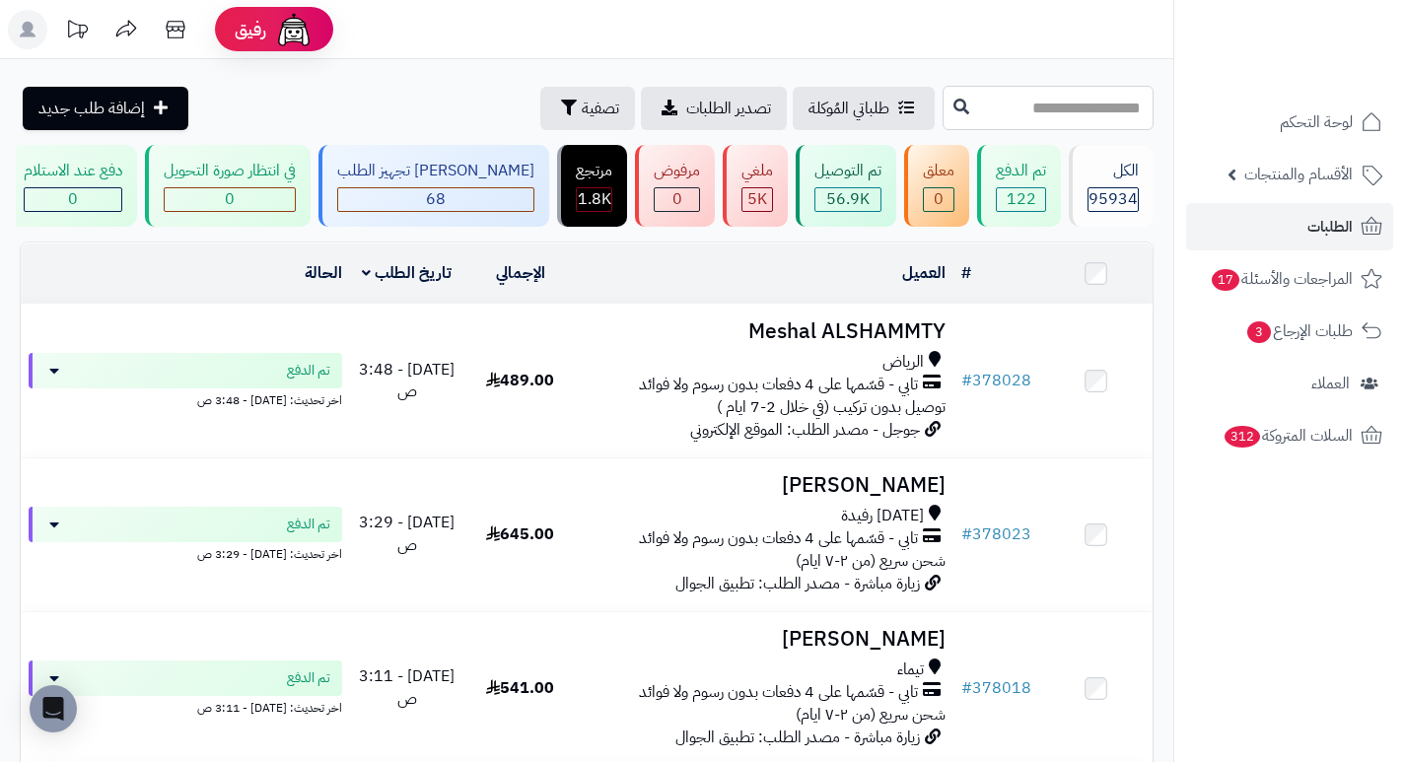
click at [1088, 119] on input "text" at bounding box center [1048, 108] width 211 height 44
type input "******"
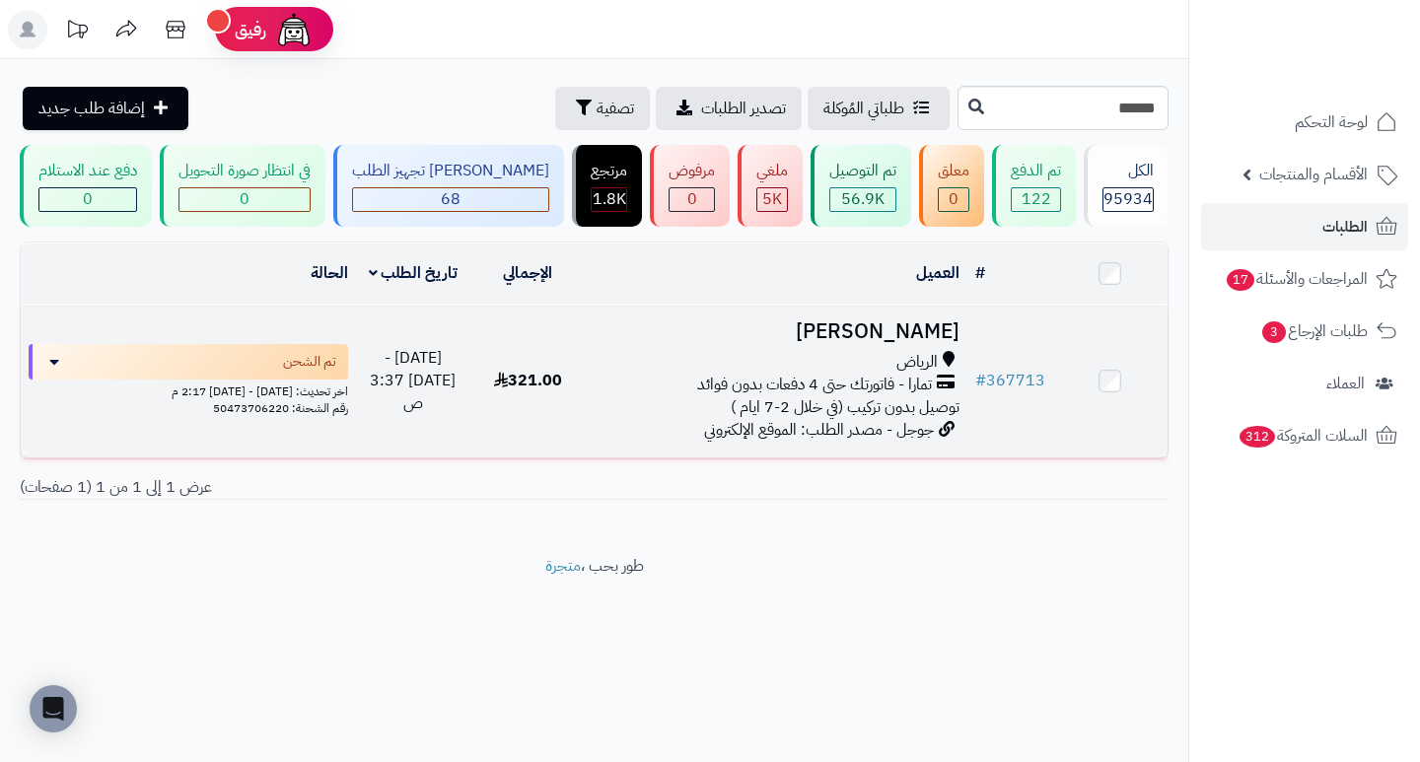
click at [900, 340] on h3 "[PERSON_NAME]" at bounding box center [776, 331] width 366 height 23
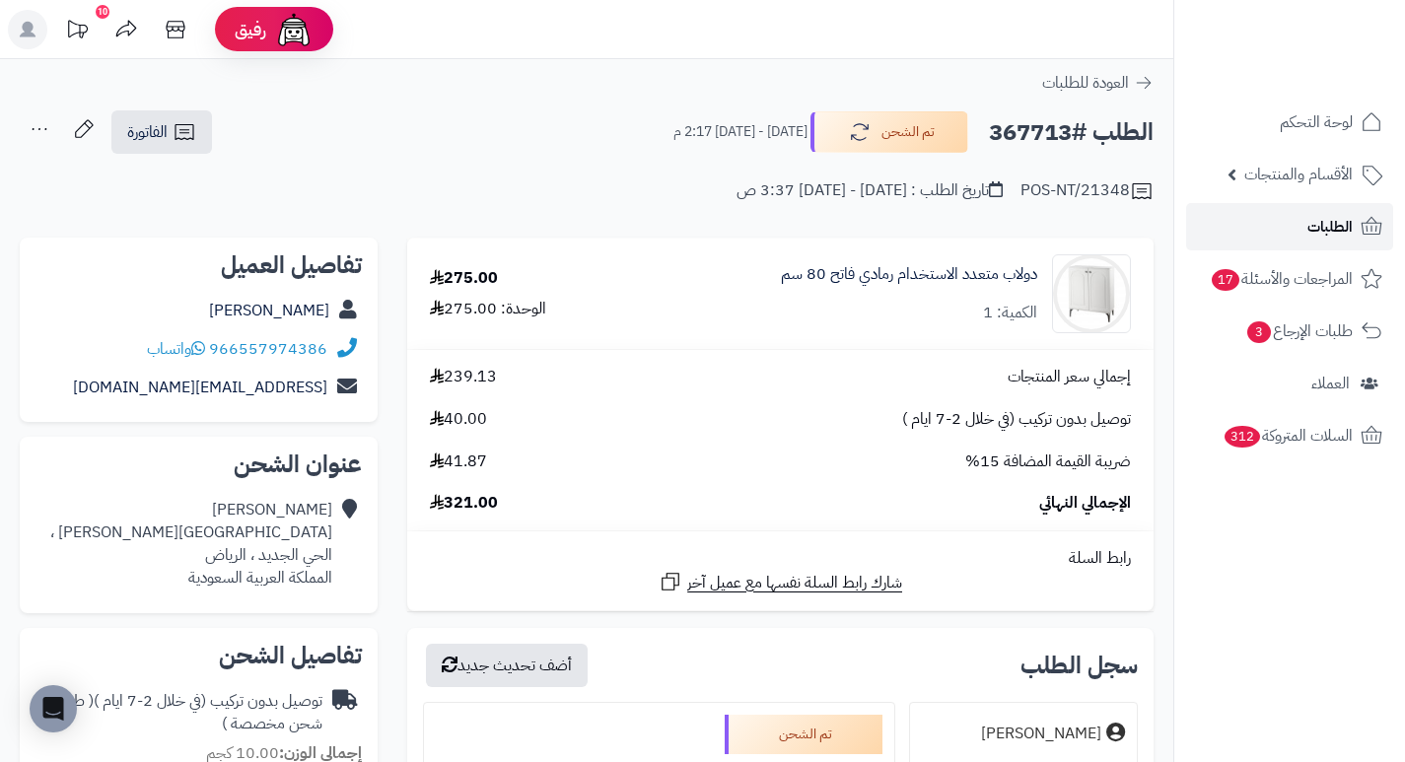
click at [1264, 236] on link "الطلبات" at bounding box center [1289, 226] width 207 height 47
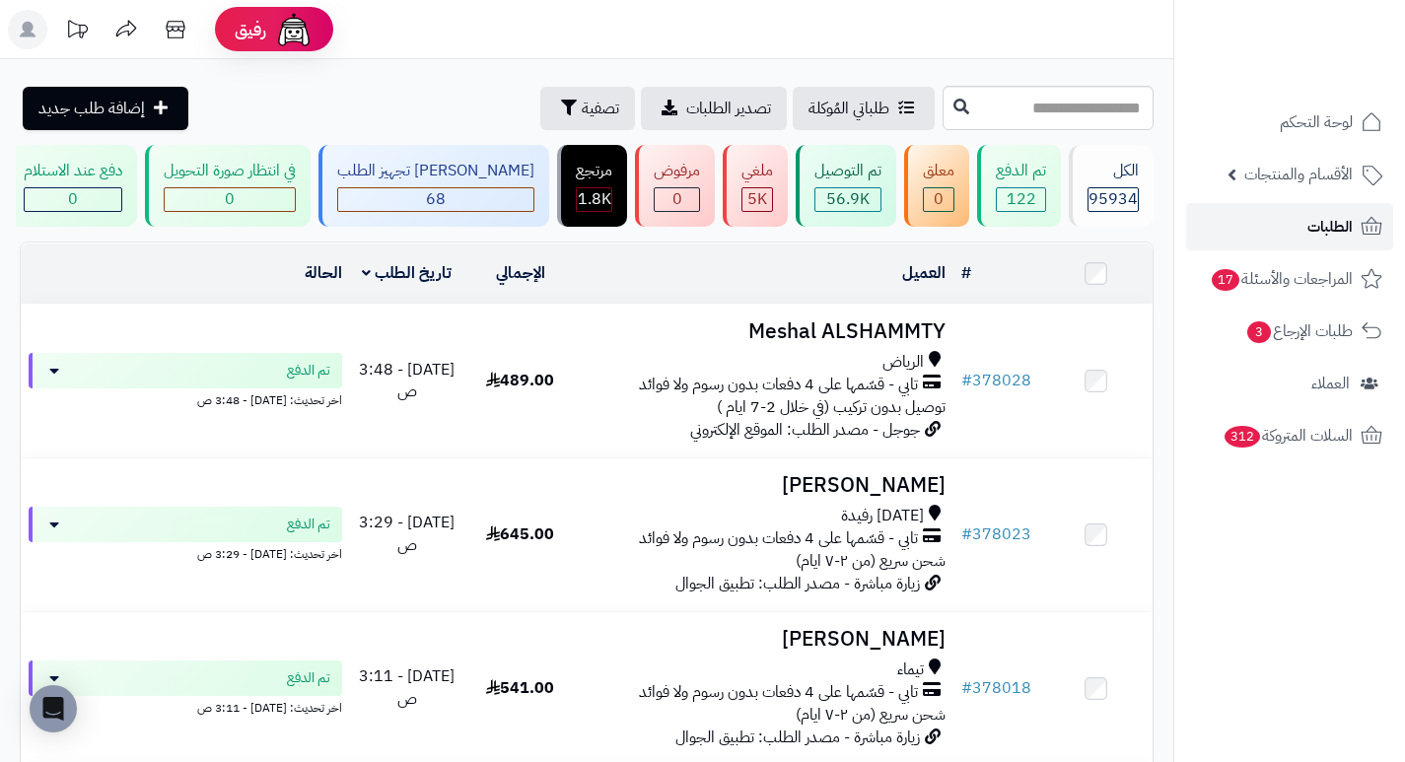
click at [1331, 216] on span "الطلبات" at bounding box center [1329, 227] width 45 height 28
click at [1310, 228] on span "الطلبات" at bounding box center [1329, 227] width 45 height 28
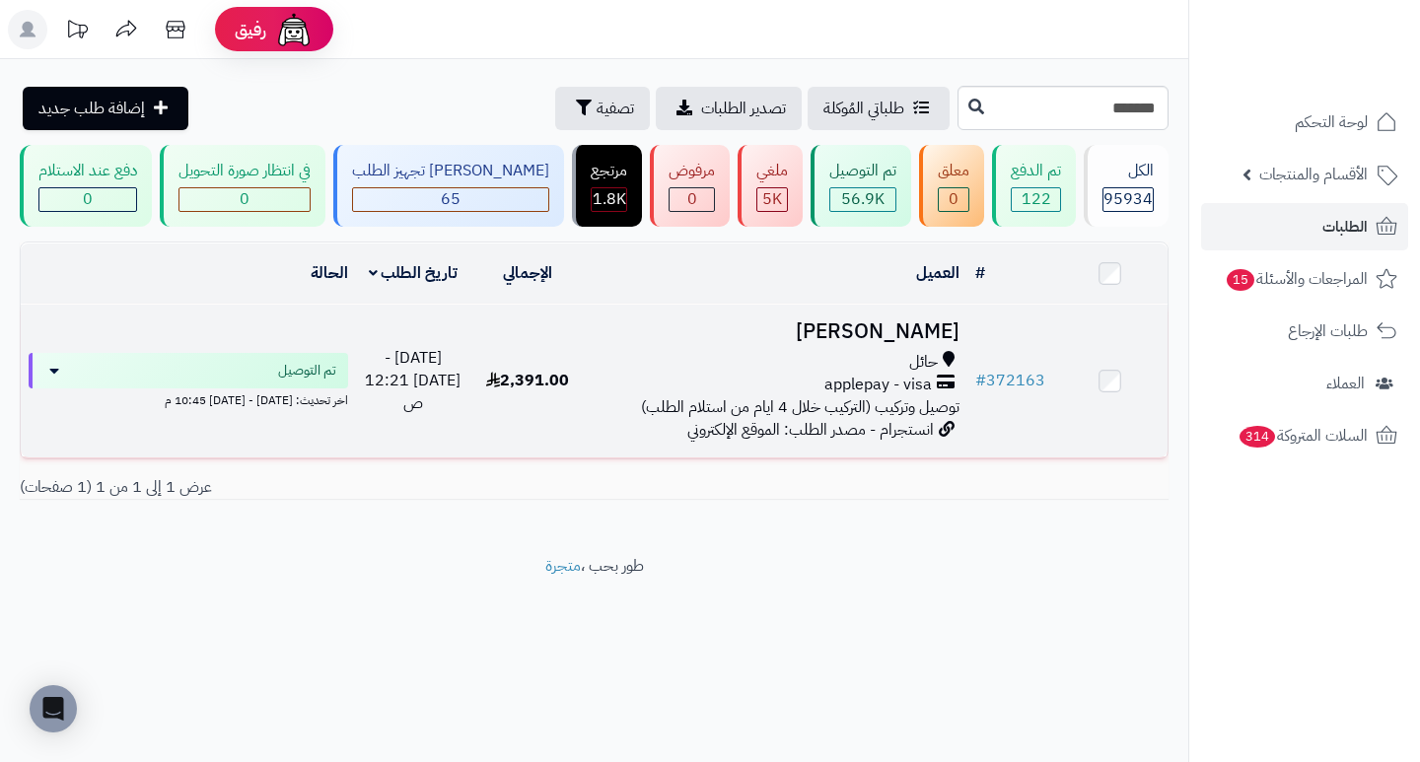
click at [917, 341] on h3 "[PERSON_NAME]" at bounding box center [776, 331] width 366 height 23
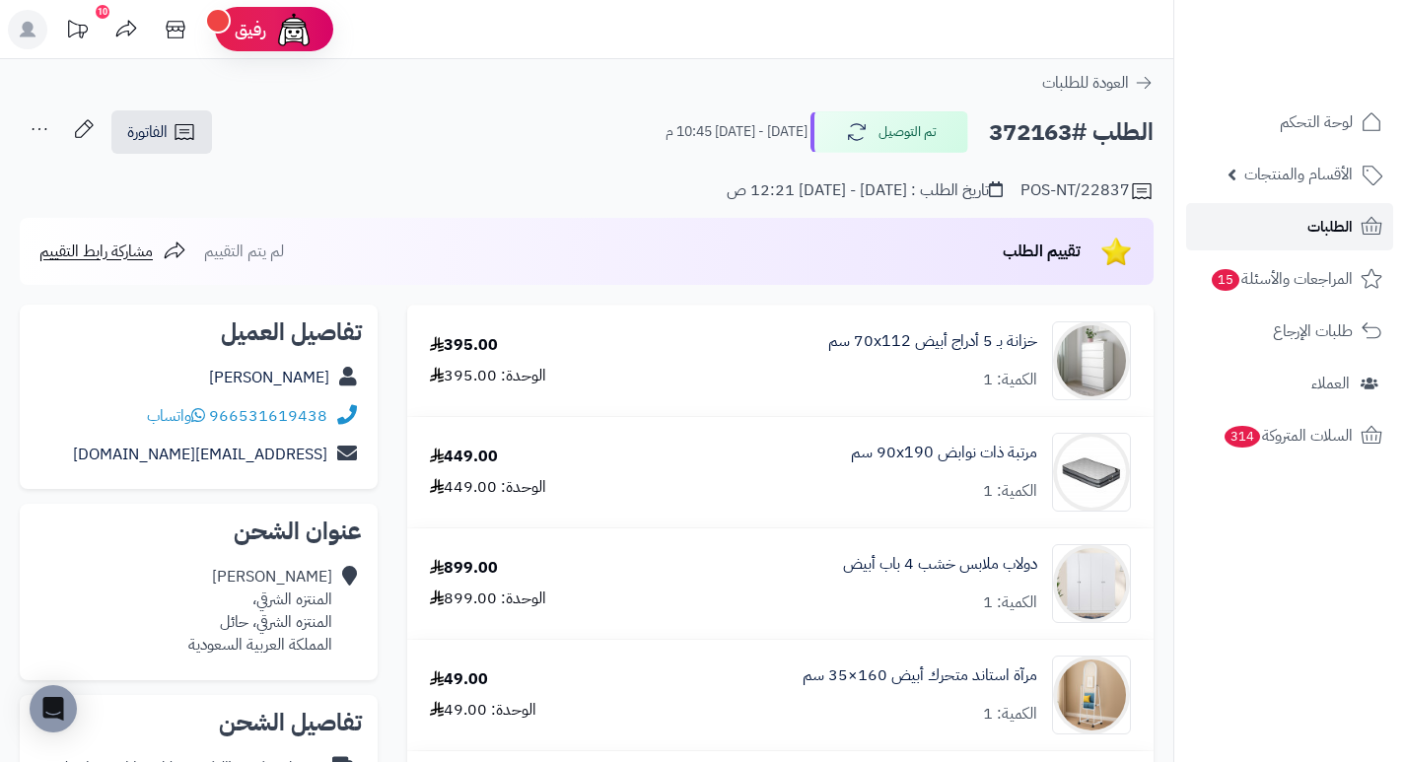
click at [1279, 225] on link "الطلبات" at bounding box center [1289, 226] width 207 height 47
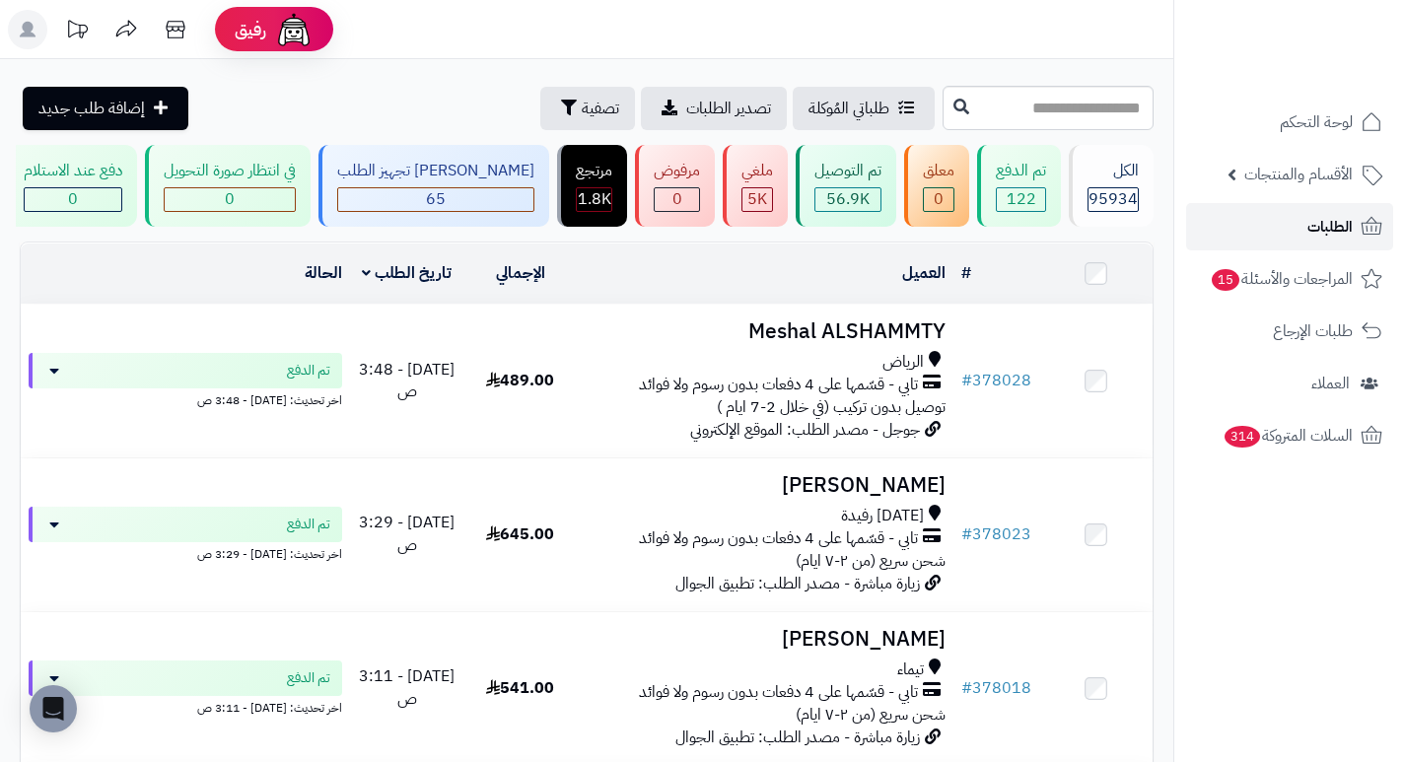
click at [1297, 224] on link "الطلبات" at bounding box center [1289, 226] width 207 height 47
click at [582, 113] on span "تصفية" at bounding box center [600, 108] width 37 height 24
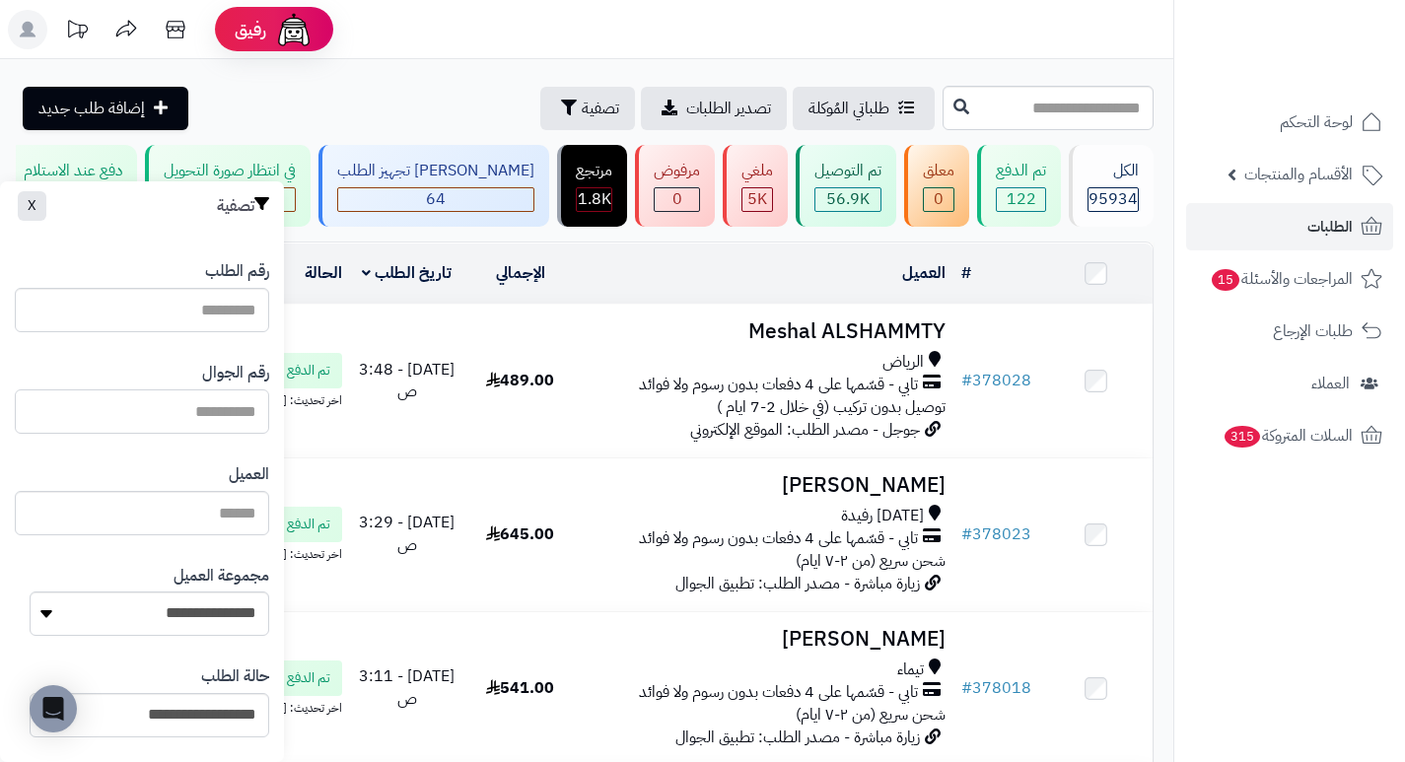
click at [211, 406] on input "text" at bounding box center [142, 411] width 254 height 44
paste input "*********"
type input "*********"
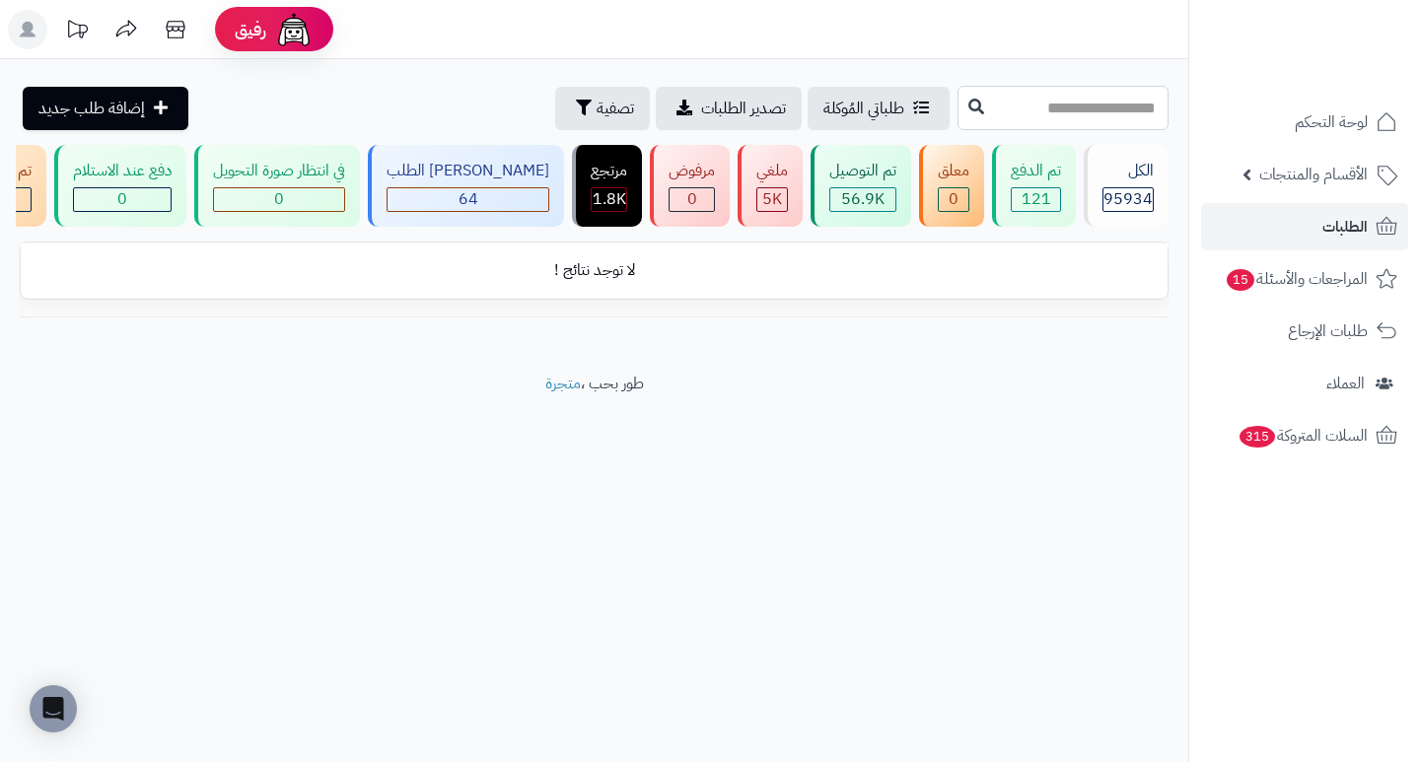
click at [1064, 97] on input "text" at bounding box center [1062, 108] width 211 height 44
type input "******"
click at [957, 108] on input "******" at bounding box center [1062, 108] width 211 height 44
click at [597, 111] on span "تصفية" at bounding box center [615, 108] width 37 height 24
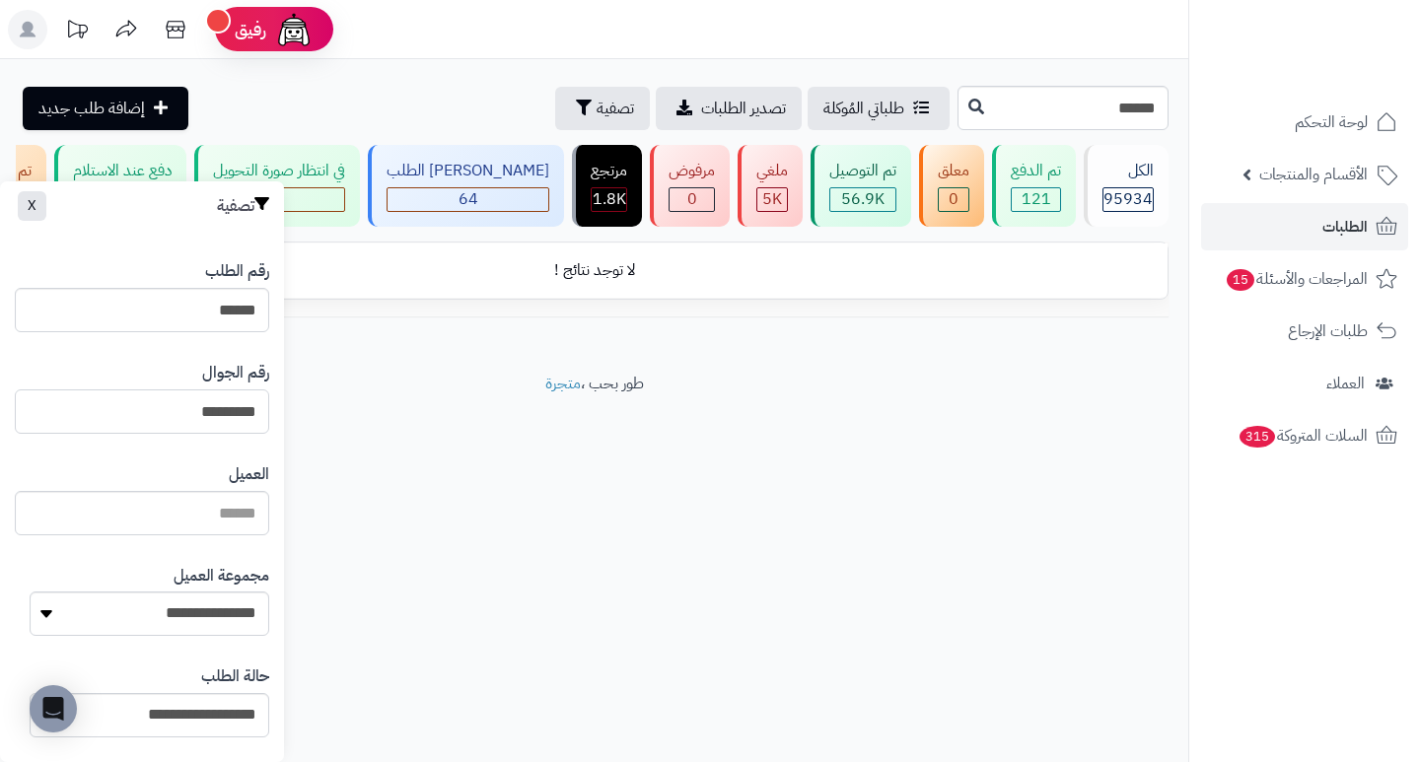
click at [141, 403] on input "*********" at bounding box center [142, 411] width 254 height 44
click at [138, 403] on input "*********" at bounding box center [142, 411] width 254 height 44
click at [1007, 110] on input "******" at bounding box center [1062, 108] width 211 height 44
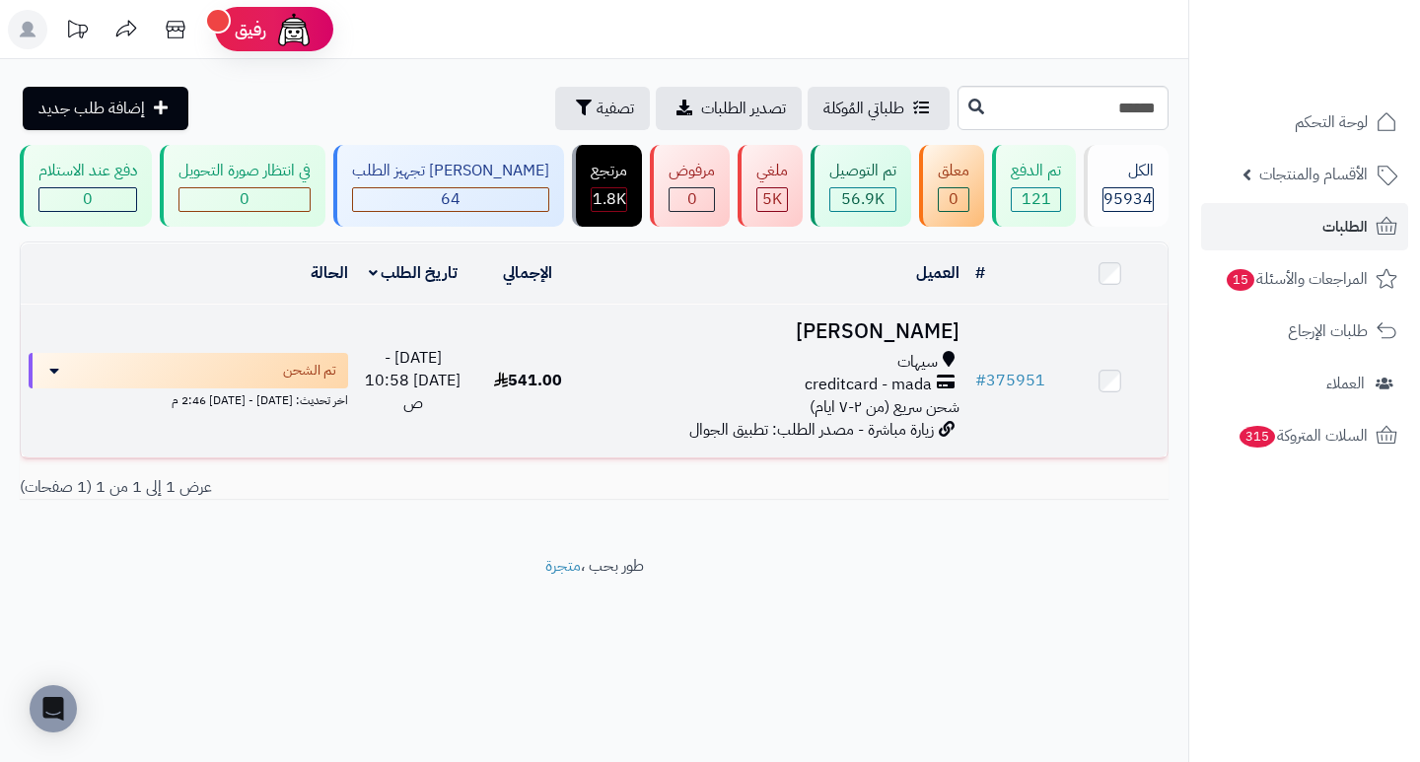
click at [868, 343] on h3 "Maryam Alsaihaty" at bounding box center [776, 331] width 366 height 23
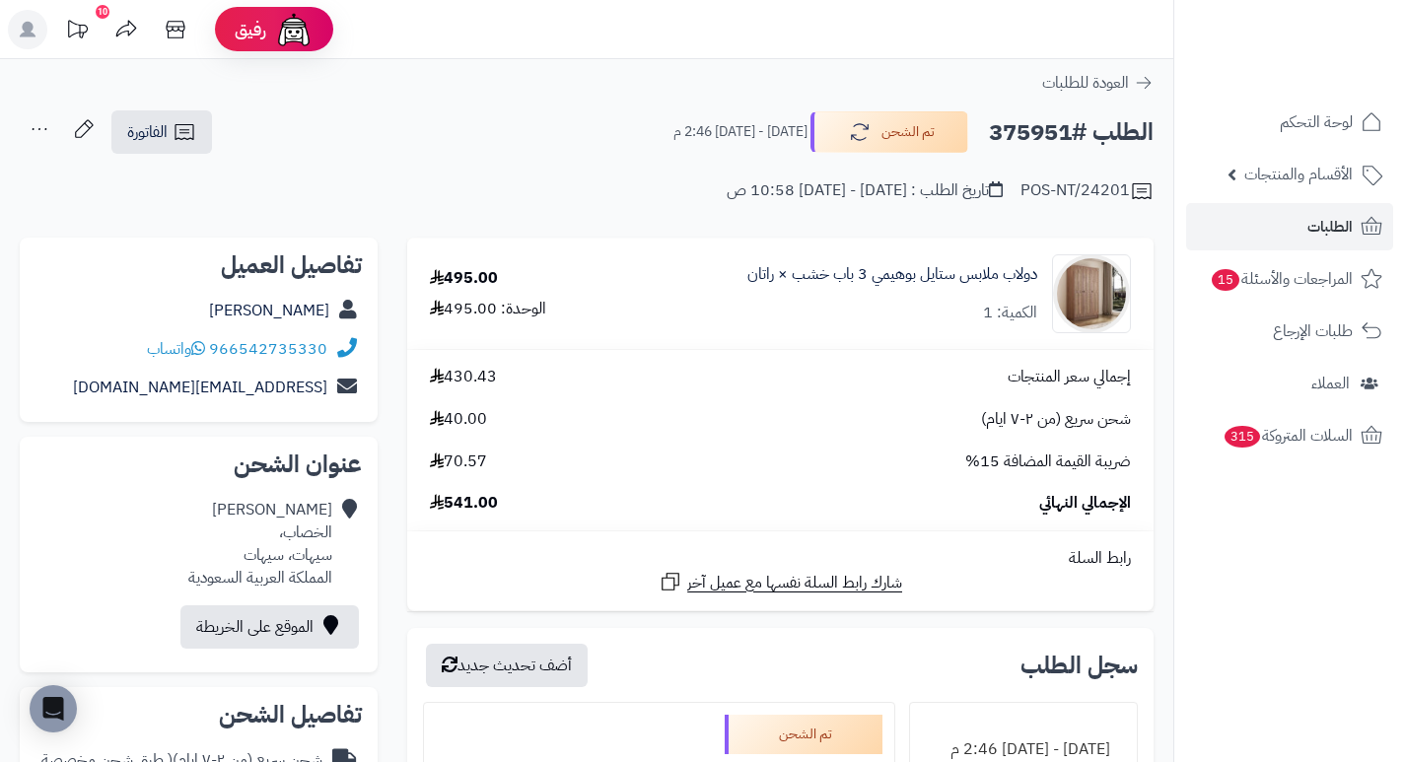
click at [1034, 133] on h2 "الطلب #375951" at bounding box center [1071, 132] width 165 height 40
copy h2 "375951"
click at [576, 190] on div "POS-NT/24201 تاريخ الطلب : [DATE] - [DATE] 10:58 ص" at bounding box center [587, 179] width 1134 height 47
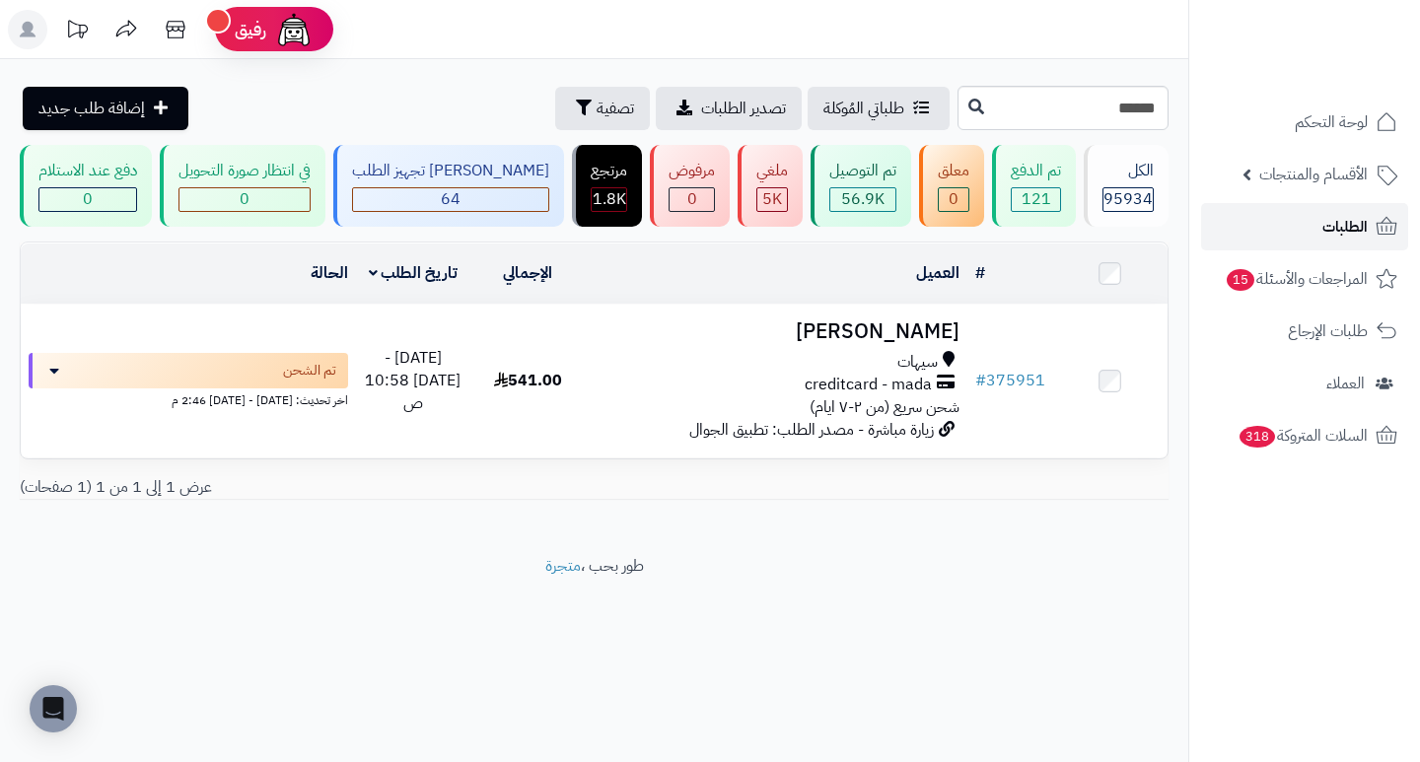
click at [1318, 229] on link "الطلبات" at bounding box center [1304, 226] width 207 height 47
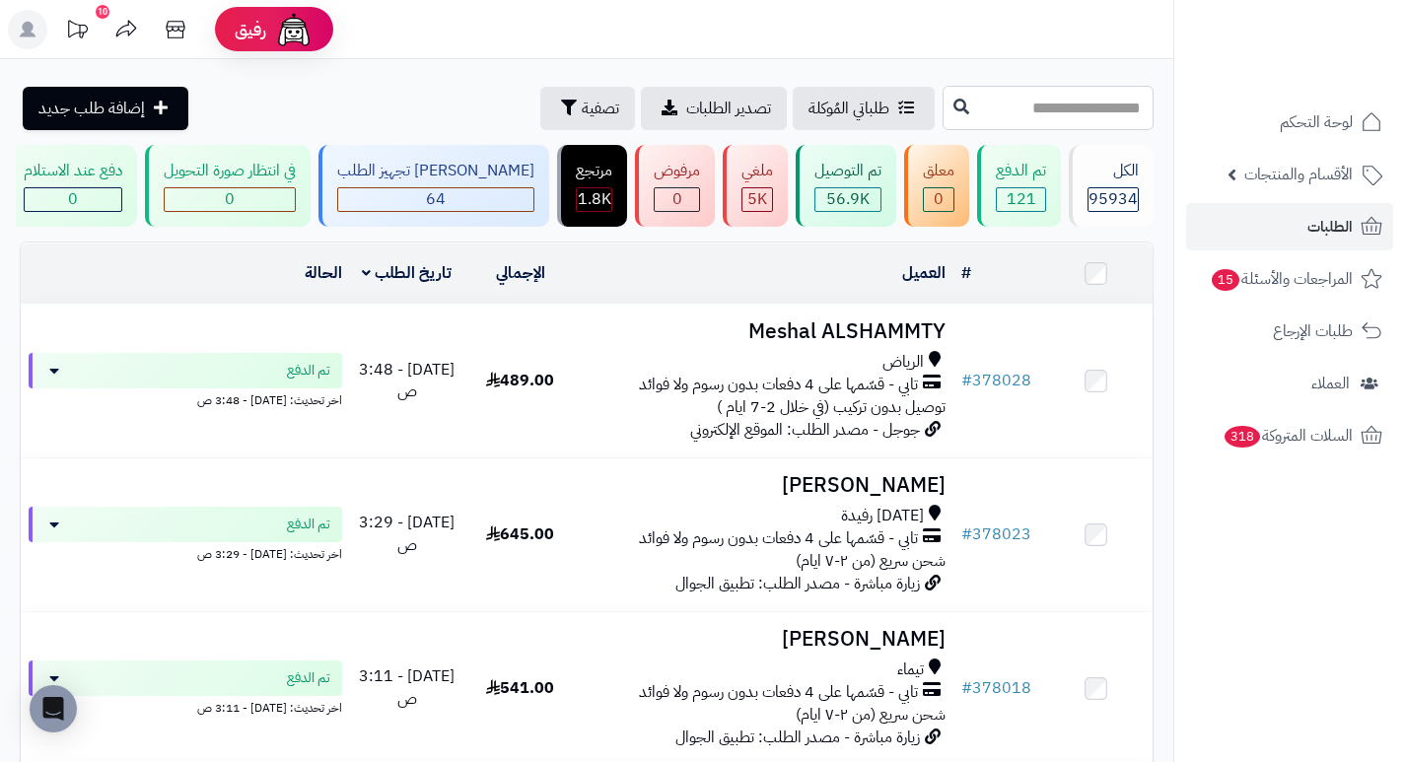
click at [1022, 108] on input "text" at bounding box center [1048, 108] width 211 height 44
click at [582, 114] on span "تصفية" at bounding box center [600, 108] width 37 height 24
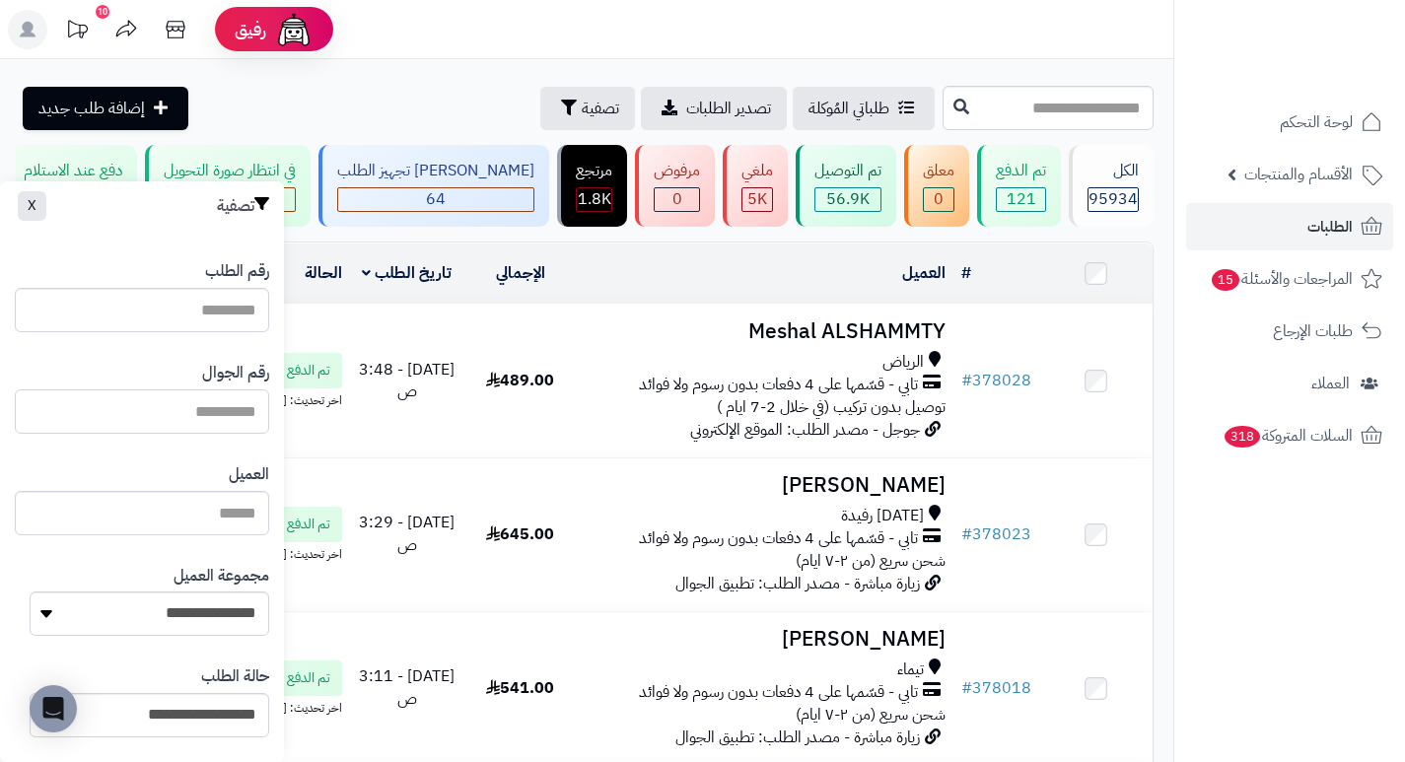
paste input "**********"
type input "**********"
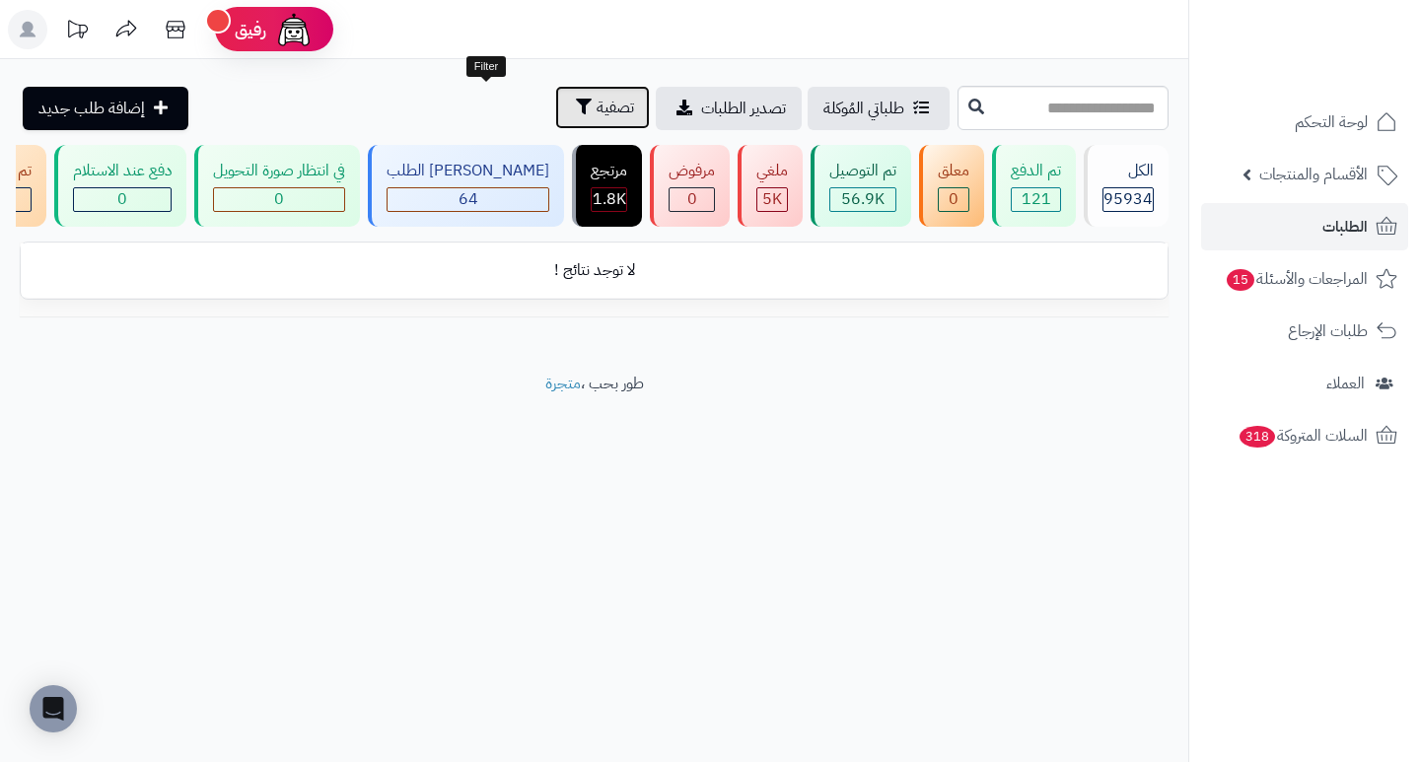
click at [597, 101] on span "تصفية" at bounding box center [615, 108] width 37 height 24
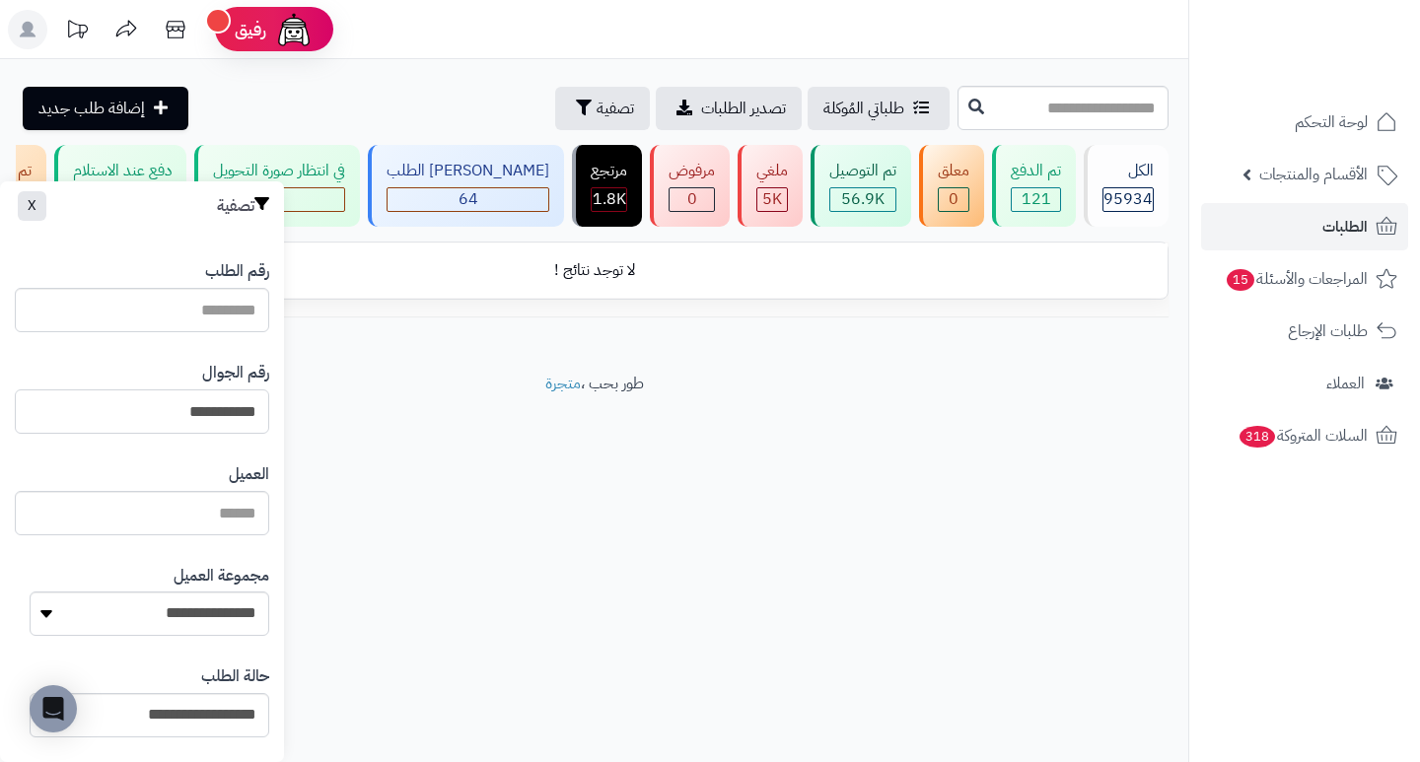
click at [129, 412] on input "**********" at bounding box center [142, 411] width 254 height 44
type input "*"
paste input "*********"
type input "*********"
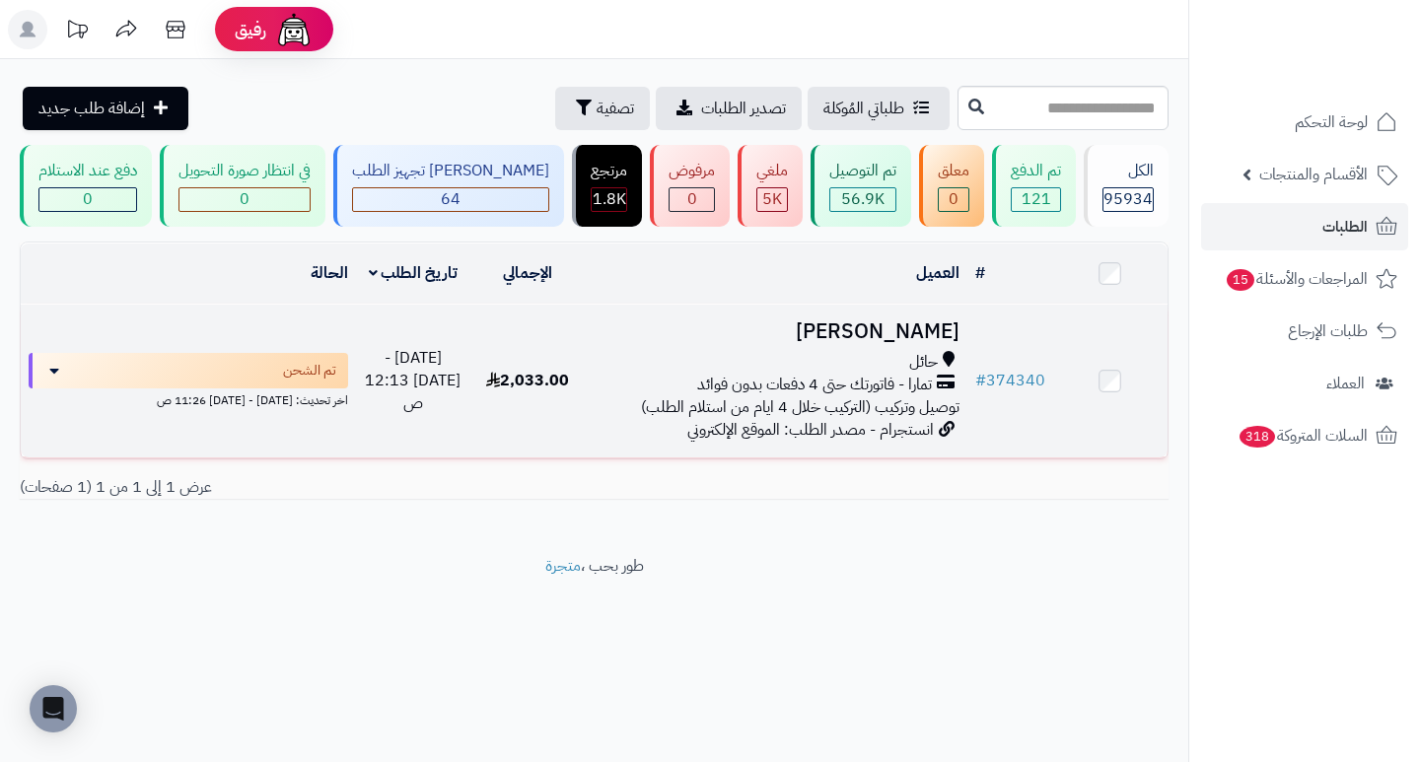
click at [880, 339] on h3 "[PERSON_NAME]" at bounding box center [776, 331] width 366 height 23
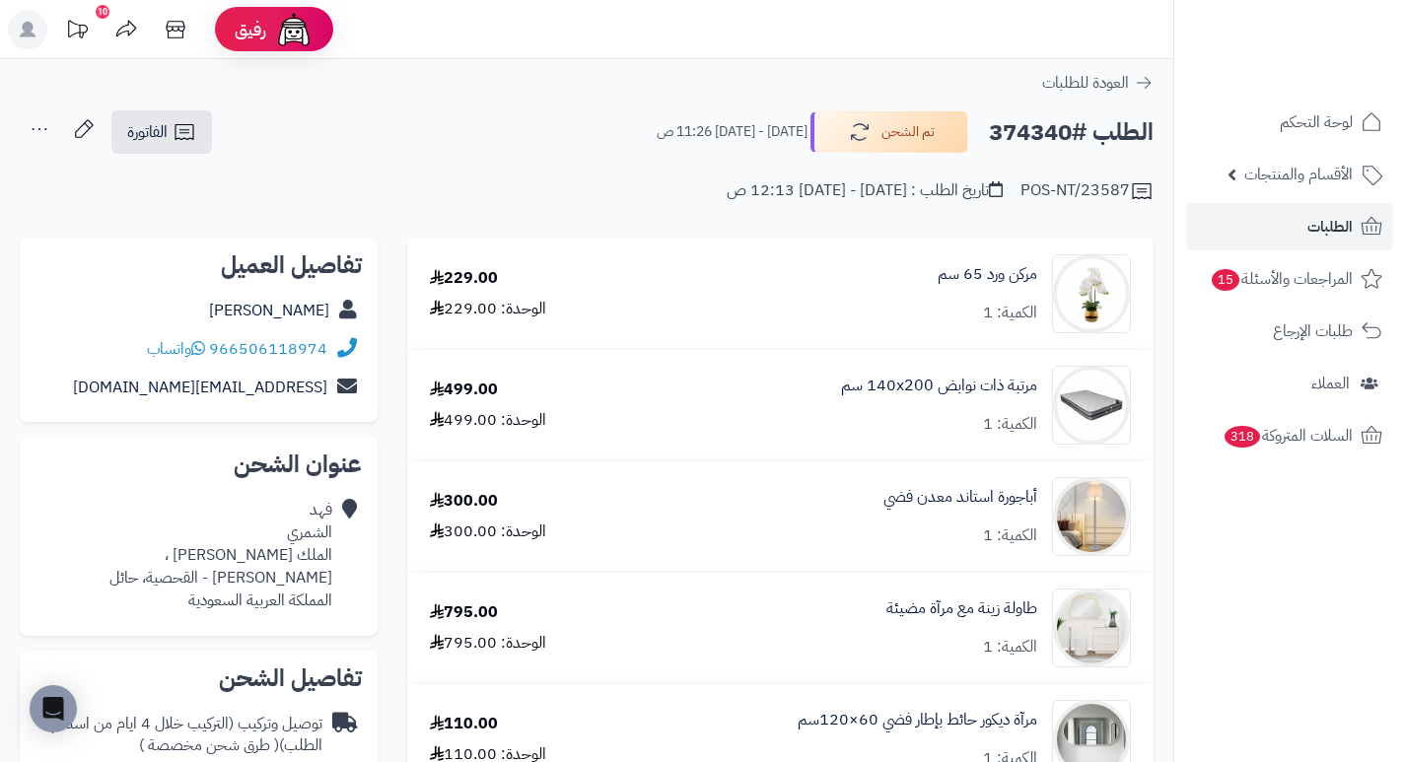
click at [1033, 124] on h2 "الطلب #374340" at bounding box center [1071, 132] width 165 height 40
click at [1032, 123] on h2 "الطلب #374340" at bounding box center [1071, 132] width 165 height 40
copy h2 "374340"
